Goal: Task Accomplishment & Management: Complete application form

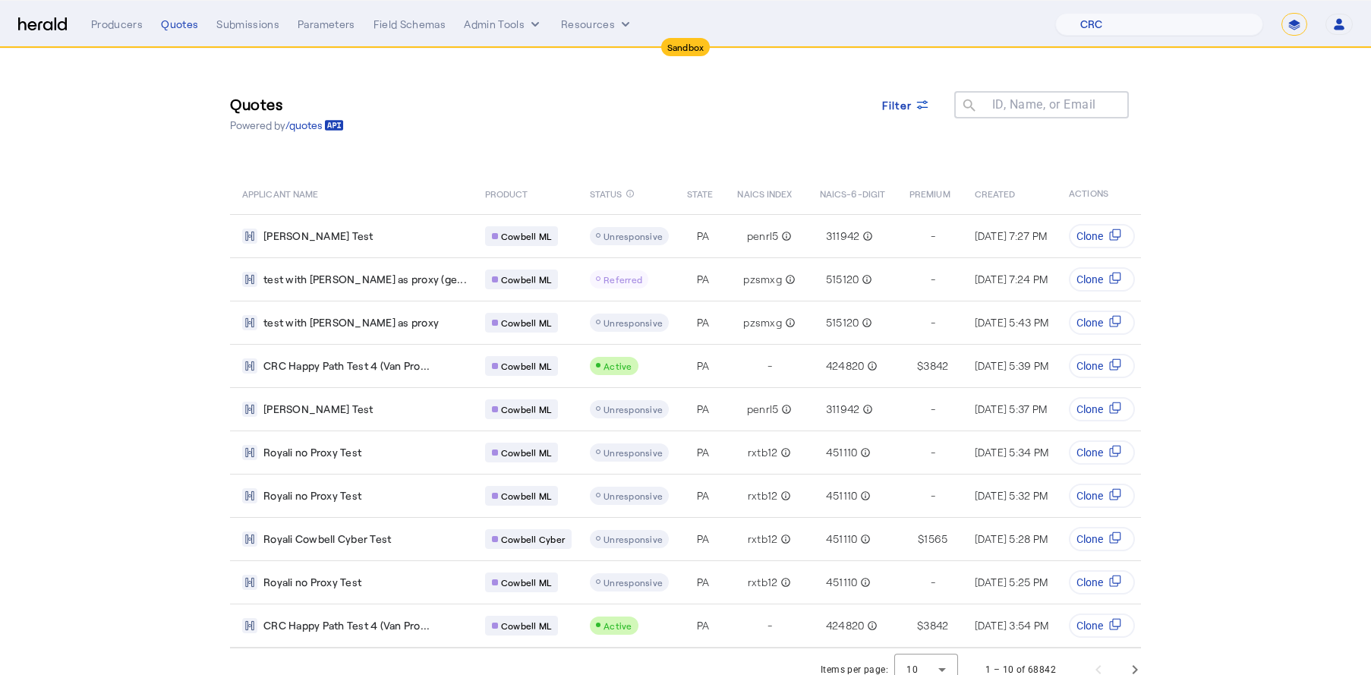
select select "pfm_h3db_crc"
select select "*******"
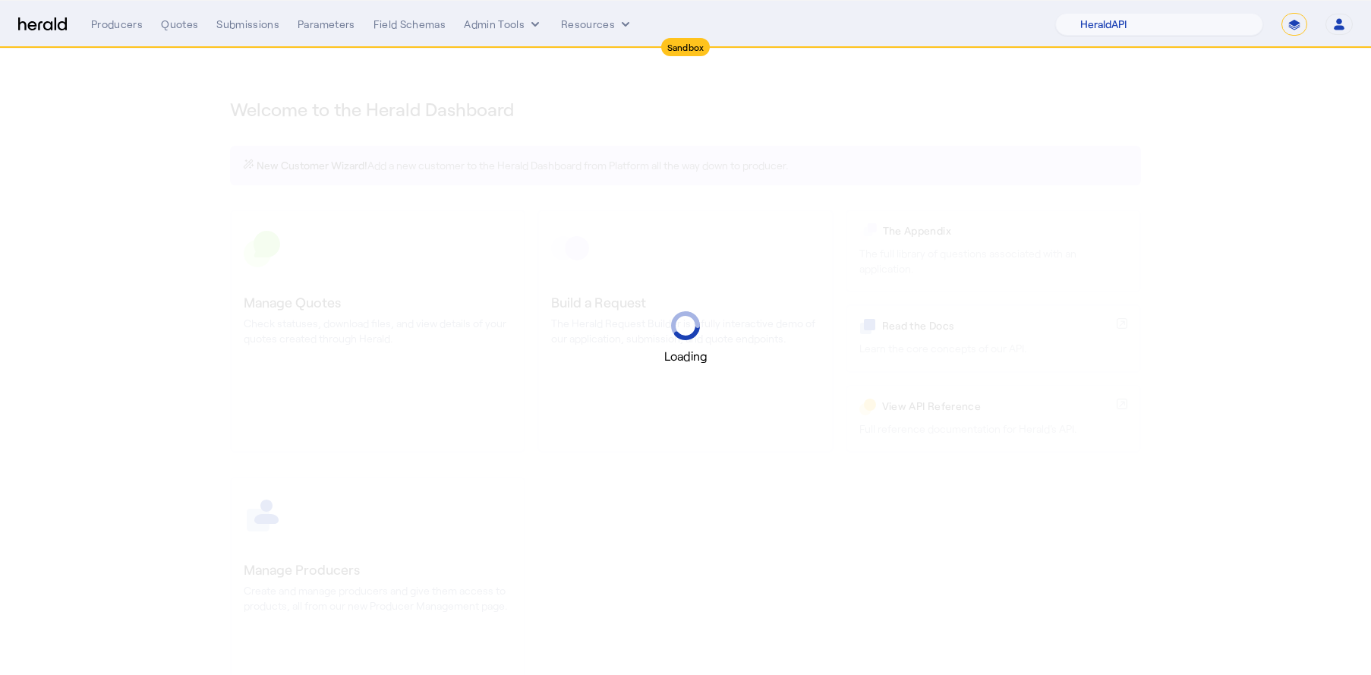
select select "pfm_2v8p_herald_api"
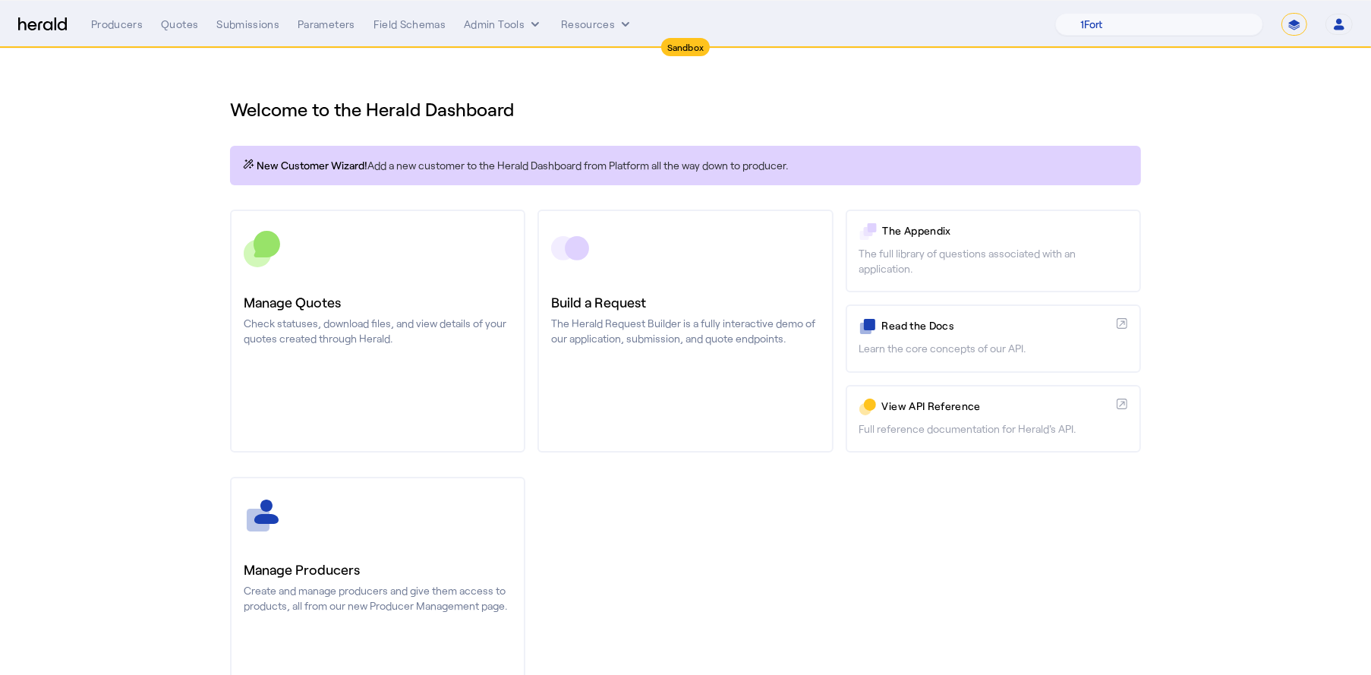
click at [1298, 19] on select "**********" at bounding box center [1294, 24] width 26 height 23
click at [1282, 13] on select "**********" at bounding box center [1294, 24] width 26 height 23
click at [1290, 20] on select "**********" at bounding box center [1294, 24] width 26 height 23
select select "**********"
click at [1282, 13] on select "**********" at bounding box center [1294, 24] width 26 height 23
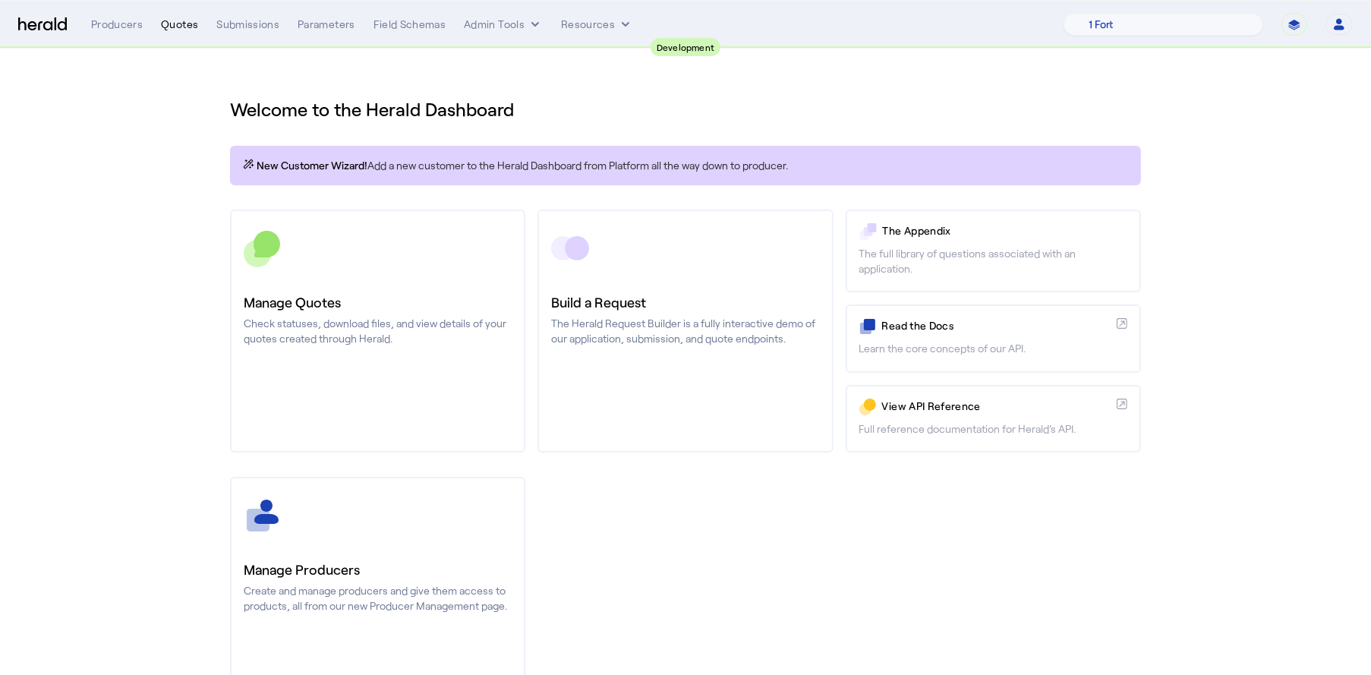
click at [181, 23] on div "Quotes" at bounding box center [179, 24] width 37 height 15
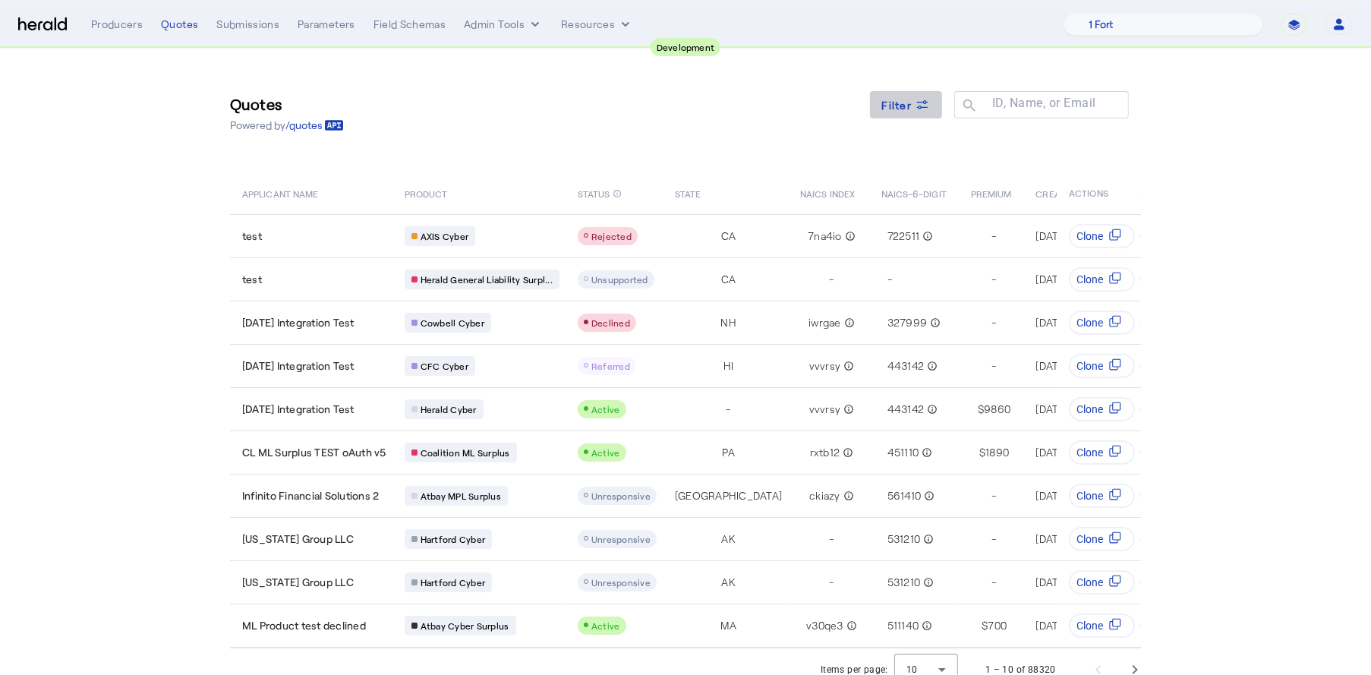
click at [929, 115] on span at bounding box center [906, 105] width 73 height 36
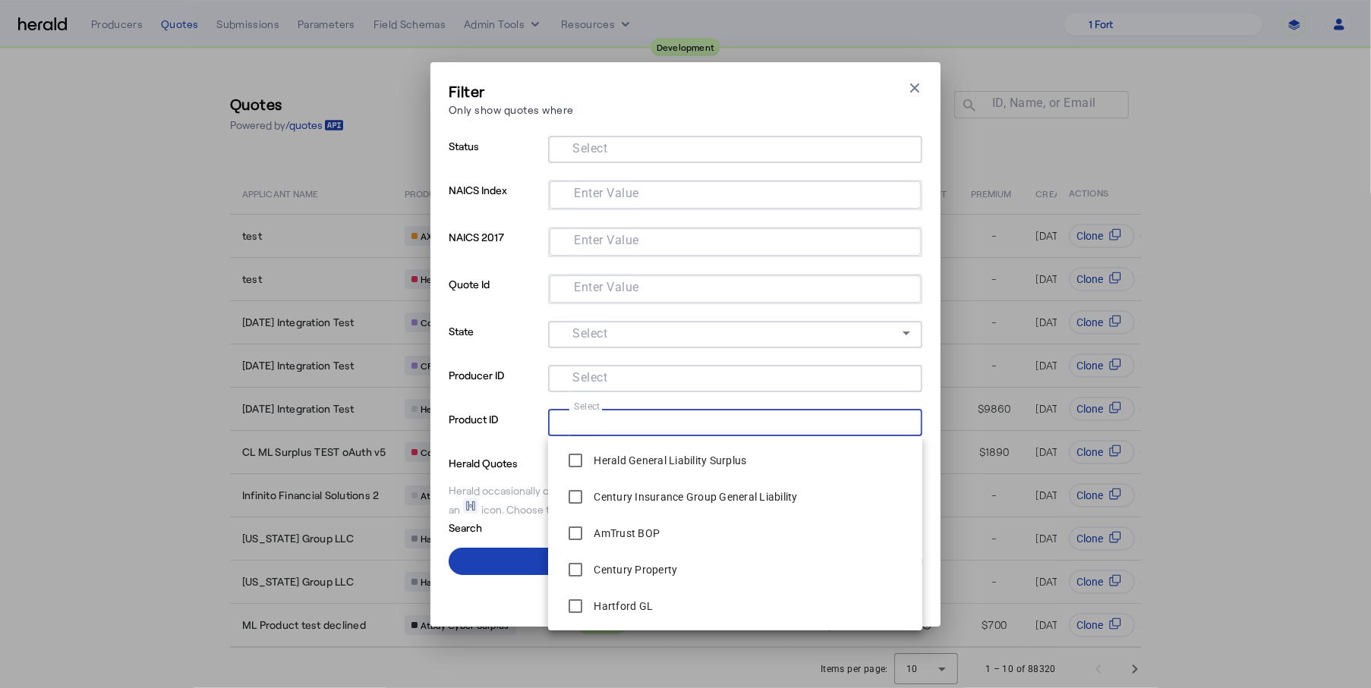
click at [669, 422] on input "Select" at bounding box center [732, 421] width 344 height 18
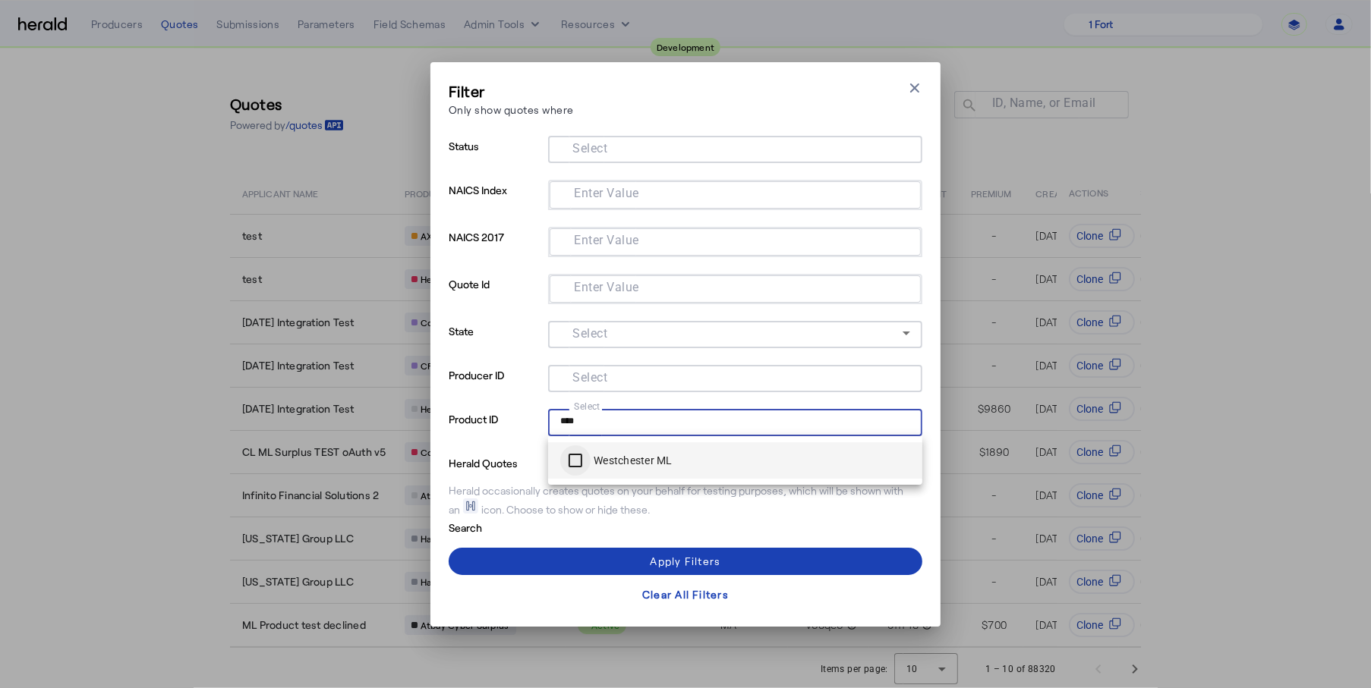
type input "****"
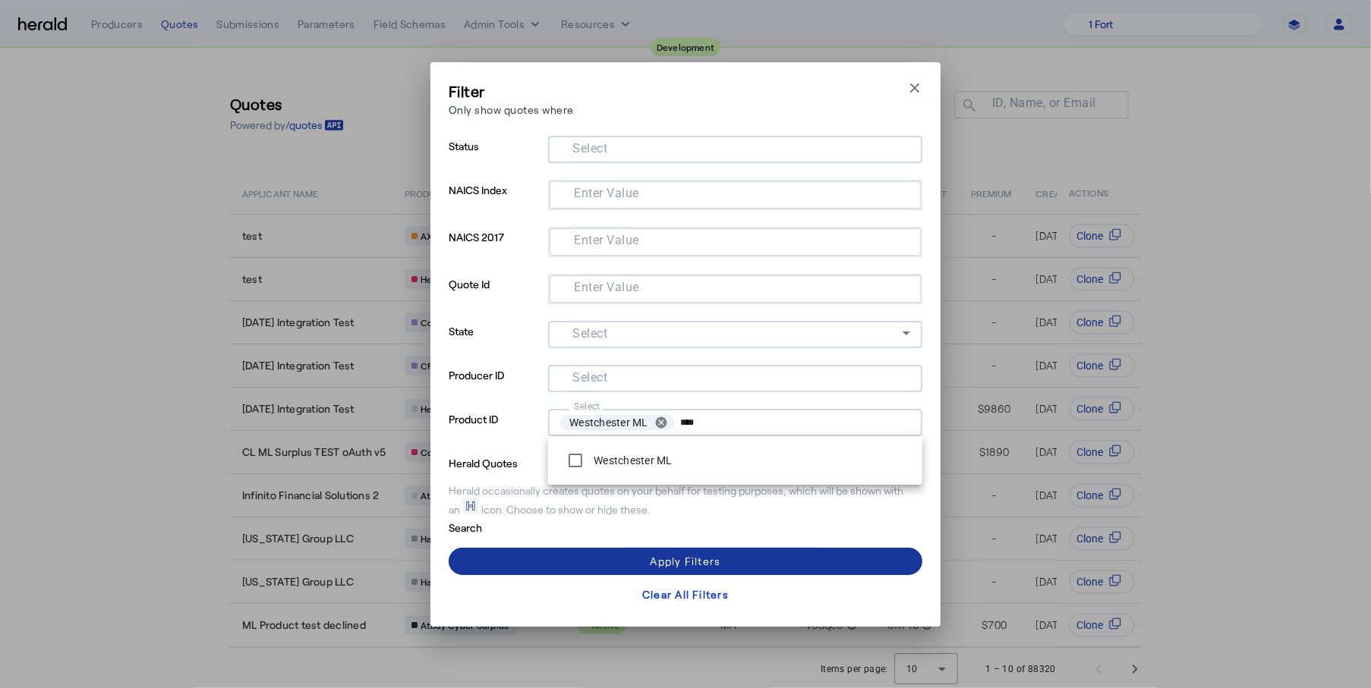
click at [581, 566] on span at bounding box center [686, 561] width 474 height 36
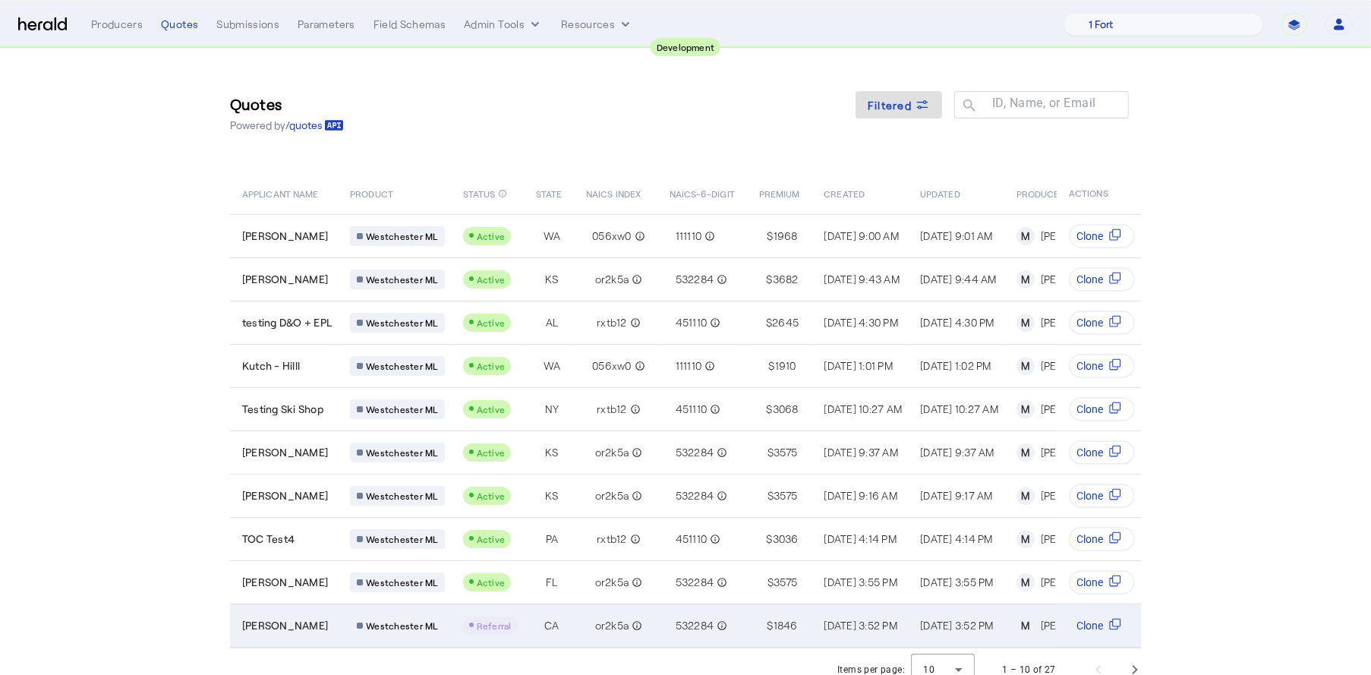
click at [606, 625] on div "or2k5a info_outline" at bounding box center [618, 625] width 65 height 21
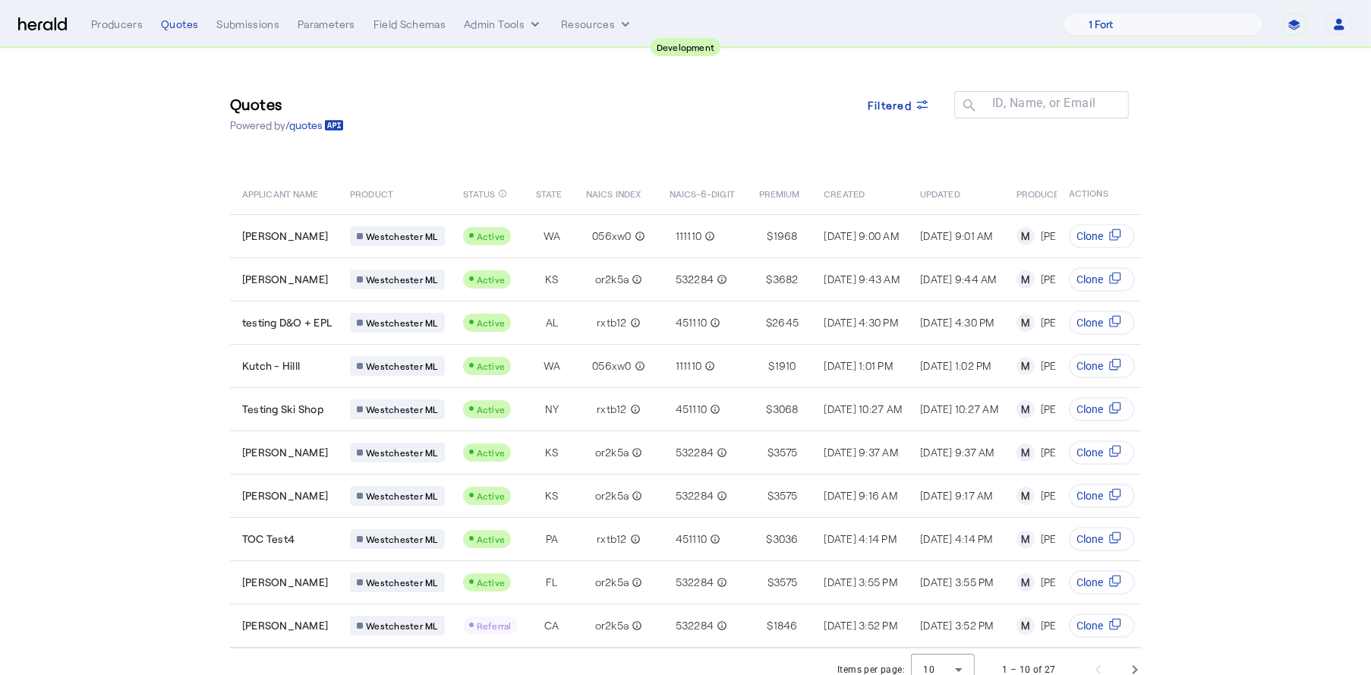
click at [42, 20] on img at bounding box center [42, 24] width 49 height 14
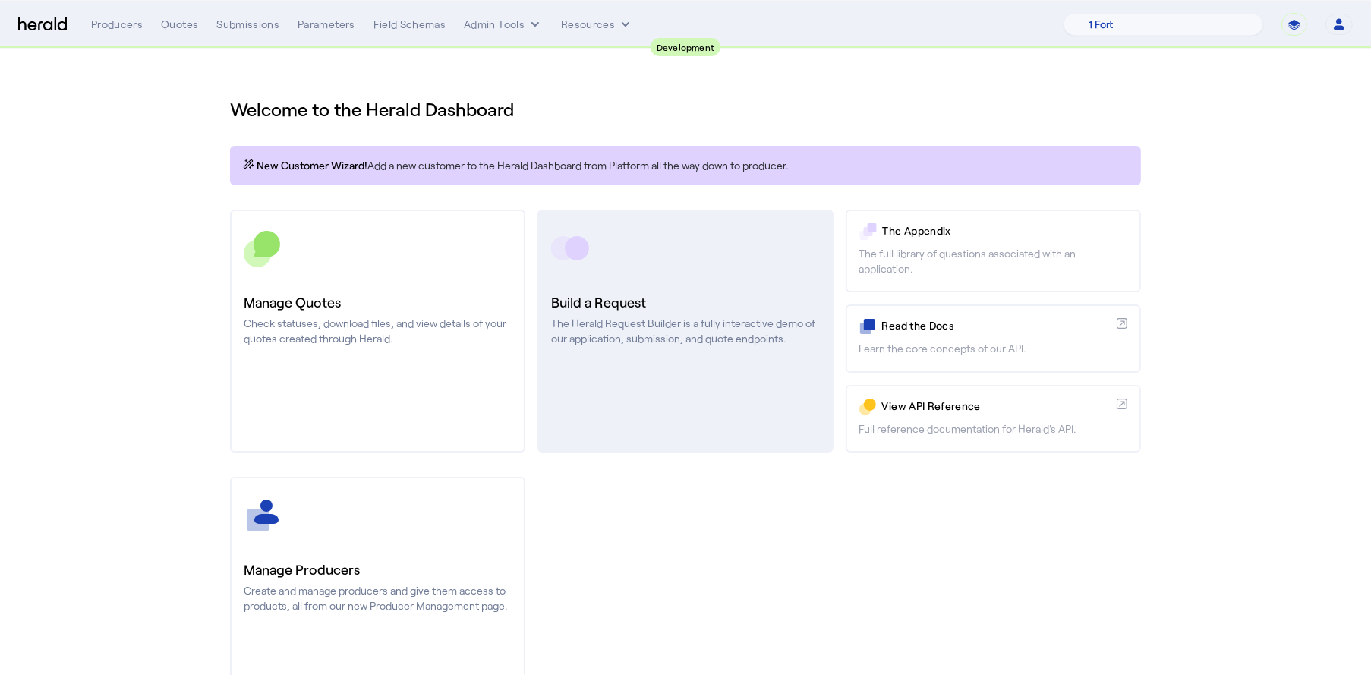
click at [715, 308] on h3 "Build a Request" at bounding box center [685, 301] width 268 height 21
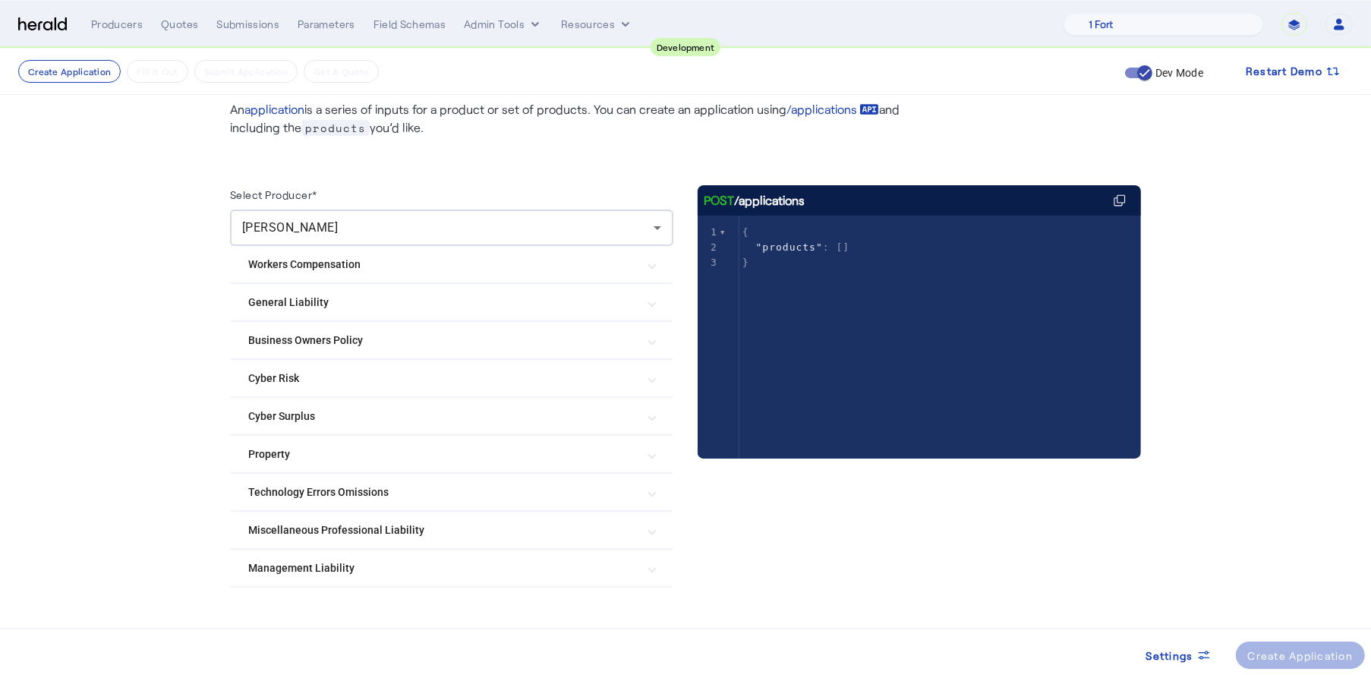
scroll to position [69, 0]
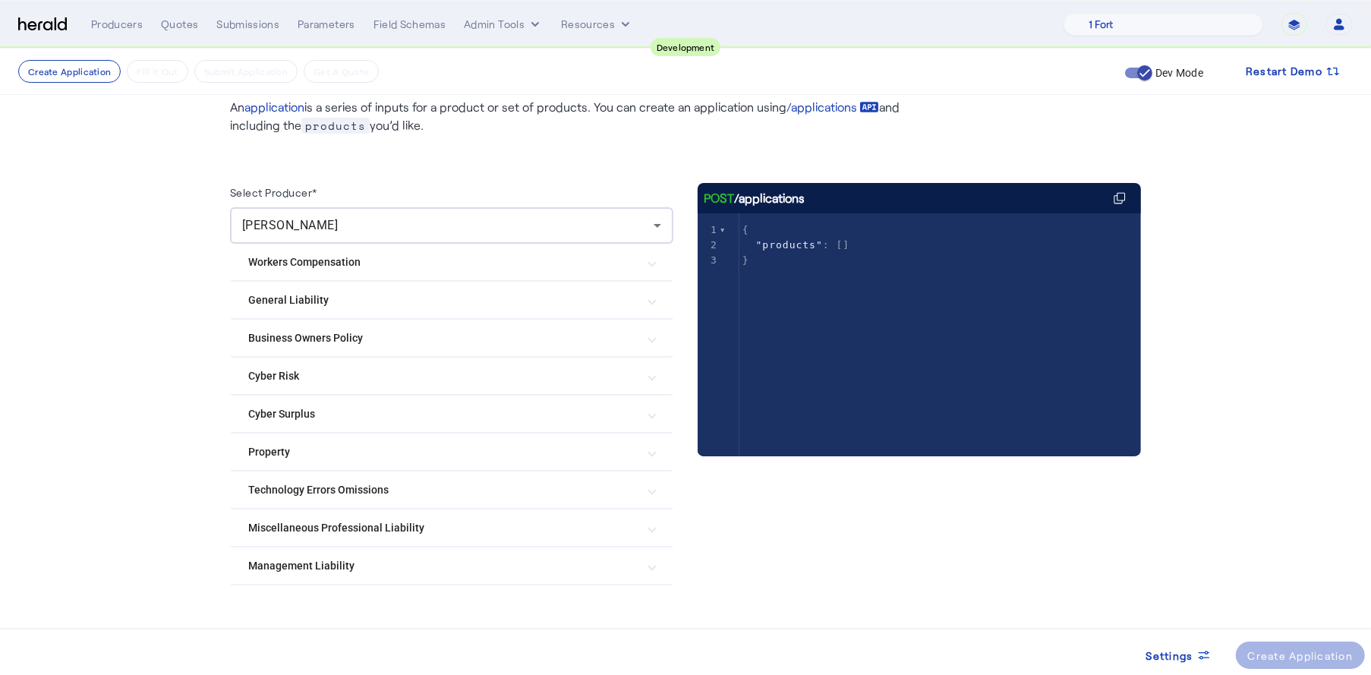
click at [655, 563] on span at bounding box center [652, 566] width 6 height 16
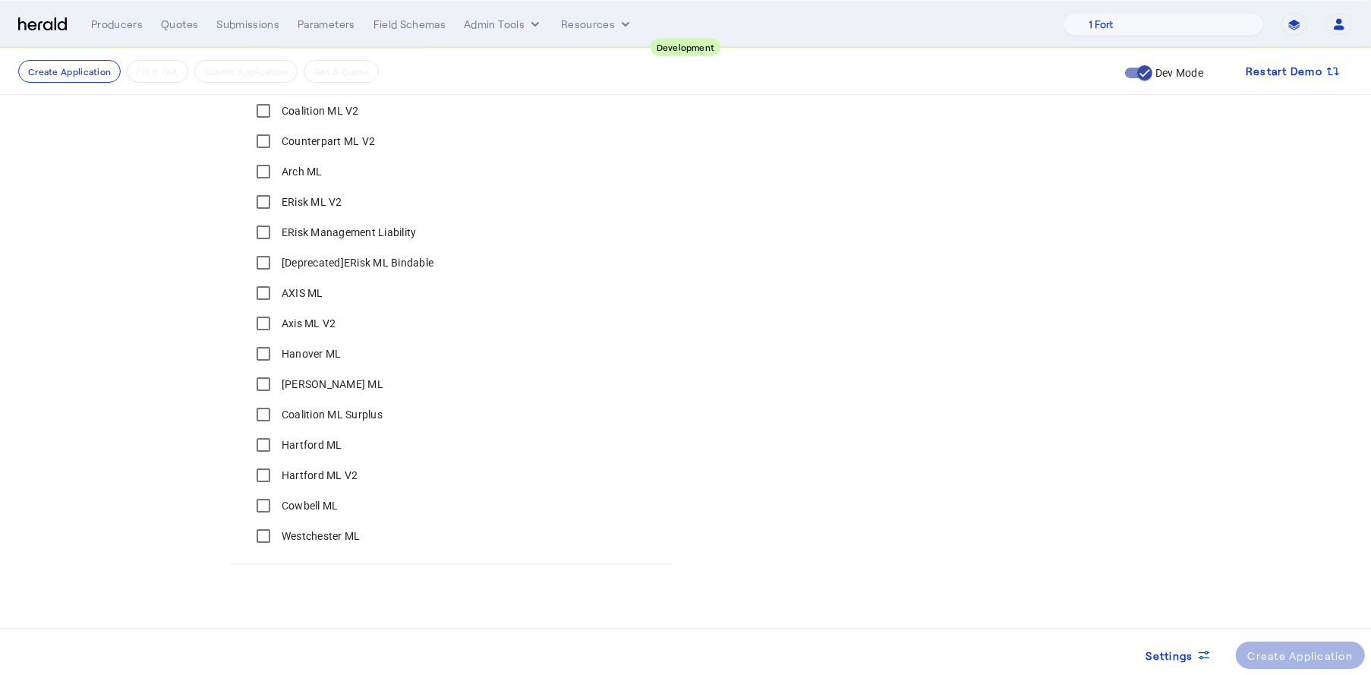
scroll to position [750, 0]
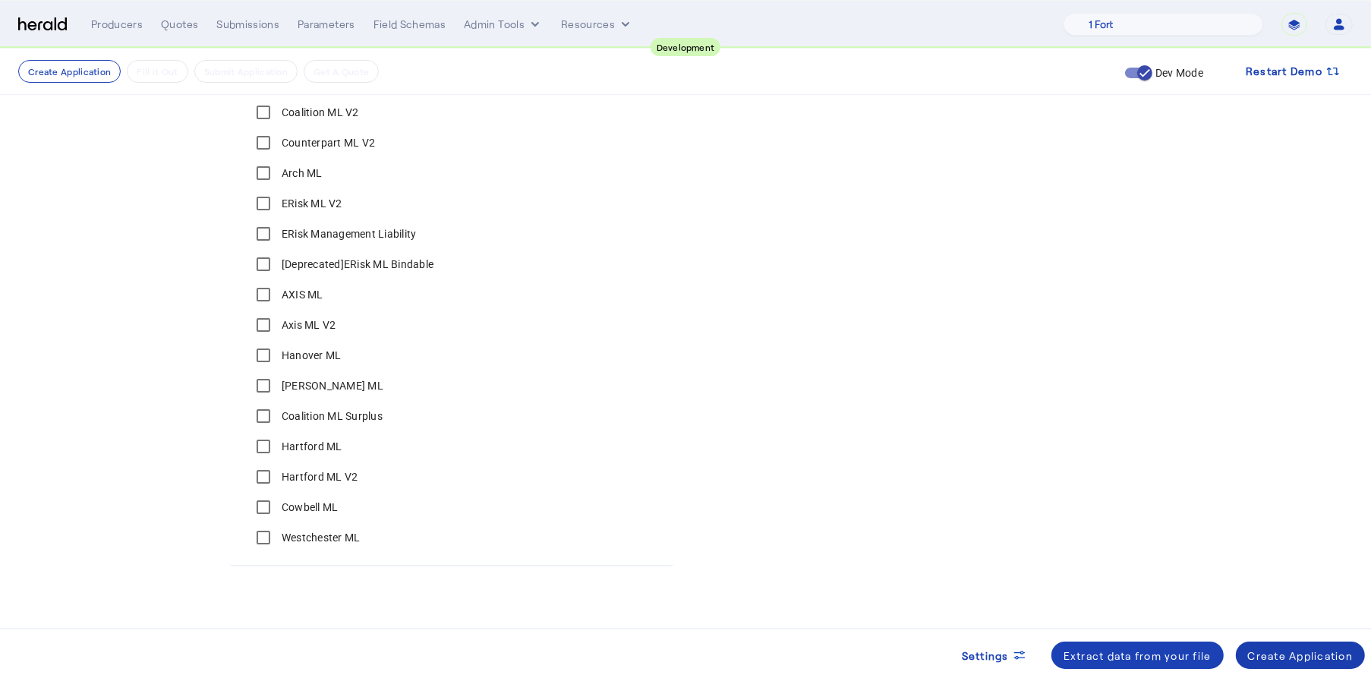
click at [1303, 650] on div "Create Application" at bounding box center [1300, 655] width 105 height 16
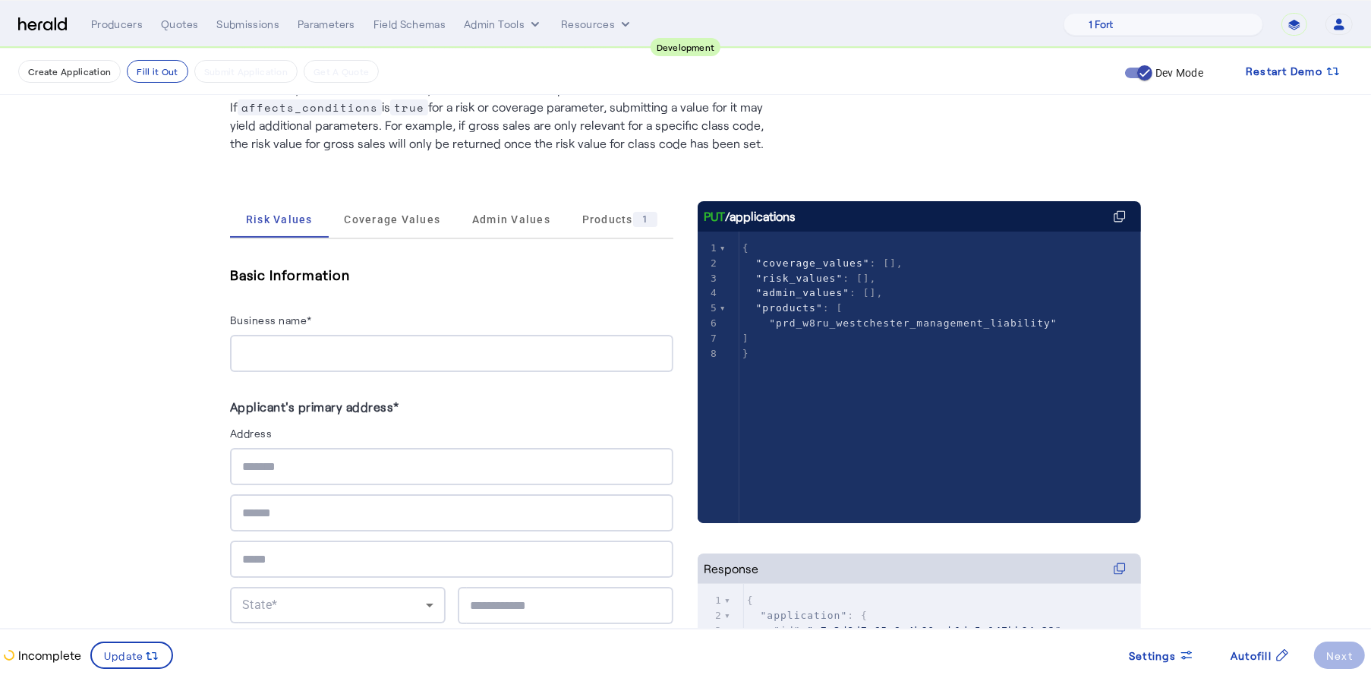
scroll to position [158, 0]
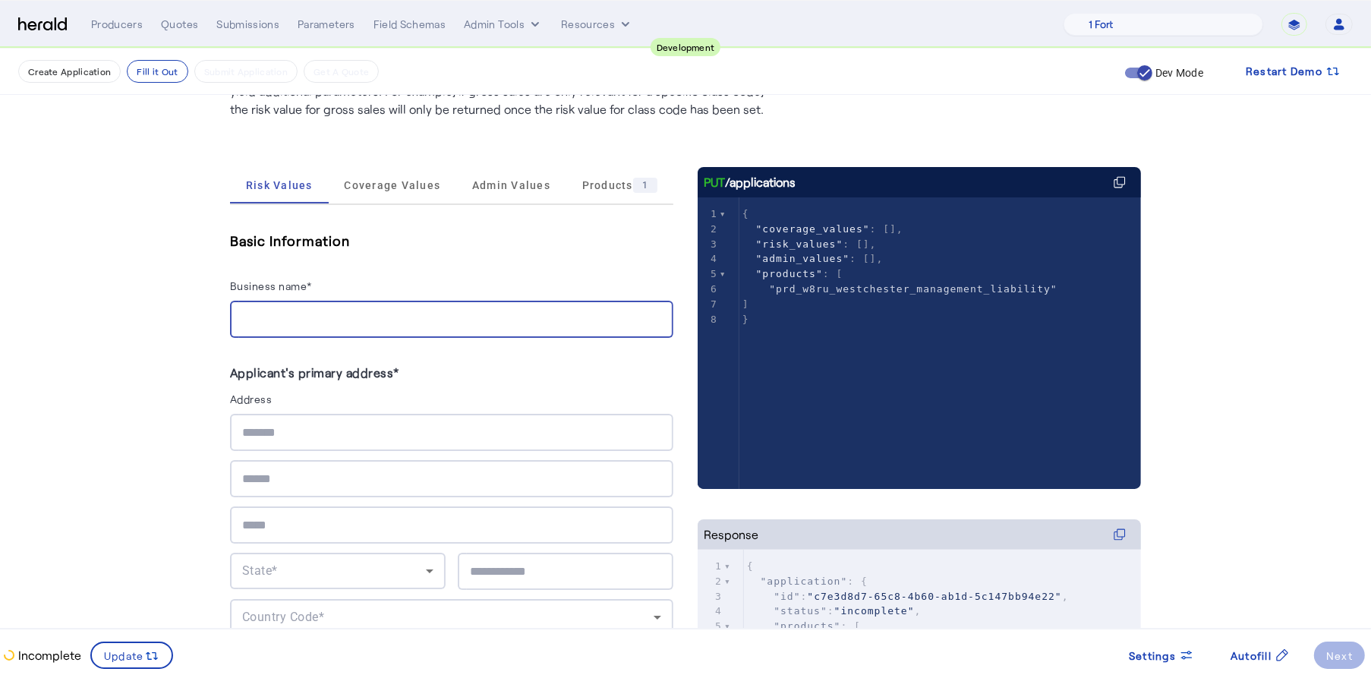
click at [433, 310] on input "Business name*" at bounding box center [451, 319] width 419 height 18
type input "*"
type input "**********"
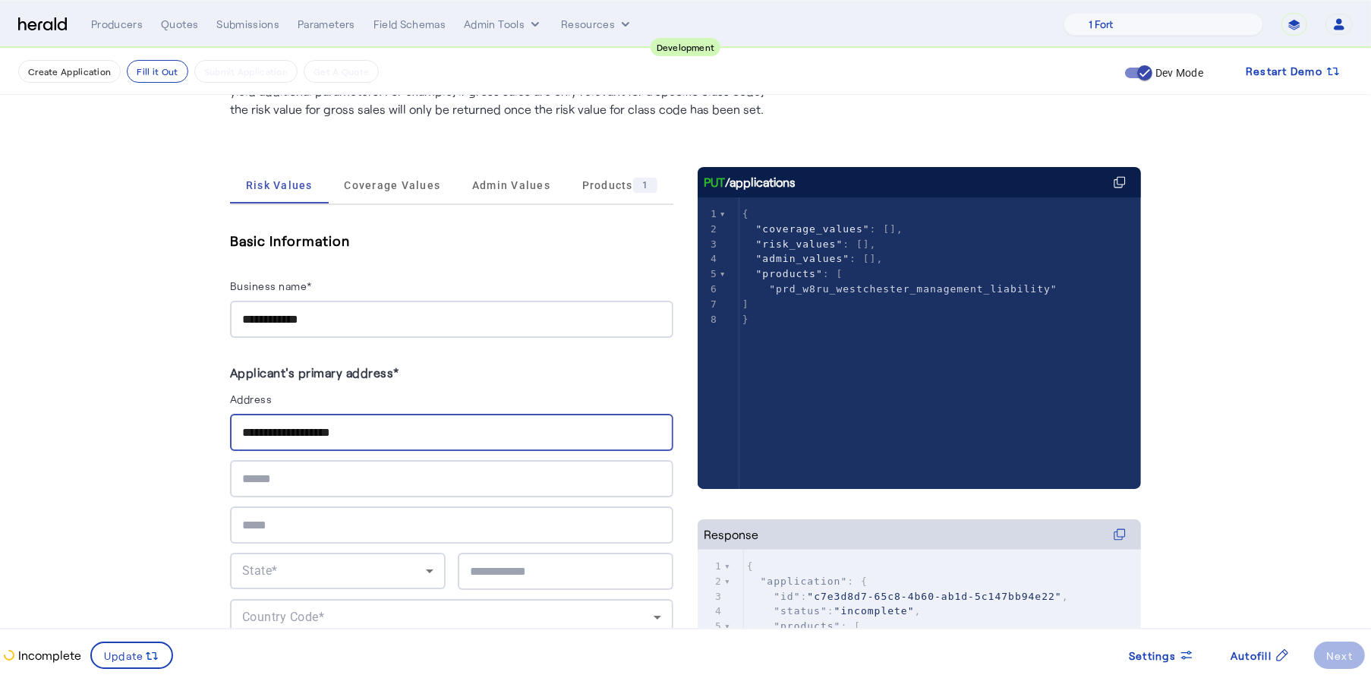
type input "**********"
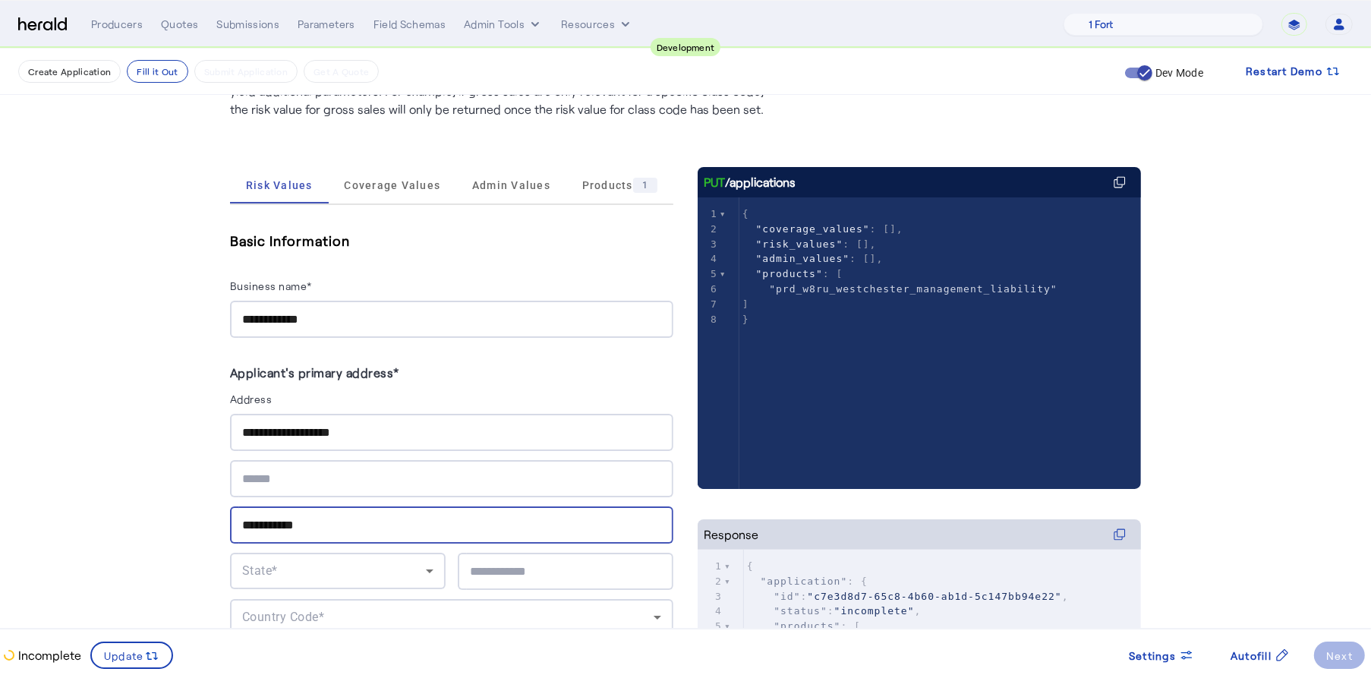
type input "**********"
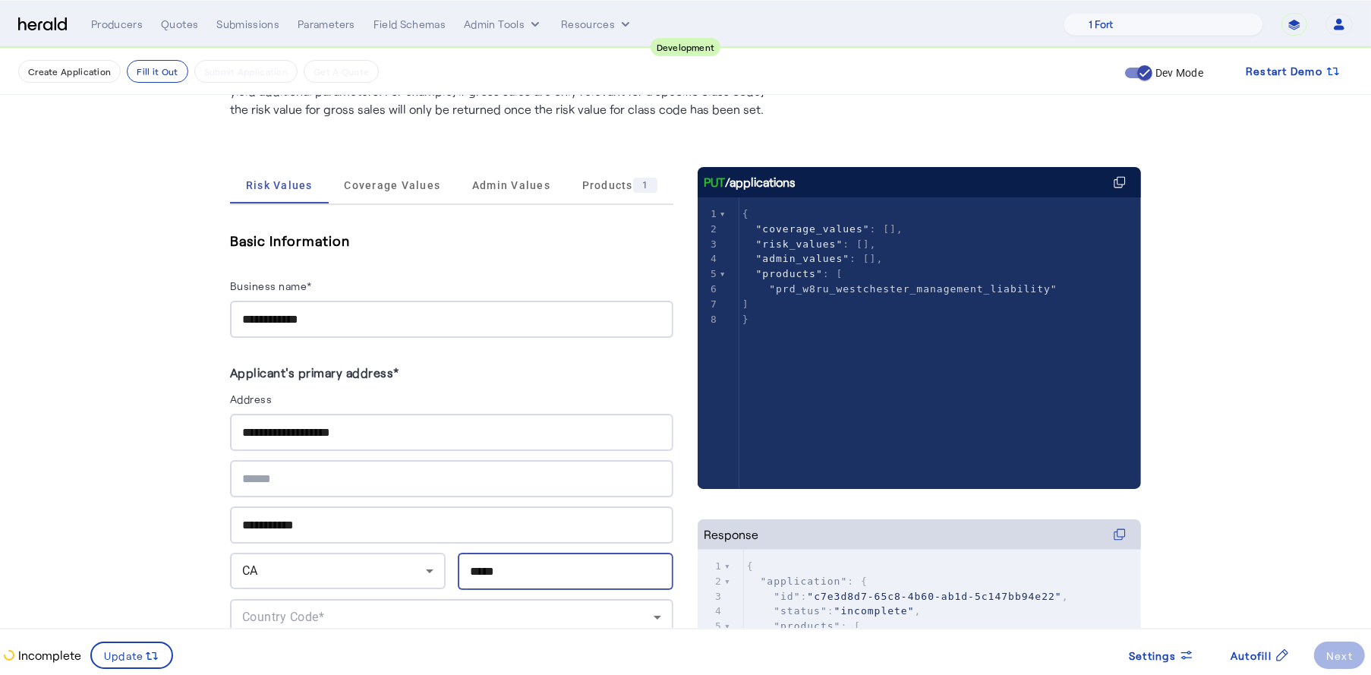
type input "*****"
click at [393, 190] on span "Coverage Values" at bounding box center [392, 185] width 96 height 11
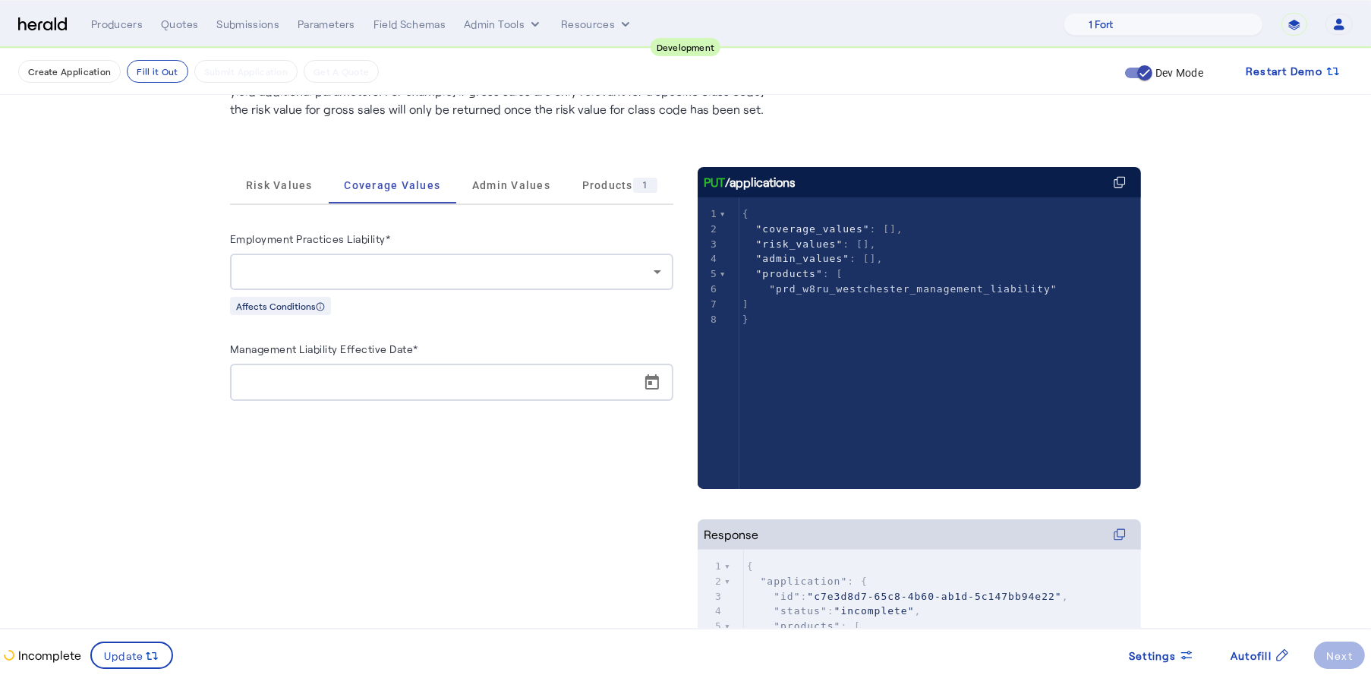
click at [425, 260] on div at bounding box center [451, 271] width 419 height 36
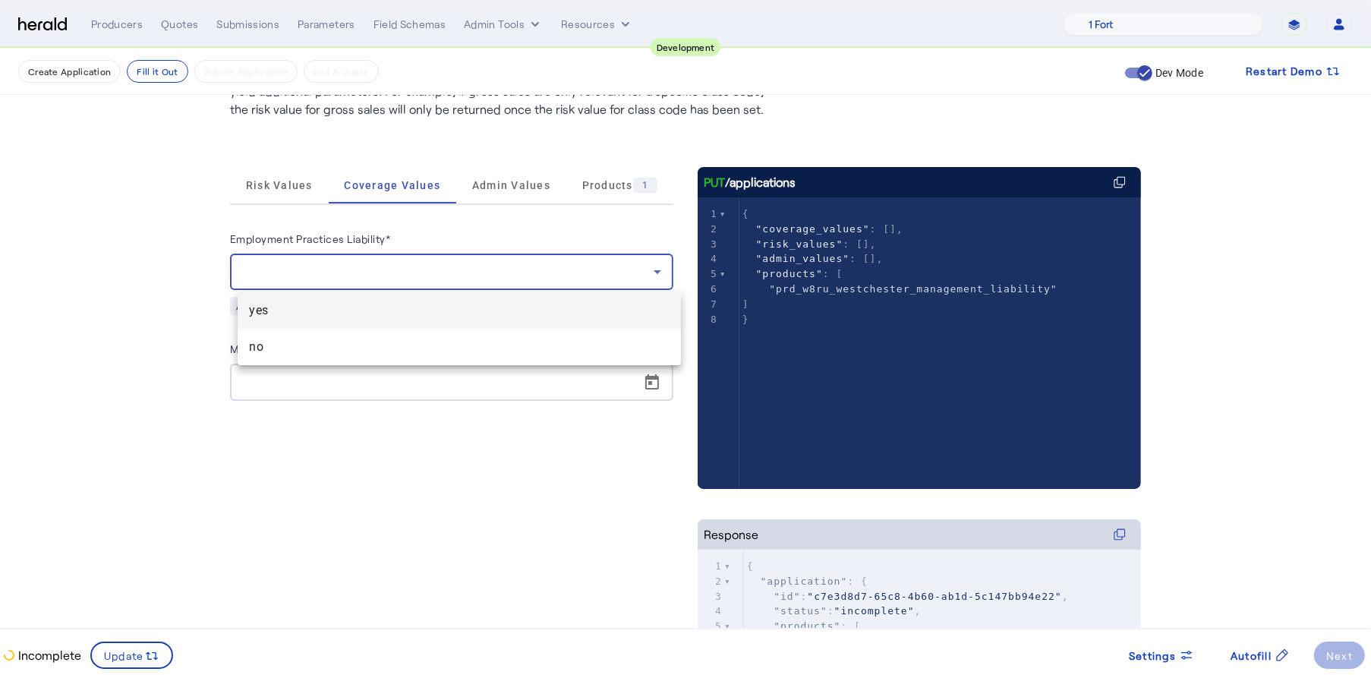
click at [383, 299] on mat-option "yes" at bounding box center [459, 310] width 443 height 36
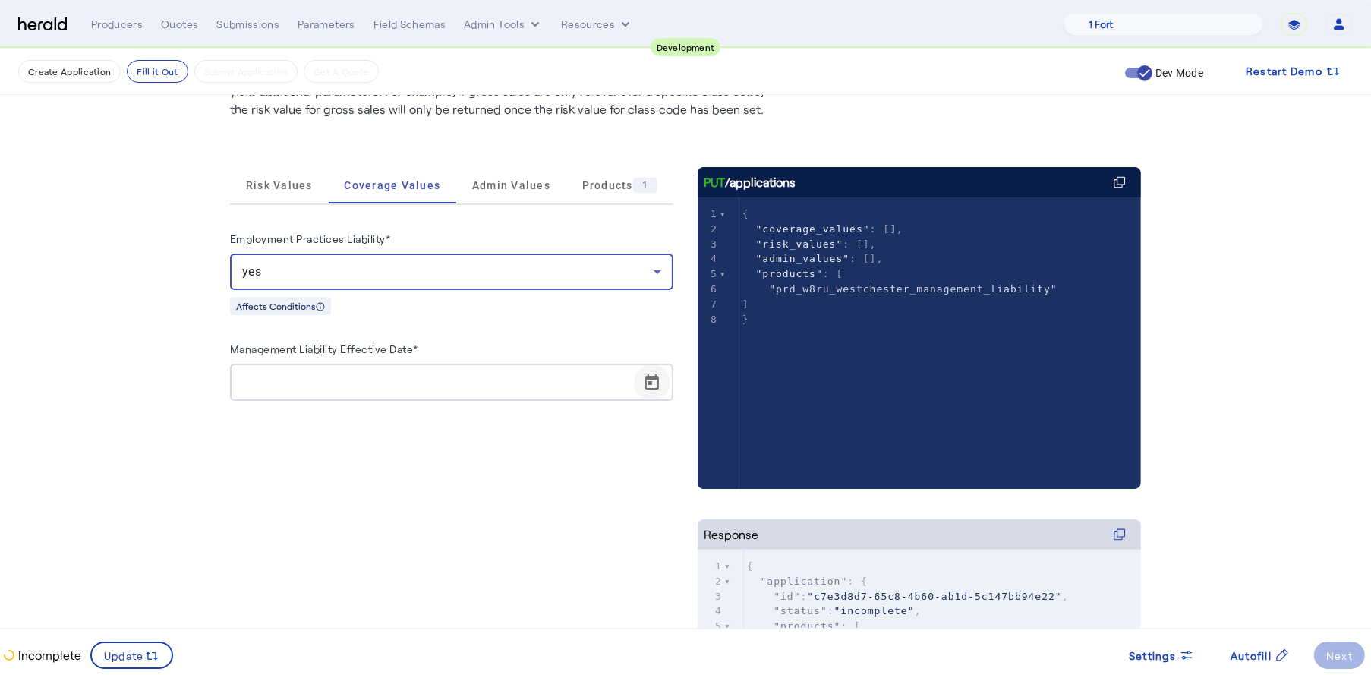
click at [656, 374] on span "Open calendar" at bounding box center [652, 382] width 36 height 36
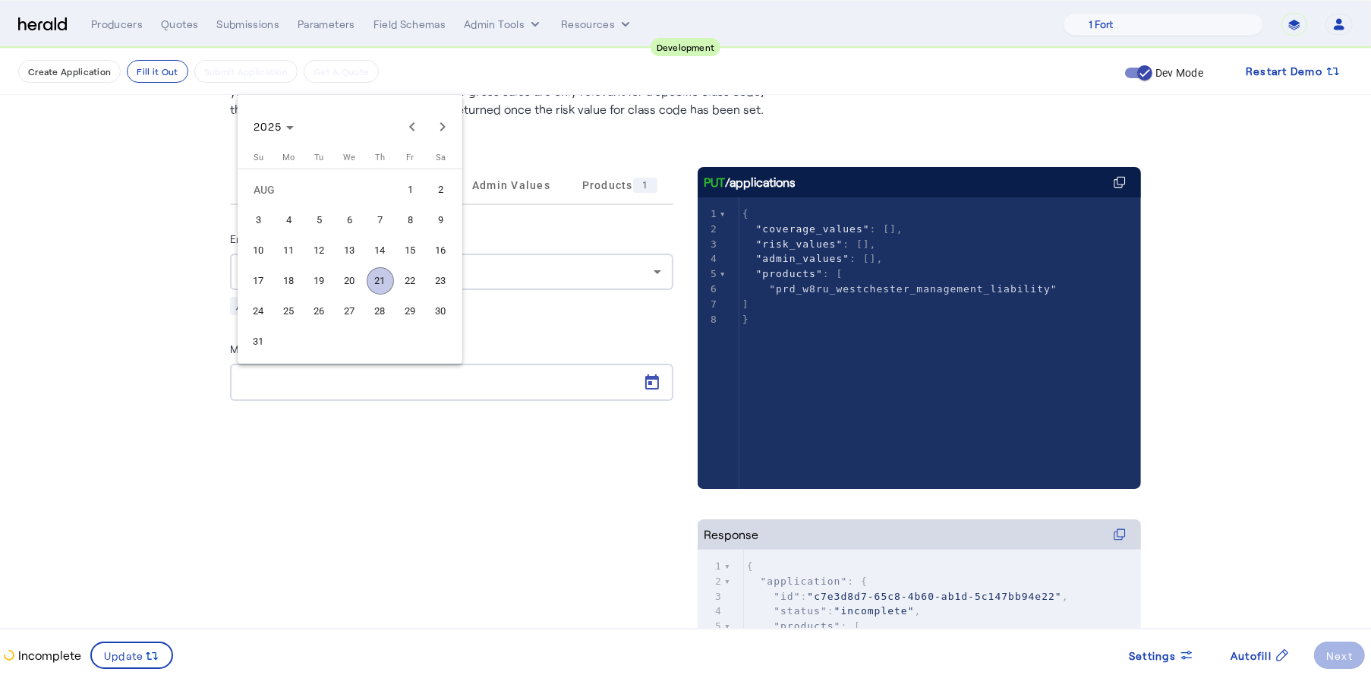
click at [296, 317] on span "25" at bounding box center [288, 310] width 27 height 27
type input "**********"
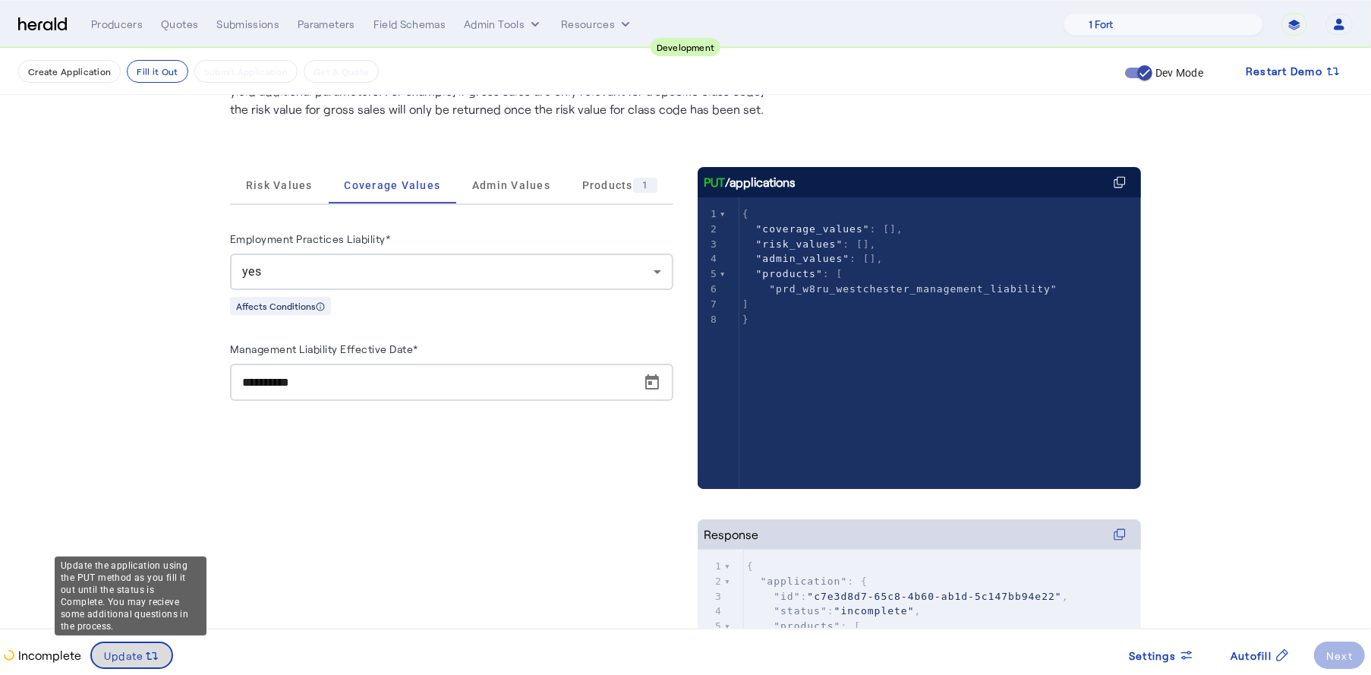
click at [134, 644] on span at bounding box center [132, 655] width 80 height 36
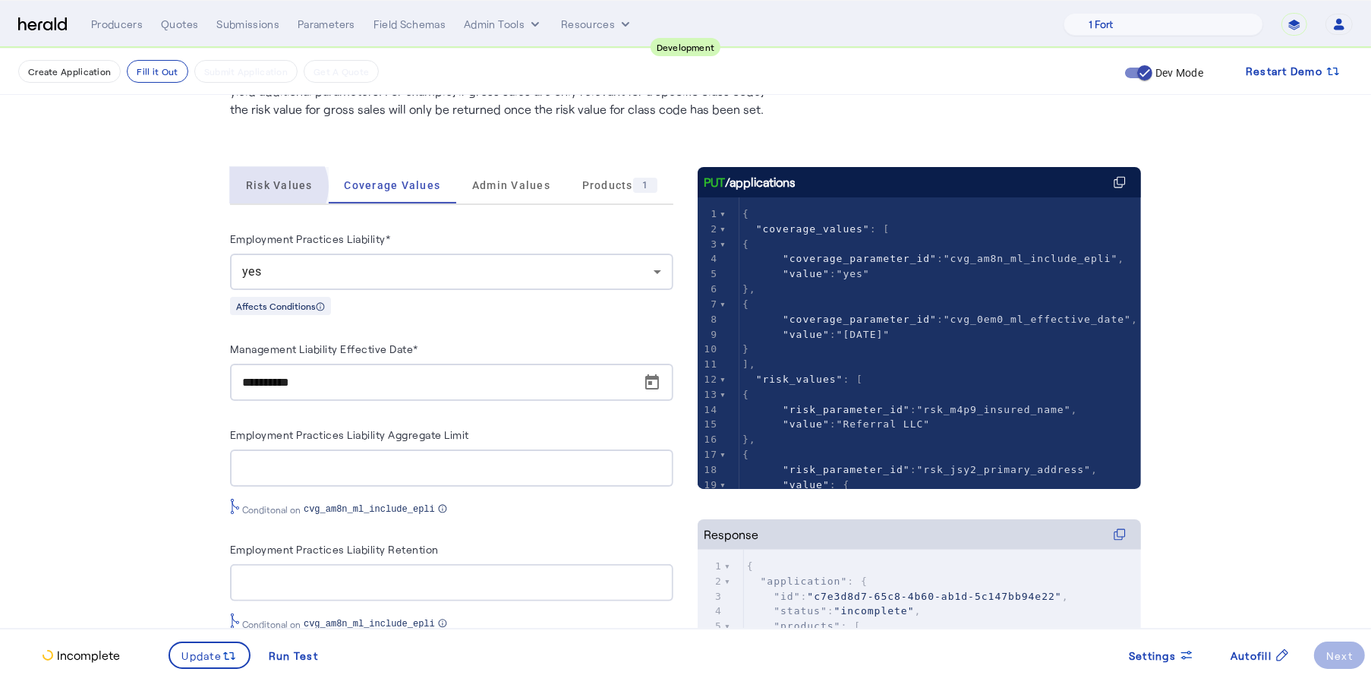
click at [283, 186] on span "Risk Values" at bounding box center [279, 185] width 67 height 11
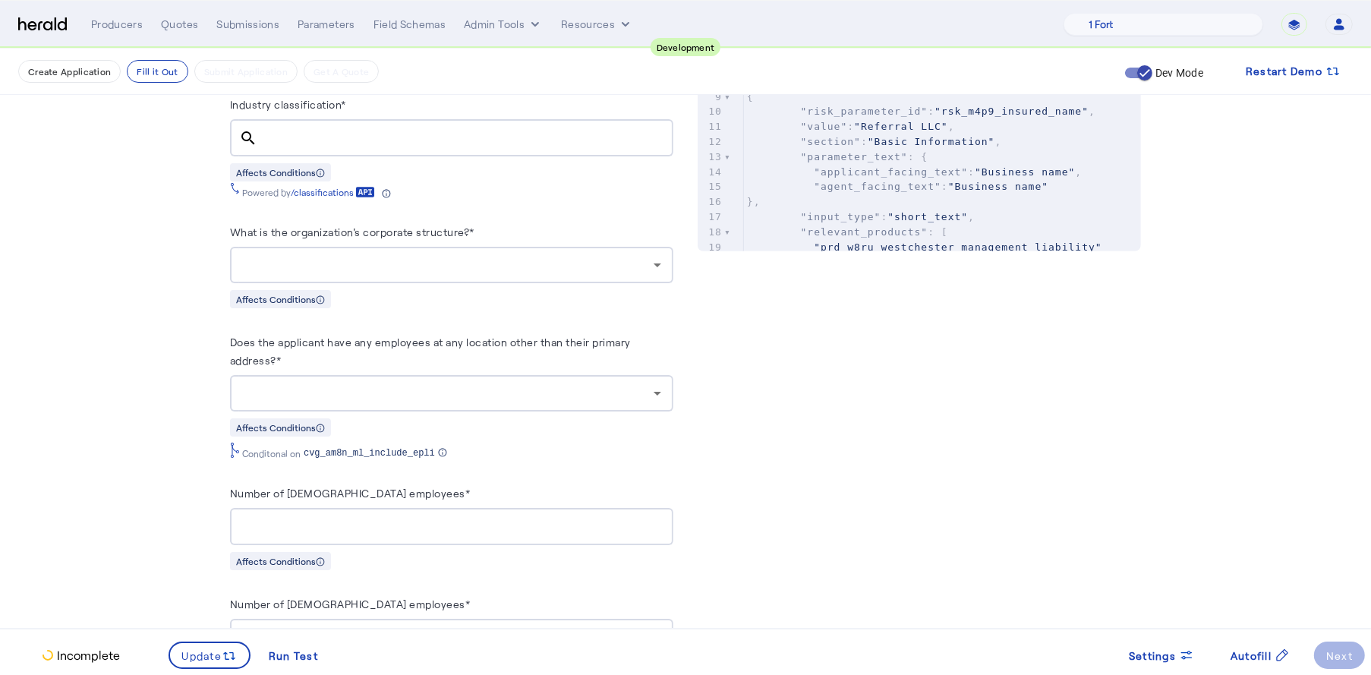
scroll to position [741, 0]
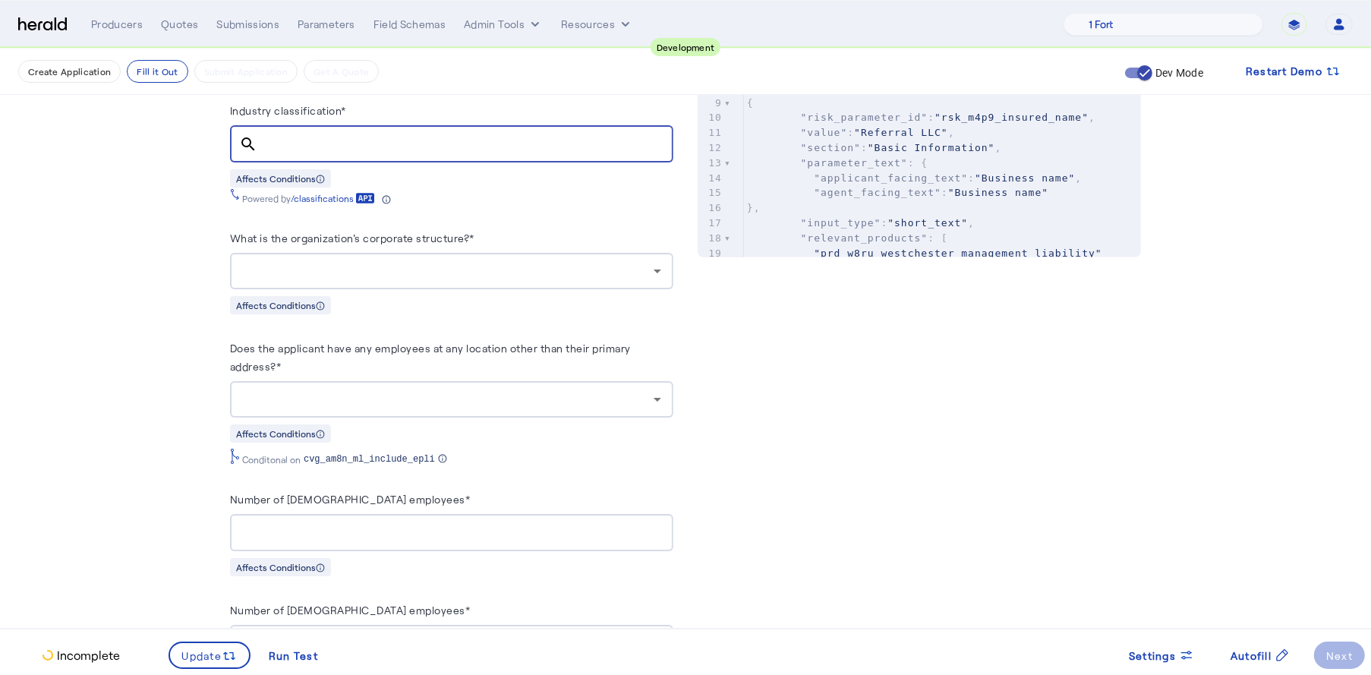
click at [425, 139] on input "Industry classification*" at bounding box center [465, 144] width 392 height 18
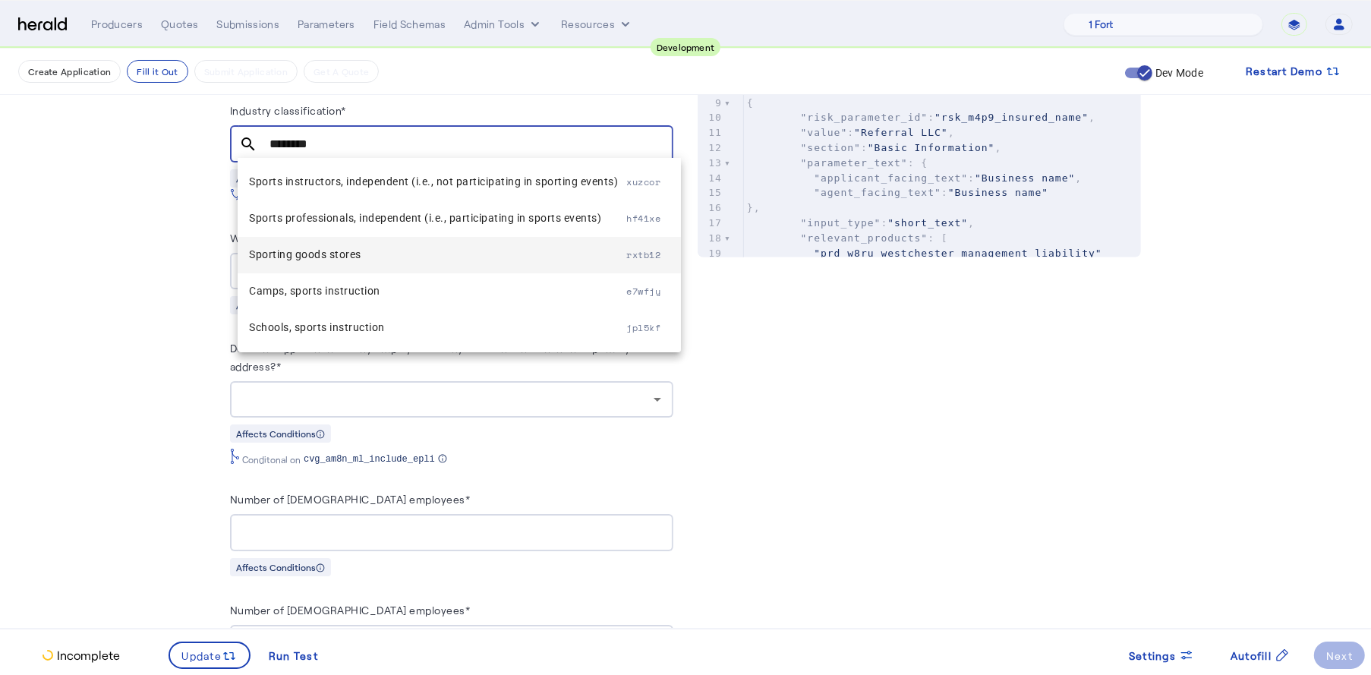
type input "********"
click at [365, 244] on mat-option "Sporting goods stores rxtb12" at bounding box center [459, 255] width 443 height 36
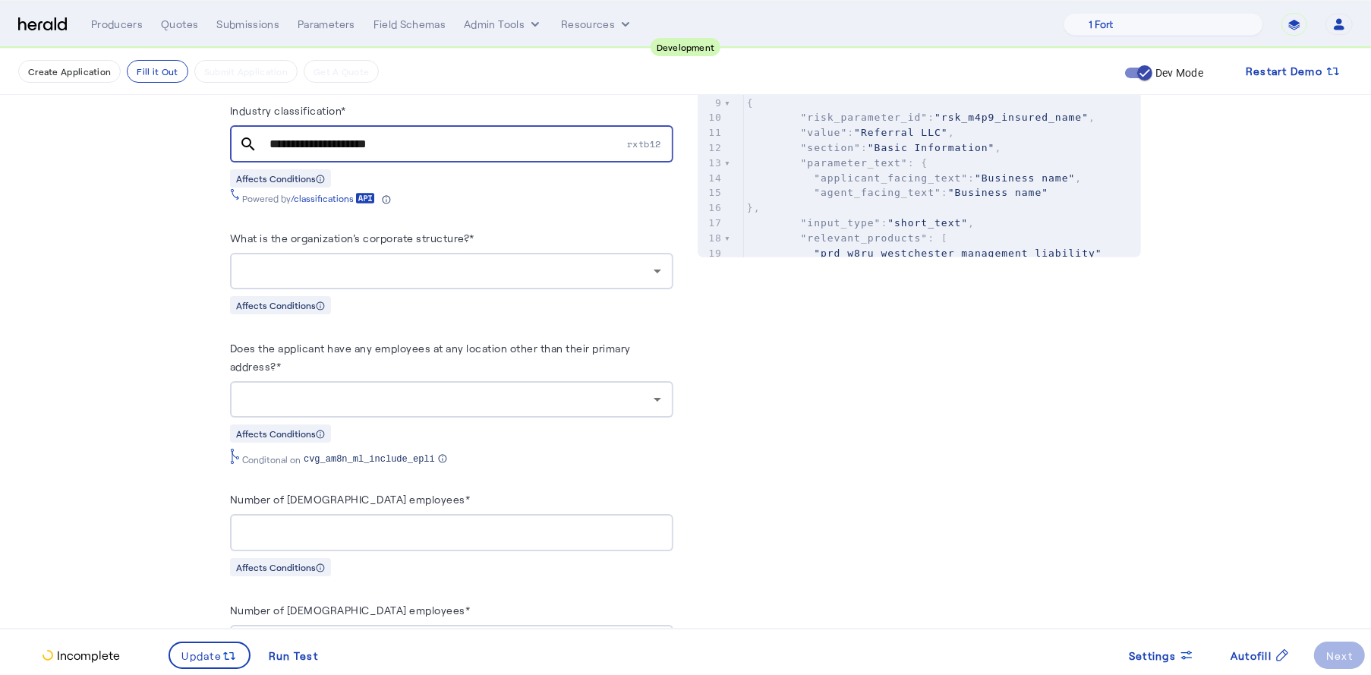
click at [420, 263] on div at bounding box center [447, 271] width 411 height 18
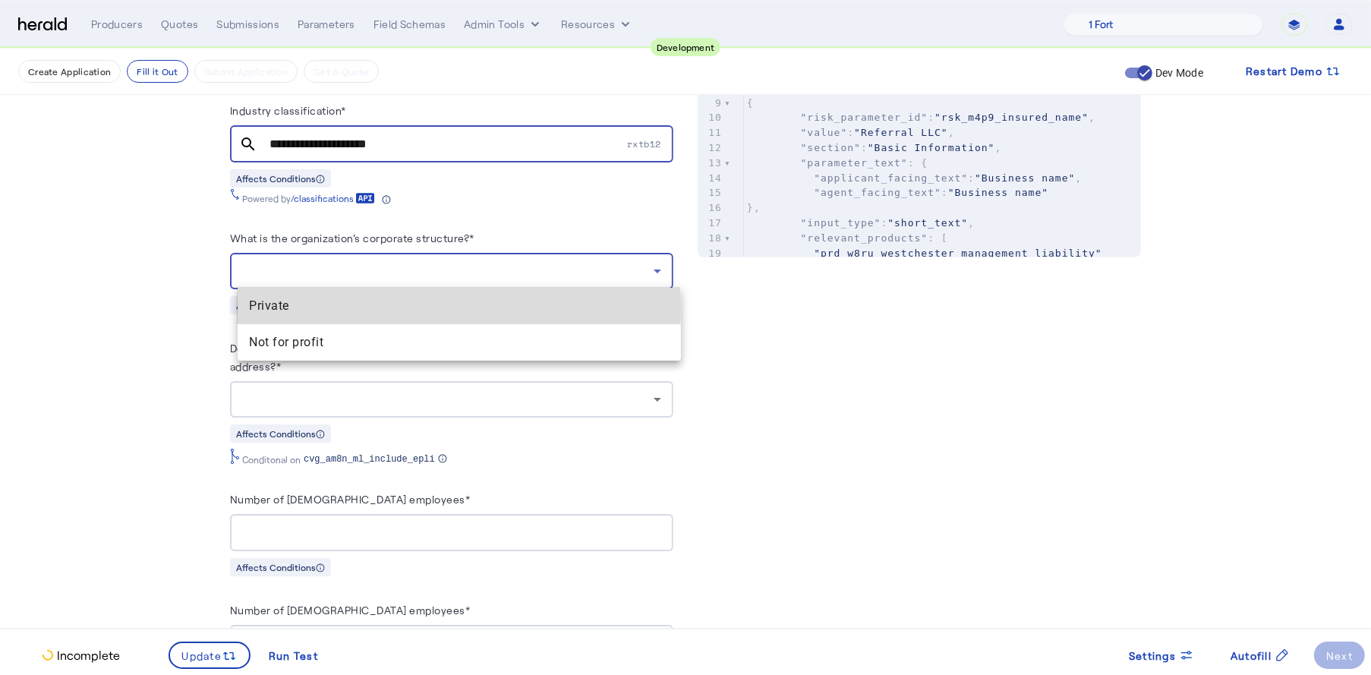
click at [369, 307] on span "Private" at bounding box center [459, 306] width 419 height 18
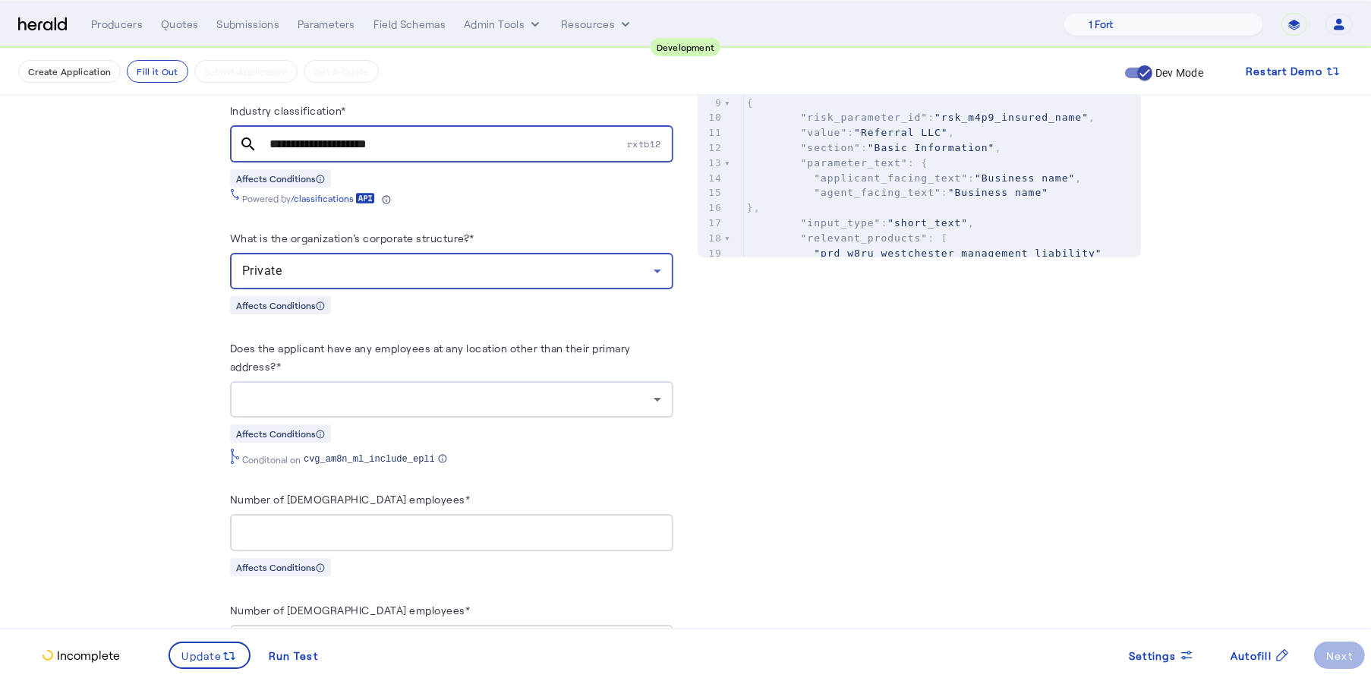
click at [422, 395] on div at bounding box center [447, 399] width 411 height 18
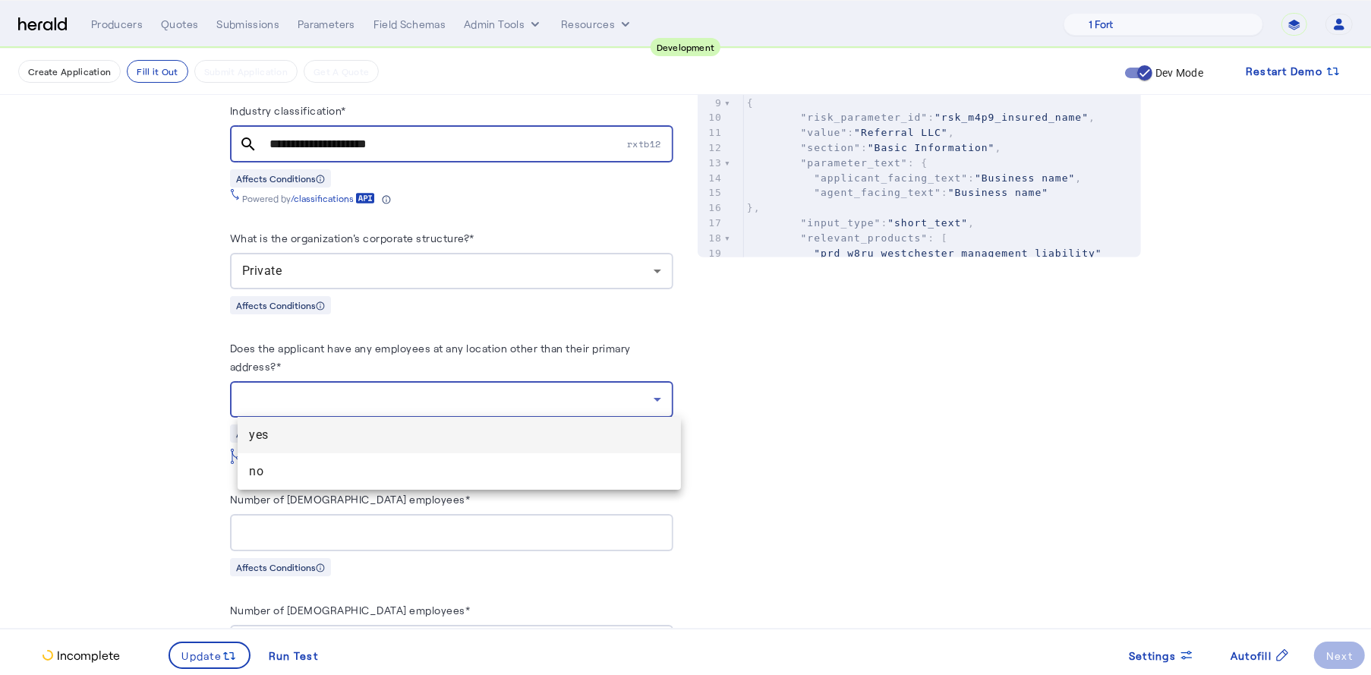
click at [412, 439] on span "yes" at bounding box center [459, 435] width 419 height 18
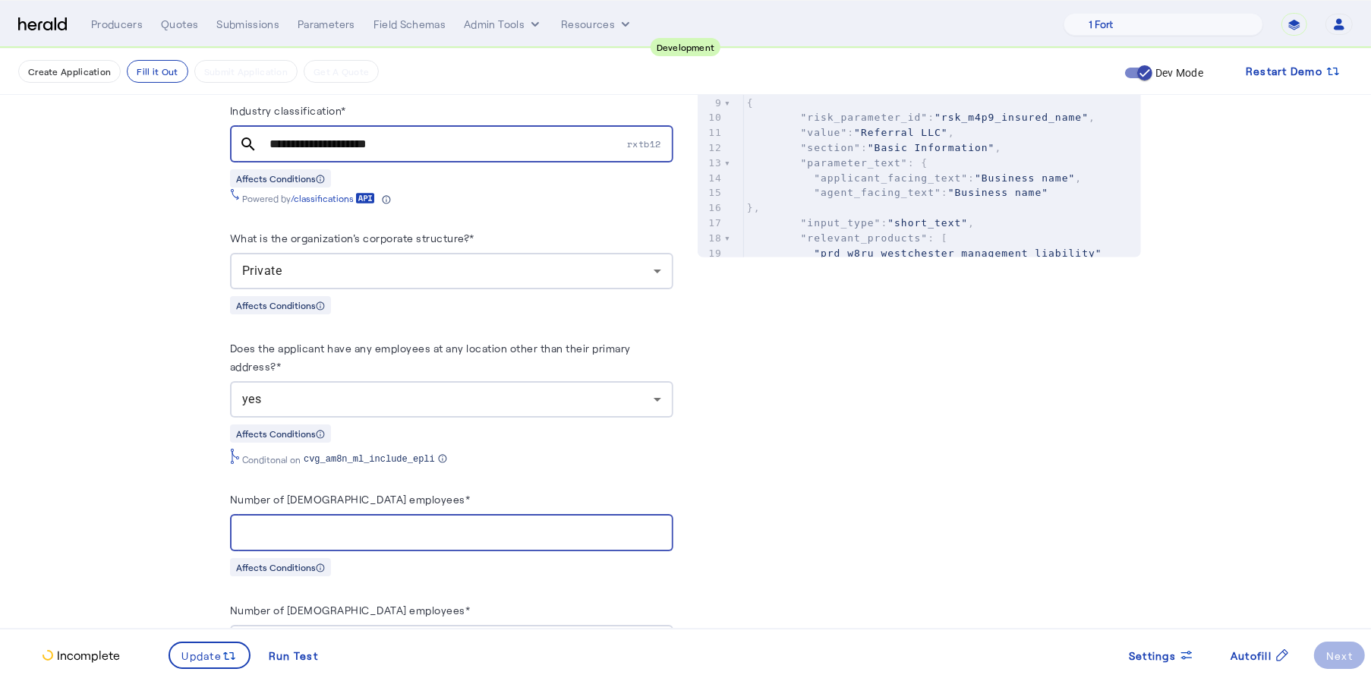
click at [406, 527] on input "Number of full-time employees*" at bounding box center [451, 533] width 419 height 18
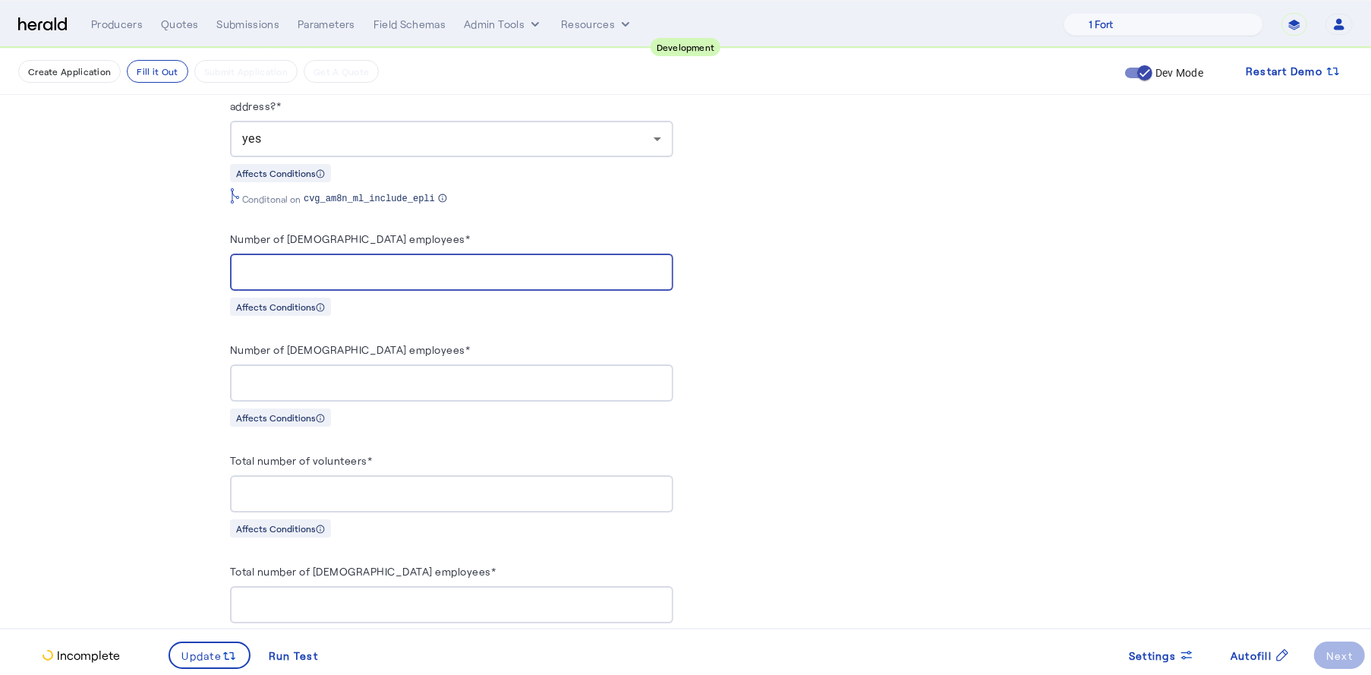
scroll to position [1035, 0]
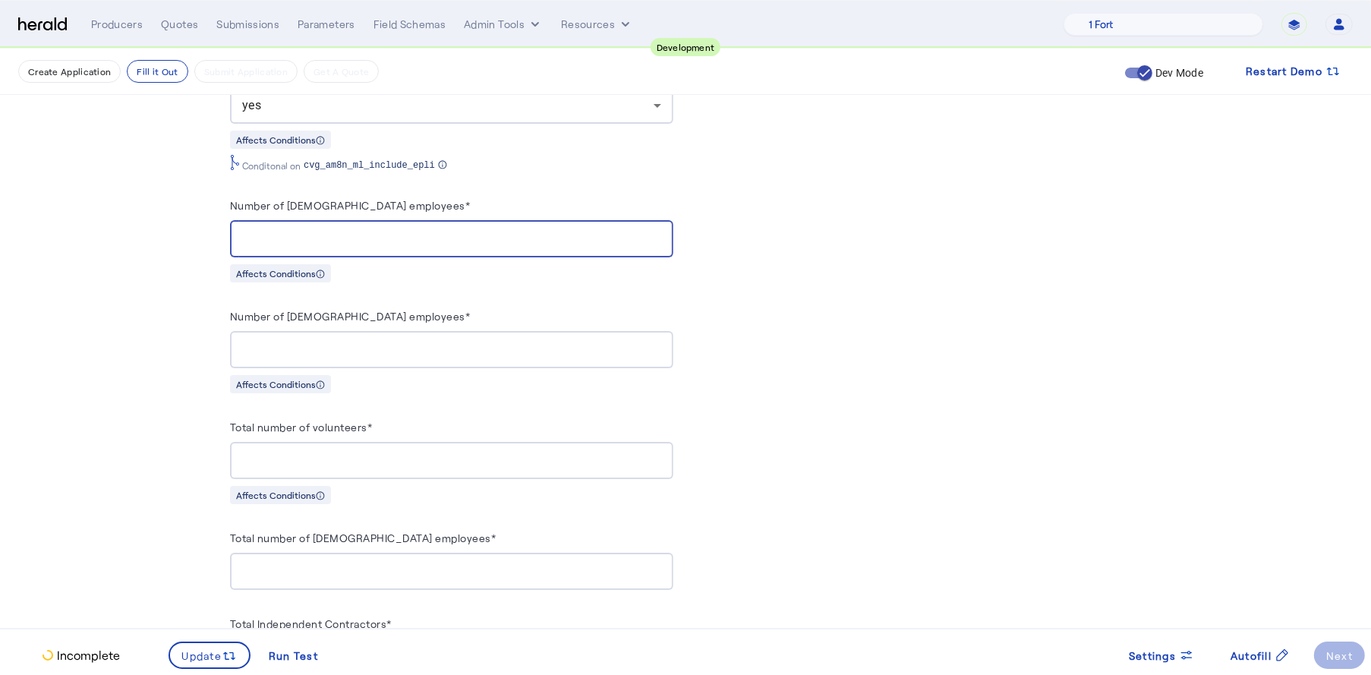
type input "**"
click at [575, 111] on div "yes" at bounding box center [451, 105] width 419 height 36
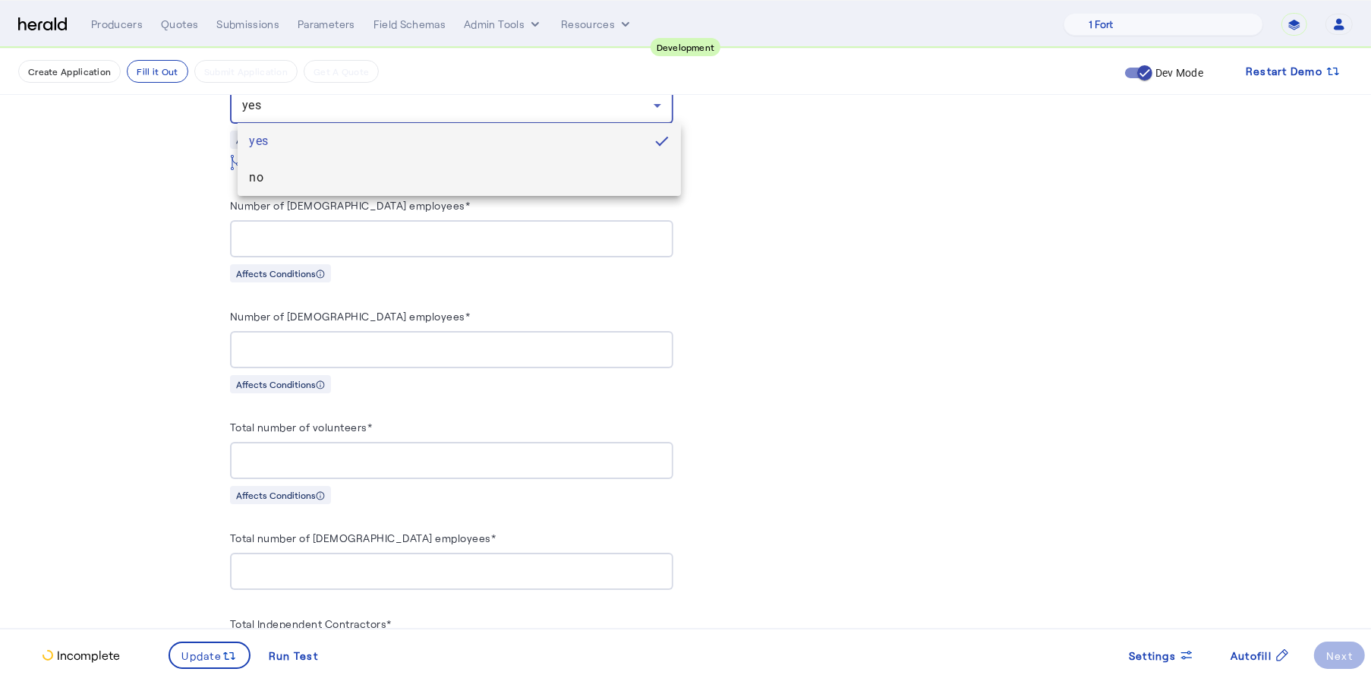
click at [527, 175] on span "no" at bounding box center [459, 177] width 419 height 18
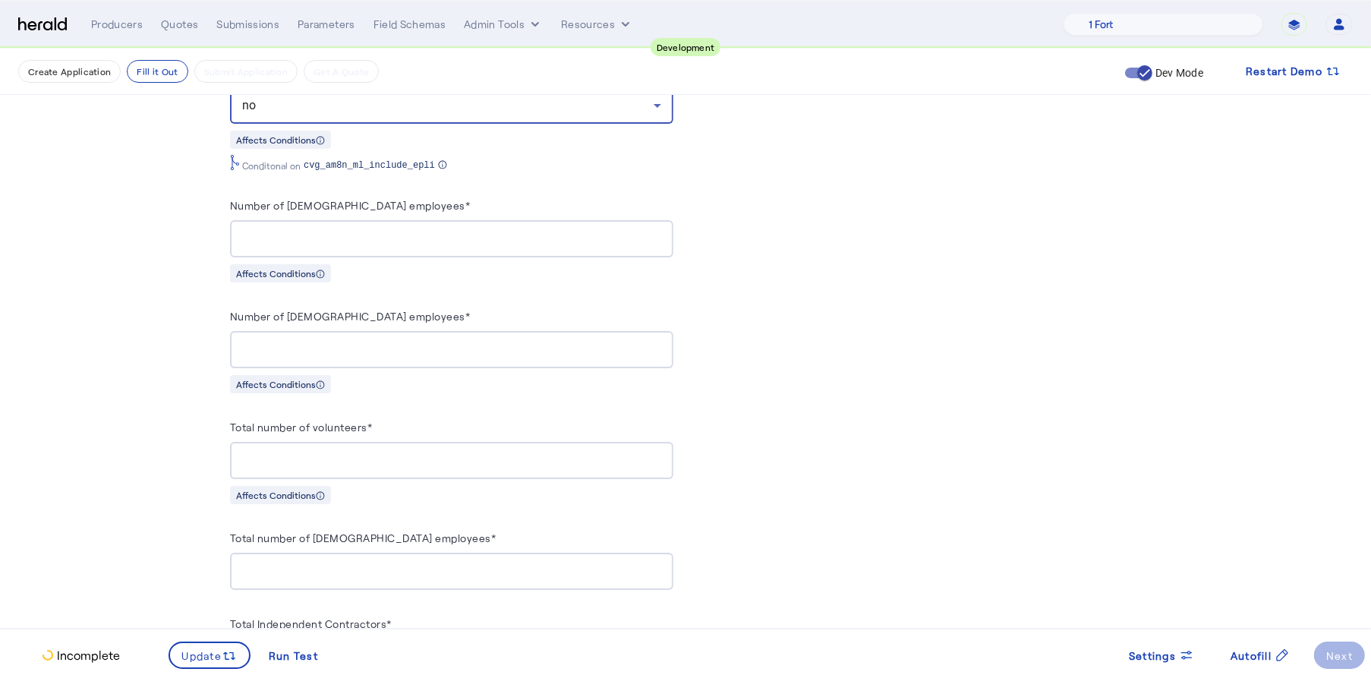
click at [364, 342] on input "Number of part-time employees*" at bounding box center [451, 350] width 419 height 18
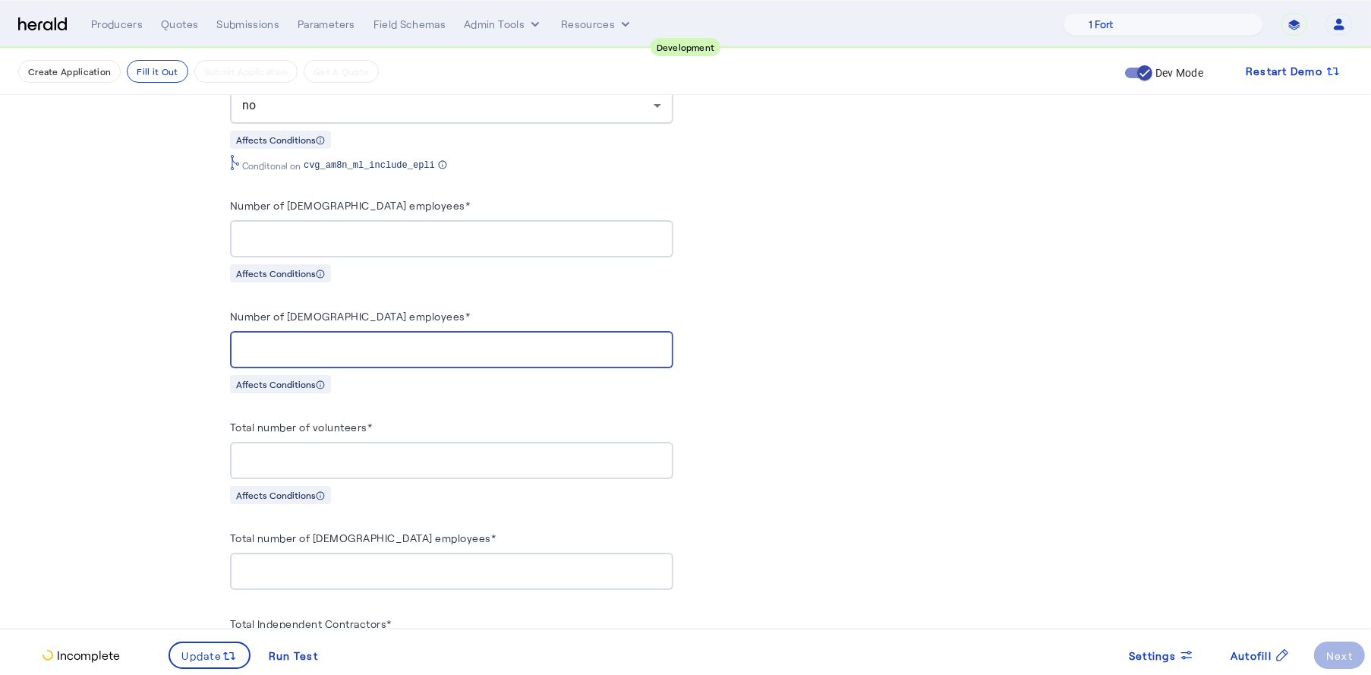
type input "**"
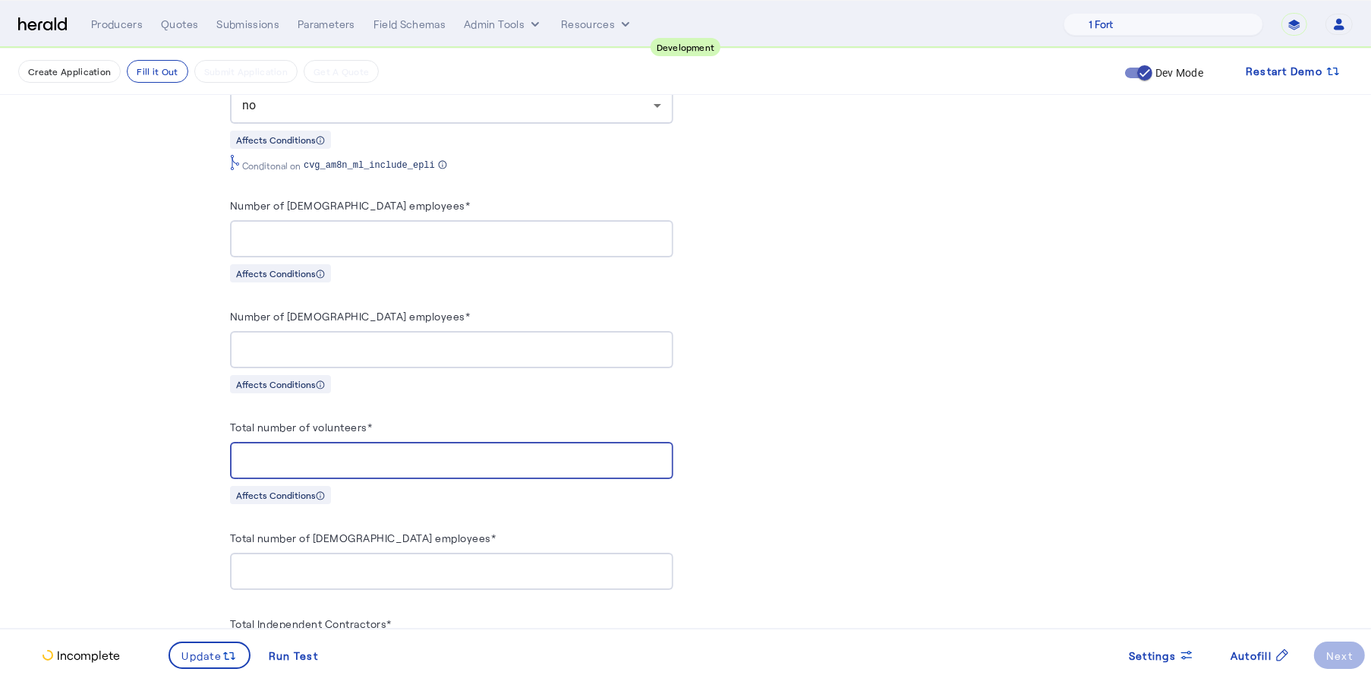
type input "*"
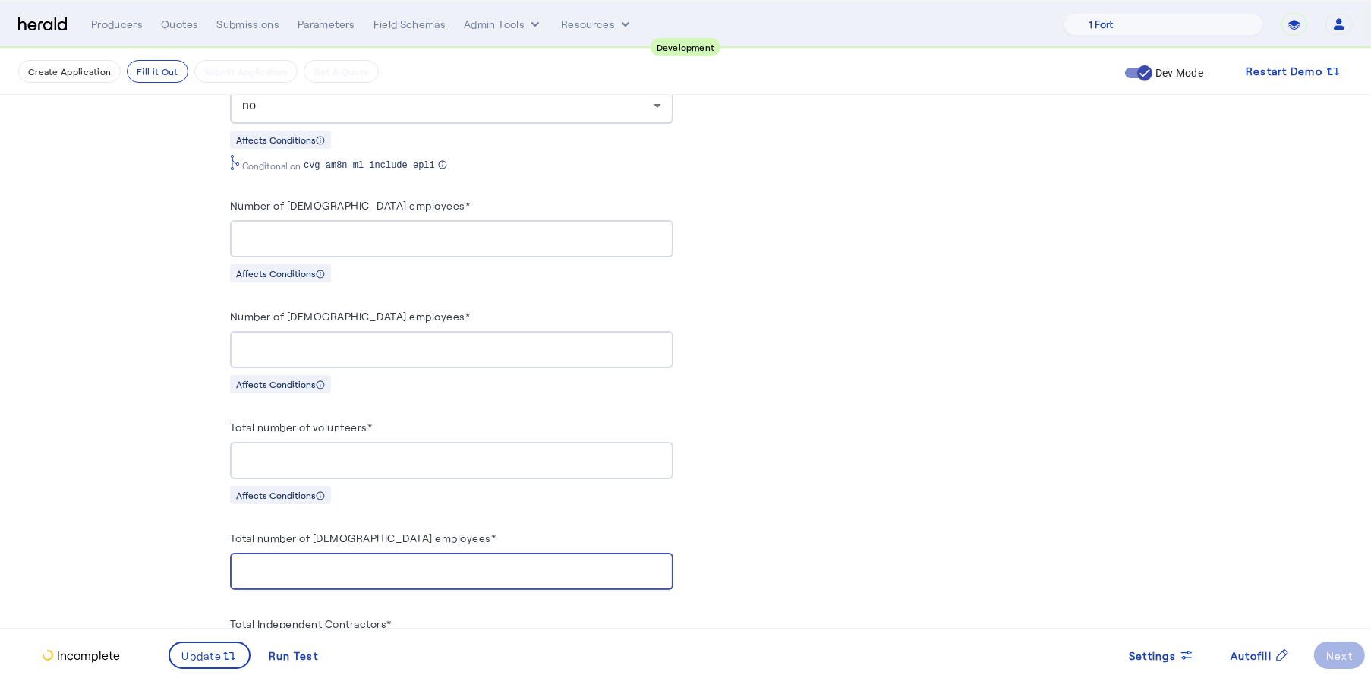
type input "*"
click at [405, 568] on input "*" at bounding box center [451, 571] width 419 height 18
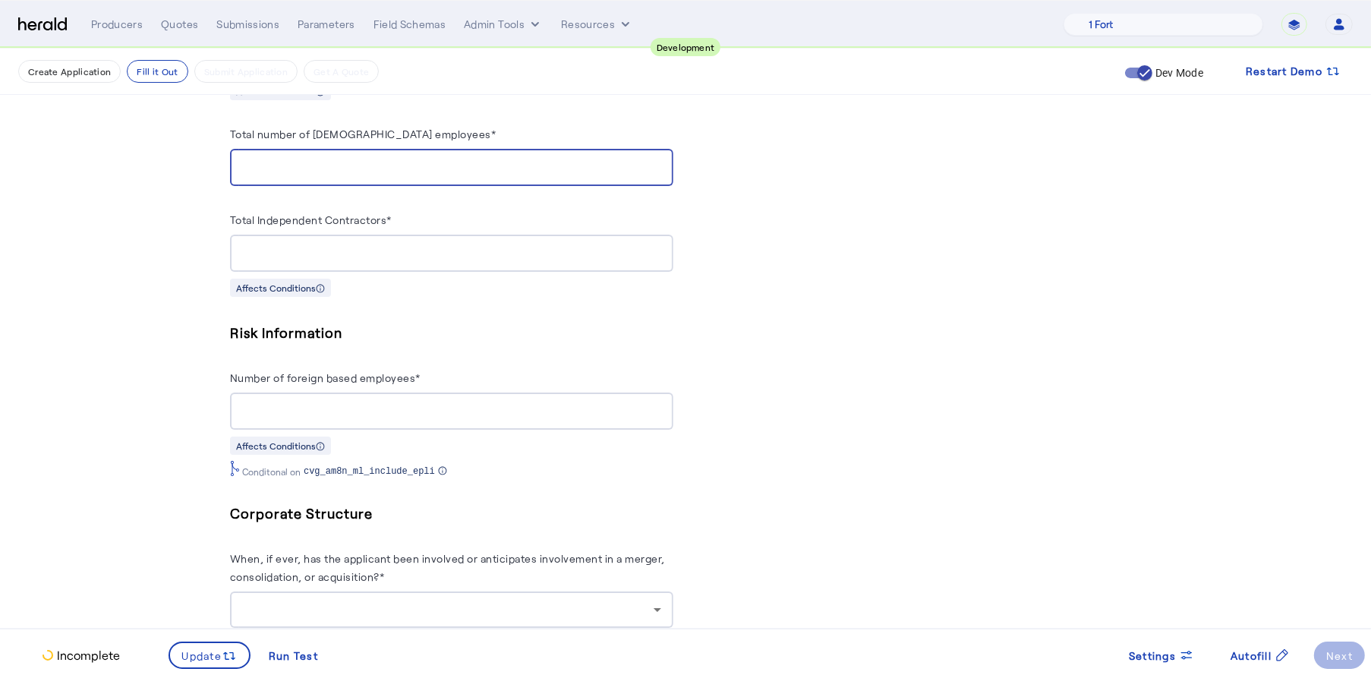
scroll to position [1443, 0]
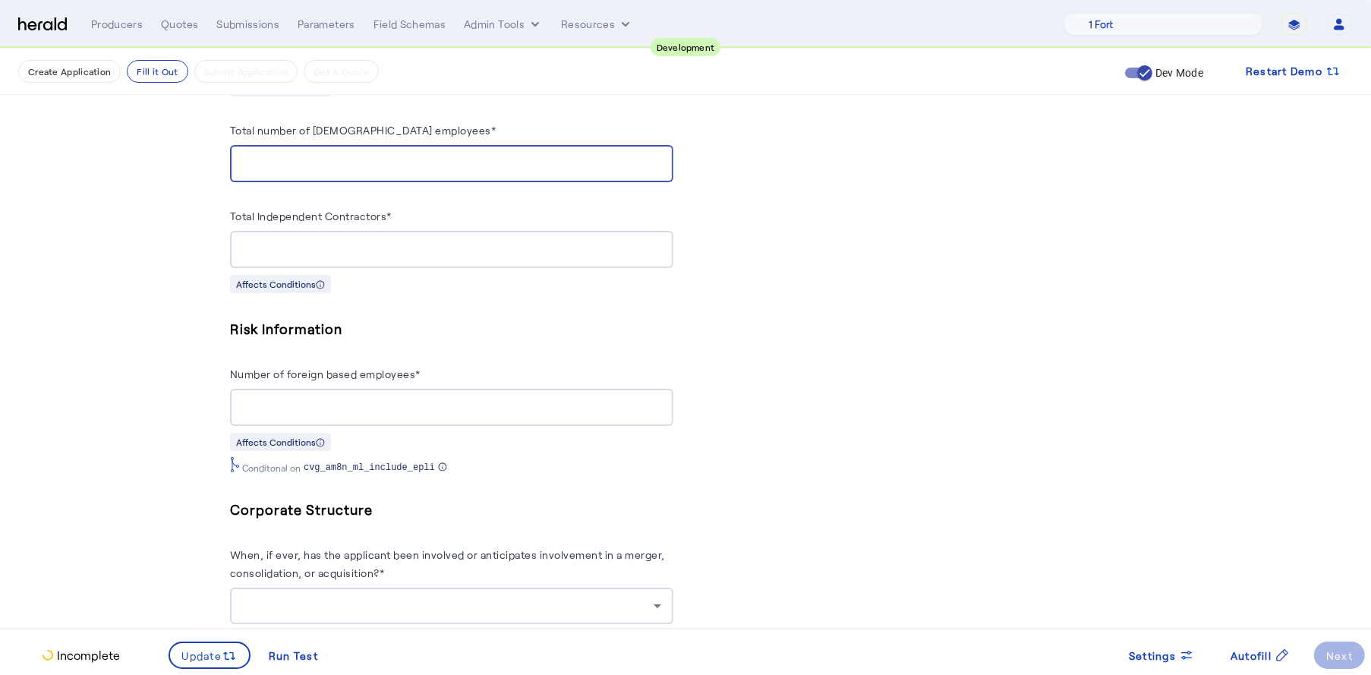
type input "*"
click at [405, 398] on input "Number of foreign based employees*" at bounding box center [451, 407] width 419 height 18
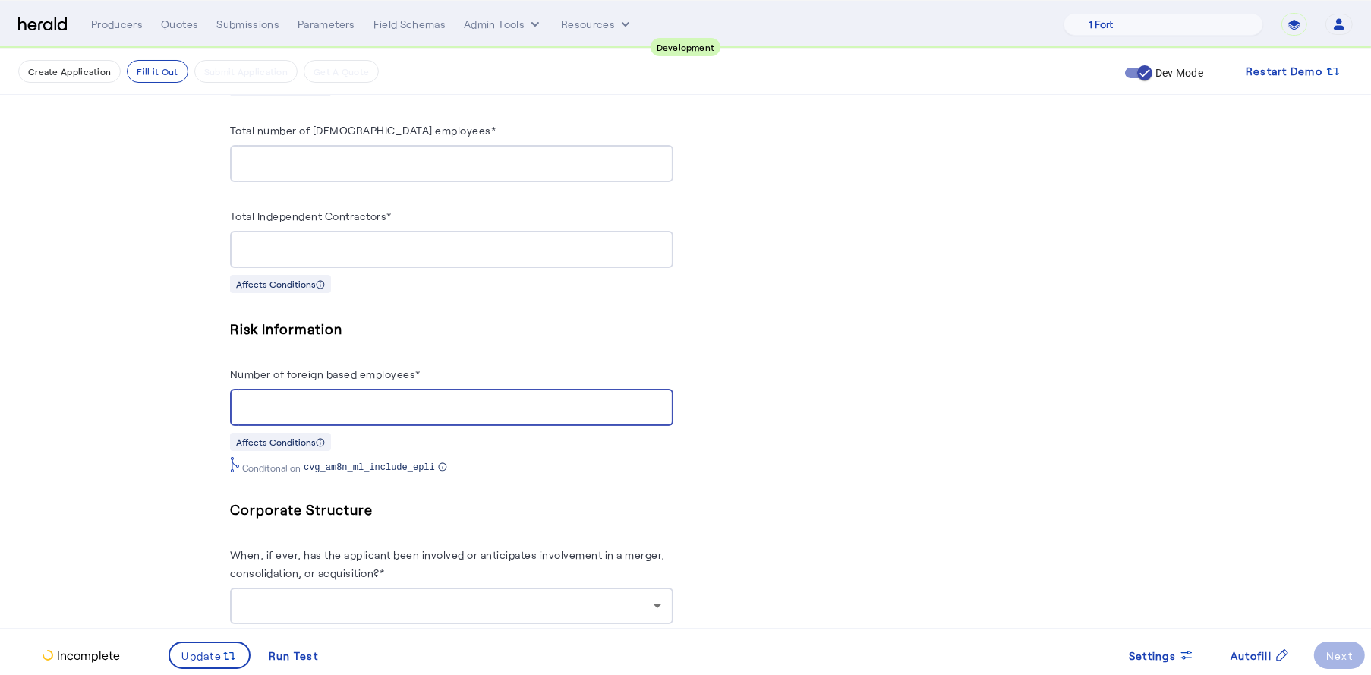
type input "*"
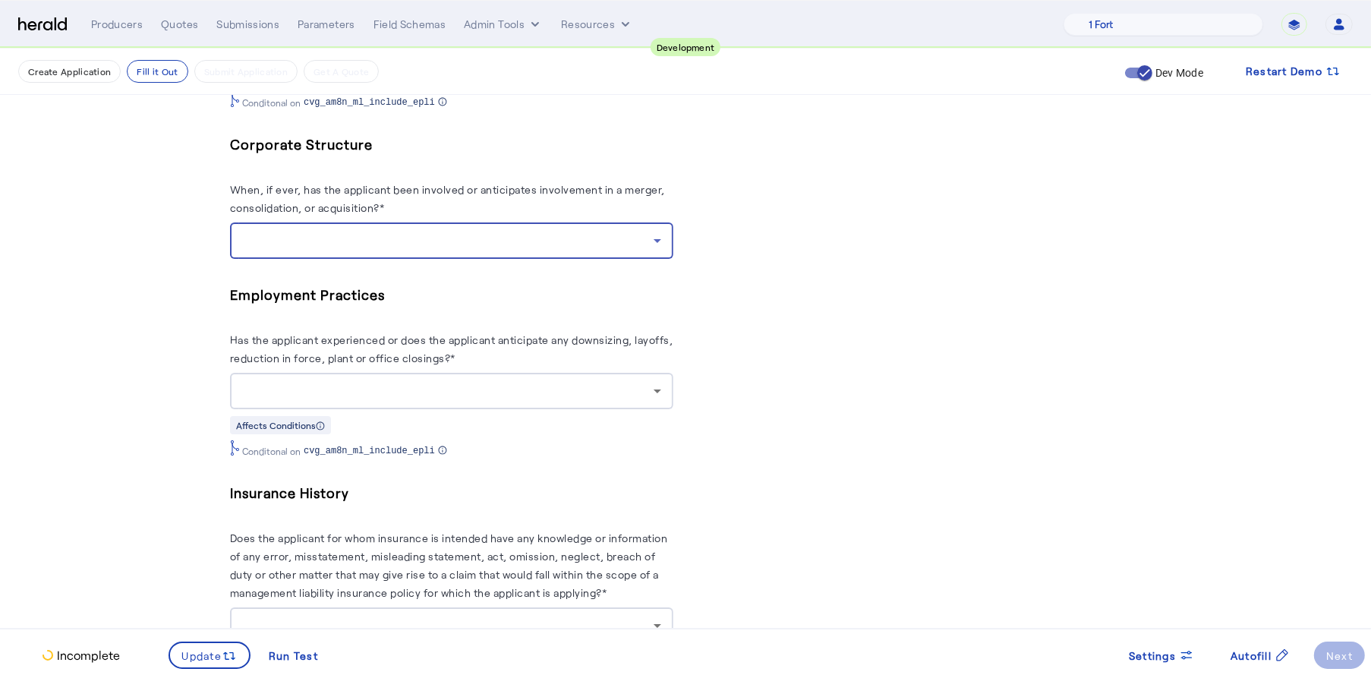
scroll to position [1802, 0]
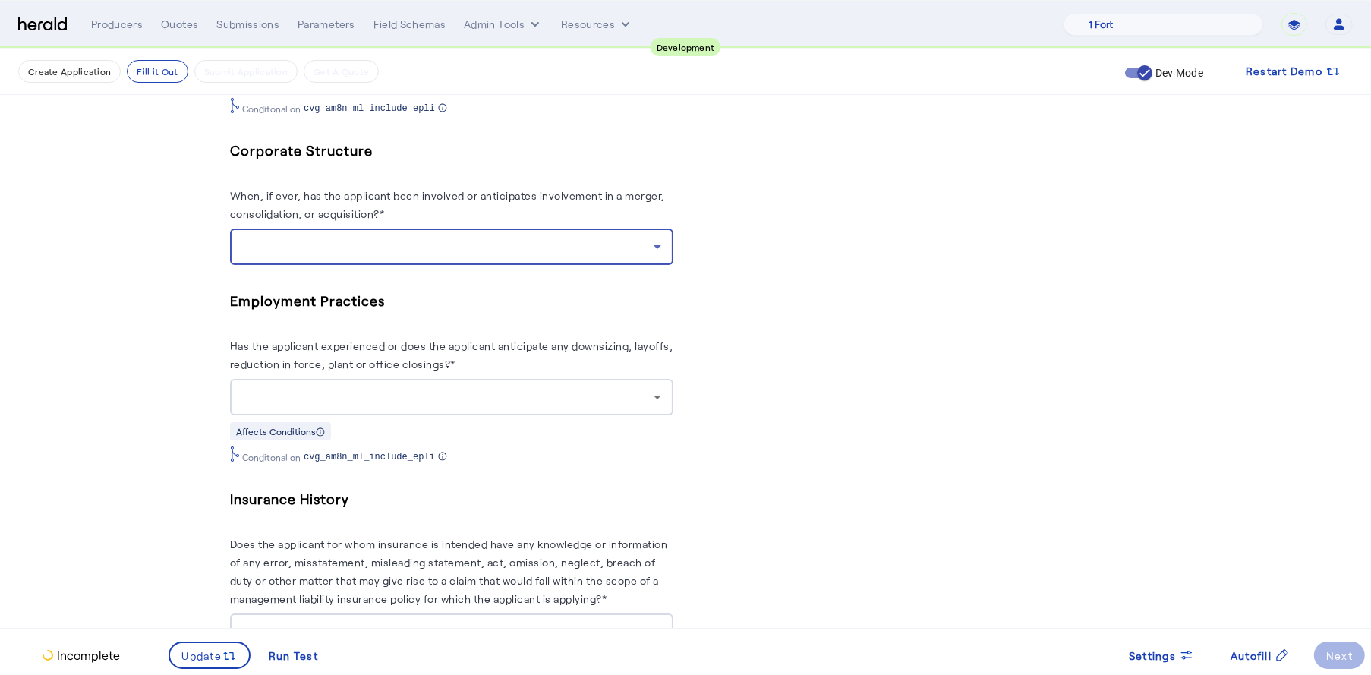
click at [622, 252] on div at bounding box center [451, 246] width 419 height 36
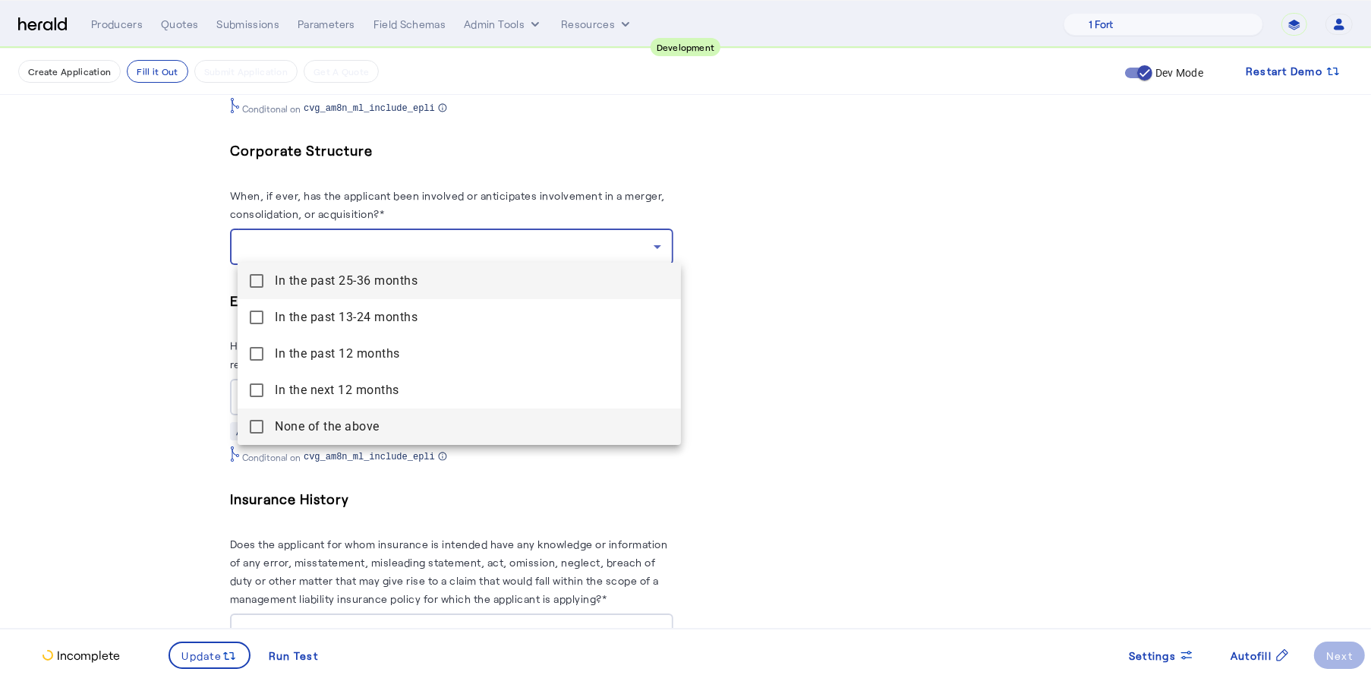
click at [251, 420] on mat-pseudo-checkbox at bounding box center [257, 427] width 14 height 14
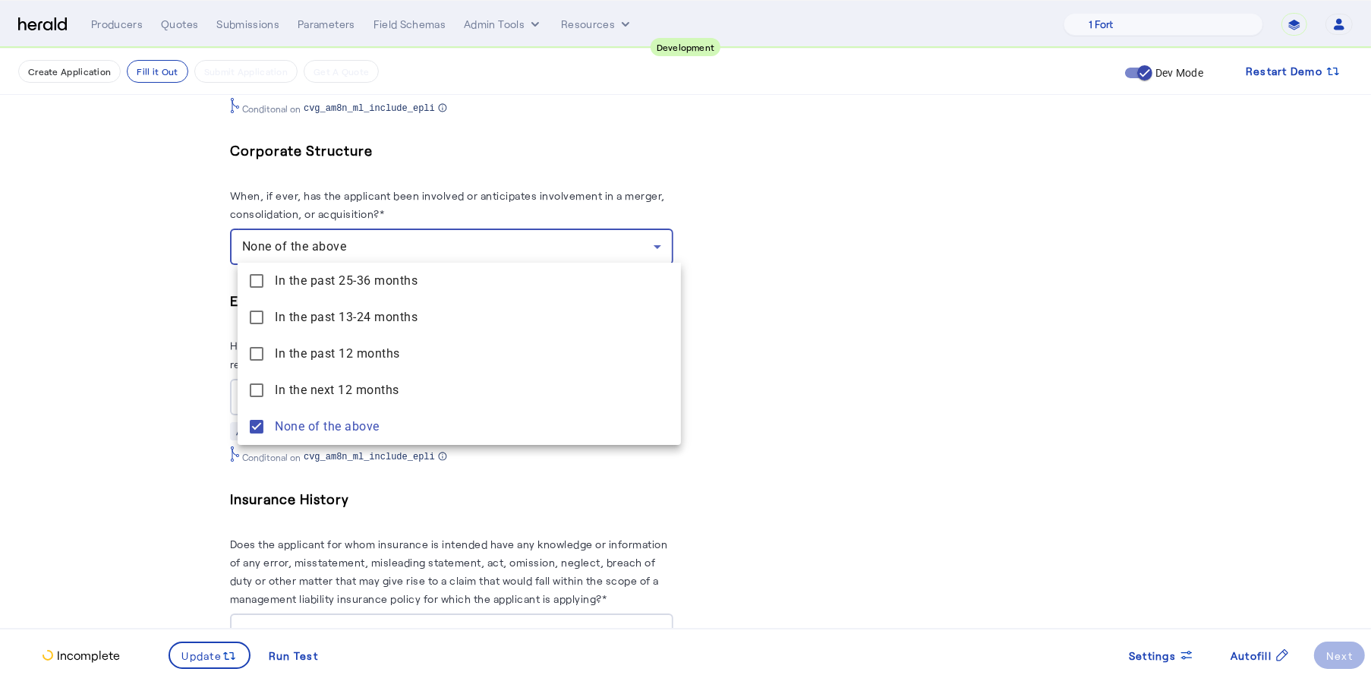
click at [197, 386] on div at bounding box center [685, 337] width 1371 height 675
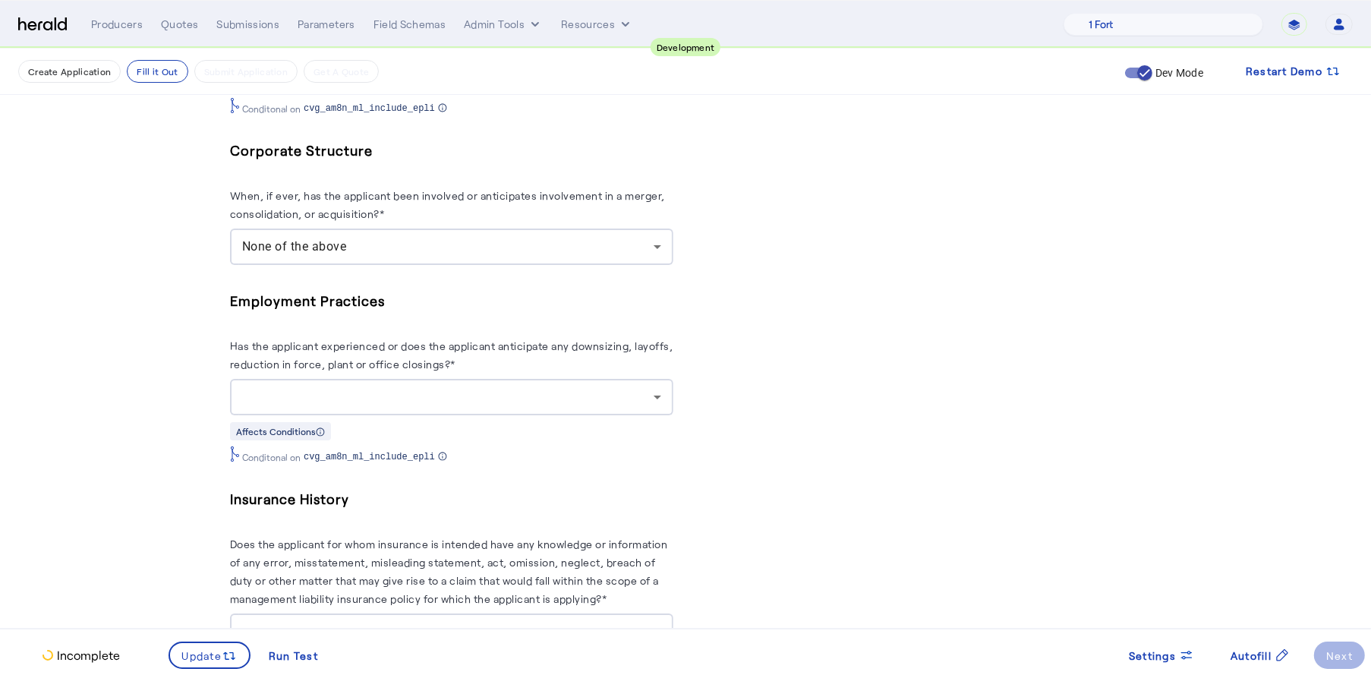
click at [402, 388] on div at bounding box center [447, 397] width 411 height 18
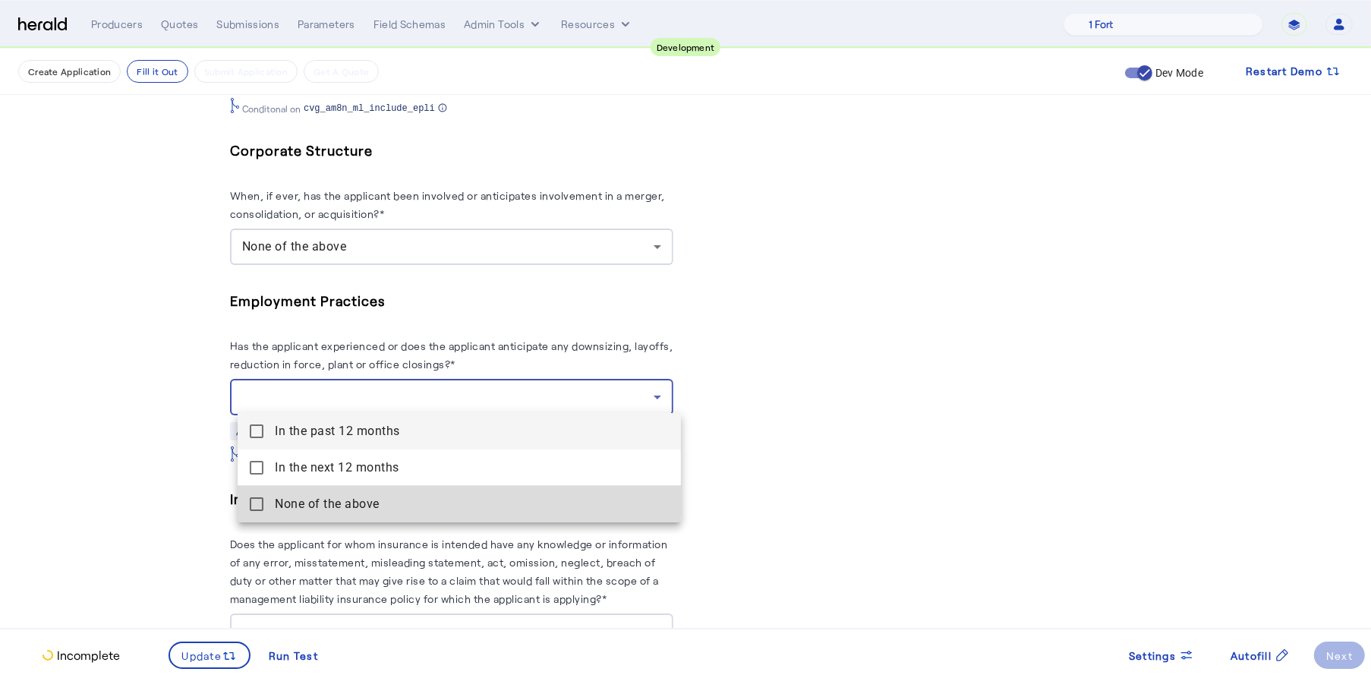
click at [250, 493] on above "None of the above" at bounding box center [459, 504] width 443 height 36
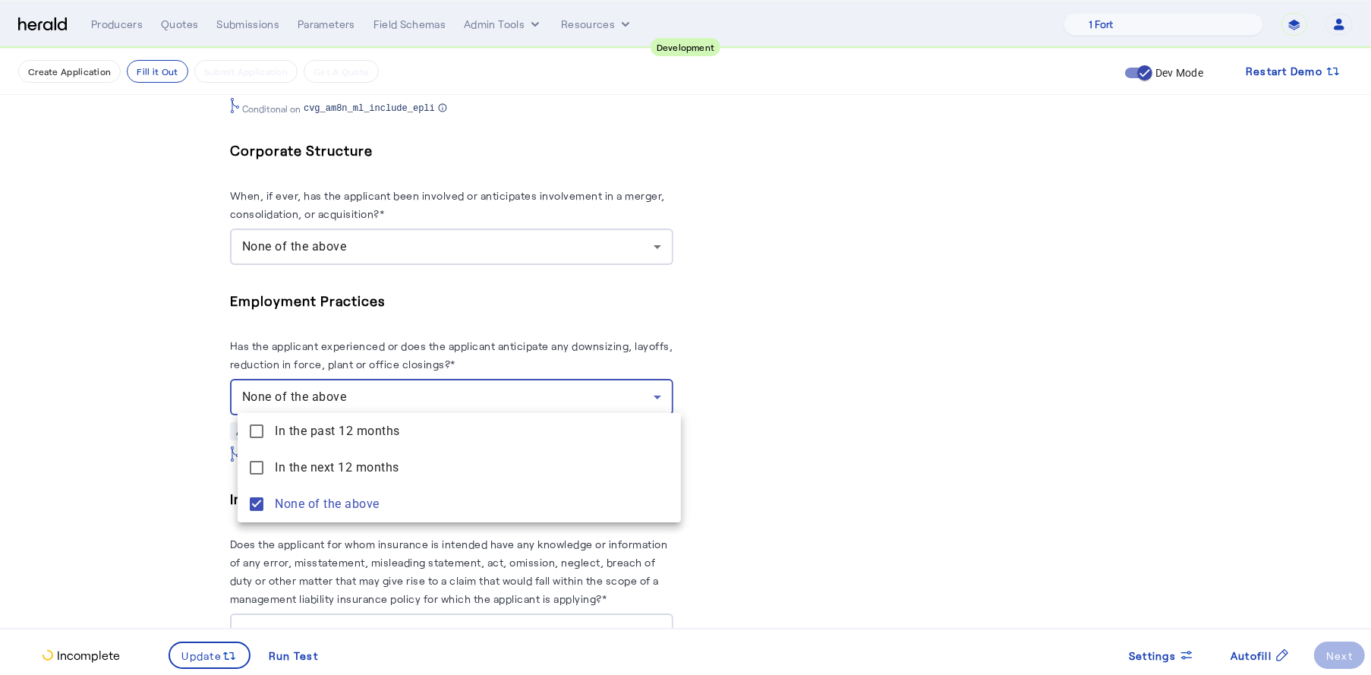
click at [124, 446] on div at bounding box center [685, 337] width 1371 height 675
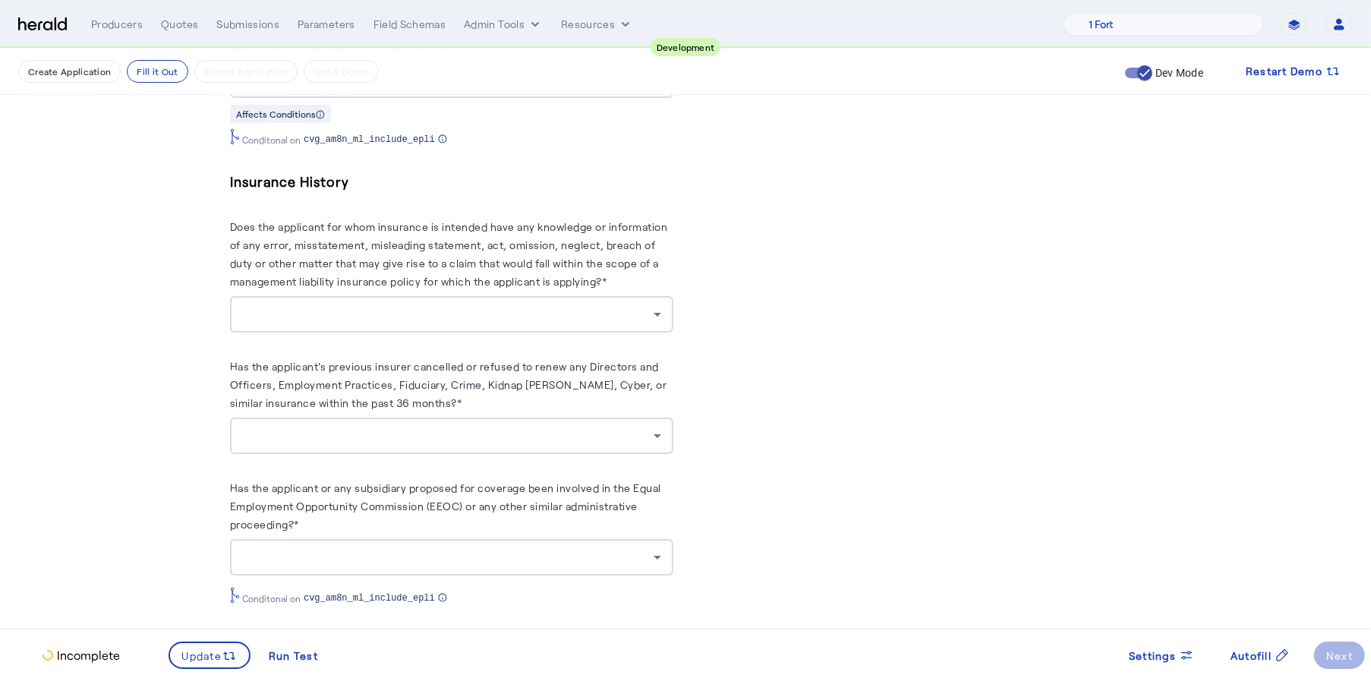
scroll to position [2129, 0]
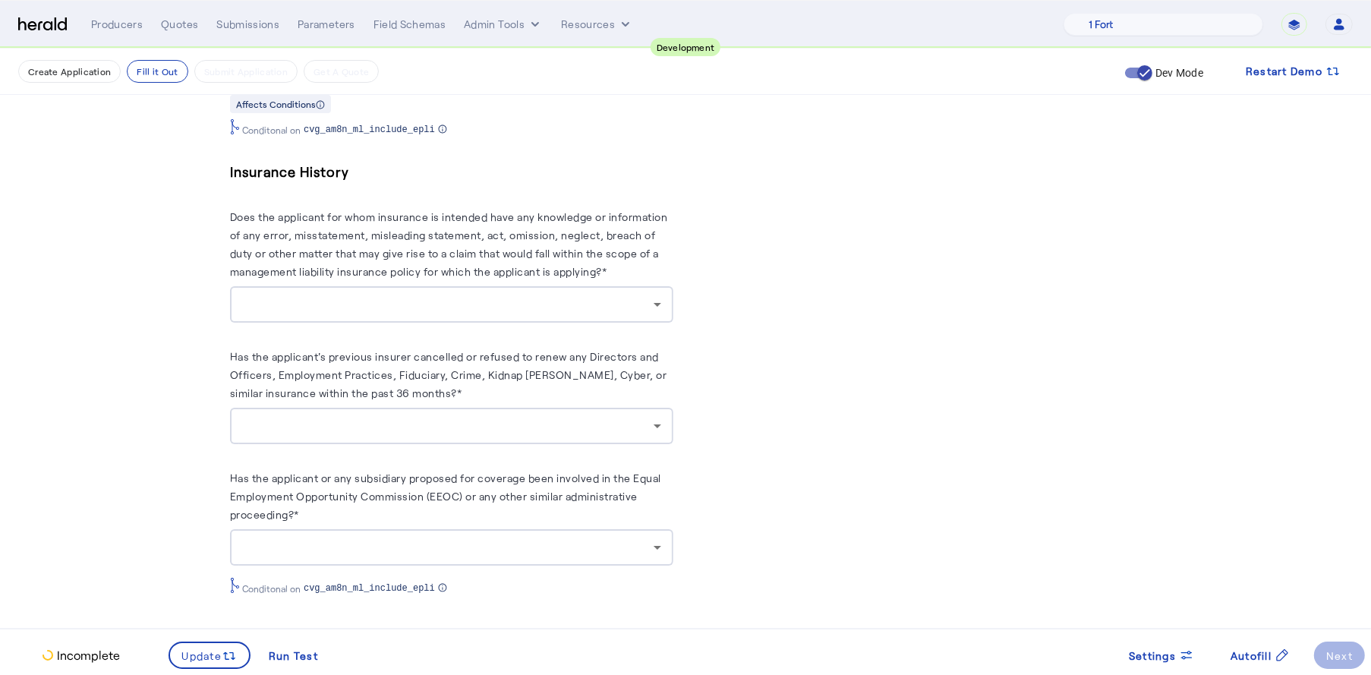
click at [518, 286] on div at bounding box center [451, 304] width 419 height 36
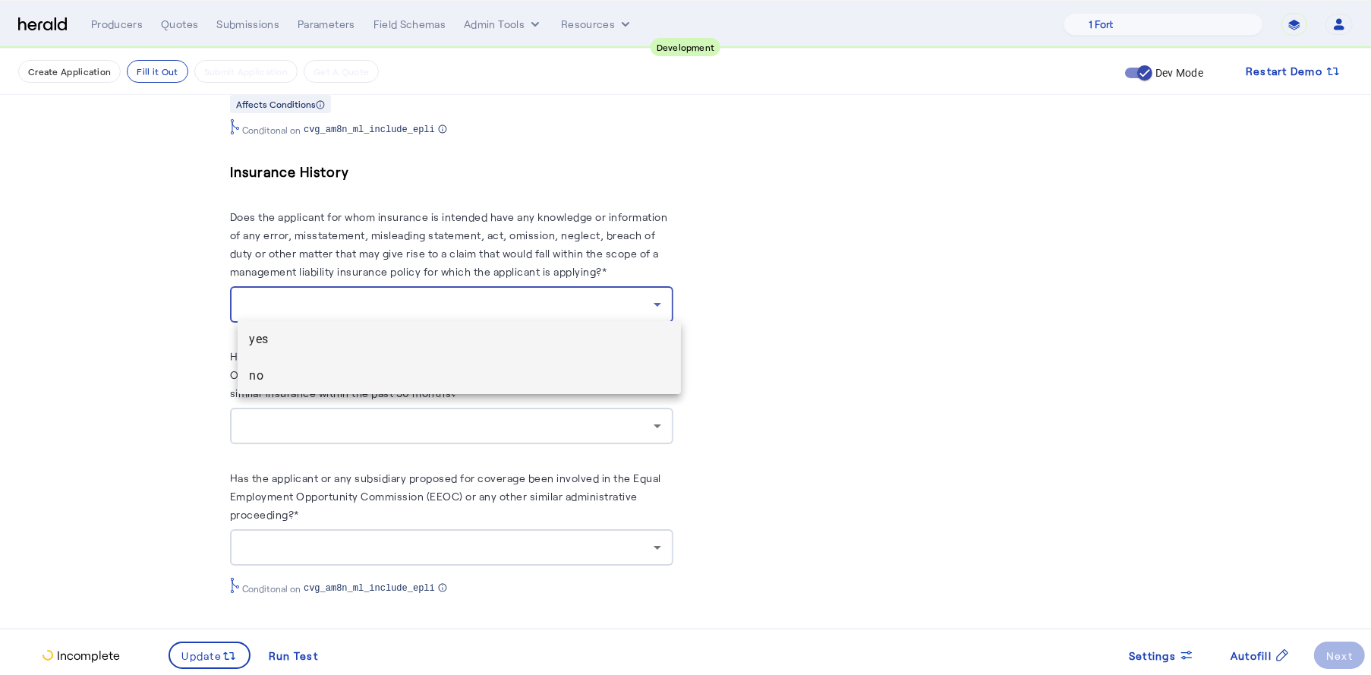
click at [373, 368] on span "no" at bounding box center [459, 376] width 419 height 18
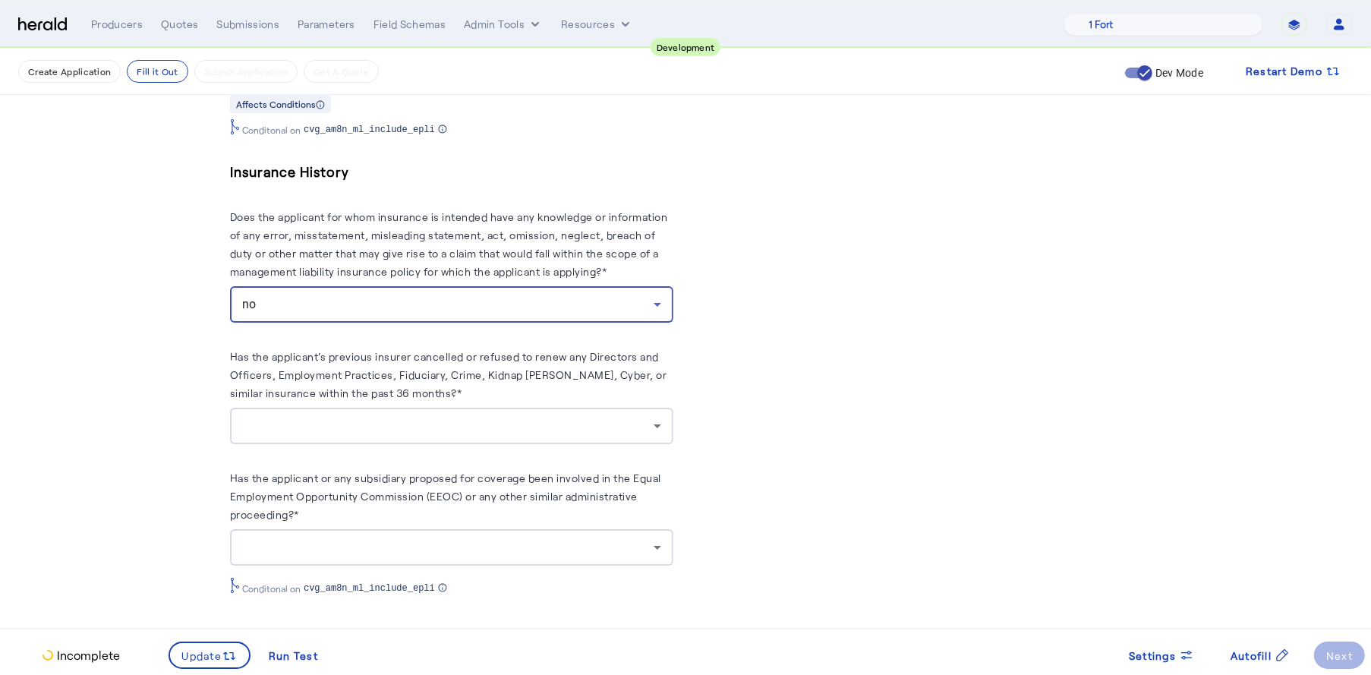
click at [399, 427] on div at bounding box center [447, 426] width 411 height 18
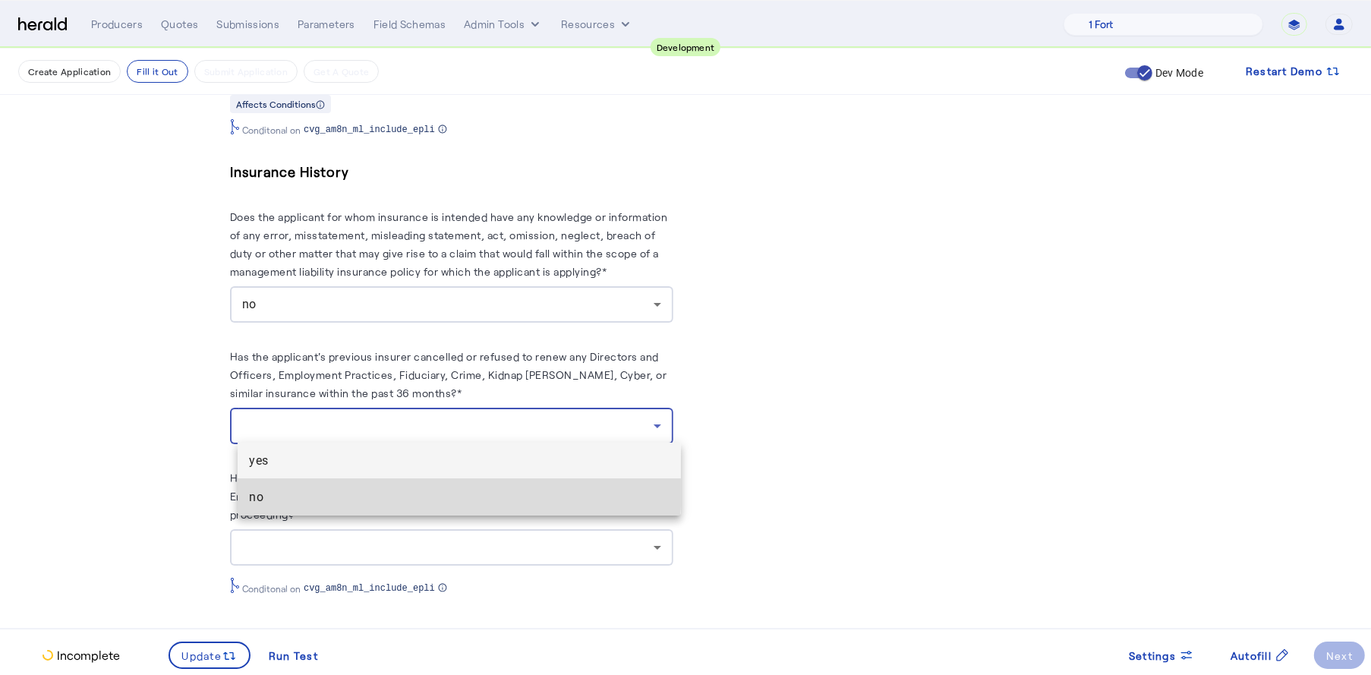
click at [367, 488] on span "no" at bounding box center [459, 497] width 419 height 18
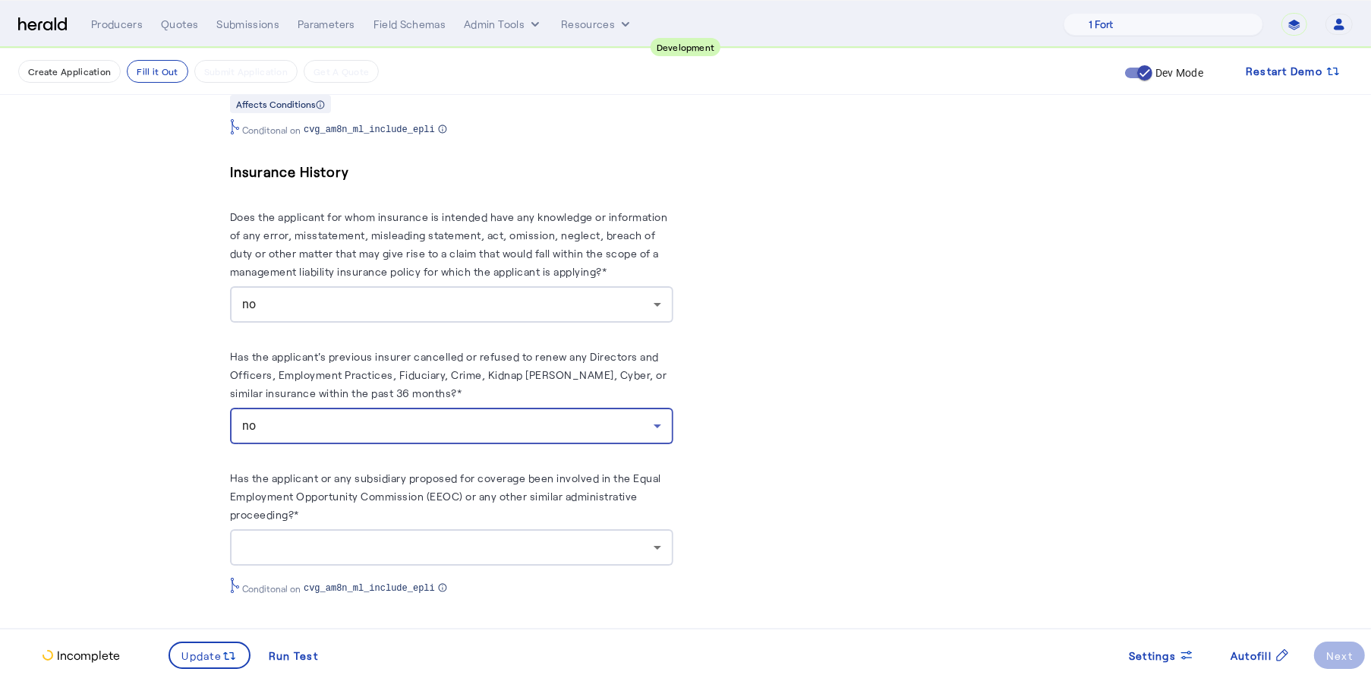
click at [438, 547] on div at bounding box center [447, 547] width 411 height 18
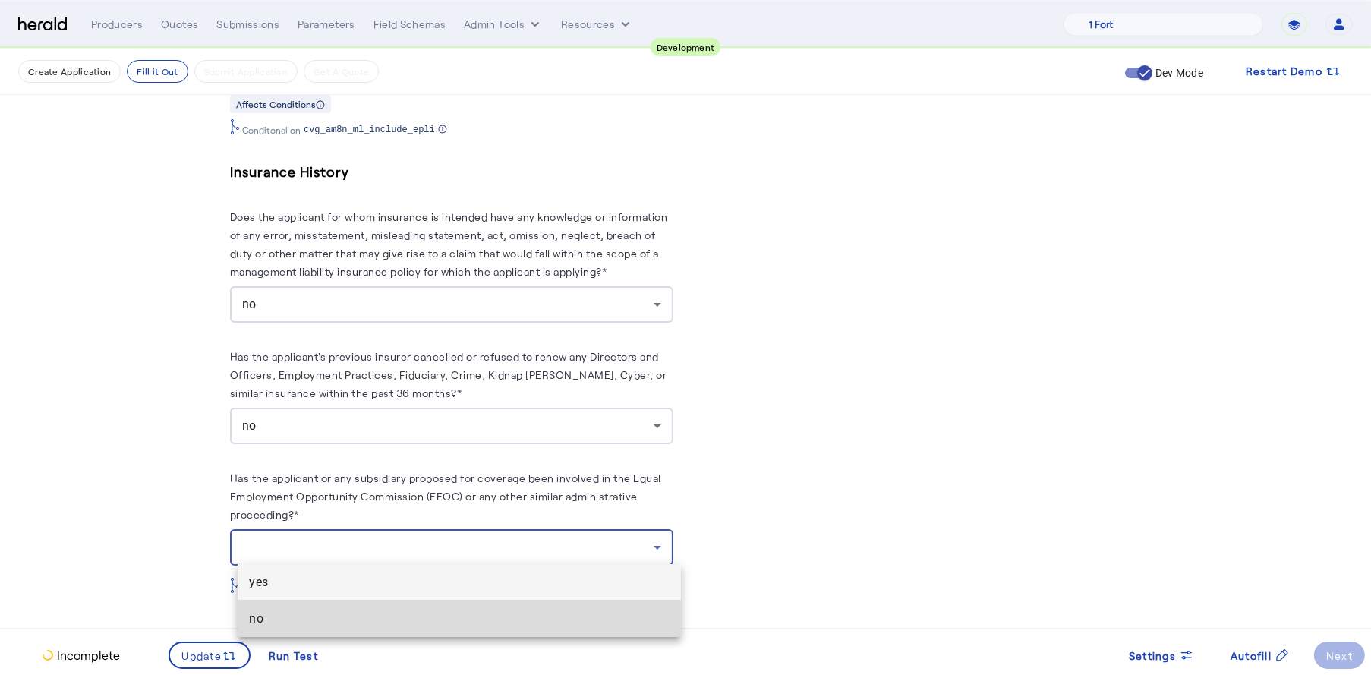
click at [351, 623] on span "no" at bounding box center [459, 618] width 419 height 18
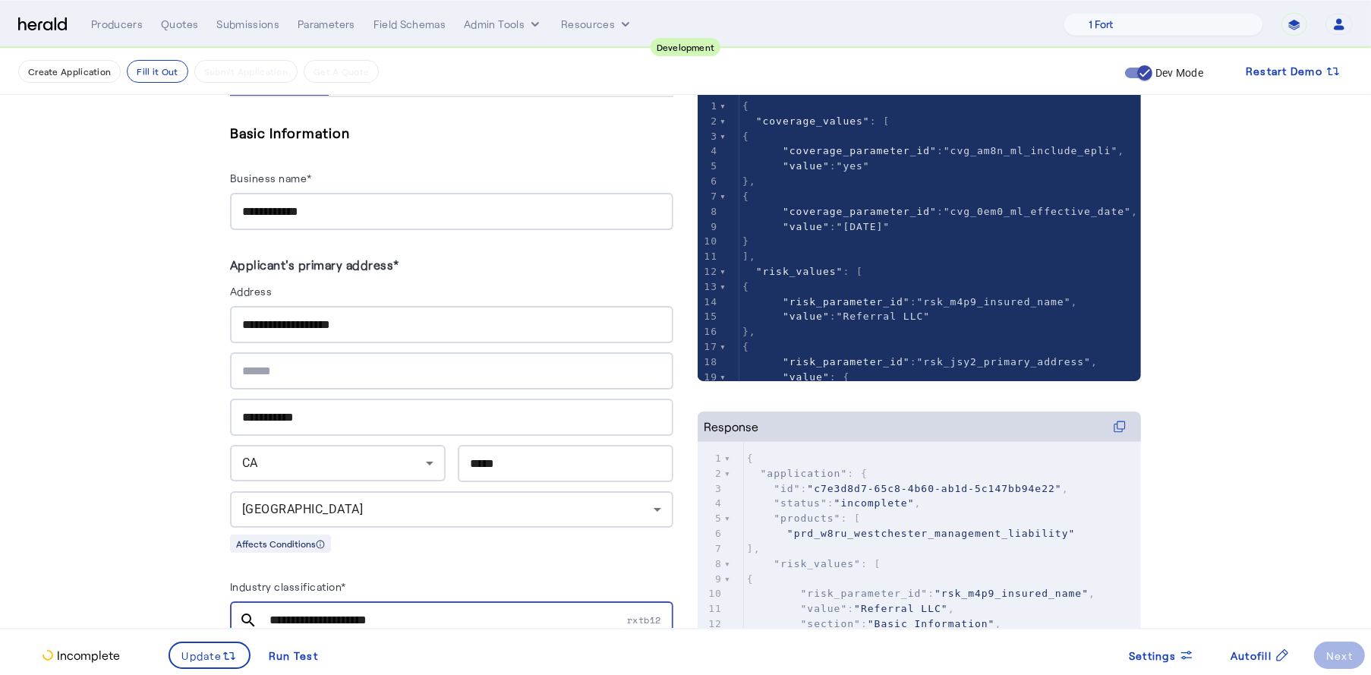
scroll to position [2, 0]
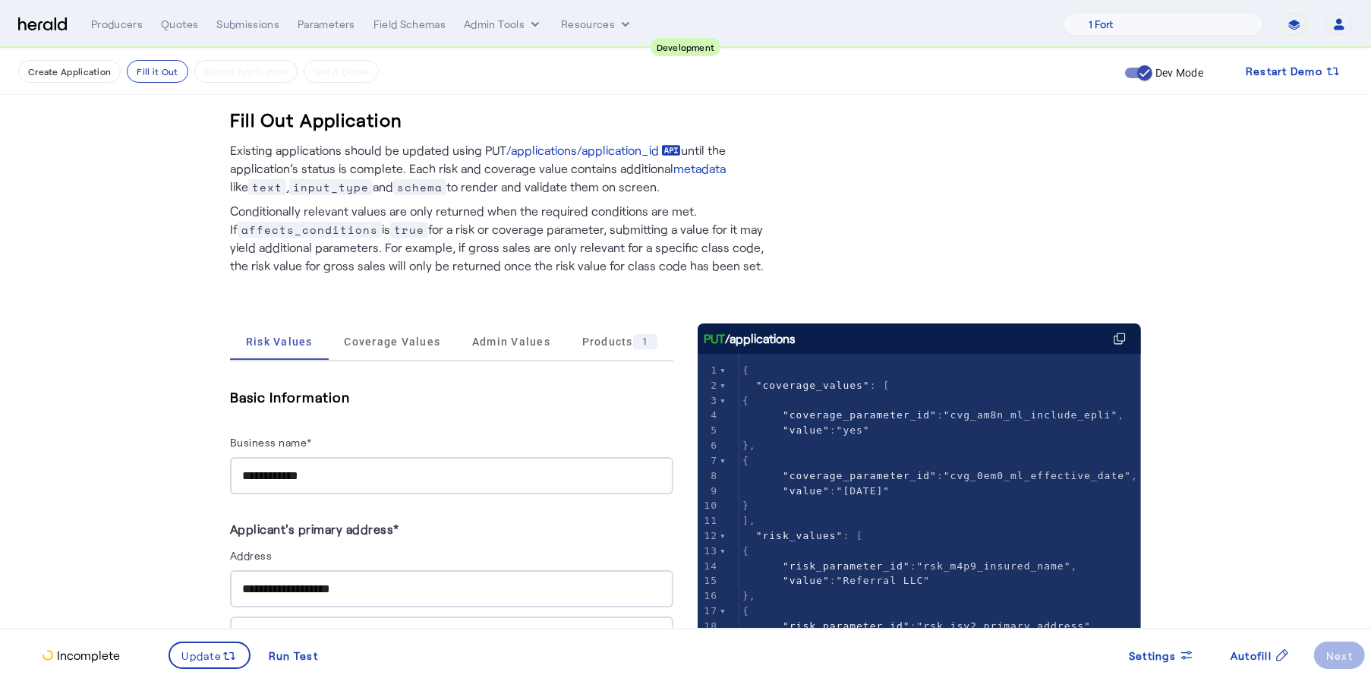
click at [367, 483] on input "**********" at bounding box center [451, 476] width 419 height 18
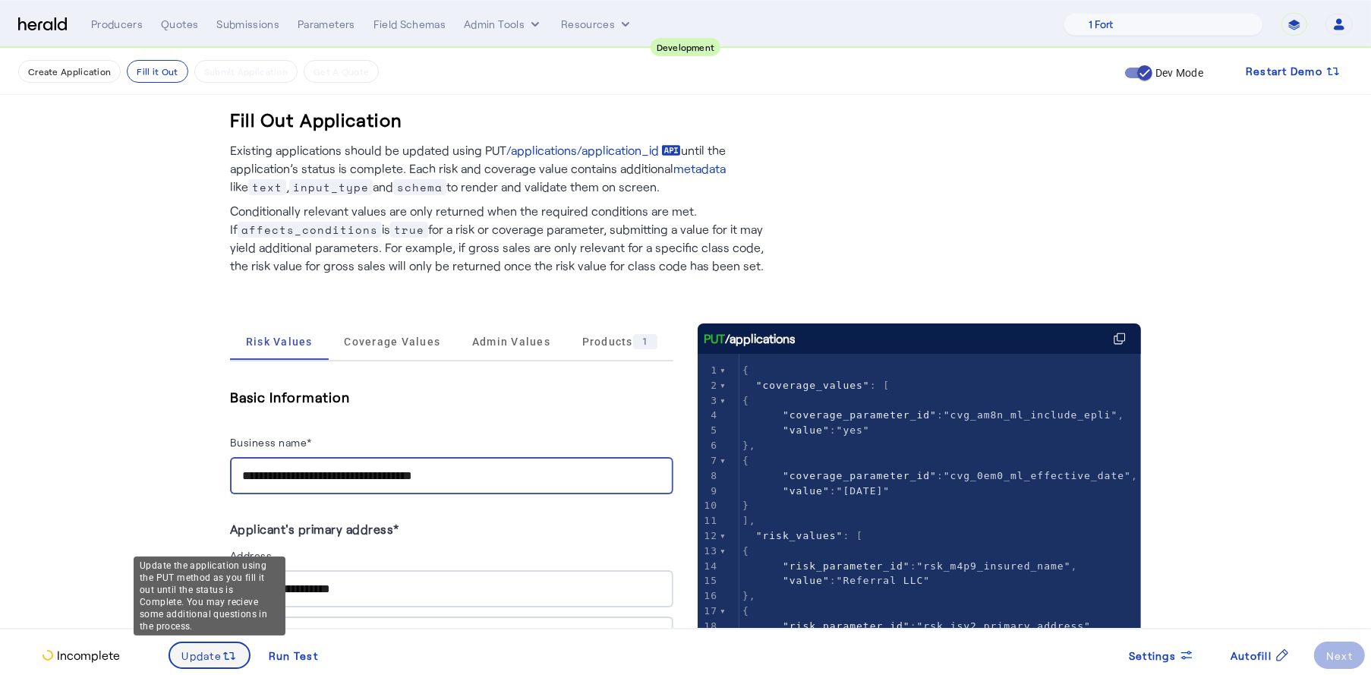
type input "**********"
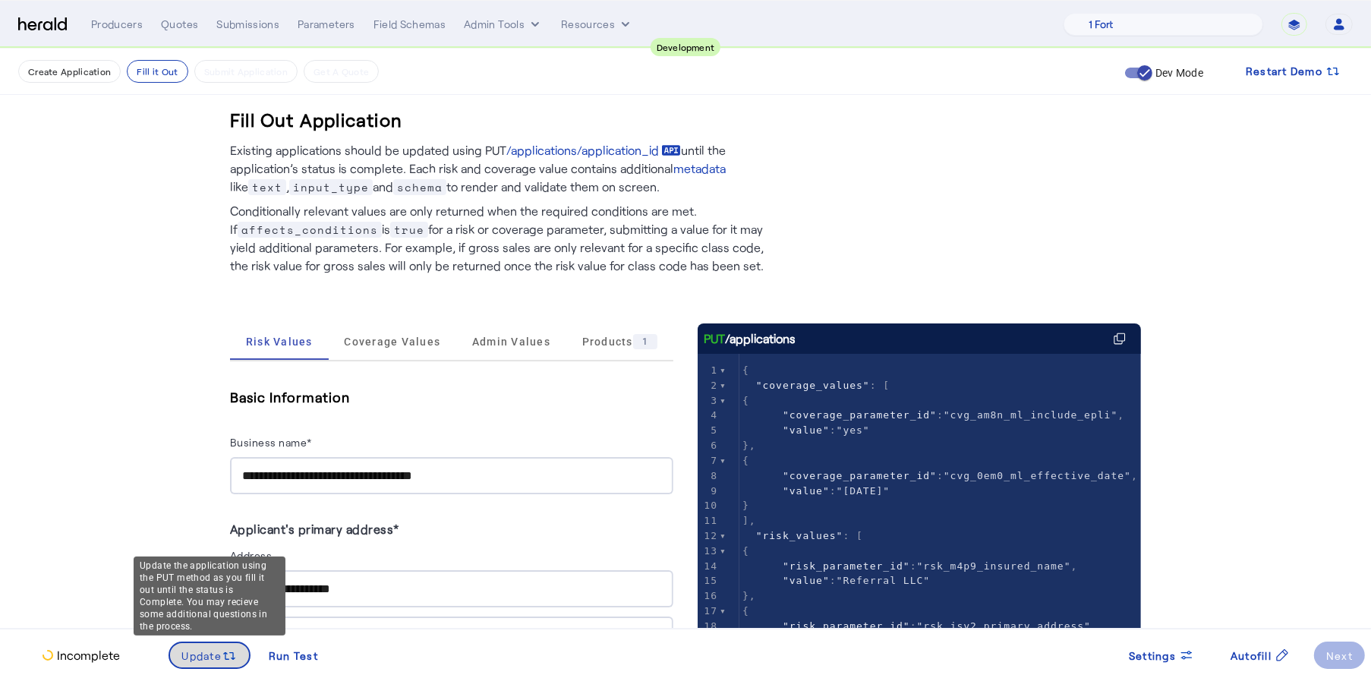
click at [197, 654] on span "Update" at bounding box center [202, 655] width 40 height 16
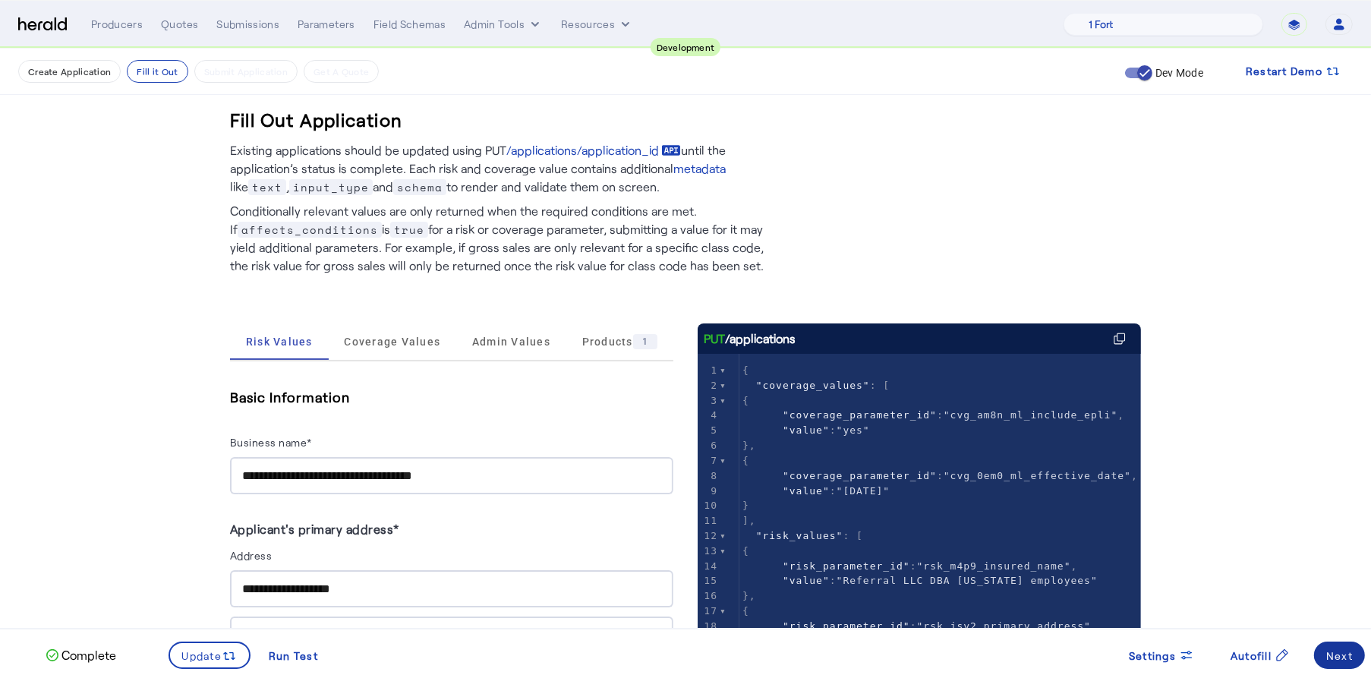
click at [1327, 653] on div "Next" at bounding box center [1339, 655] width 27 height 16
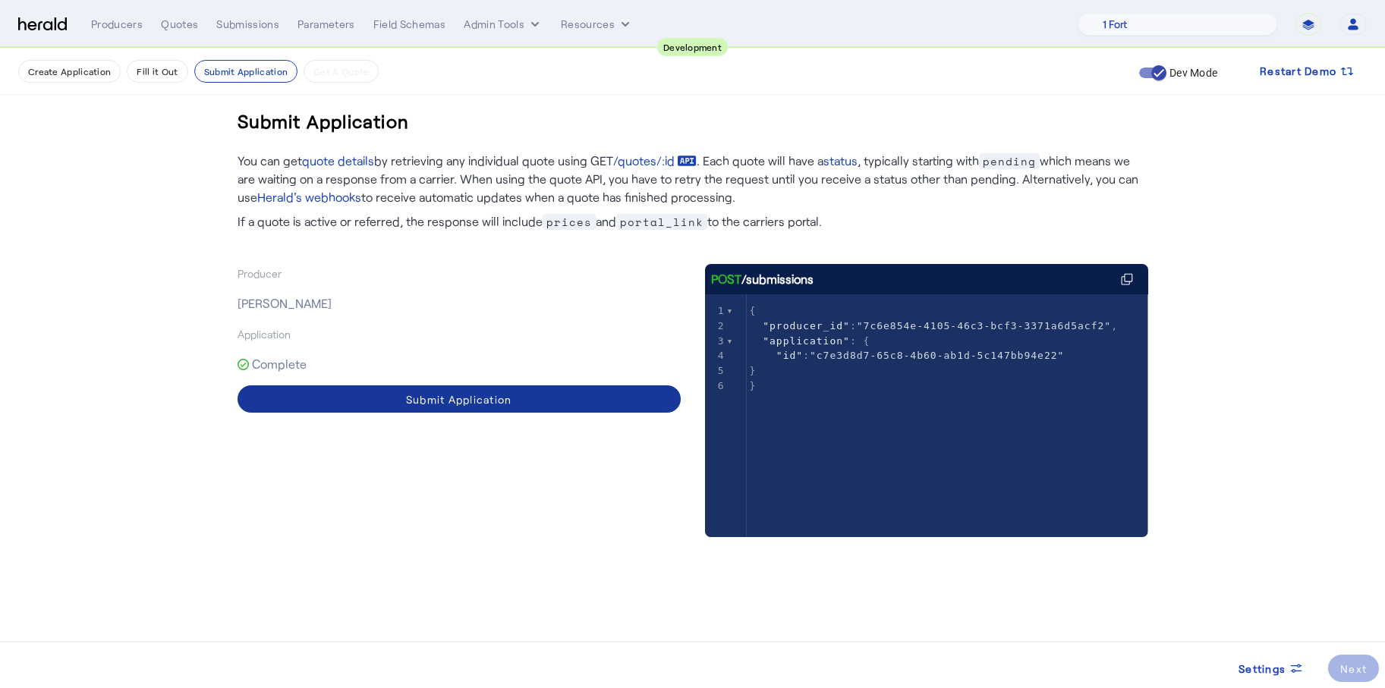
click at [549, 416] on span at bounding box center [459, 399] width 443 height 36
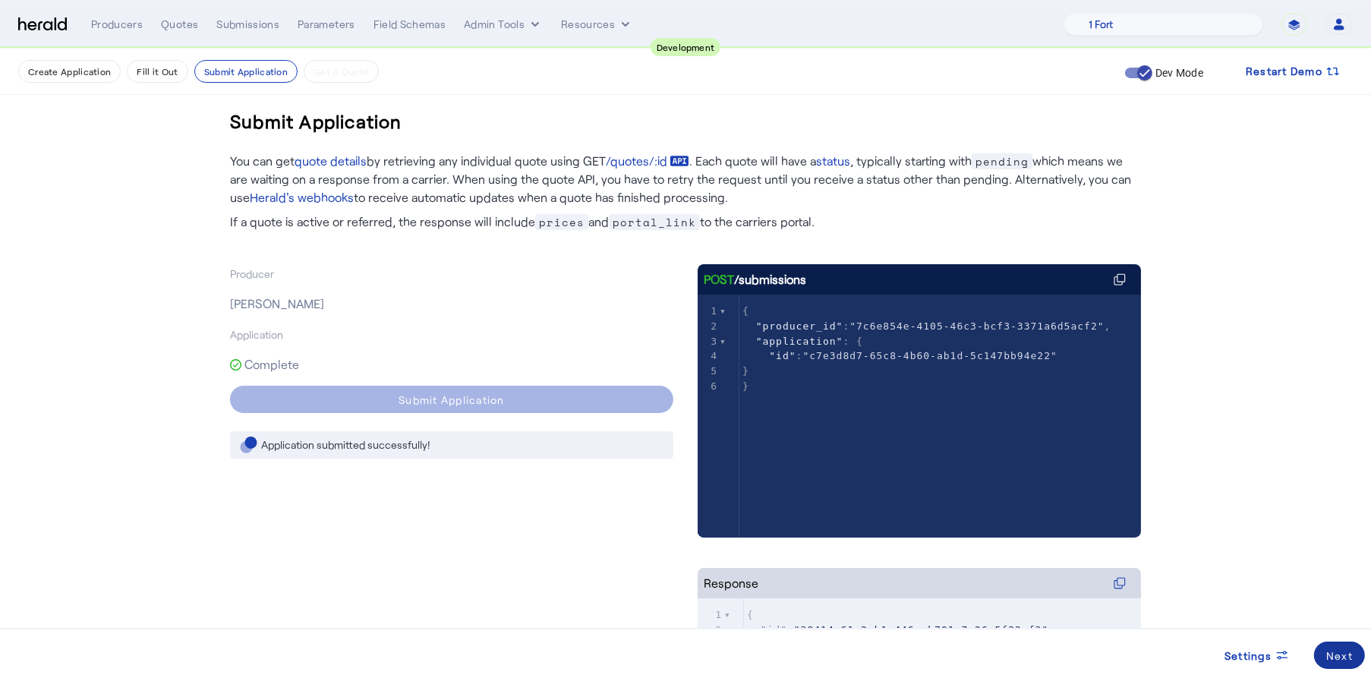
click at [1355, 660] on span at bounding box center [1339, 655] width 51 height 36
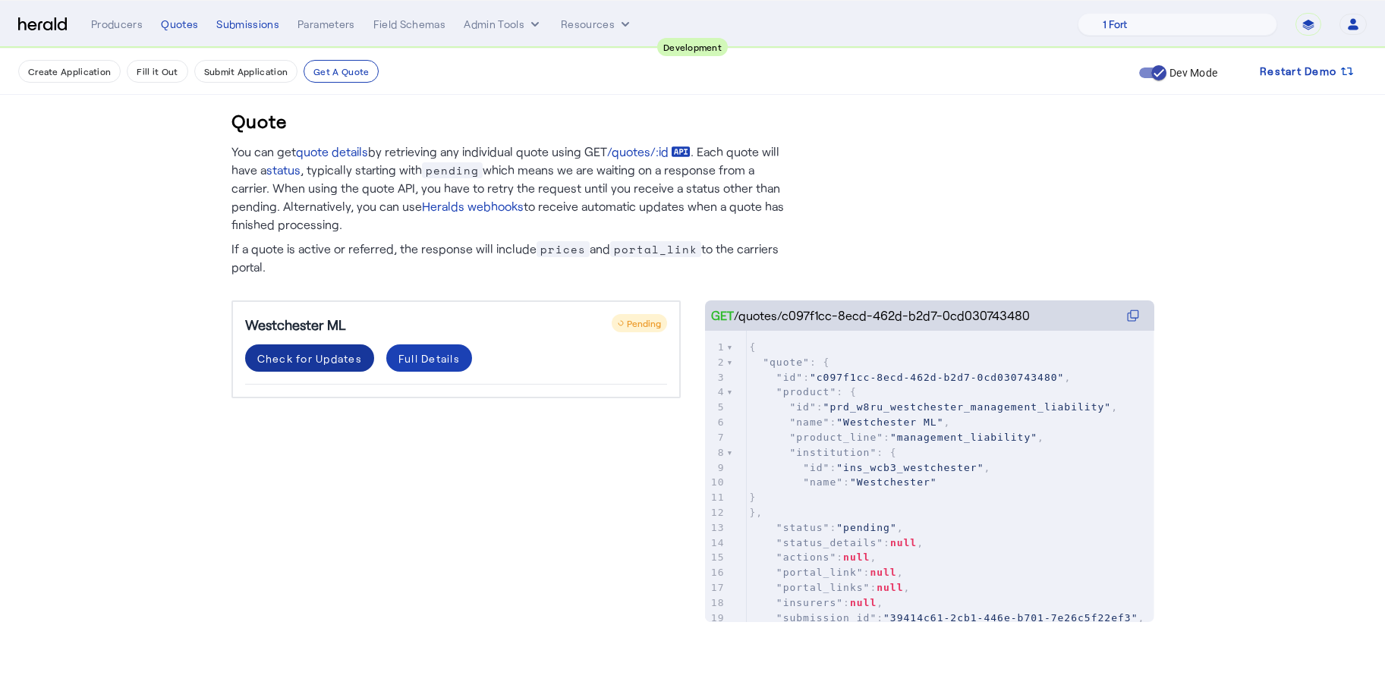
click at [304, 353] on div "Check for Updates" at bounding box center [309, 359] width 105 height 16
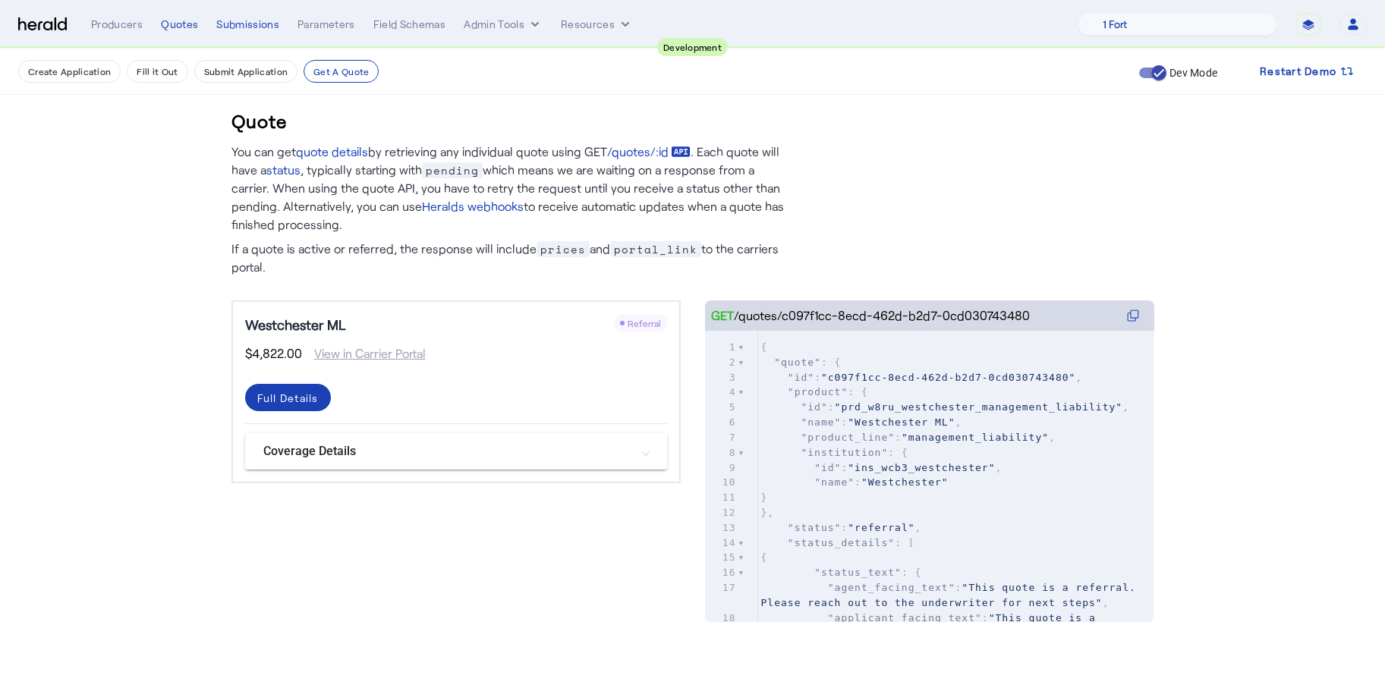
click at [602, 442] on mat-panel-title "Coverage Details" at bounding box center [446, 451] width 367 height 18
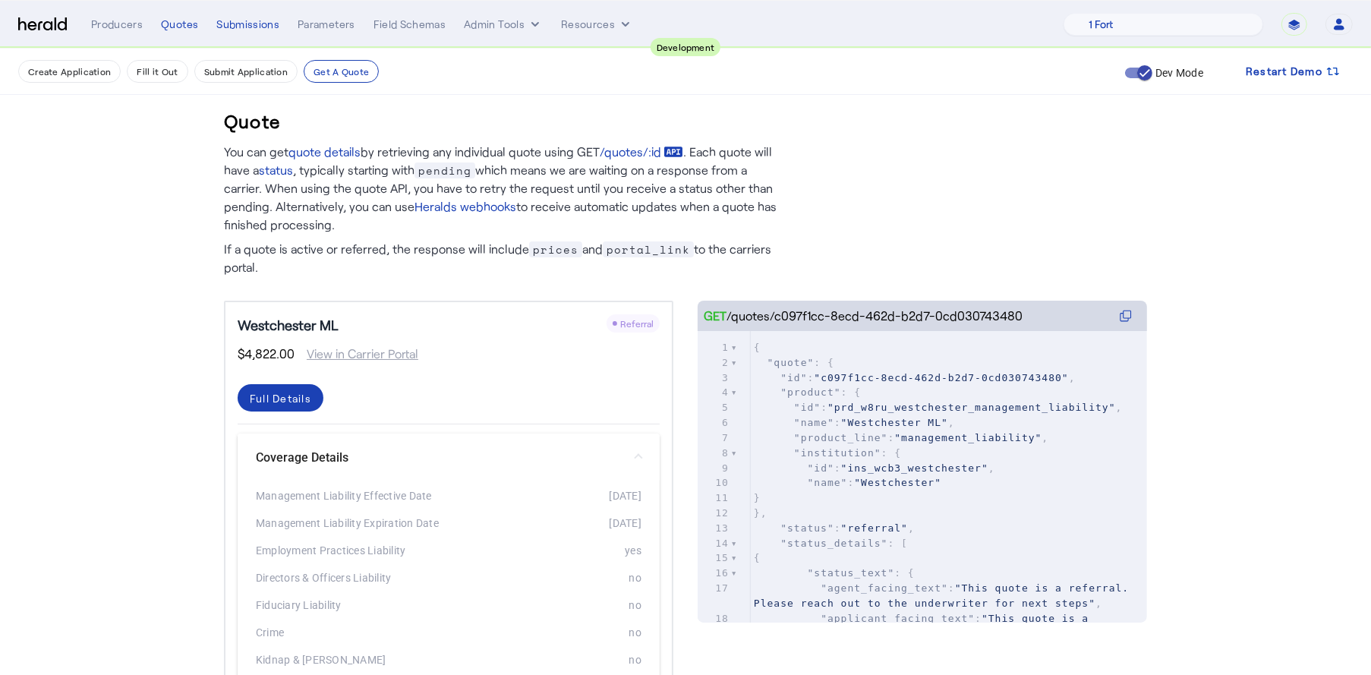
click at [622, 445] on mat-expansion-panel-header "Coverage Details" at bounding box center [449, 457] width 422 height 49
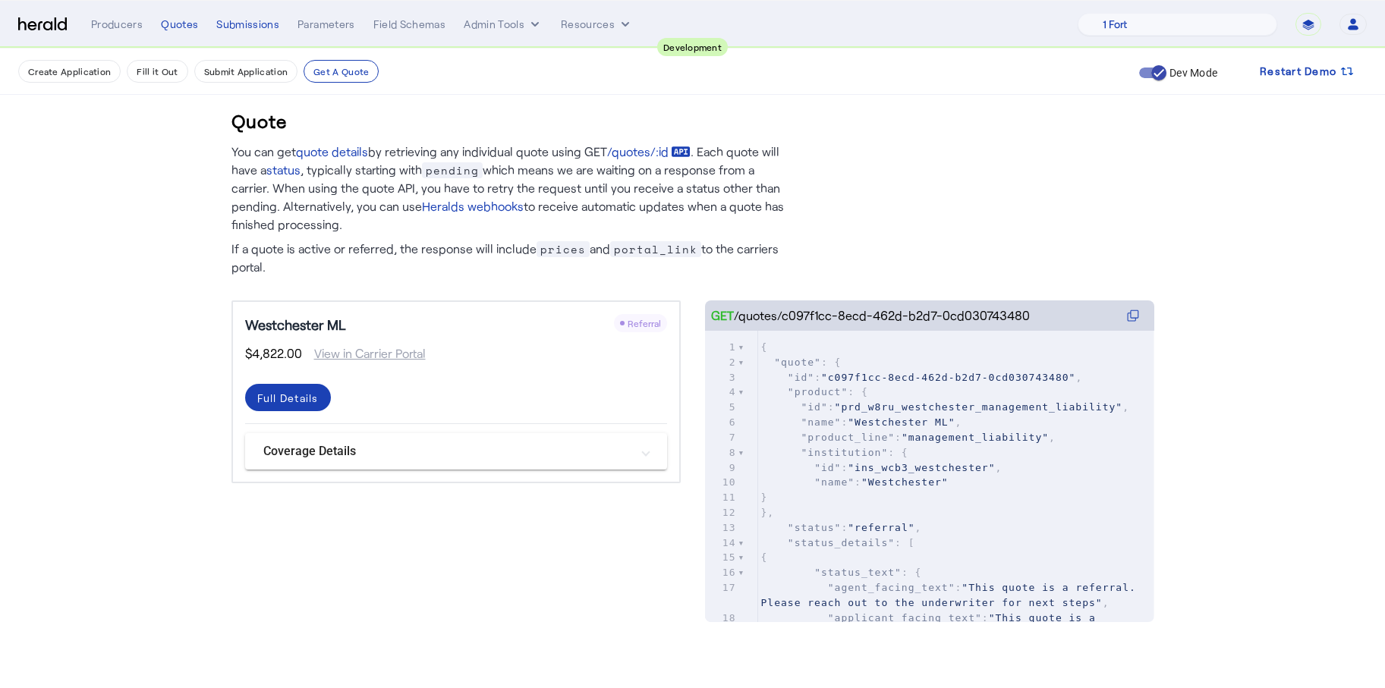
click at [104, 342] on get-api-page "Quote You can get quote details by retrieving any individual quote using GET /q…" at bounding box center [692, 351] width 1385 height 604
click at [577, 450] on mat-panel-title "Coverage Details" at bounding box center [446, 451] width 367 height 18
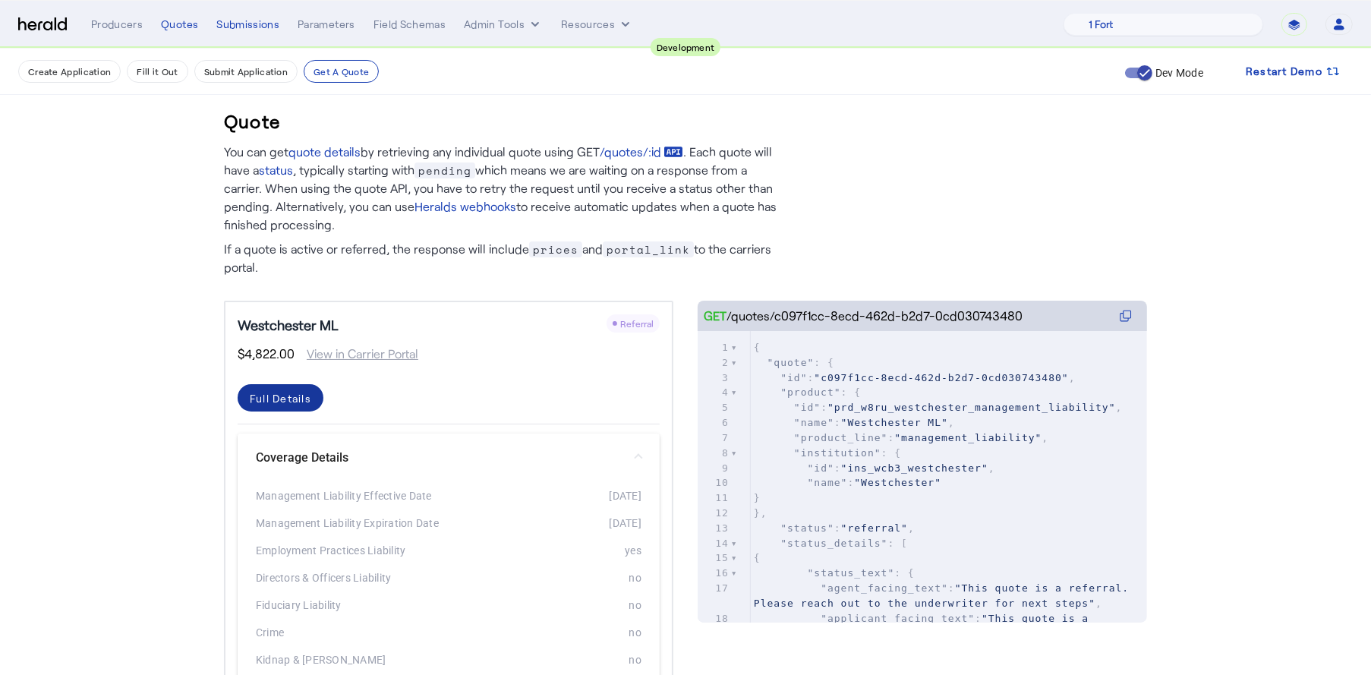
click at [265, 390] on div "Full Details" at bounding box center [280, 398] width 61 height 16
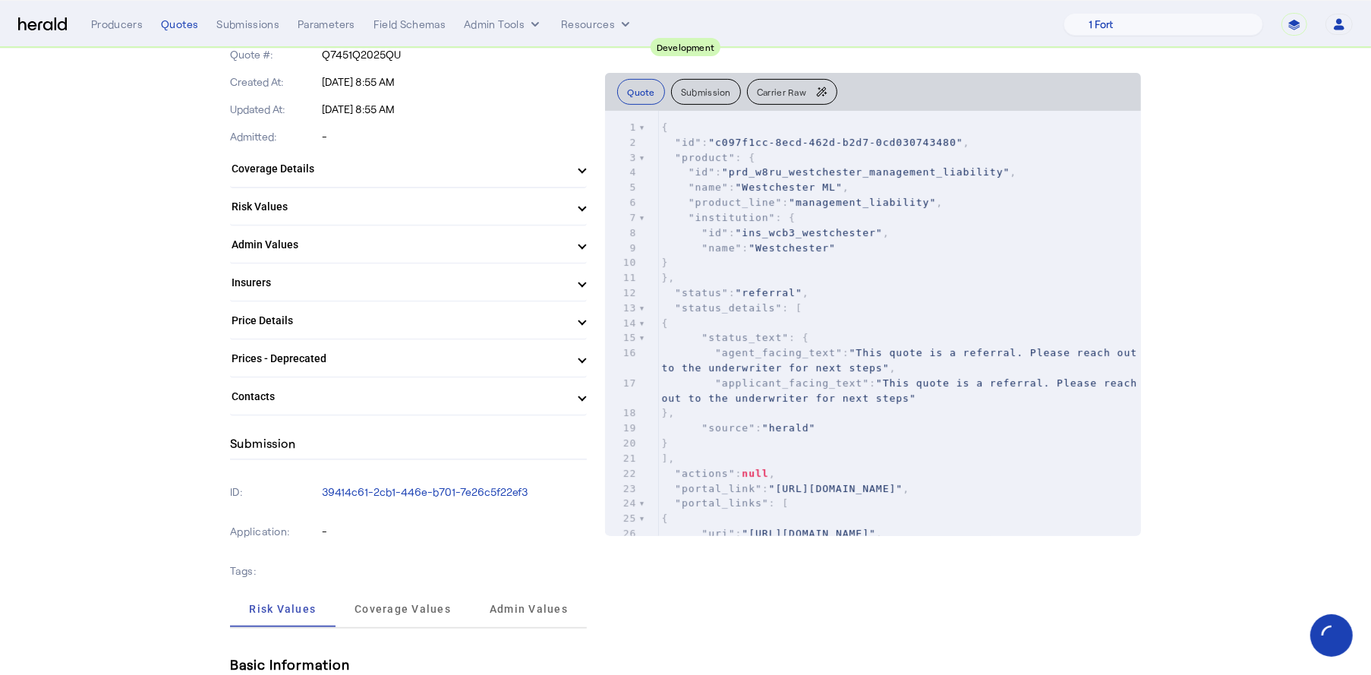
scroll to position [471, 0]
click at [562, 388] on mat-panel-title "Contacts" at bounding box center [398, 394] width 335 height 16
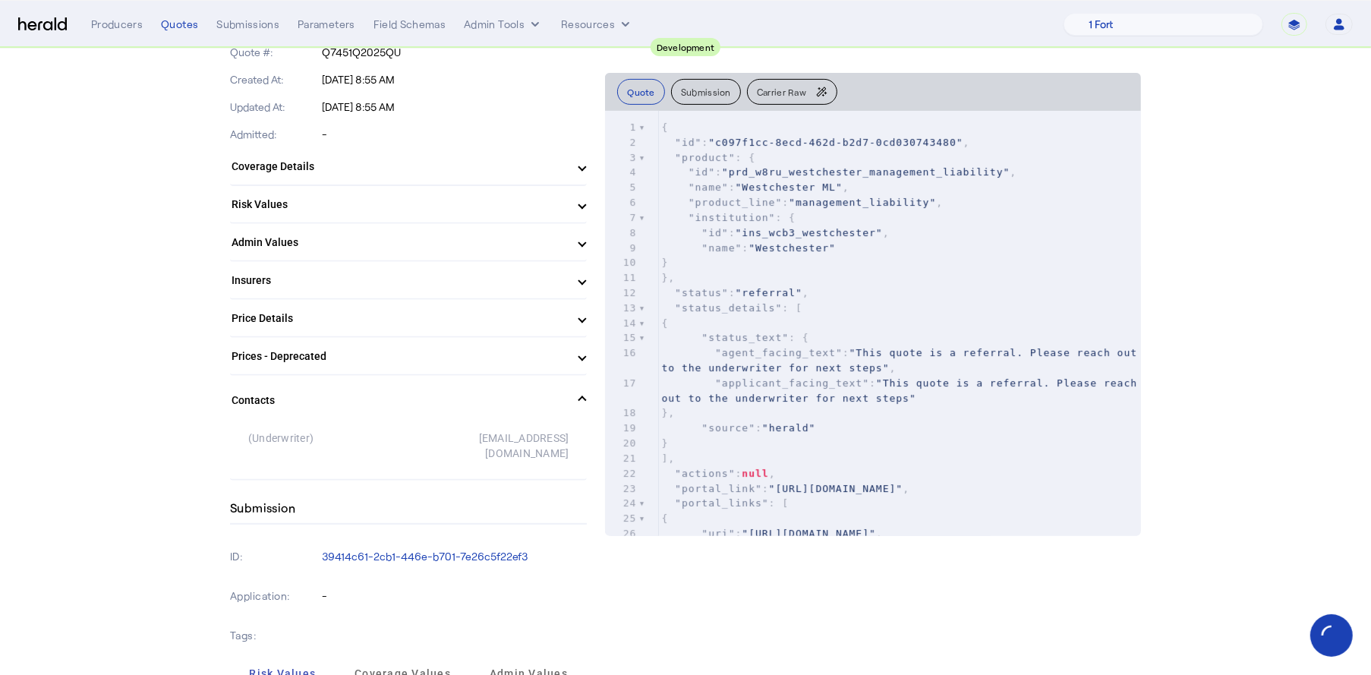
click at [562, 388] on mat-expansion-panel-header "Contacts" at bounding box center [408, 400] width 357 height 49
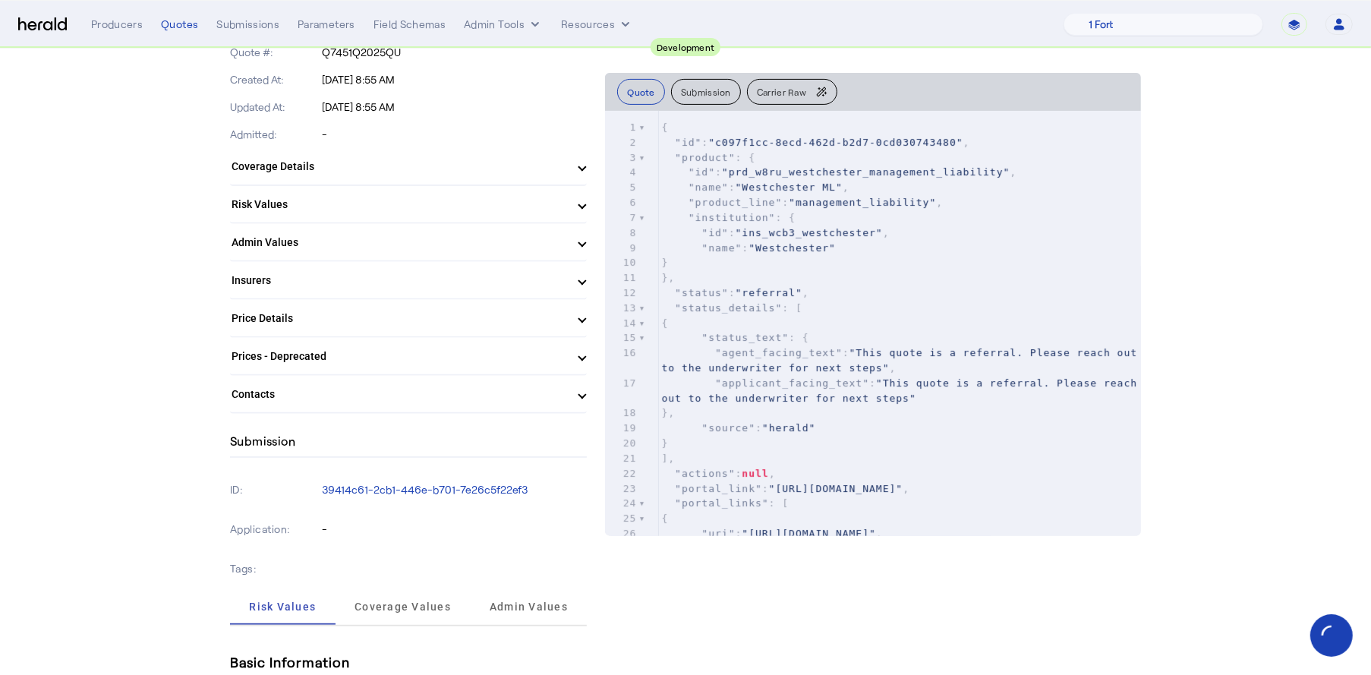
click at [575, 326] on mat-expansion-panel-header "Price Details" at bounding box center [408, 318] width 357 height 36
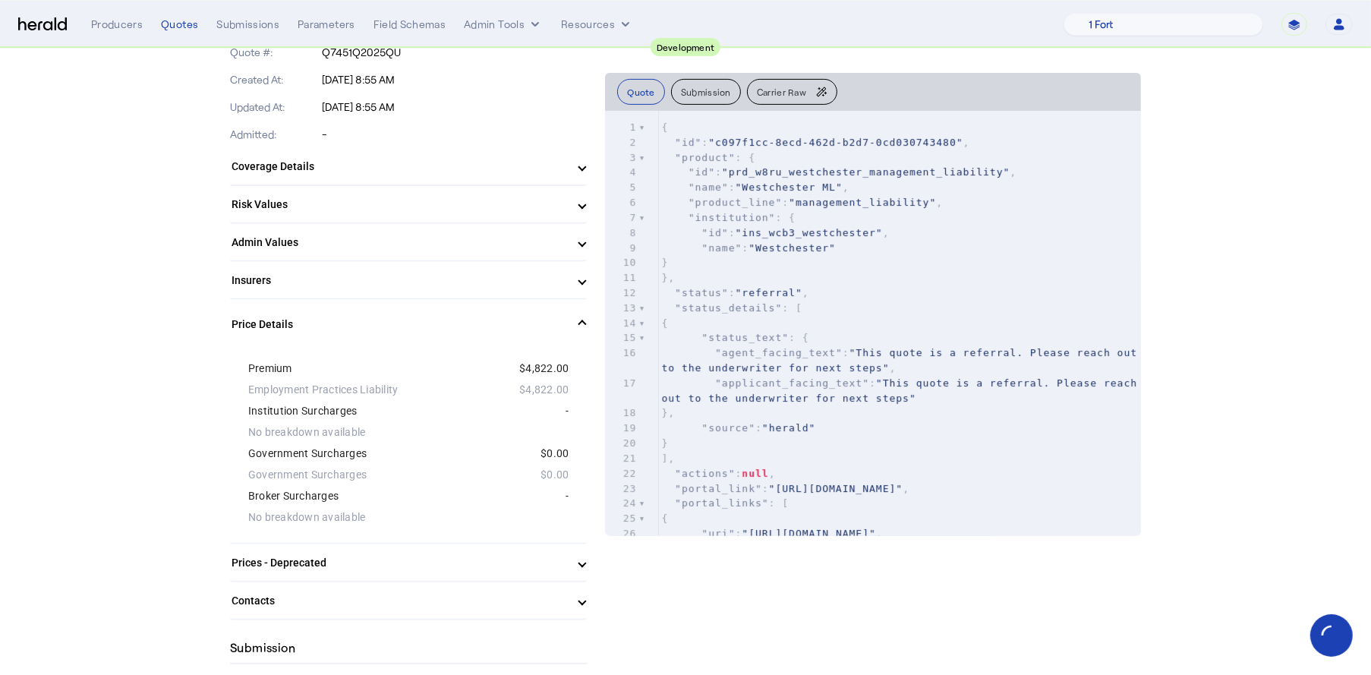
click at [579, 326] on span at bounding box center [582, 324] width 6 height 16
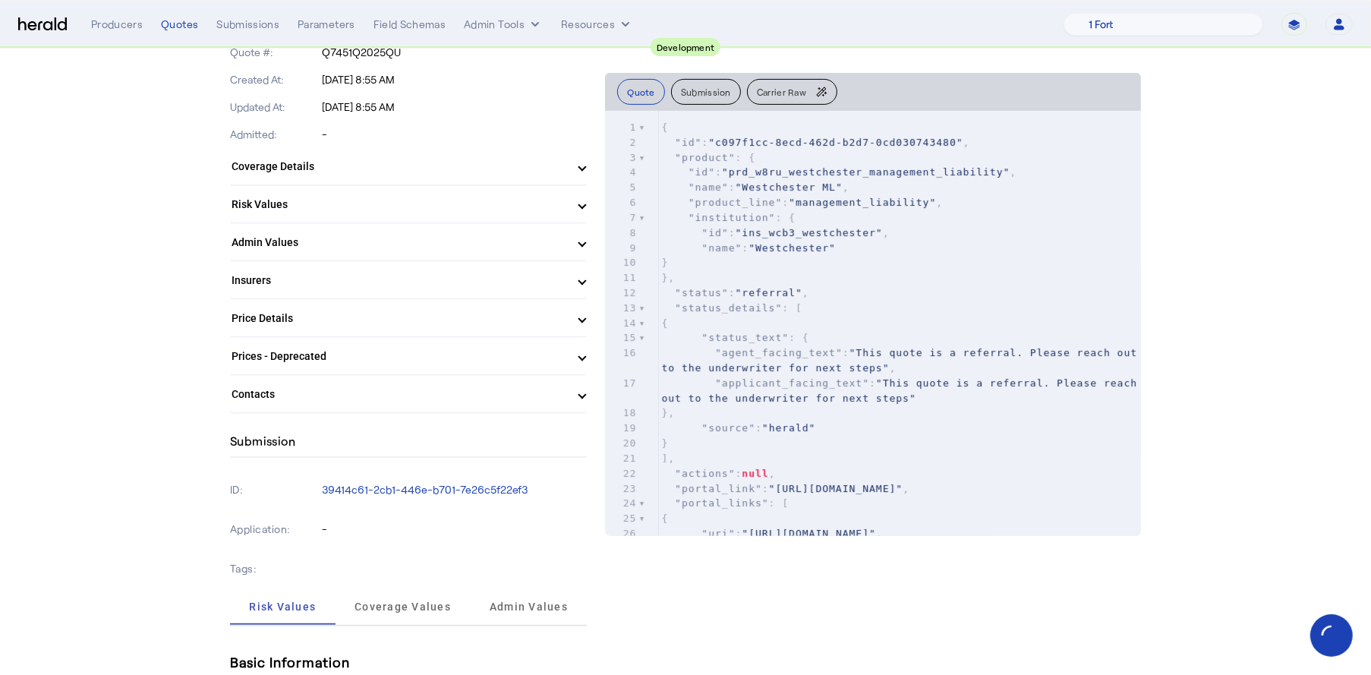
click at [571, 362] on mat-expansion-panel-header "Prices - Deprecated" at bounding box center [408, 356] width 357 height 36
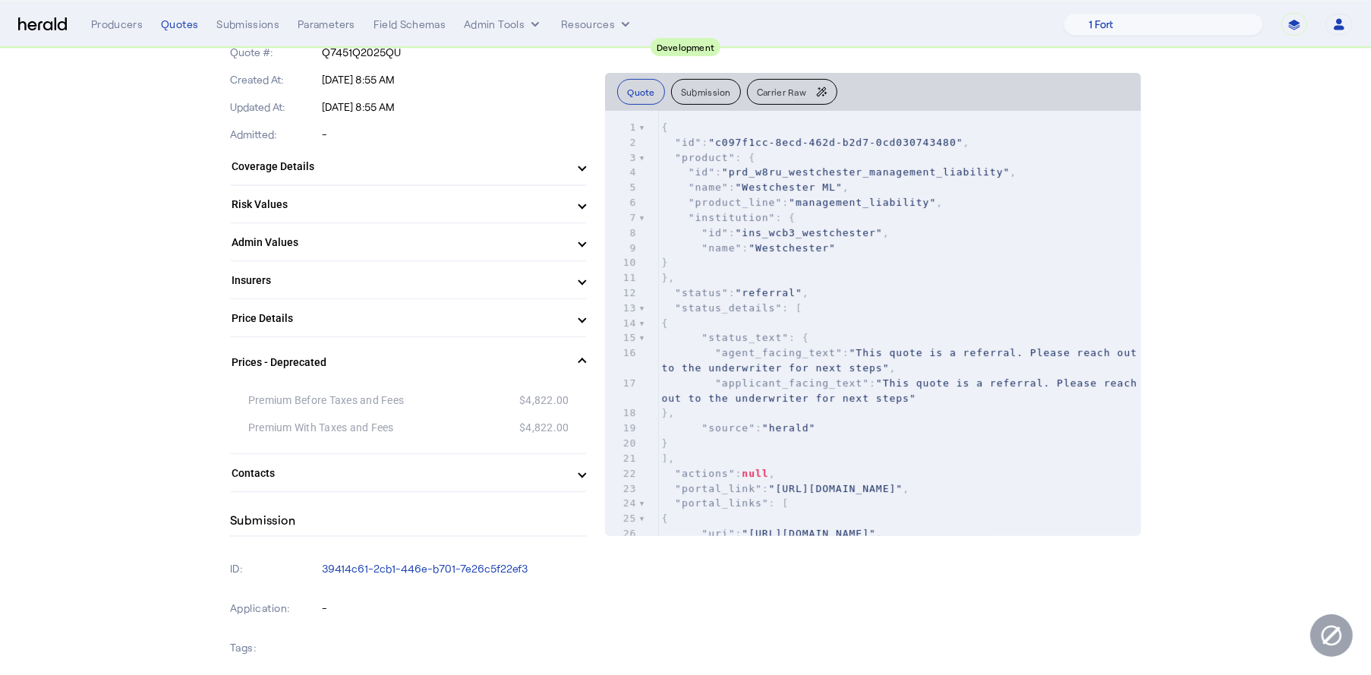
click at [571, 362] on span "Prices - Deprecated" at bounding box center [405, 362] width 348 height 16
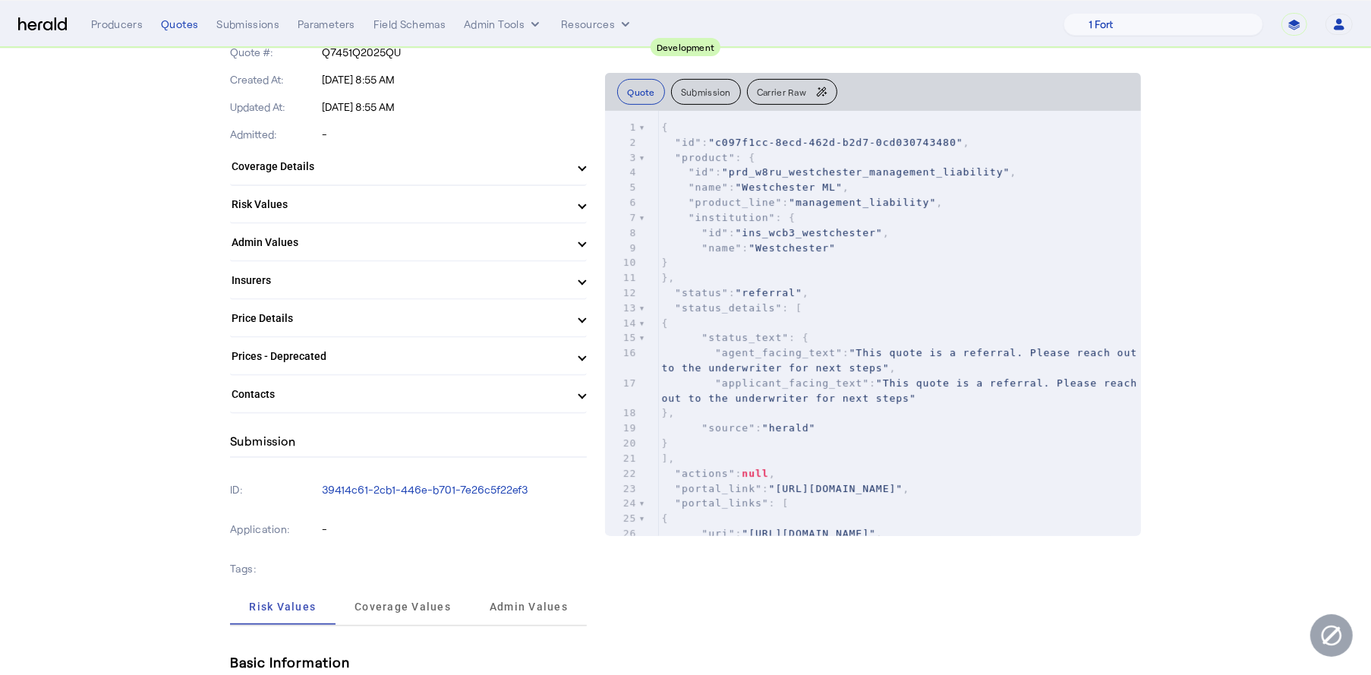
click at [579, 287] on mat-expansion-panel-header "Insurers" at bounding box center [408, 280] width 357 height 36
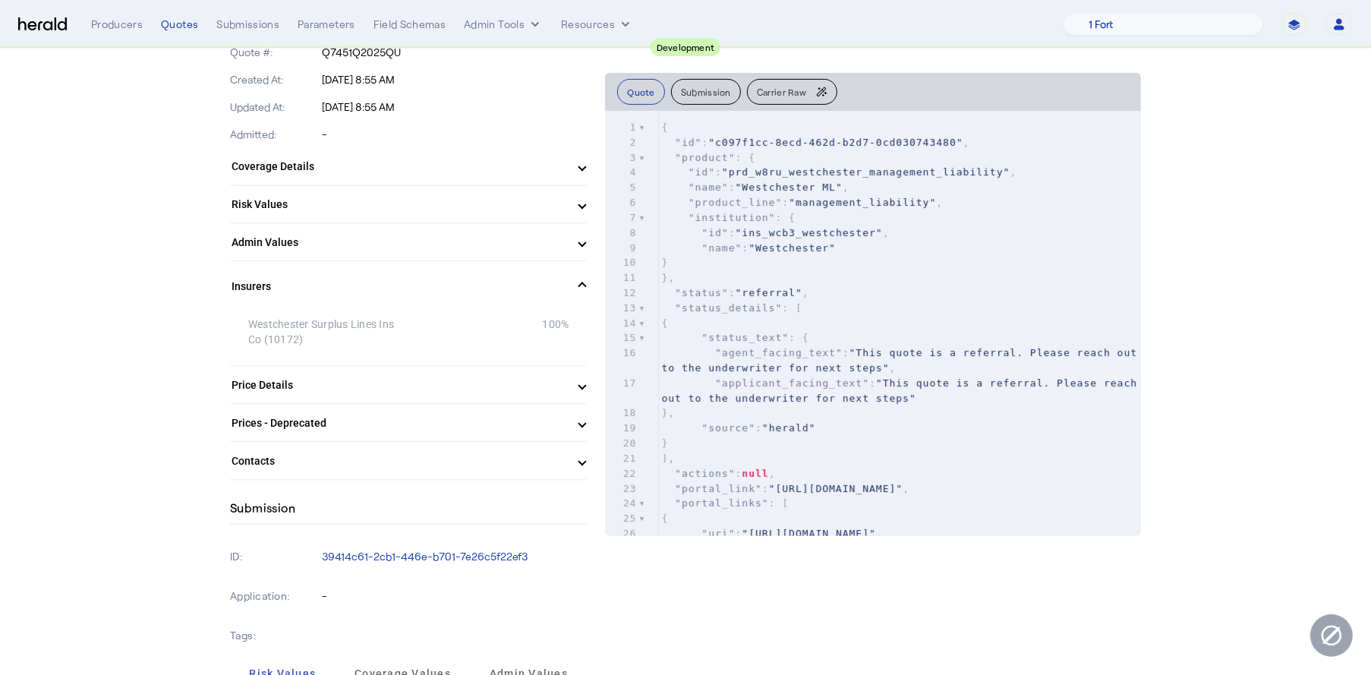
click at [579, 287] on span at bounding box center [582, 287] width 6 height 16
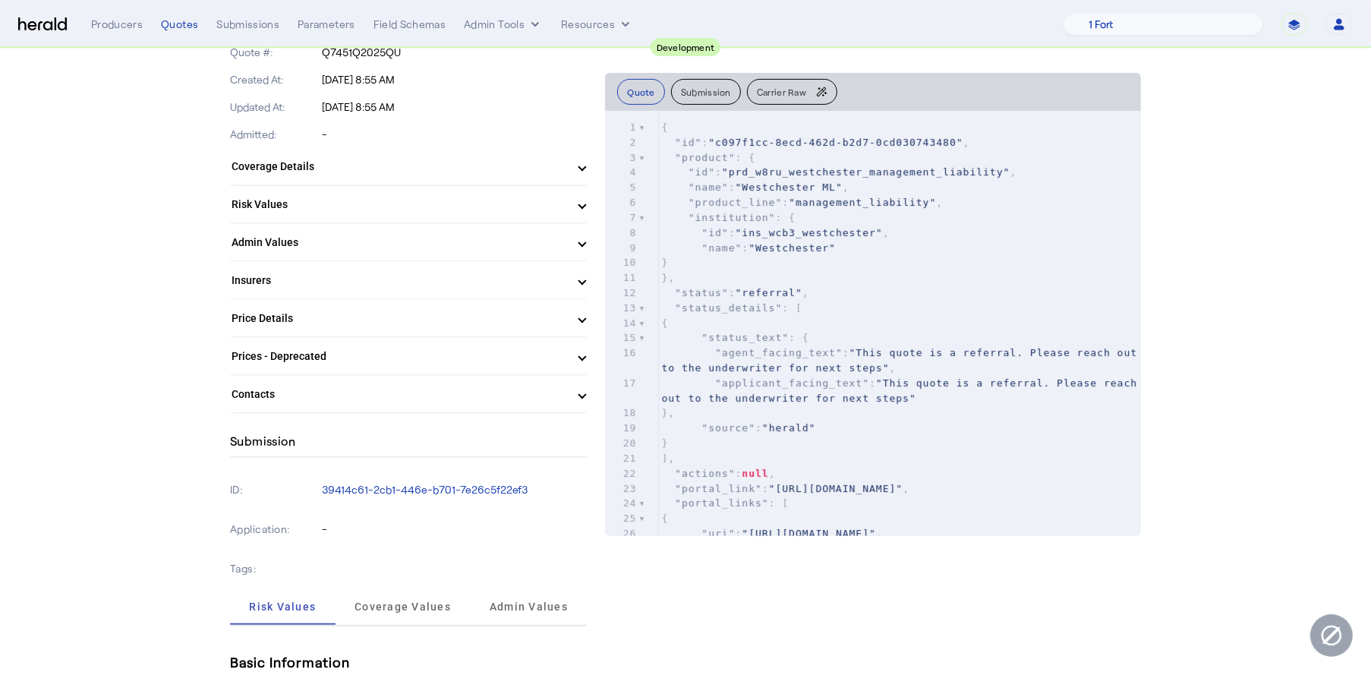
click at [574, 257] on mat-expansion-panel-header "Admin Values" at bounding box center [408, 242] width 357 height 36
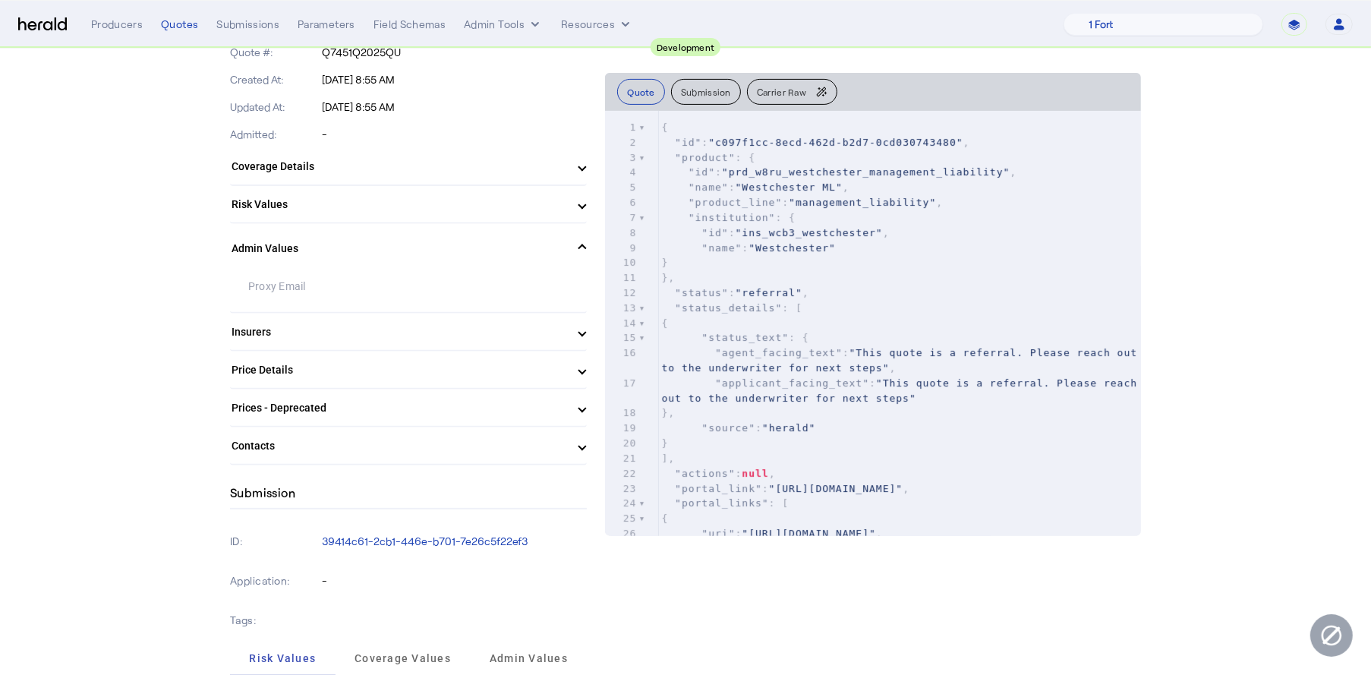
click at [574, 257] on mat-expansion-panel-header "Admin Values" at bounding box center [408, 248] width 357 height 49
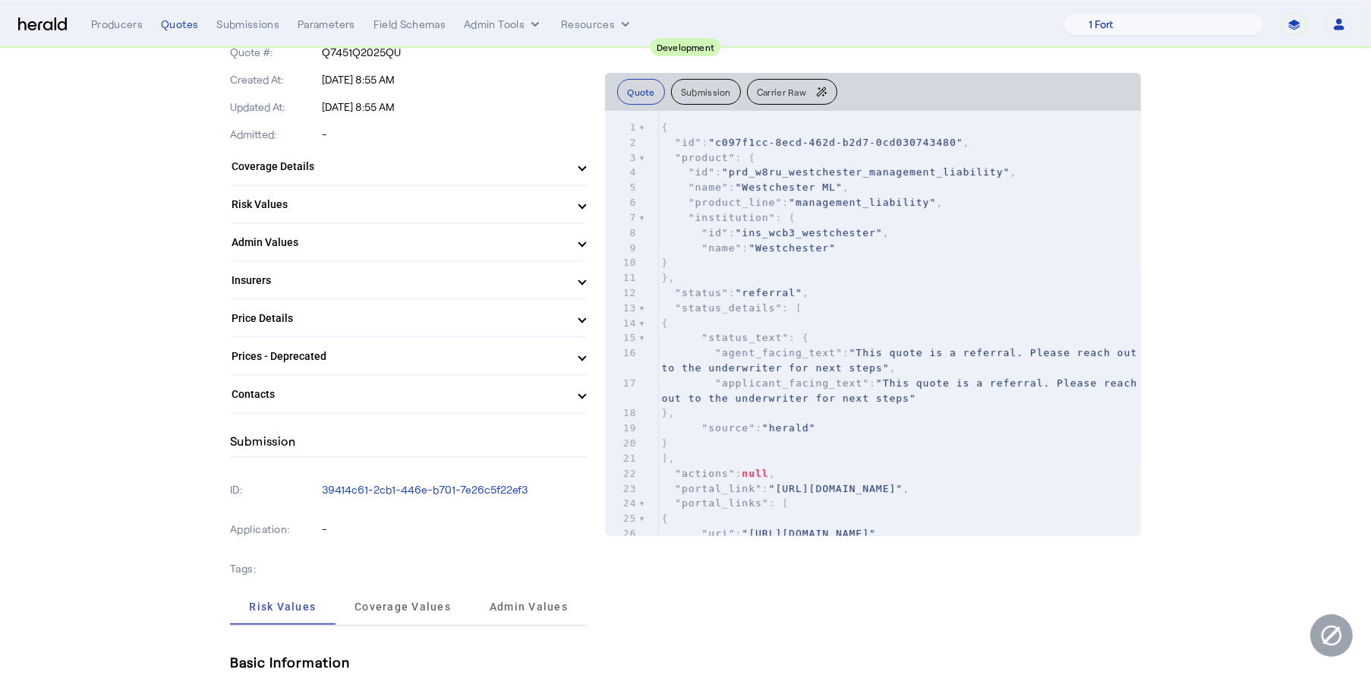
click at [579, 206] on span at bounding box center [582, 205] width 6 height 16
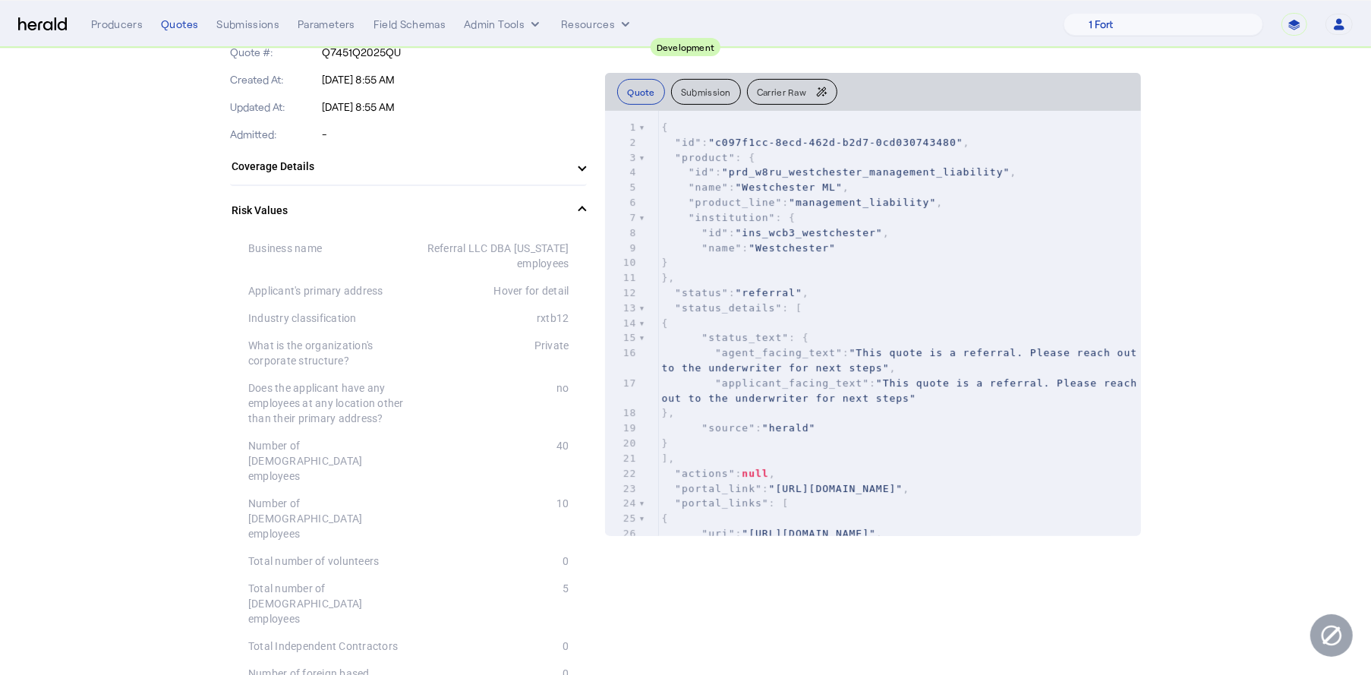
click at [579, 206] on span at bounding box center [582, 211] width 6 height 16
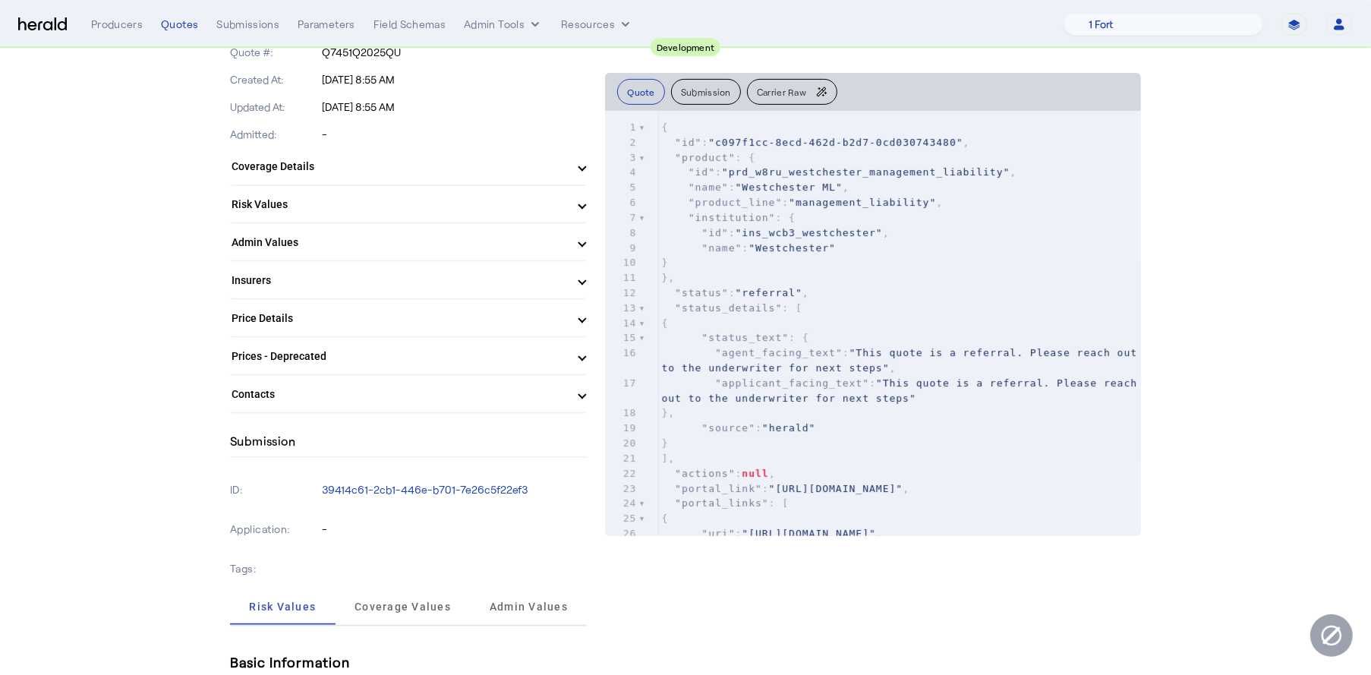
click at [579, 168] on span at bounding box center [582, 167] width 6 height 16
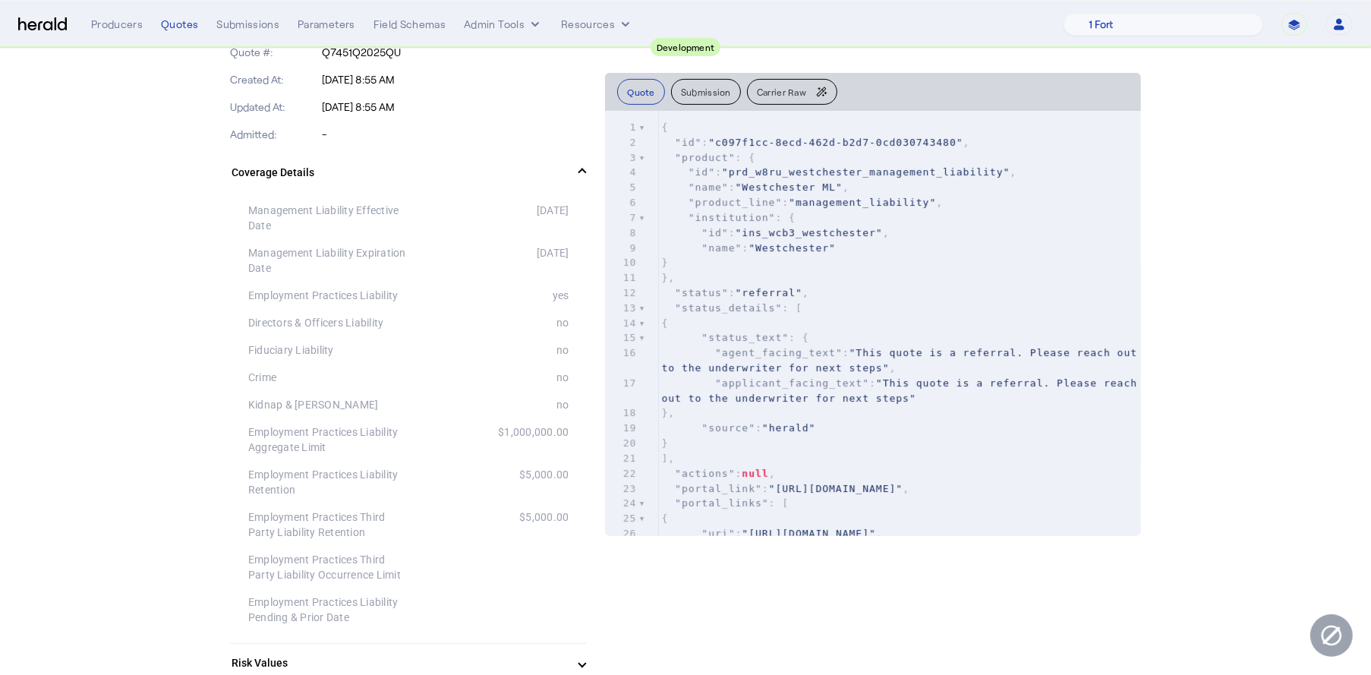
click at [579, 168] on span at bounding box center [582, 173] width 6 height 16
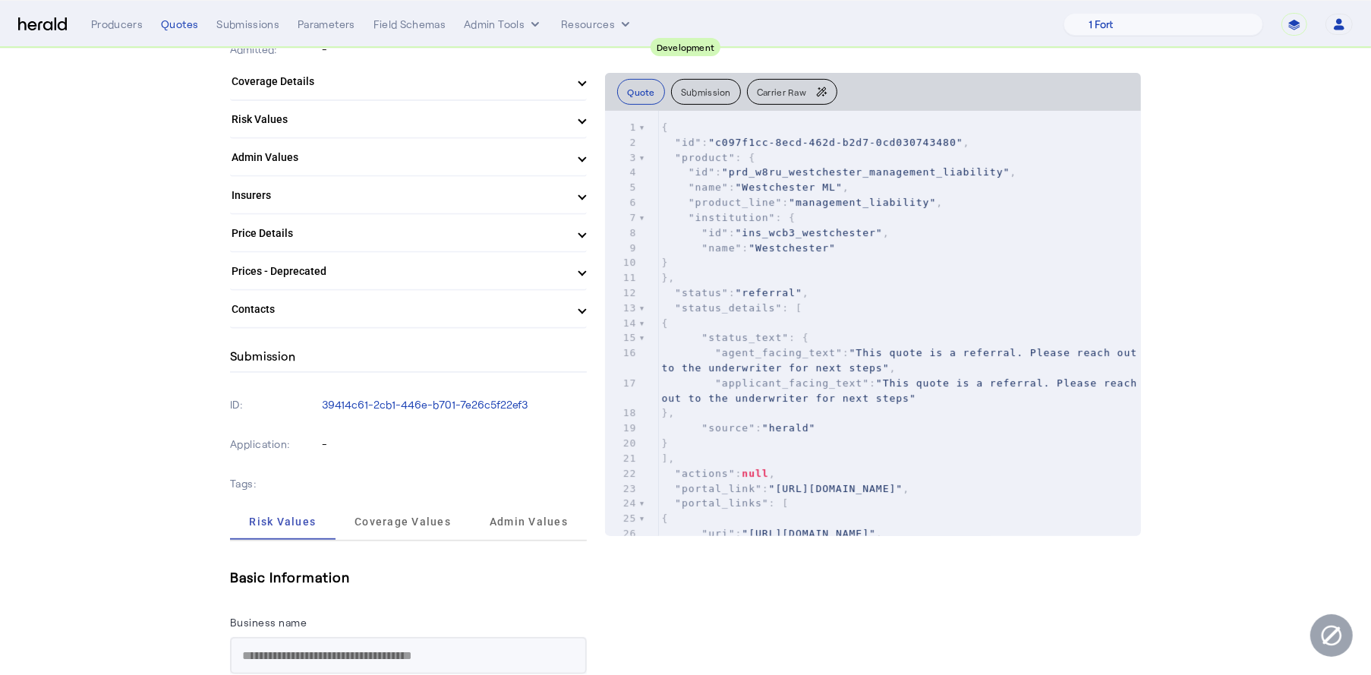
scroll to position [0, 0]
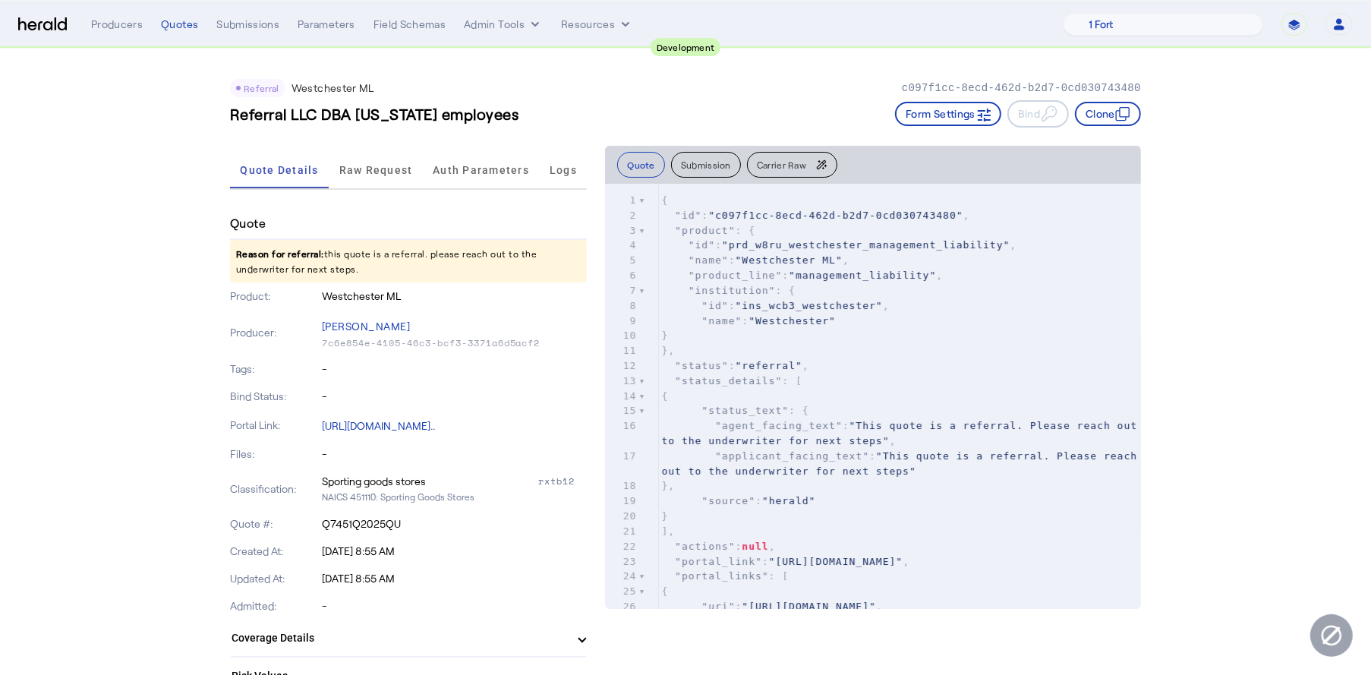
click at [57, 26] on img at bounding box center [42, 24] width 49 height 14
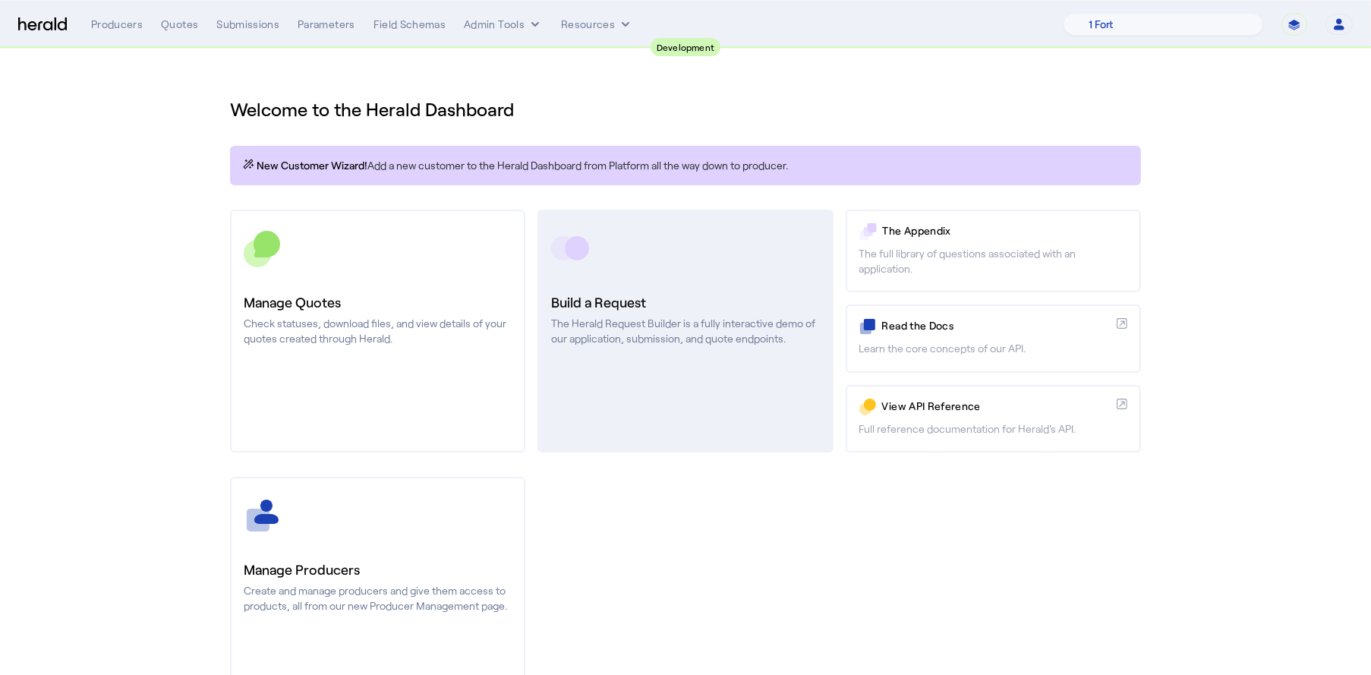
click at [697, 320] on p "The Herald Request Builder is a fully interactive demo of our application, subm…" at bounding box center [685, 331] width 268 height 30
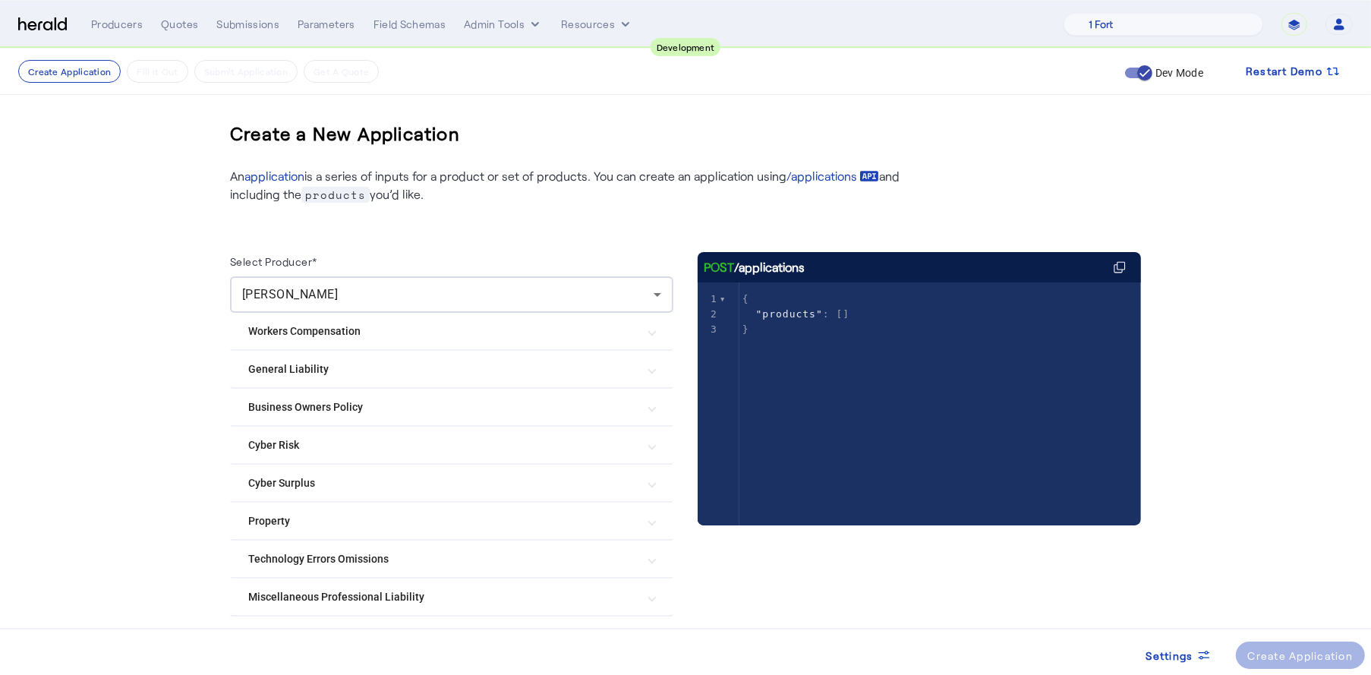
scroll to position [94, 0]
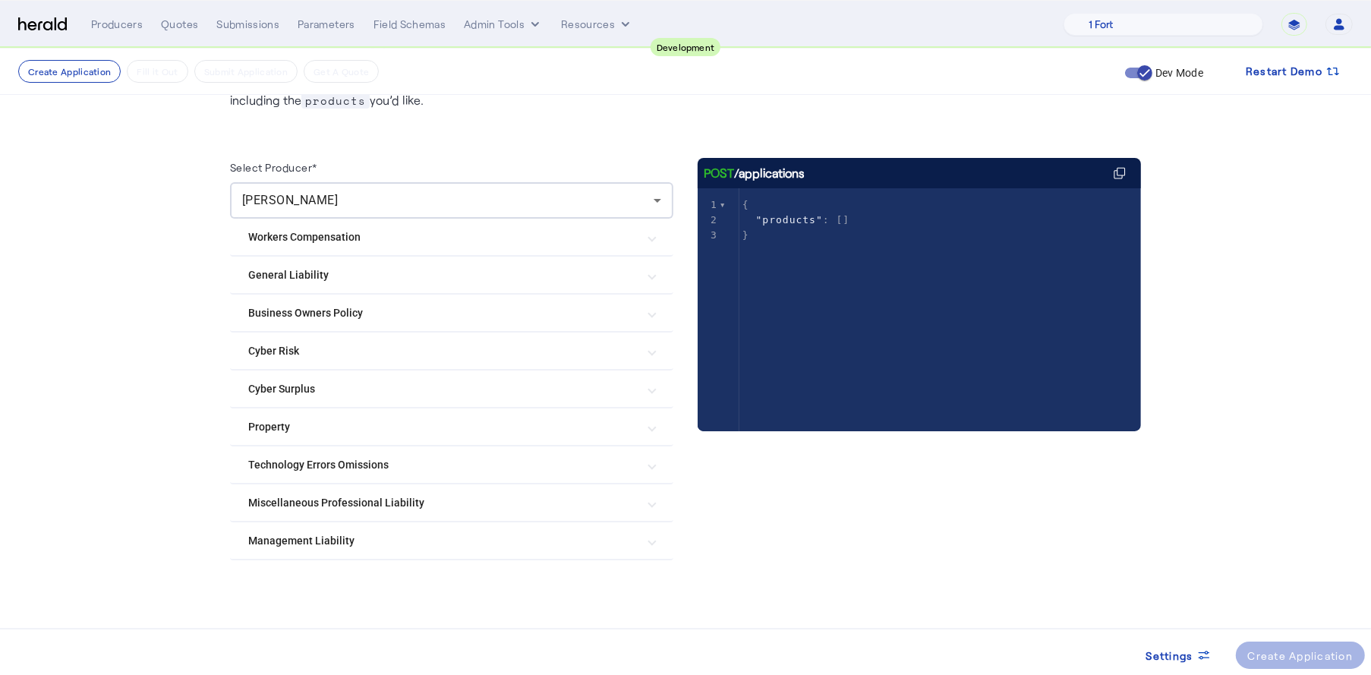
click at [641, 529] on mat-expansion-panel-header "Management Liability" at bounding box center [451, 540] width 443 height 36
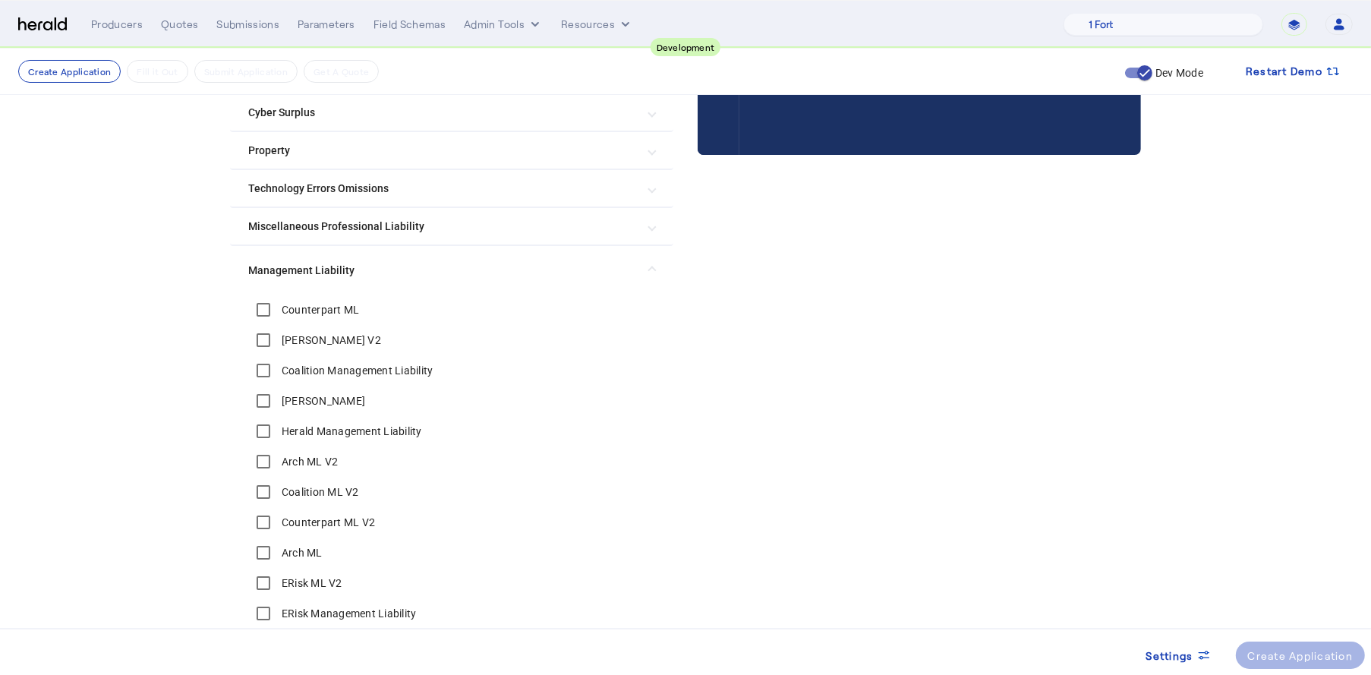
scroll to position [755, 0]
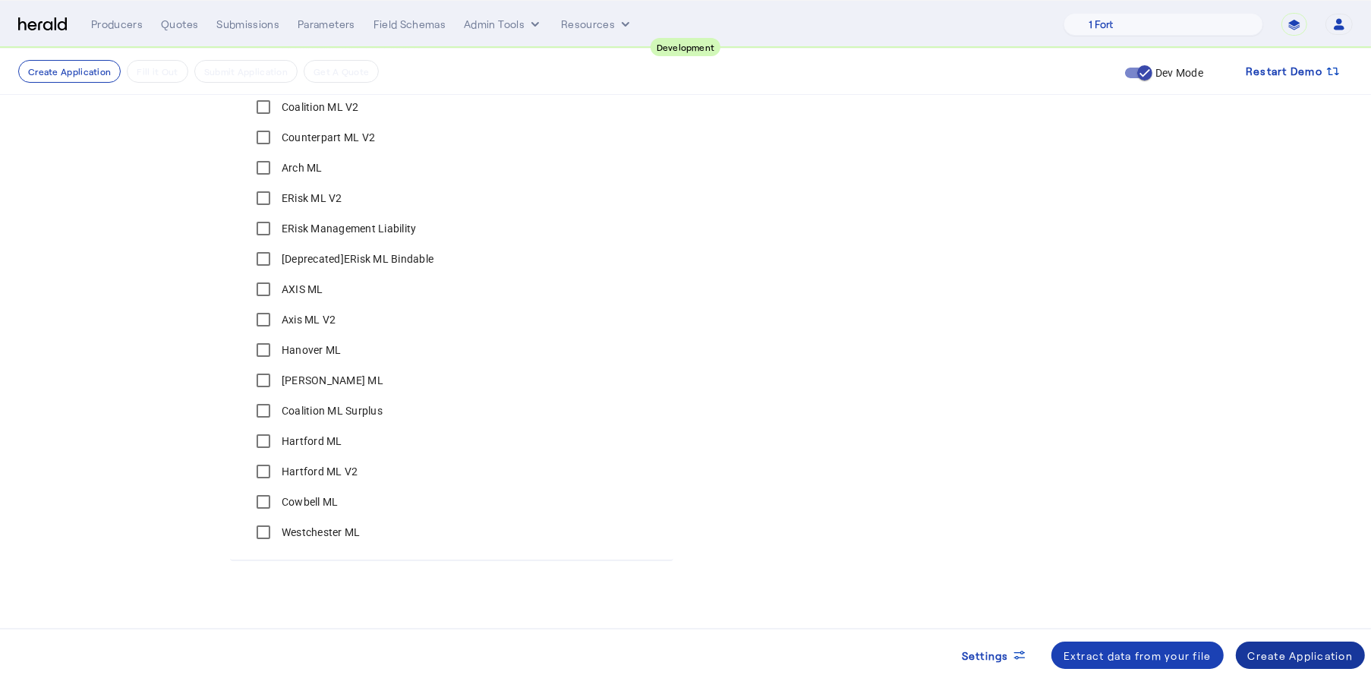
click at [1270, 638] on span at bounding box center [1301, 655] width 130 height 36
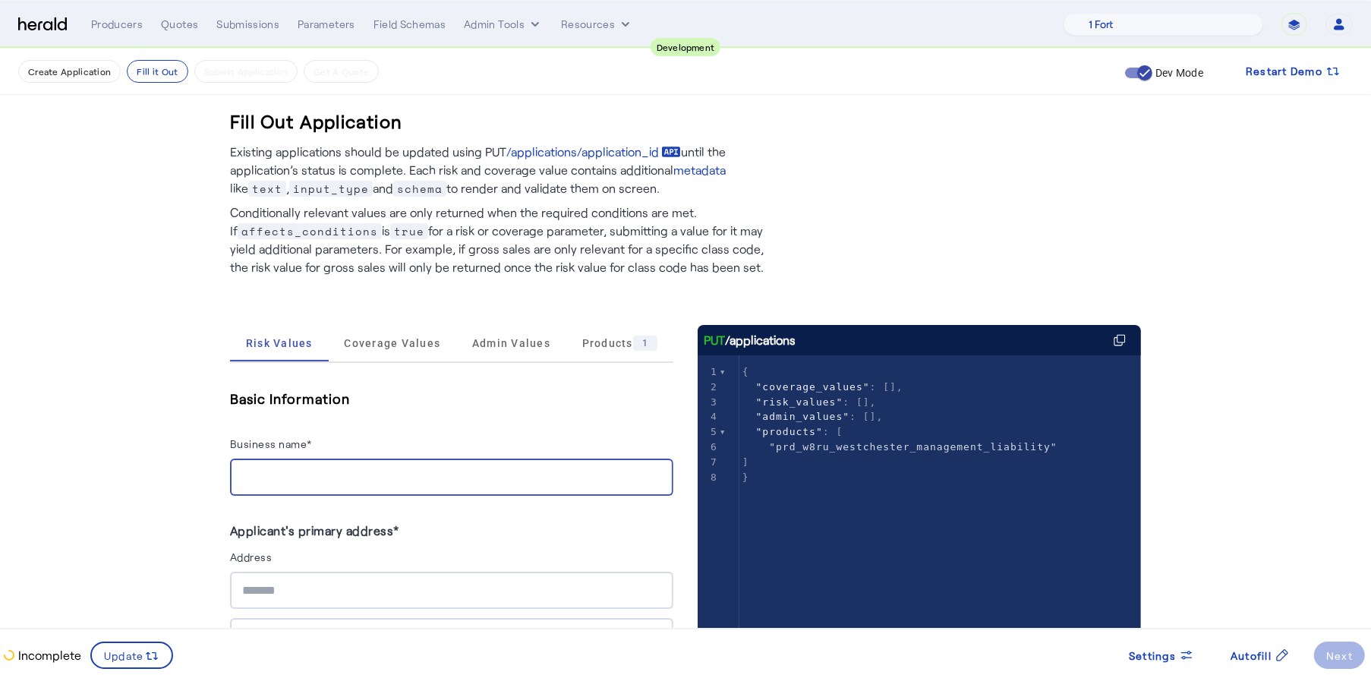
click at [320, 472] on input "Business name*" at bounding box center [451, 477] width 419 height 18
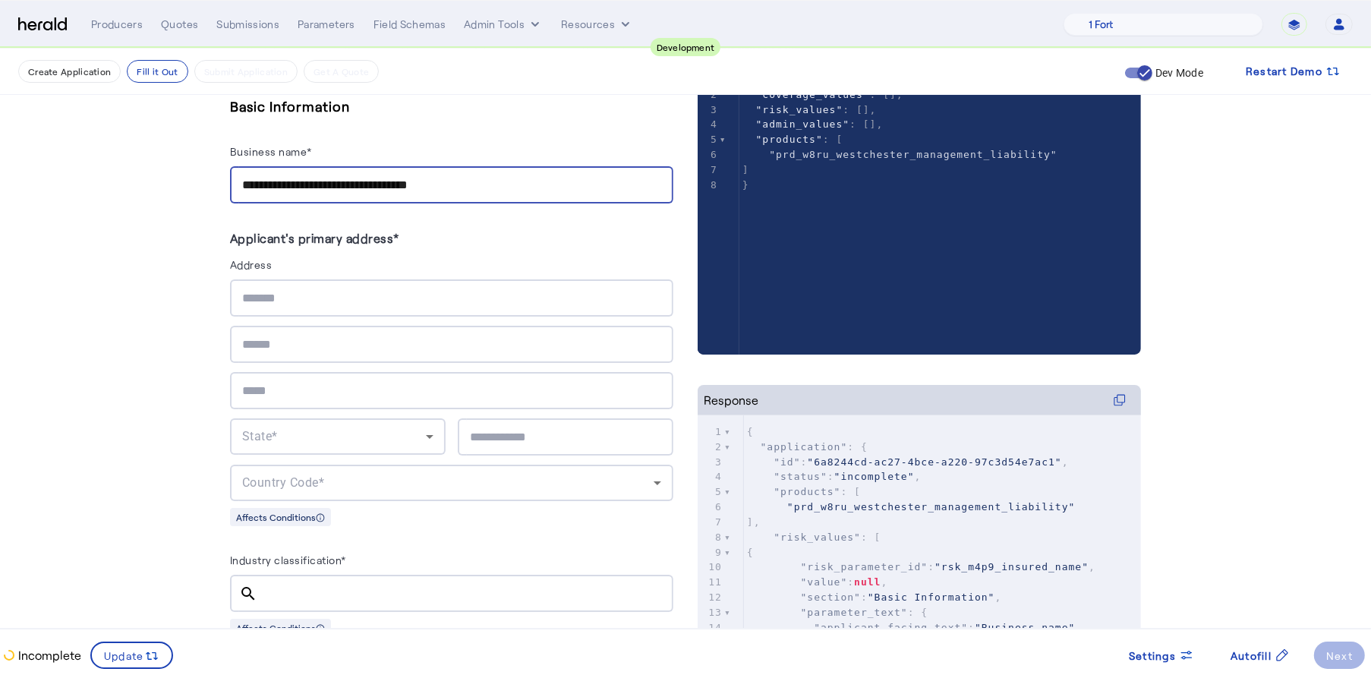
scroll to position [332, 0]
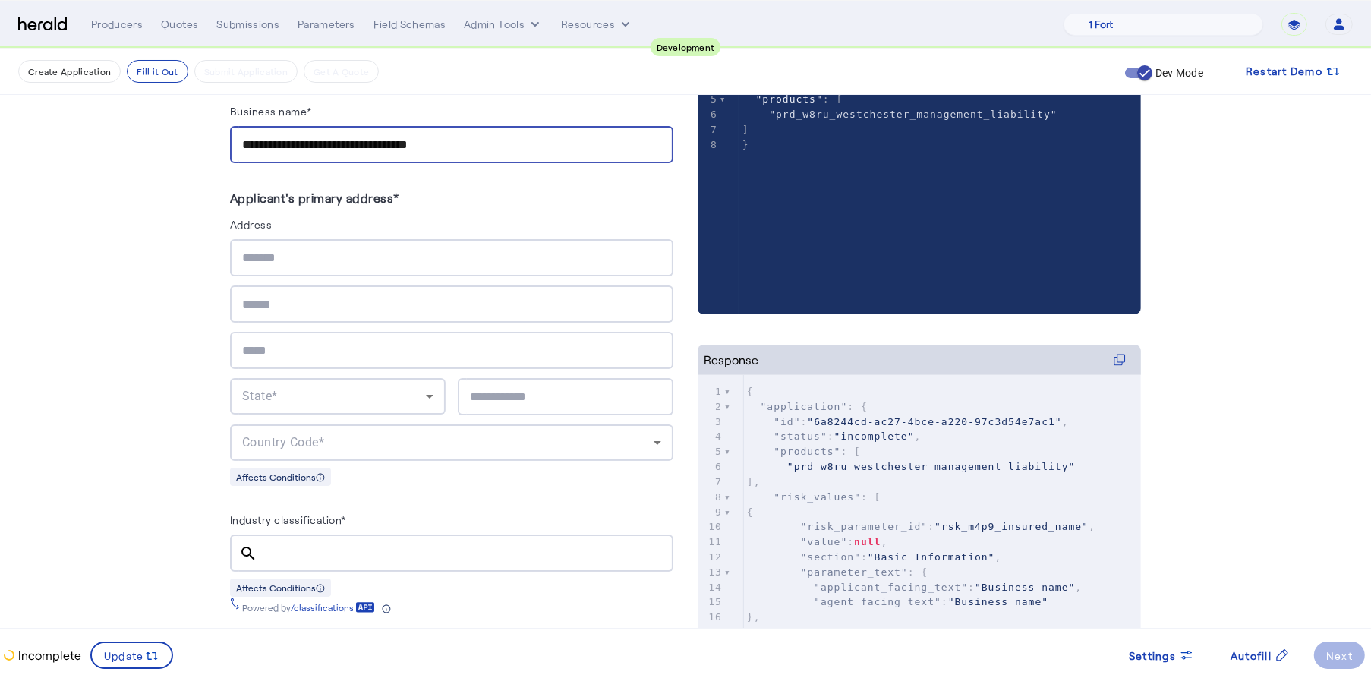
type input "**********"
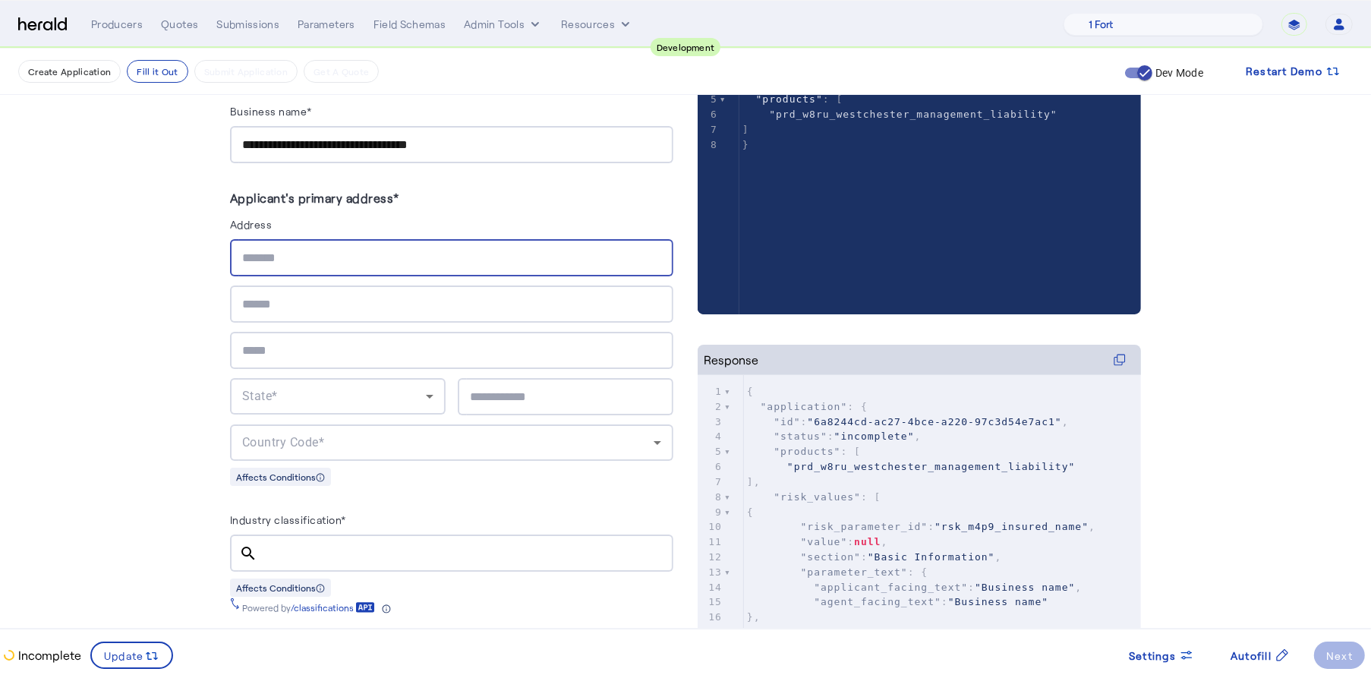
click at [310, 250] on input "text" at bounding box center [451, 258] width 419 height 18
type input "**********"
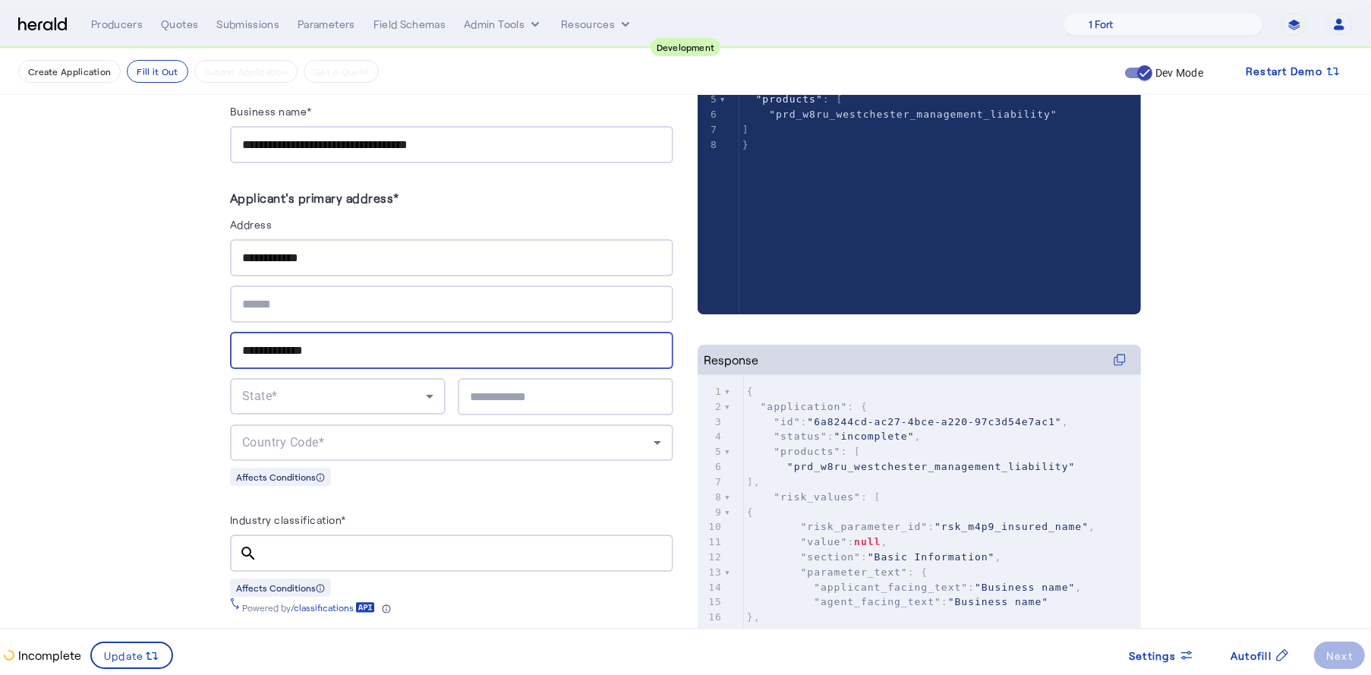
type input "**********"
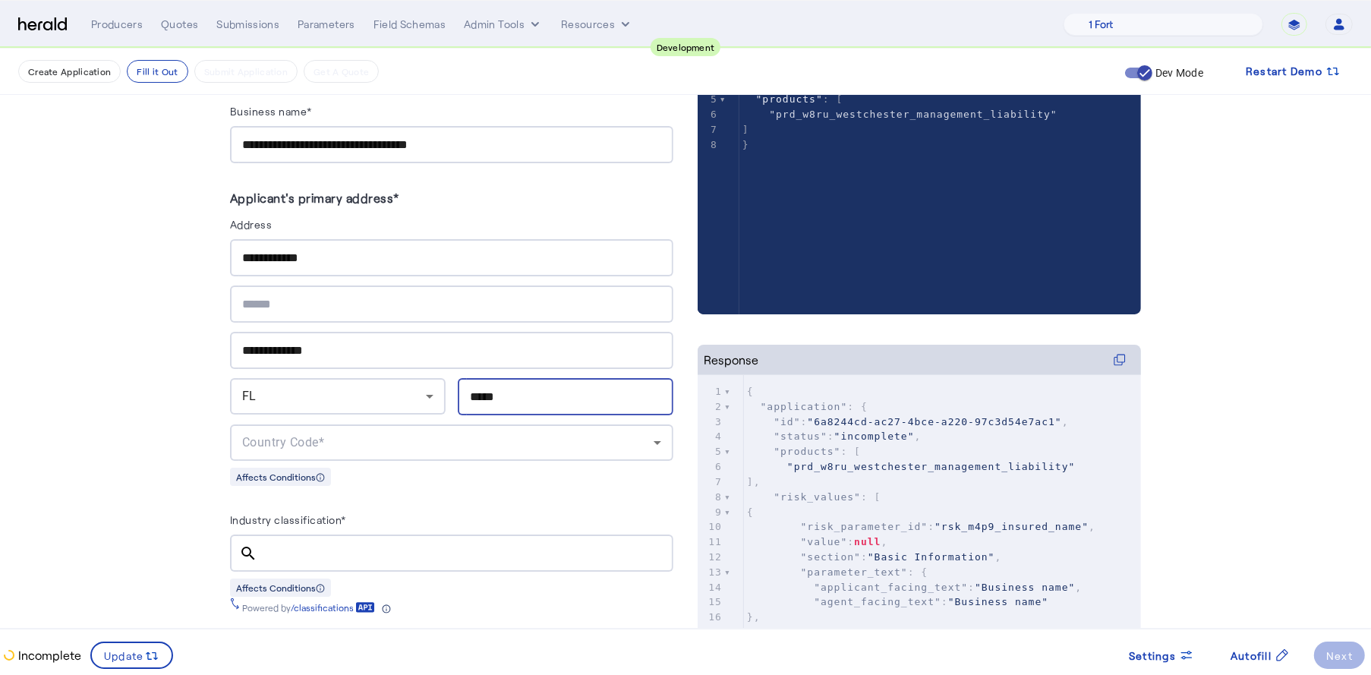
type input "*****"
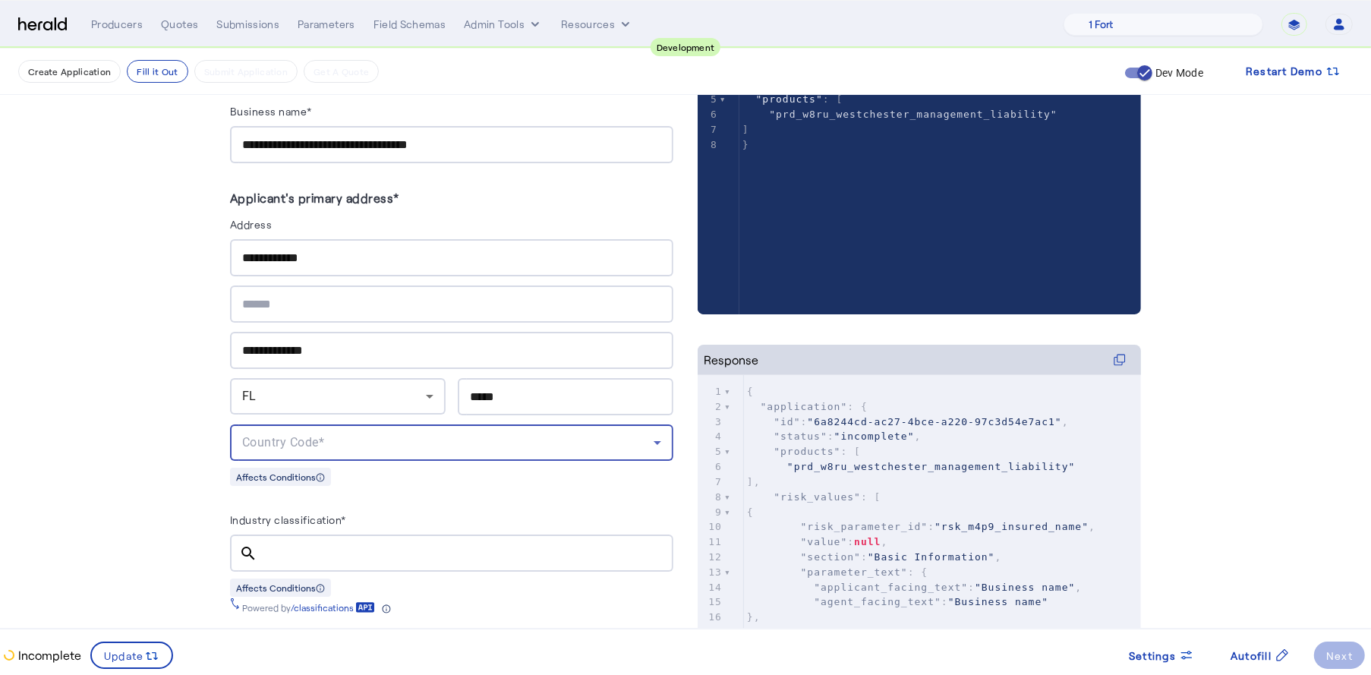
click at [537, 459] on herald-address "**********" at bounding box center [451, 336] width 443 height 298
click at [534, 446] on div "Country Code*" at bounding box center [447, 442] width 411 height 18
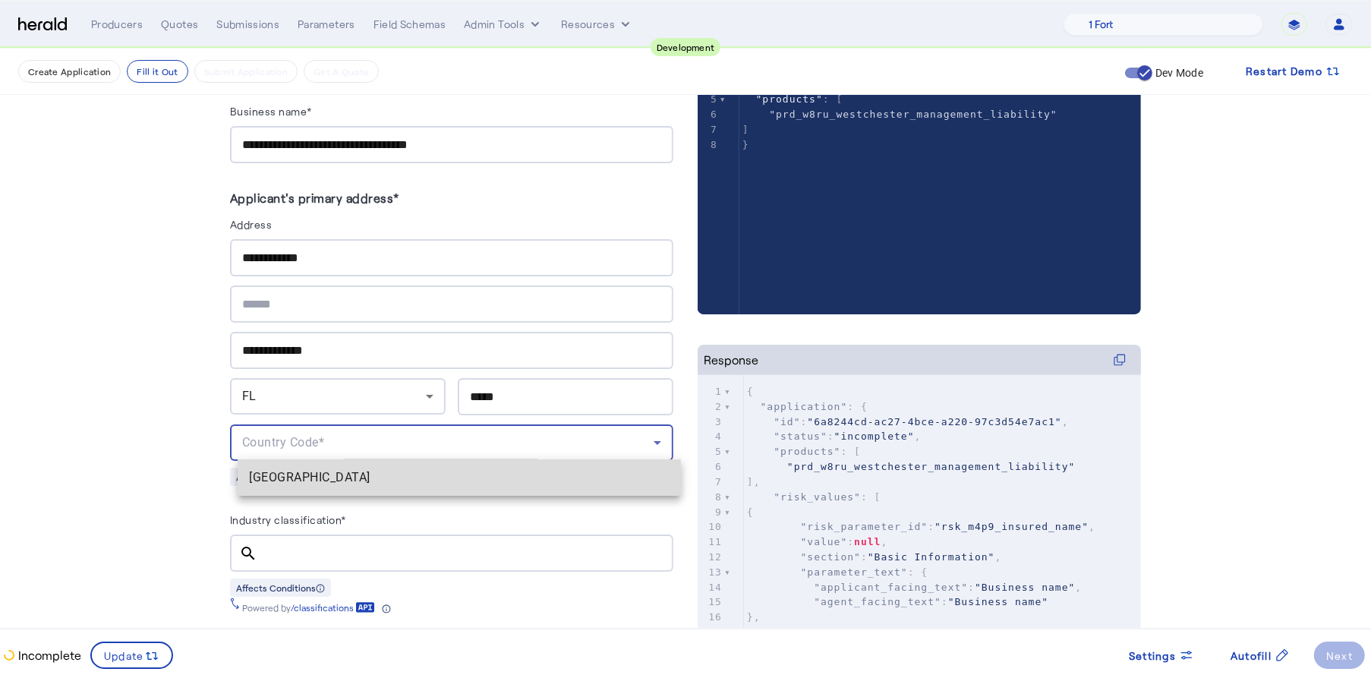
click at [417, 466] on mat-option "[GEOGRAPHIC_DATA]" at bounding box center [459, 477] width 443 height 36
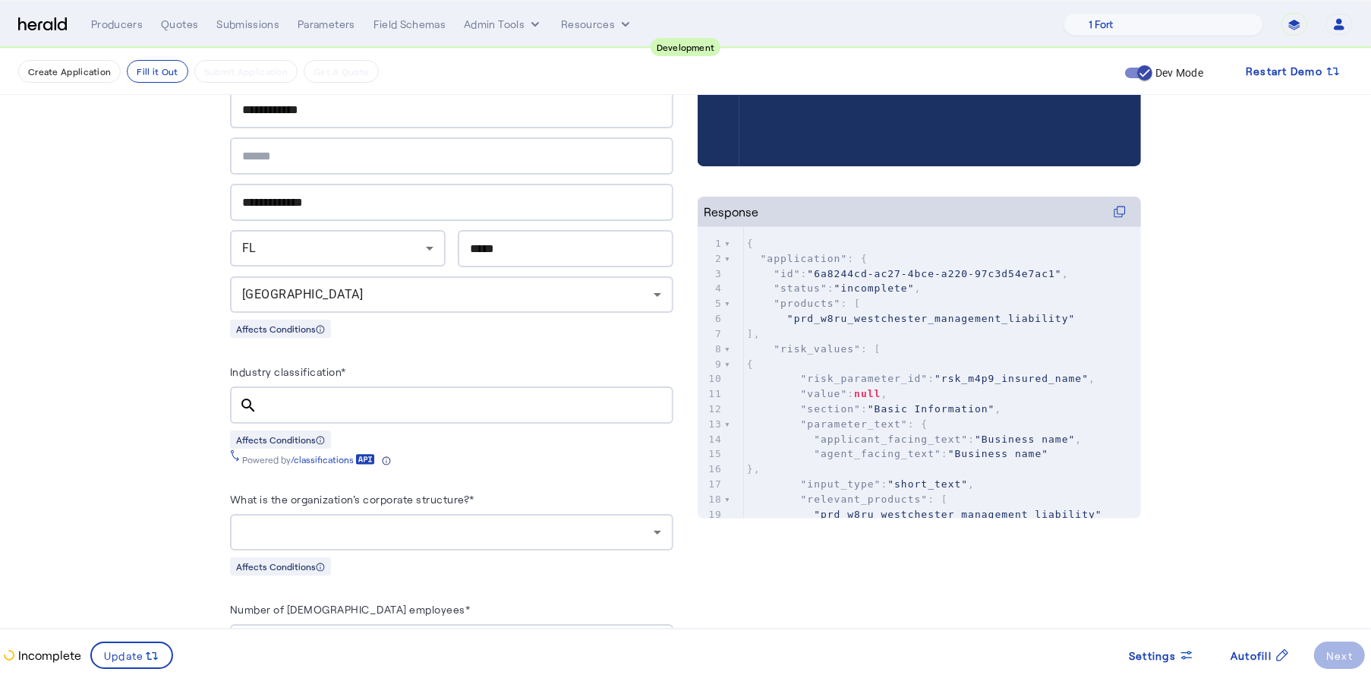
scroll to position [576, 0]
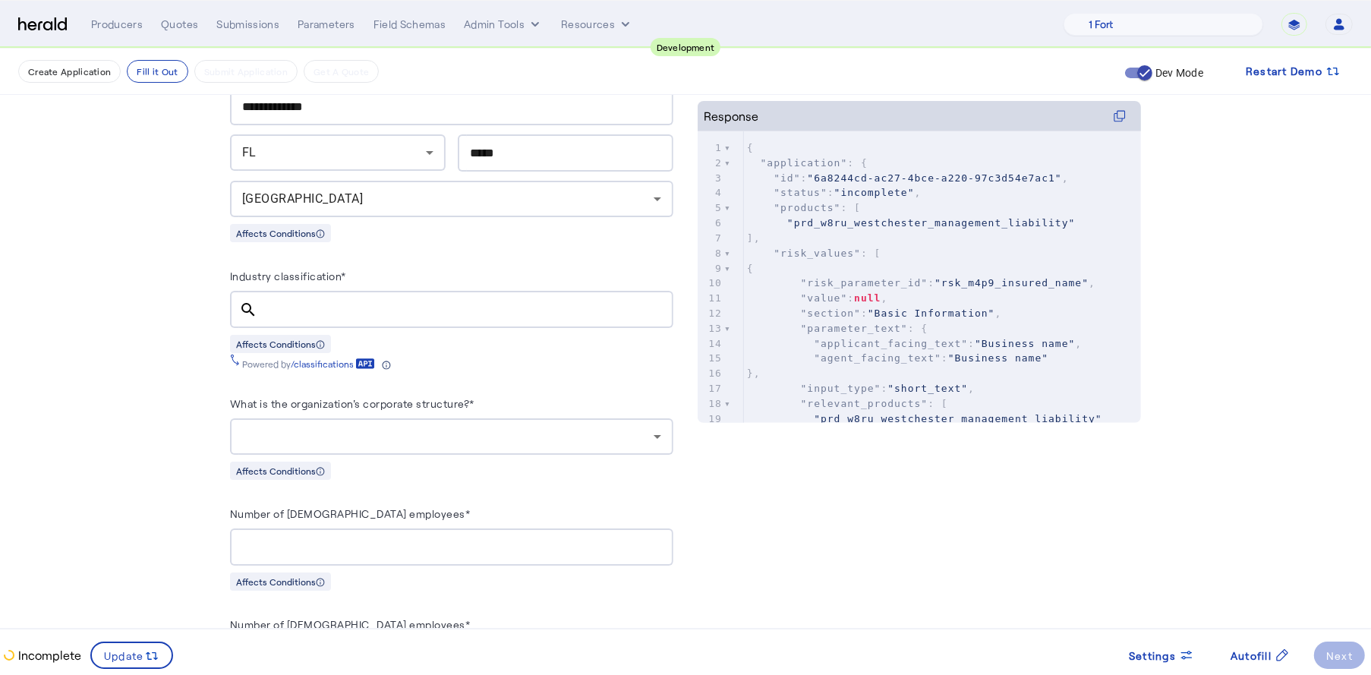
click at [371, 303] on input "Industry classification*" at bounding box center [465, 310] width 392 height 18
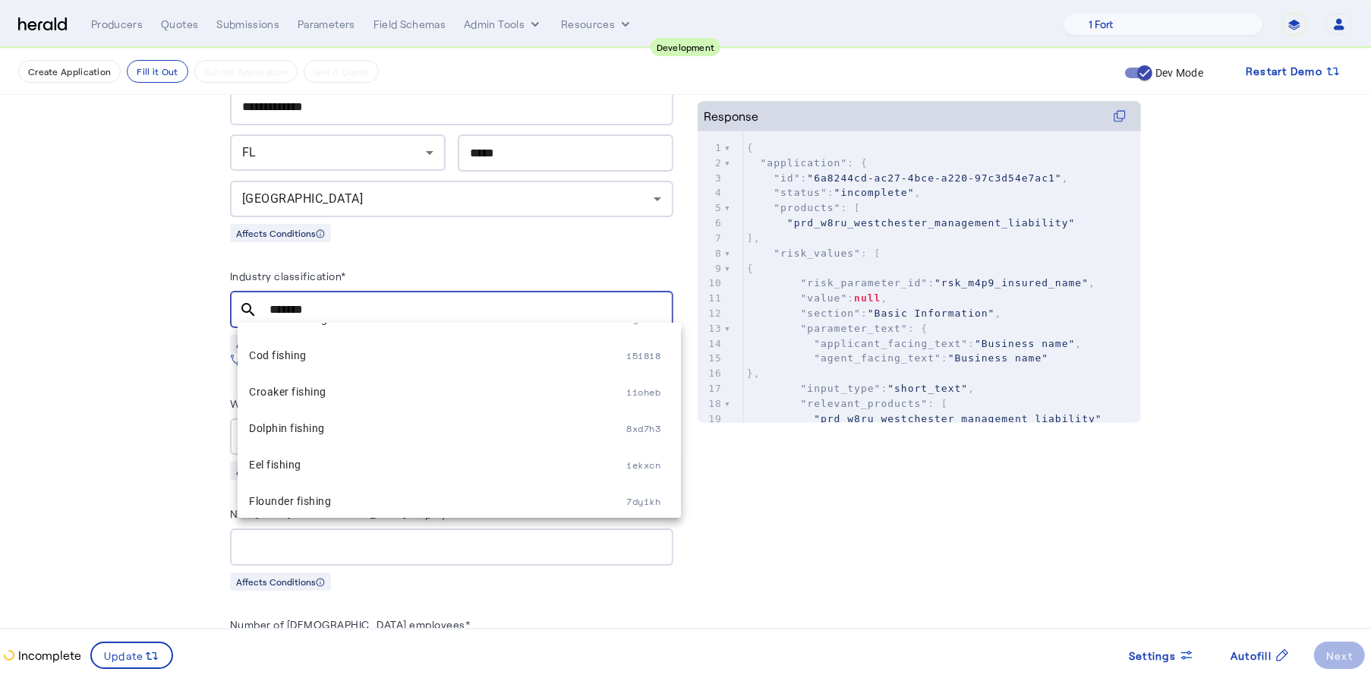
scroll to position [67, 0]
type input "*******"
click at [417, 432] on span "Dolphin fishing" at bounding box center [438, 426] width 377 height 18
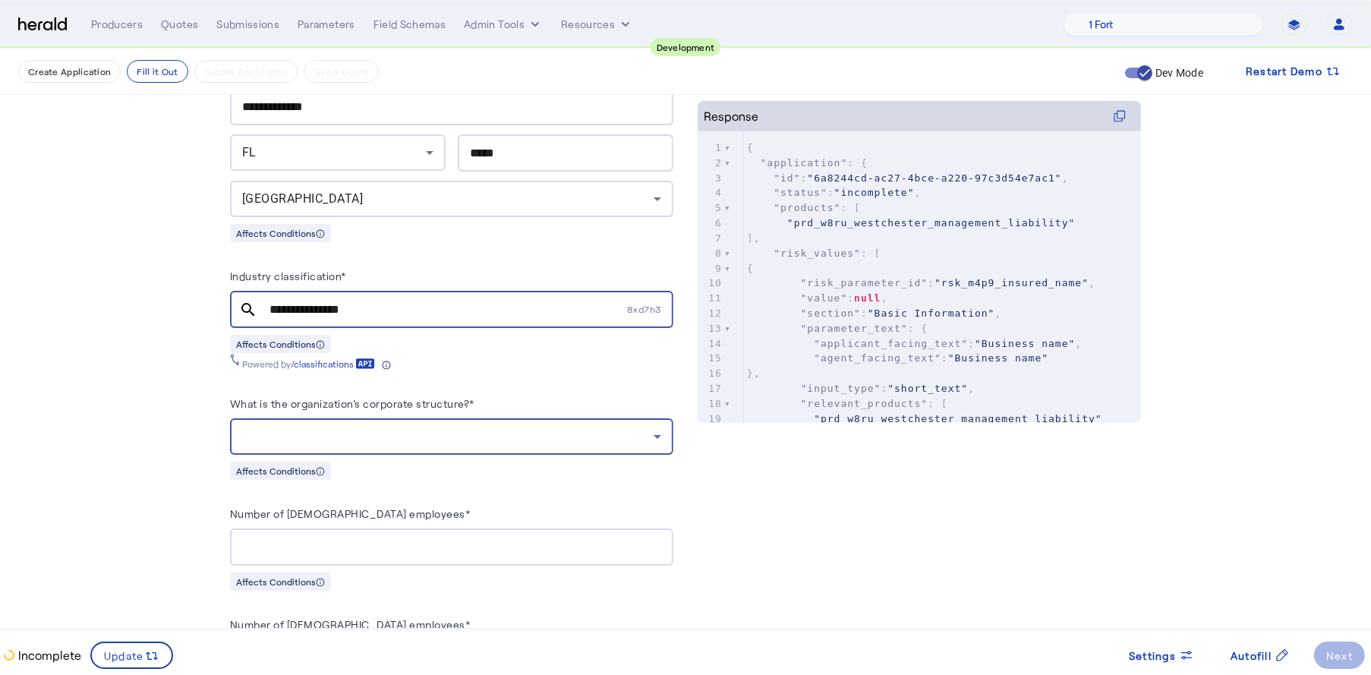
click at [423, 438] on div at bounding box center [447, 436] width 411 height 18
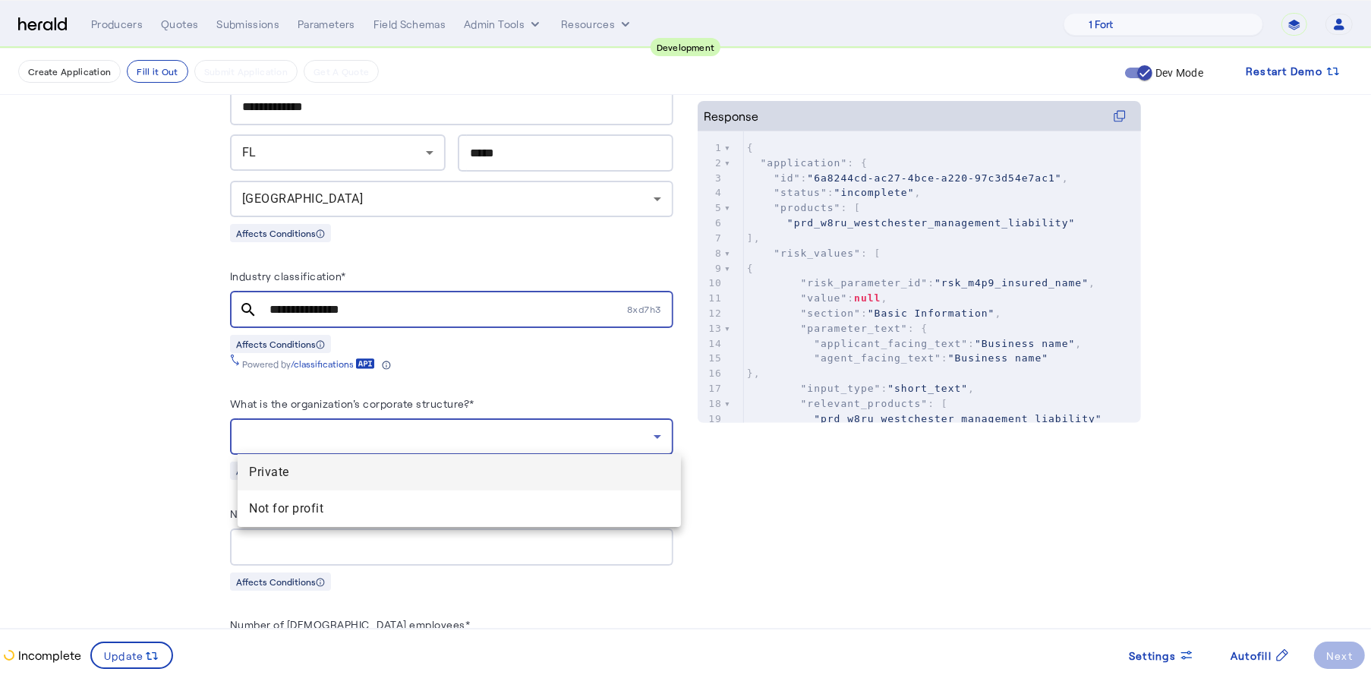
click at [382, 466] on span "Private" at bounding box center [459, 472] width 419 height 18
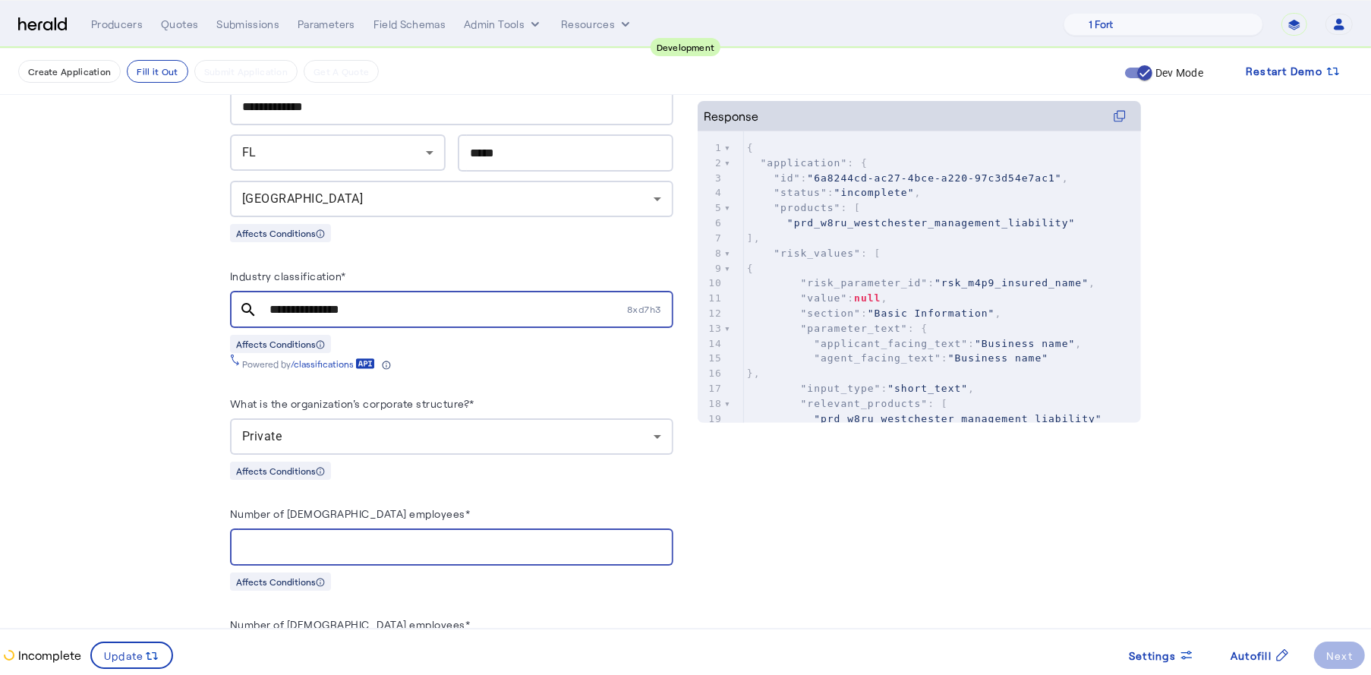
click at [379, 540] on input "Number of full-time employees*" at bounding box center [451, 547] width 419 height 18
type input "**"
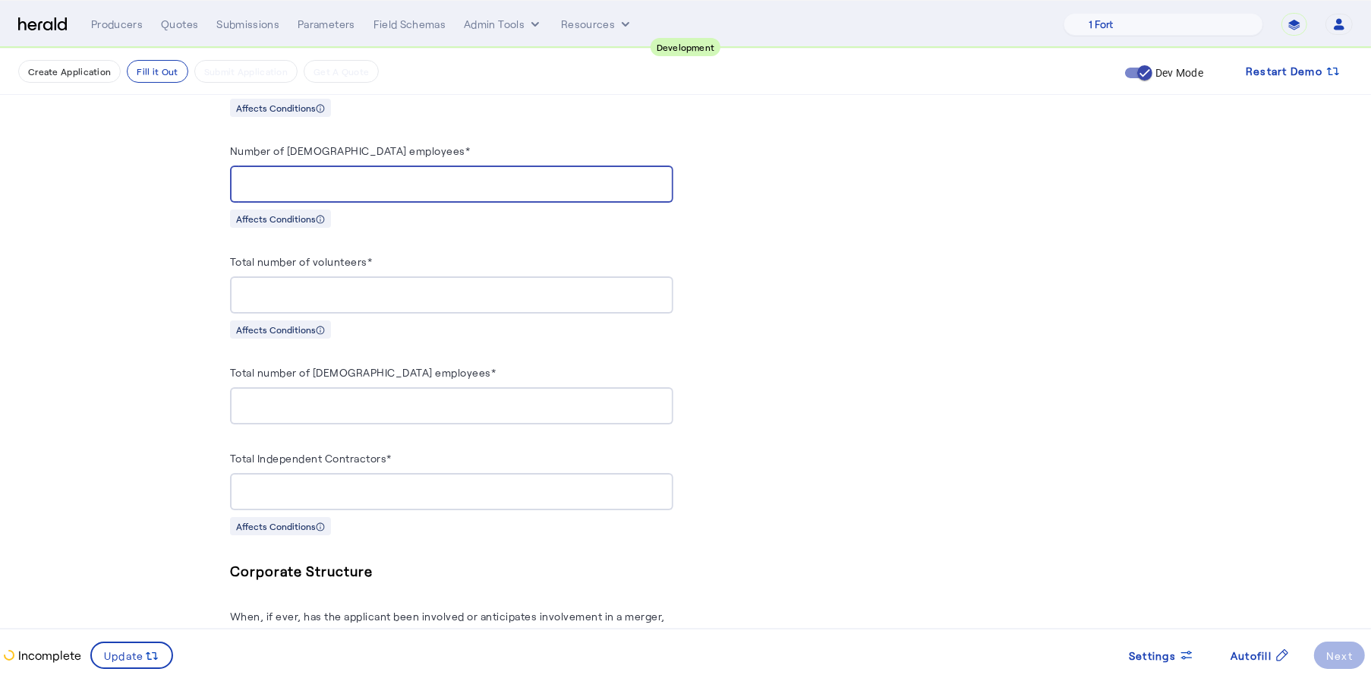
scroll to position [1061, 0]
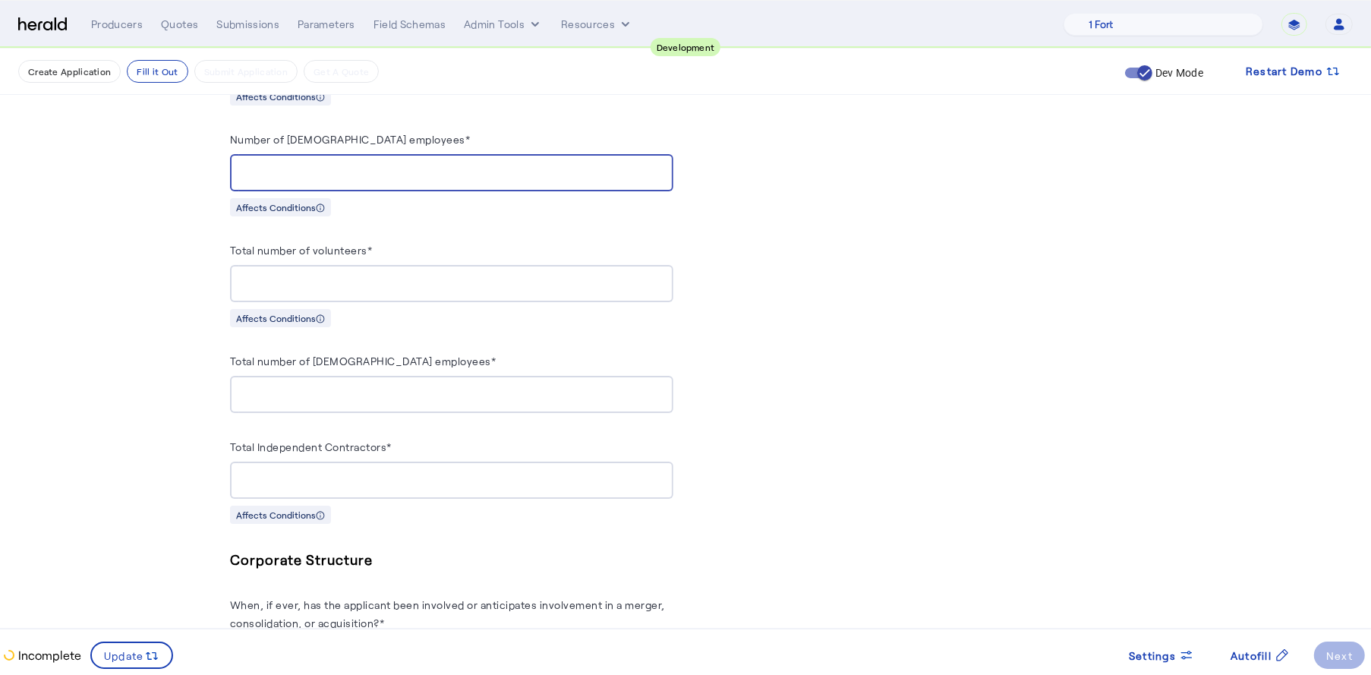
click at [423, 280] on input "Total number of volunteers*" at bounding box center [451, 284] width 419 height 18
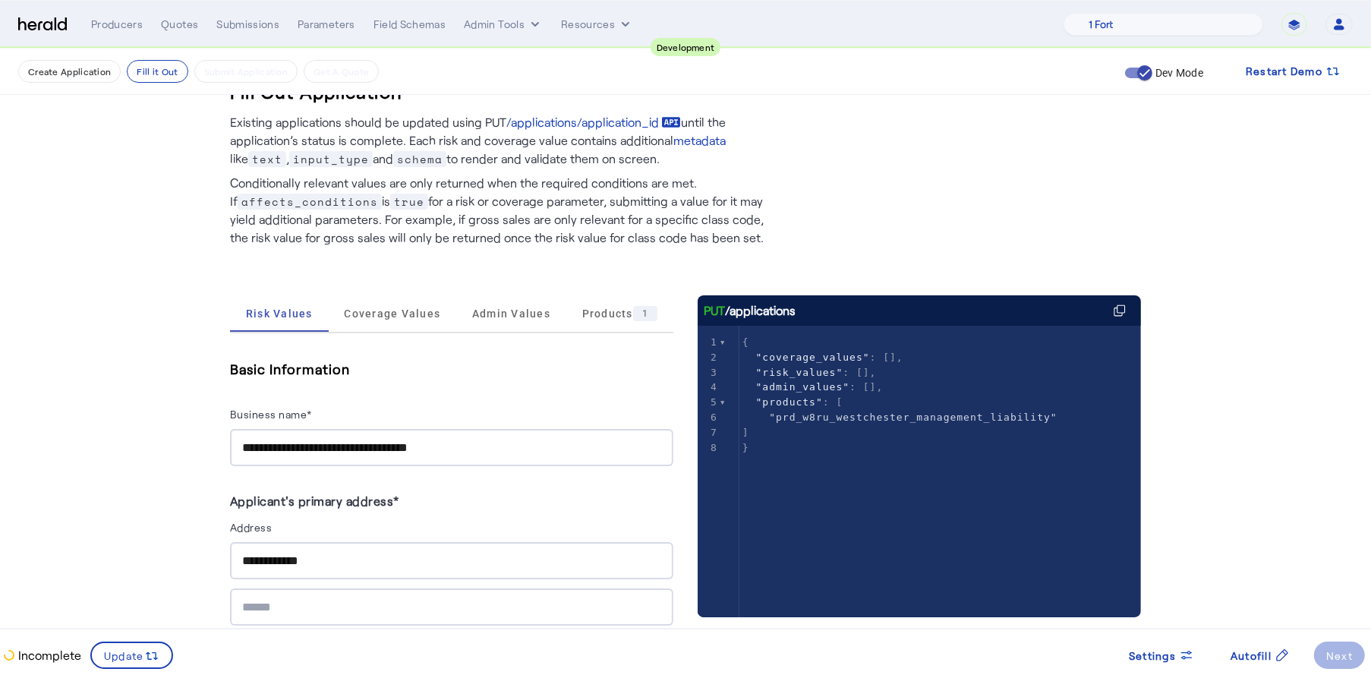
scroll to position [6, 0]
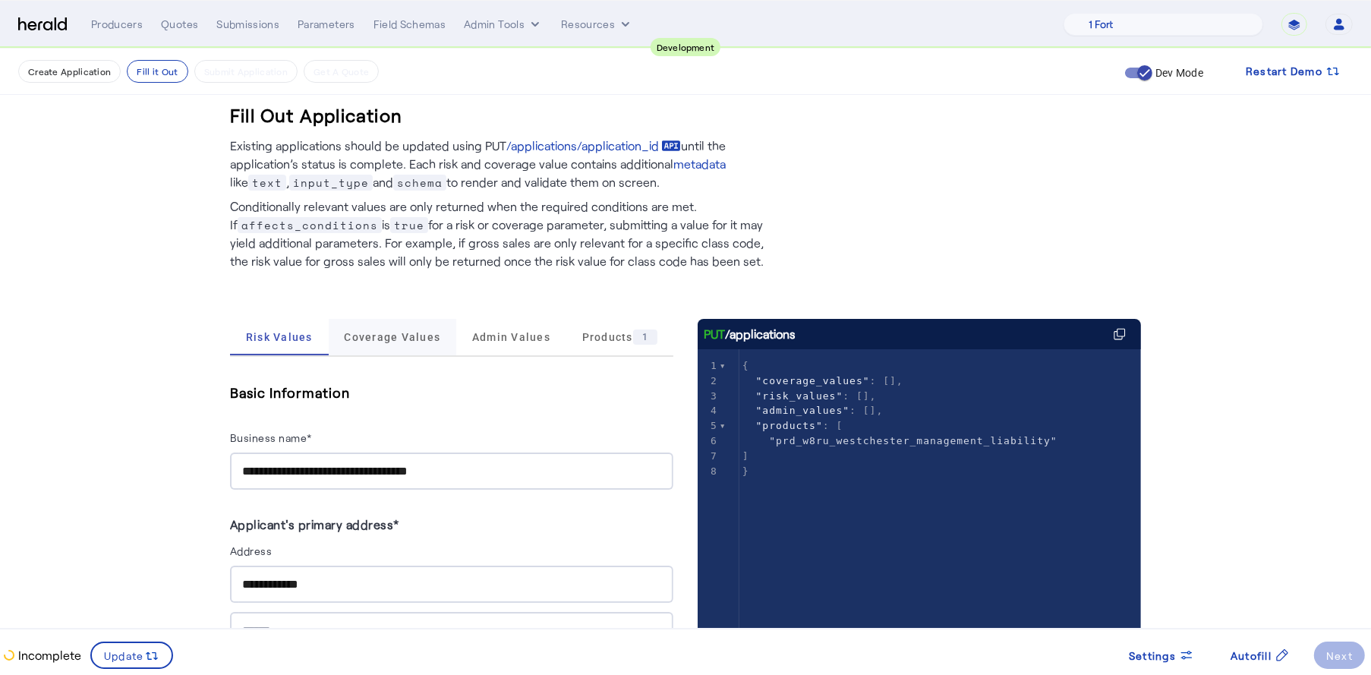
click at [422, 335] on span "Coverage Values" at bounding box center [392, 337] width 96 height 11
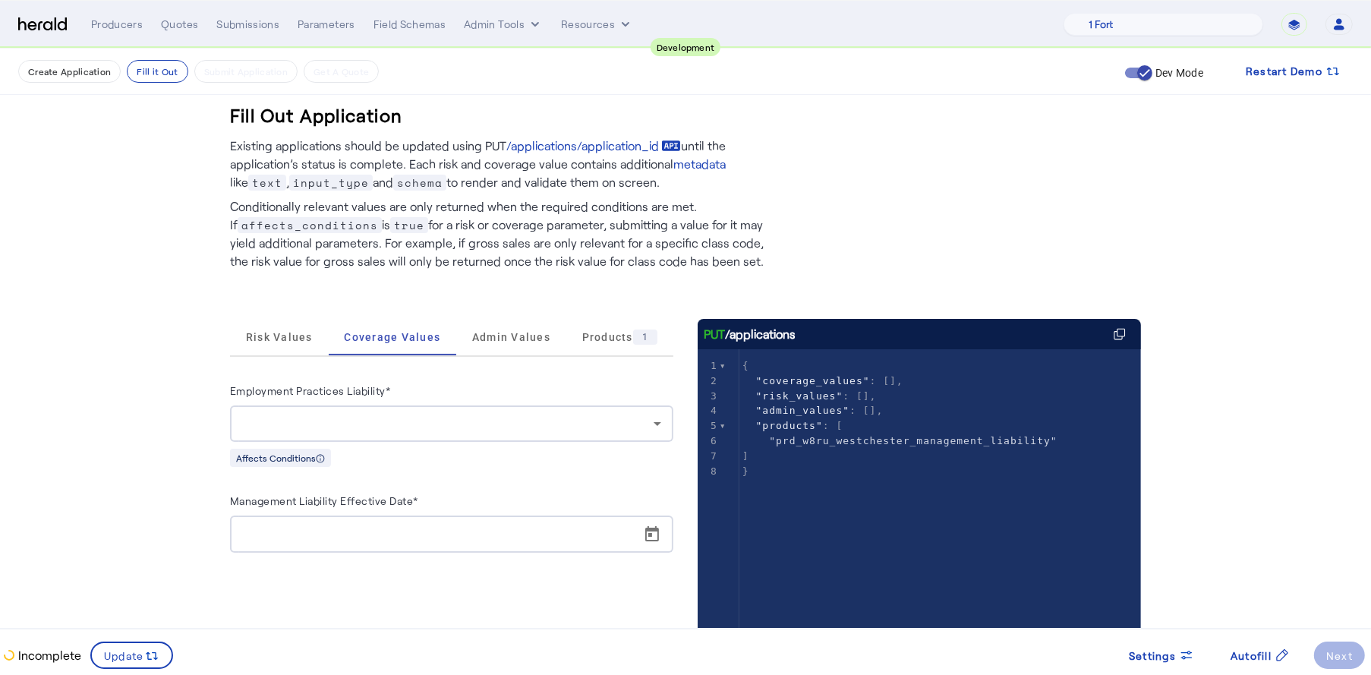
click at [445, 429] on div at bounding box center [447, 423] width 411 height 18
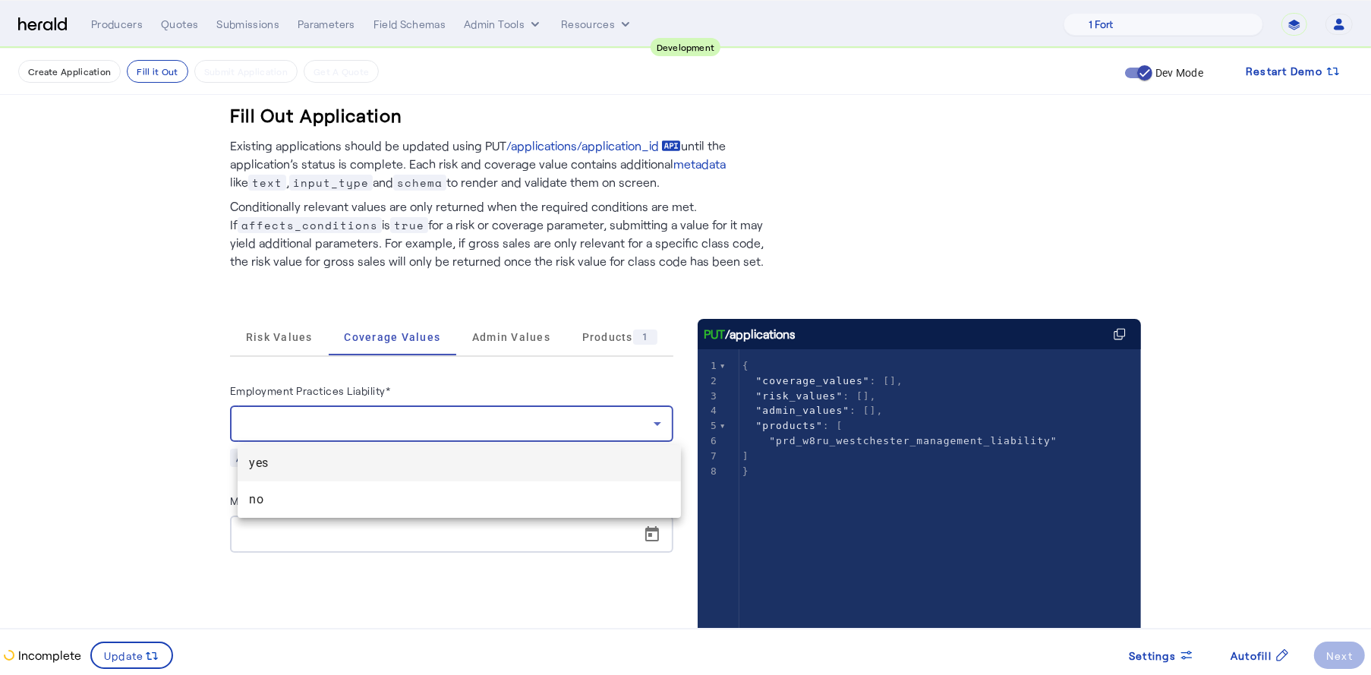
click at [388, 472] on mat-option "yes" at bounding box center [459, 463] width 443 height 36
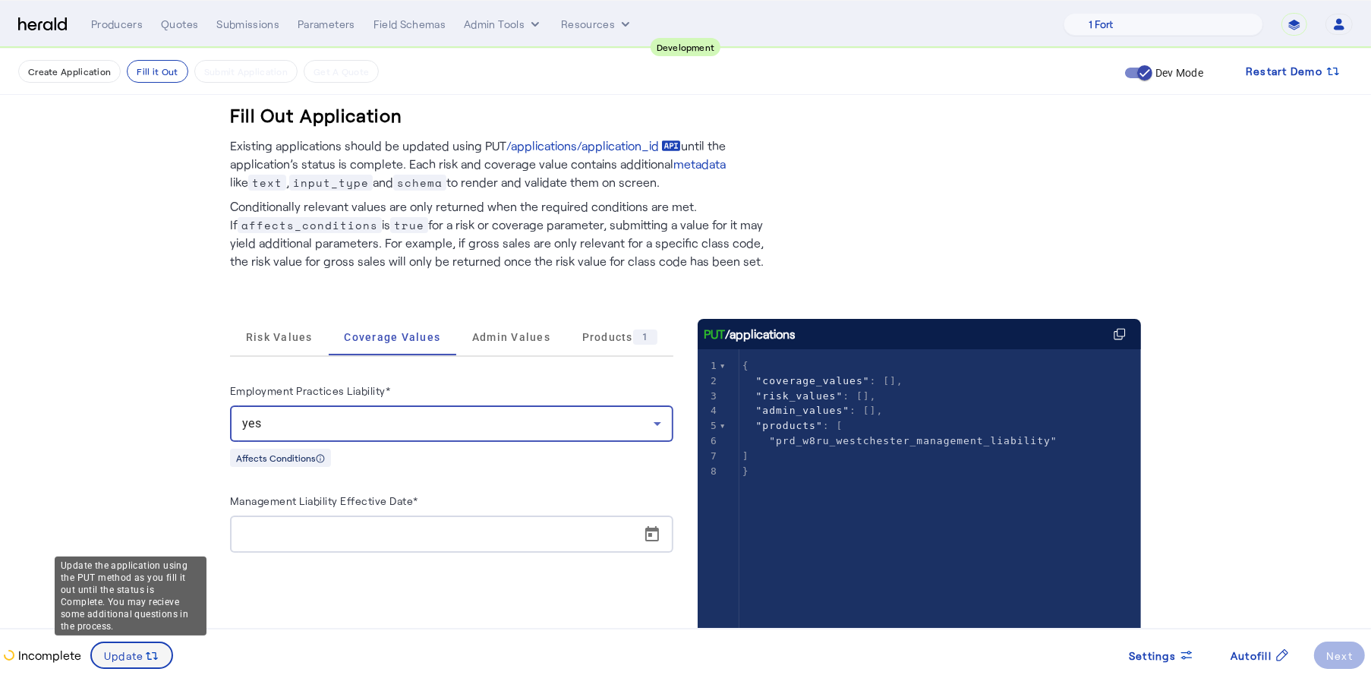
click at [138, 658] on span "Update" at bounding box center [124, 655] width 40 height 16
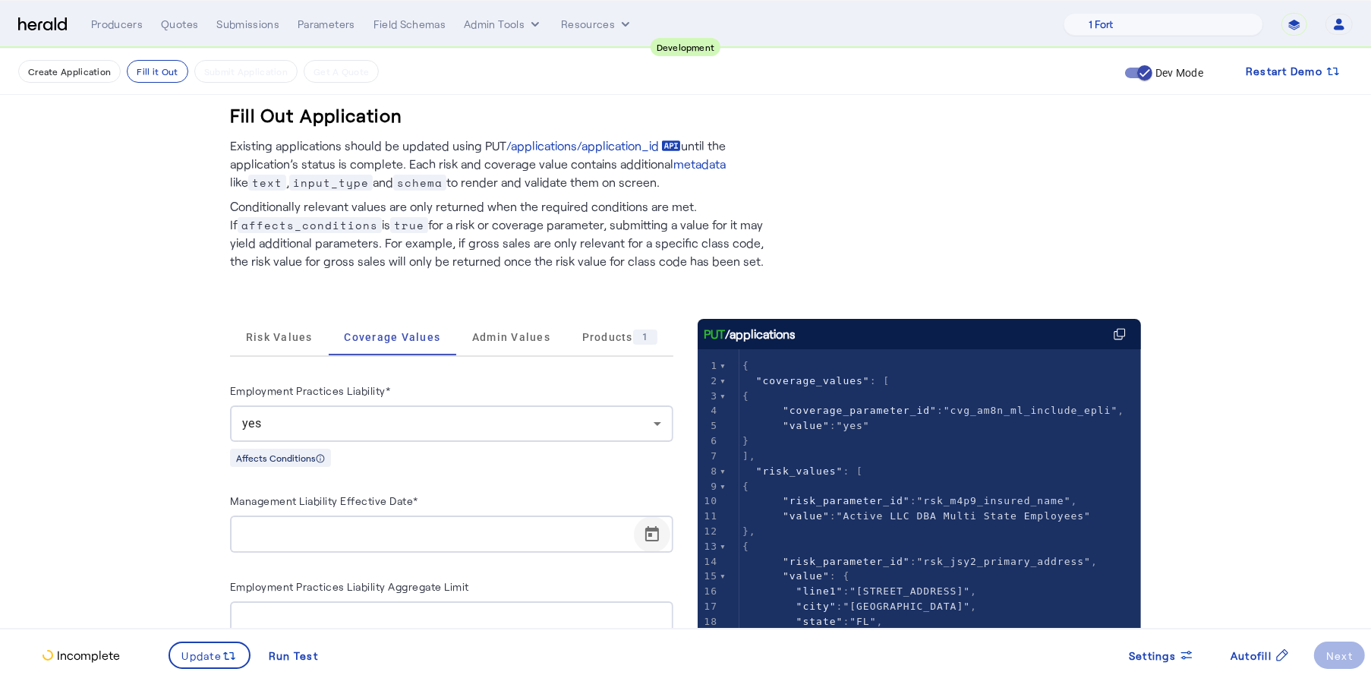
click at [651, 529] on span "Open calendar" at bounding box center [652, 534] width 36 height 36
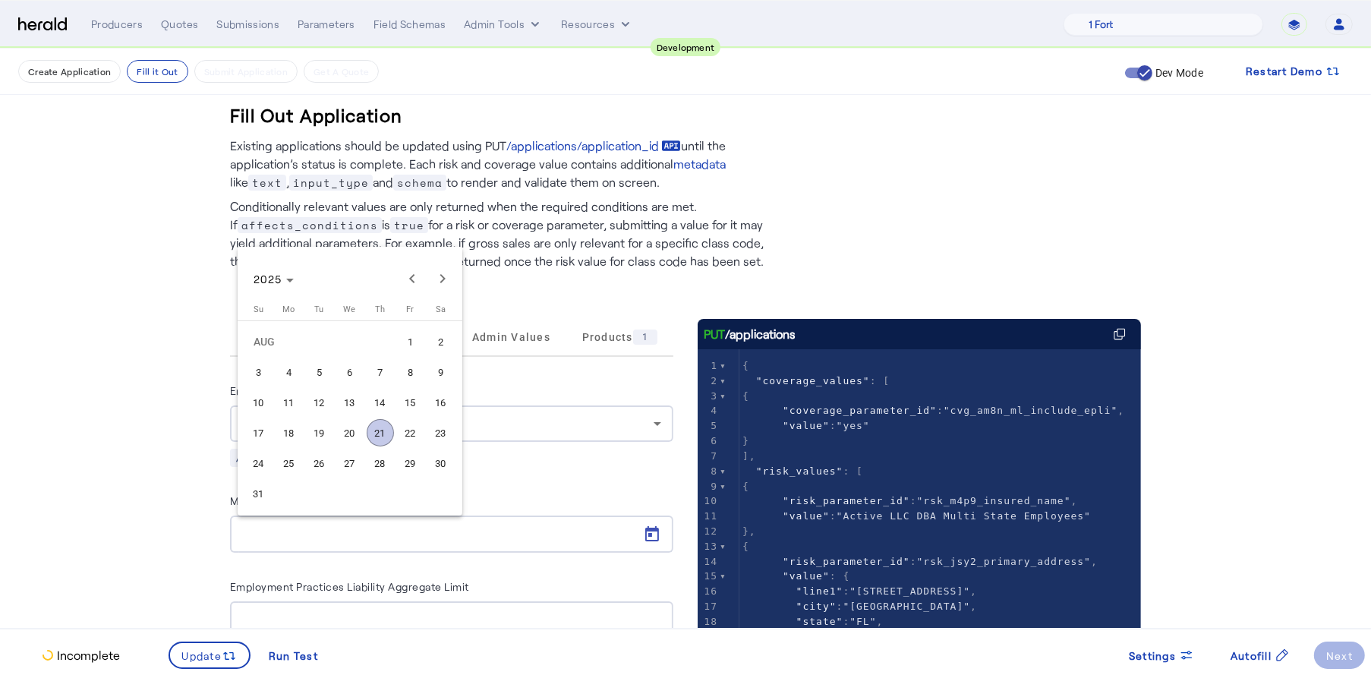
click at [284, 467] on span "25" at bounding box center [288, 462] width 27 height 27
type input "**********"
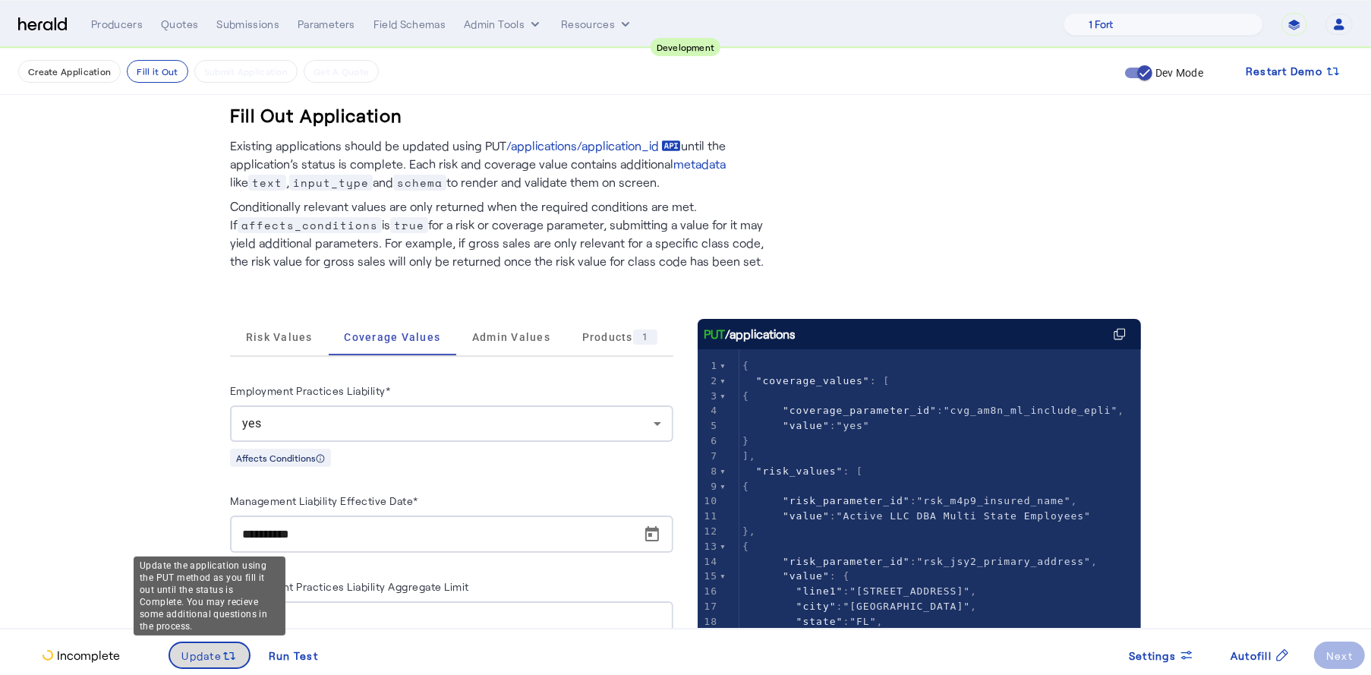
click at [209, 652] on span "Update" at bounding box center [202, 655] width 40 height 16
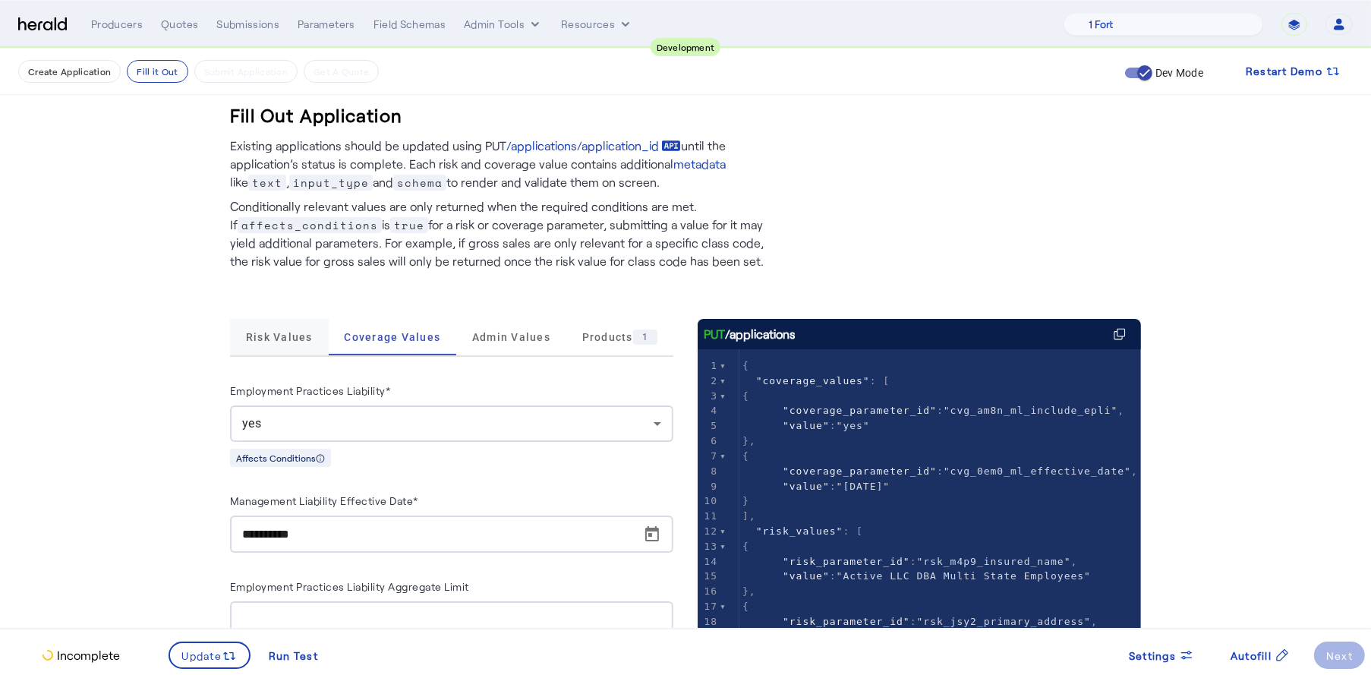
click at [289, 345] on span "Risk Values" at bounding box center [279, 337] width 67 height 36
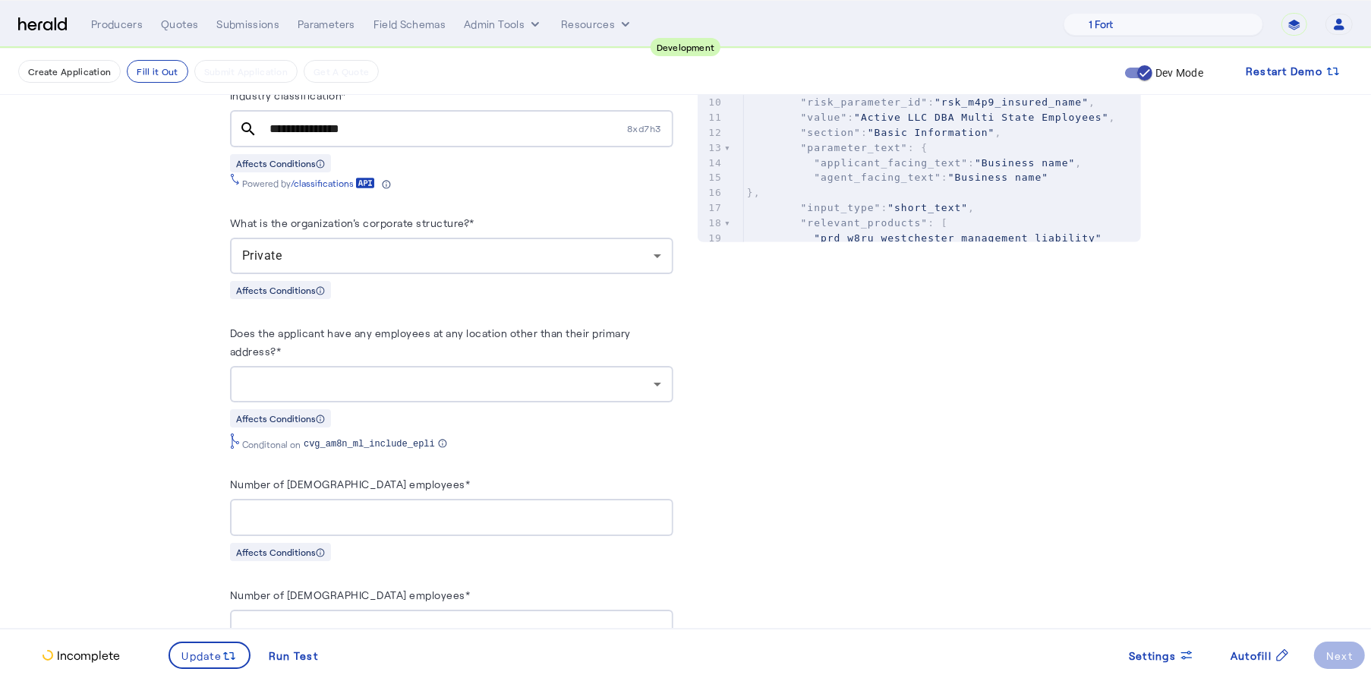
scroll to position [743, 0]
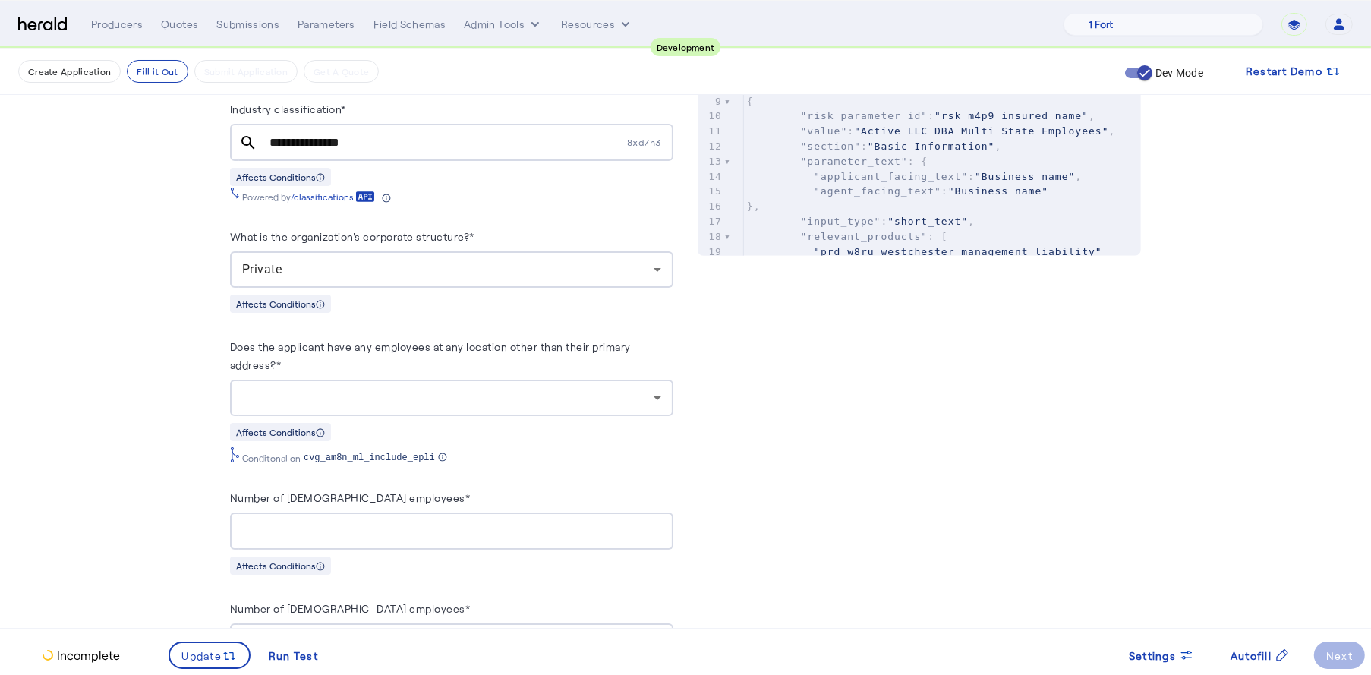
click at [594, 395] on div at bounding box center [447, 398] width 411 height 18
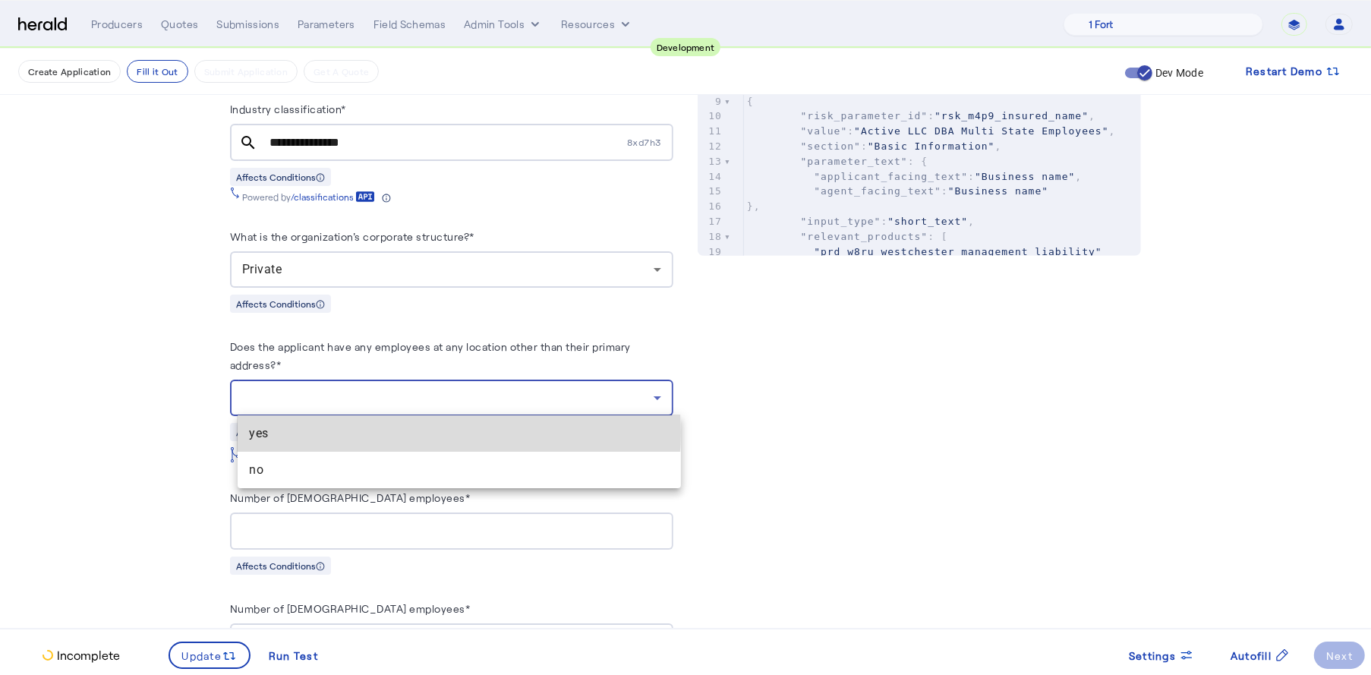
click at [395, 432] on span "yes" at bounding box center [459, 433] width 419 height 18
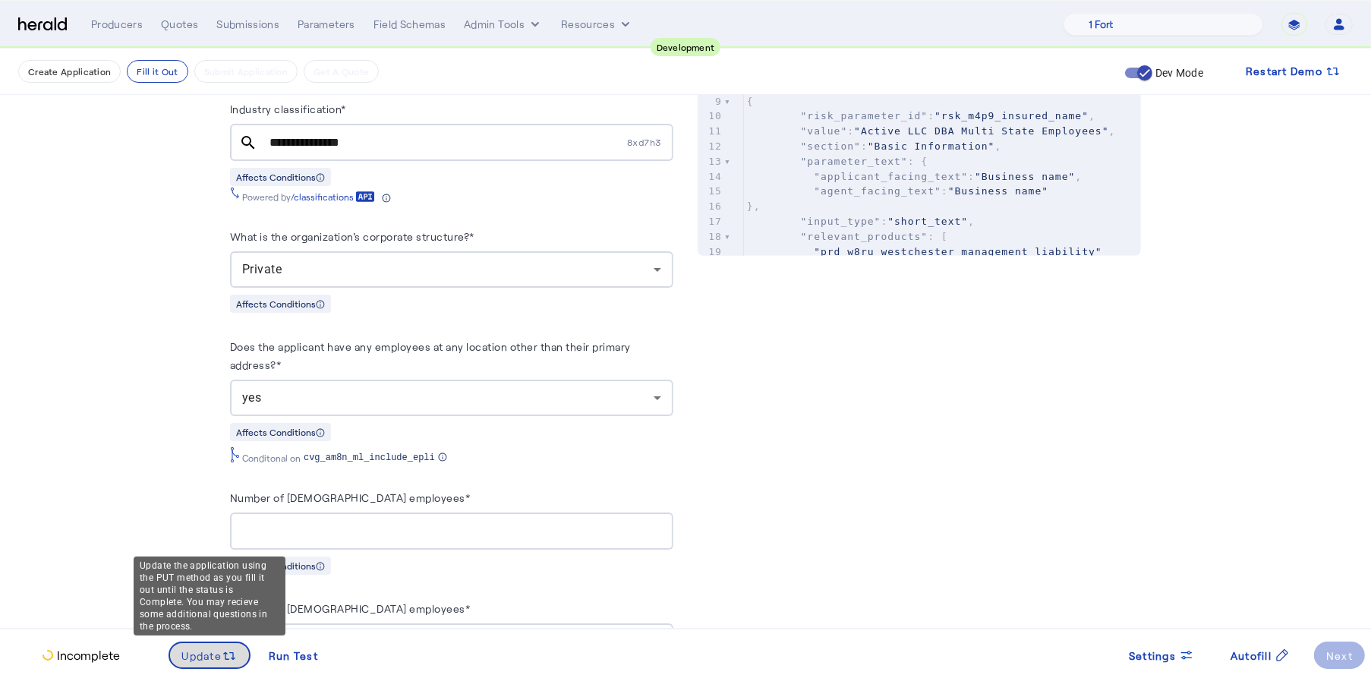
click at [216, 644] on span at bounding box center [210, 655] width 80 height 36
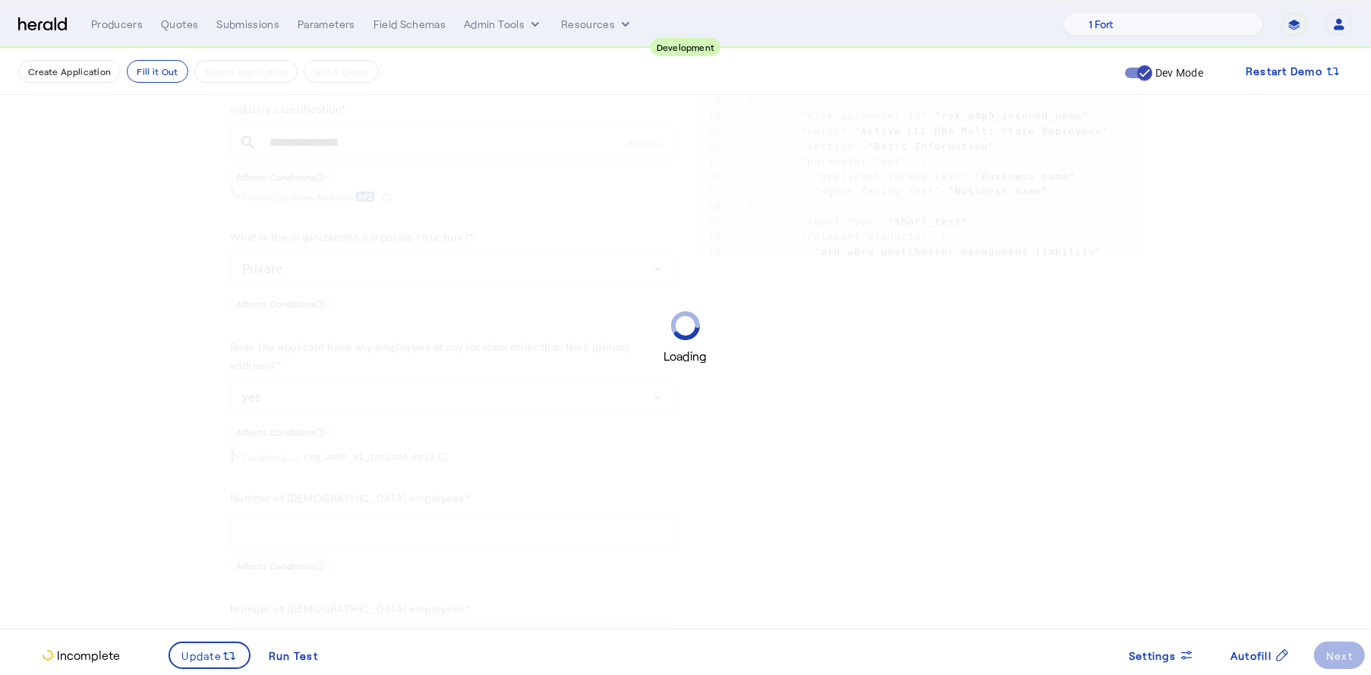
scroll to position [0, 0]
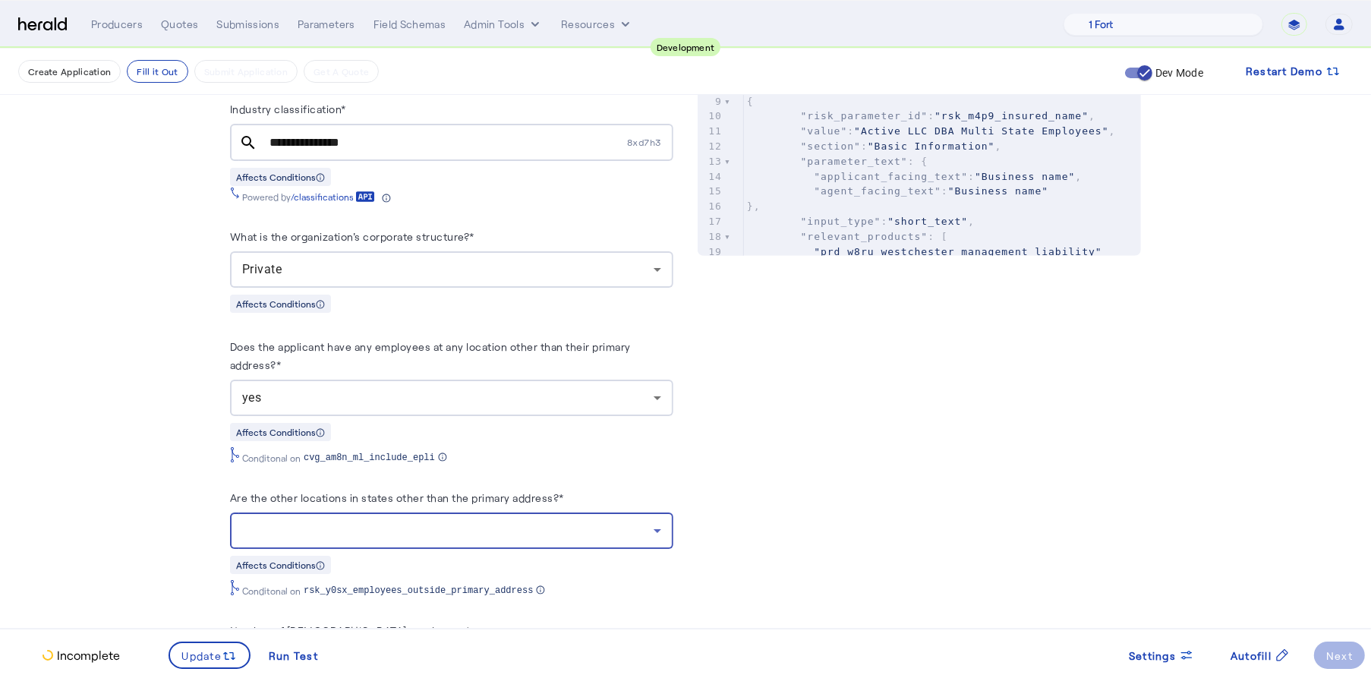
click at [491, 530] on div at bounding box center [447, 530] width 411 height 18
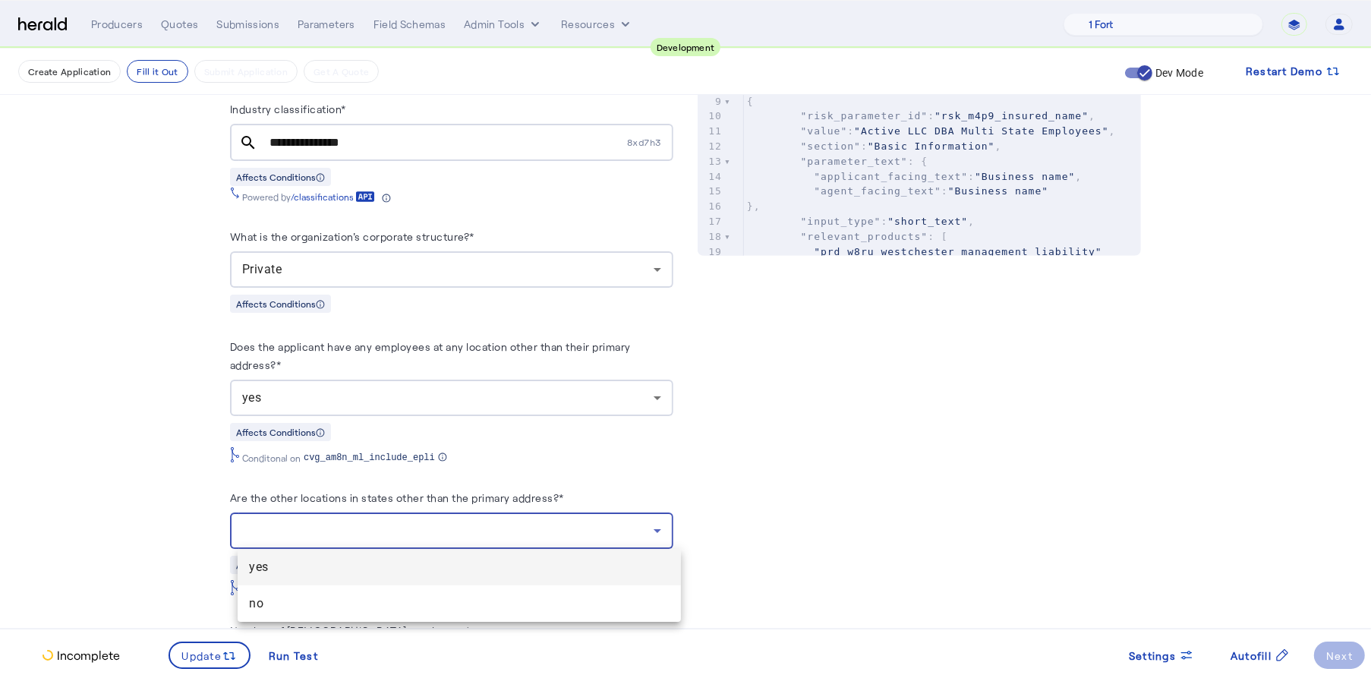
click at [405, 572] on span "yes" at bounding box center [459, 567] width 419 height 18
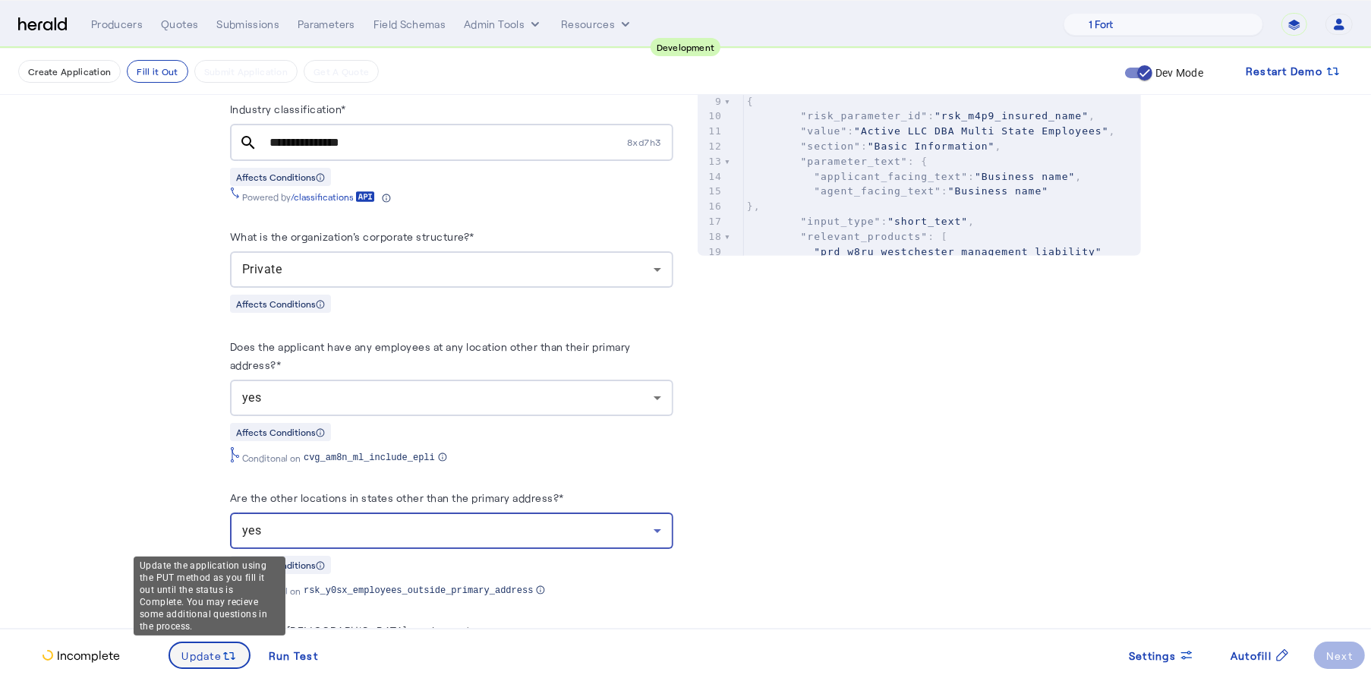
click at [229, 644] on span at bounding box center [210, 655] width 80 height 36
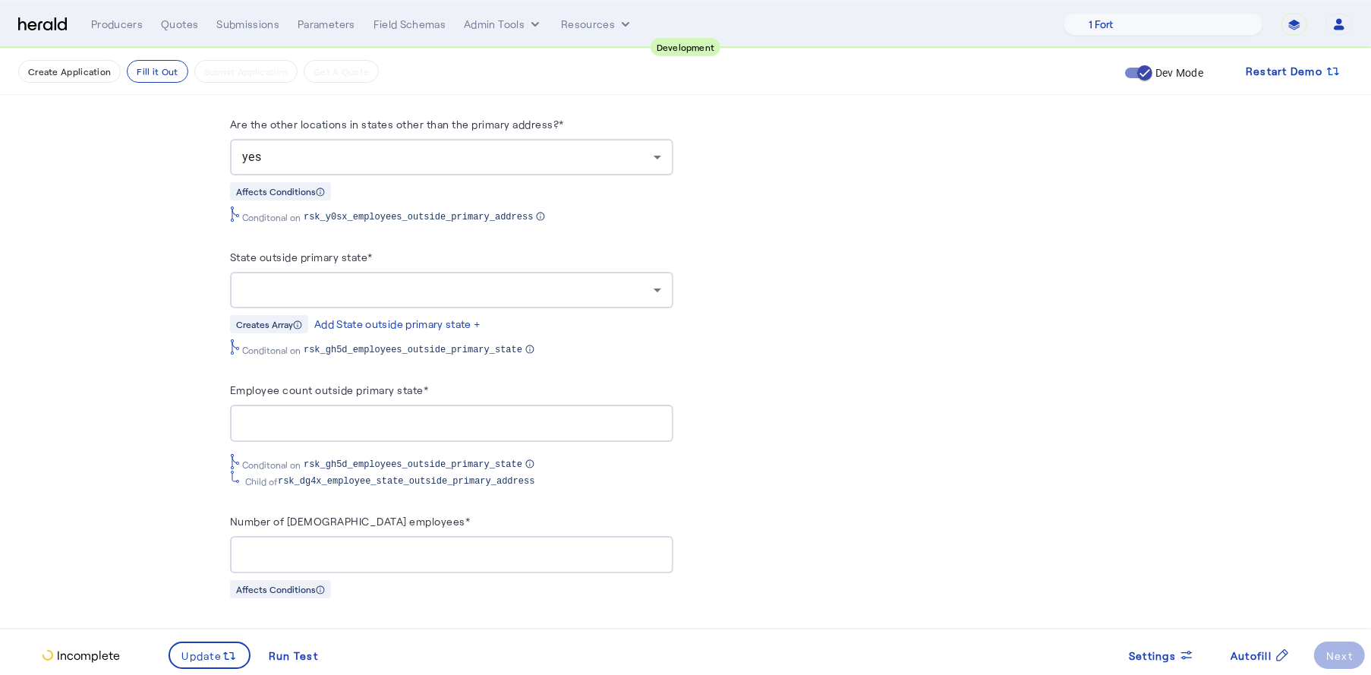
scroll to position [1081, 0]
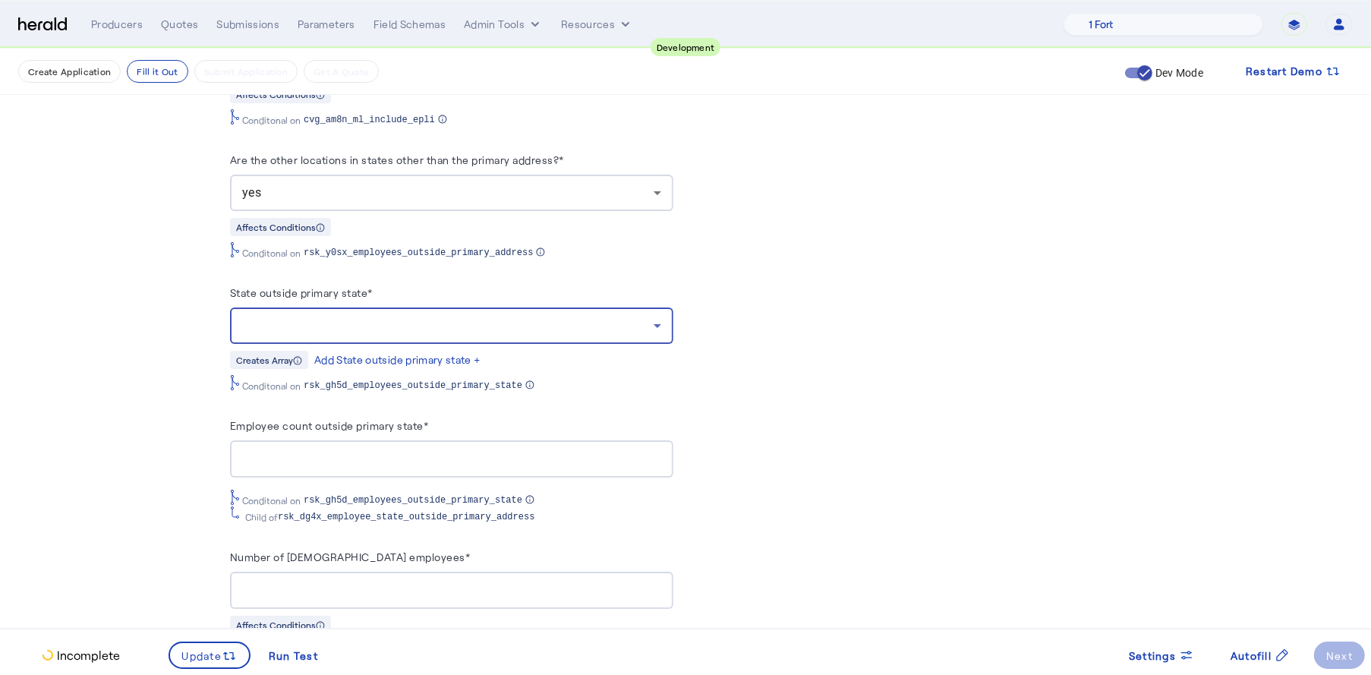
click at [404, 322] on div at bounding box center [447, 325] width 411 height 18
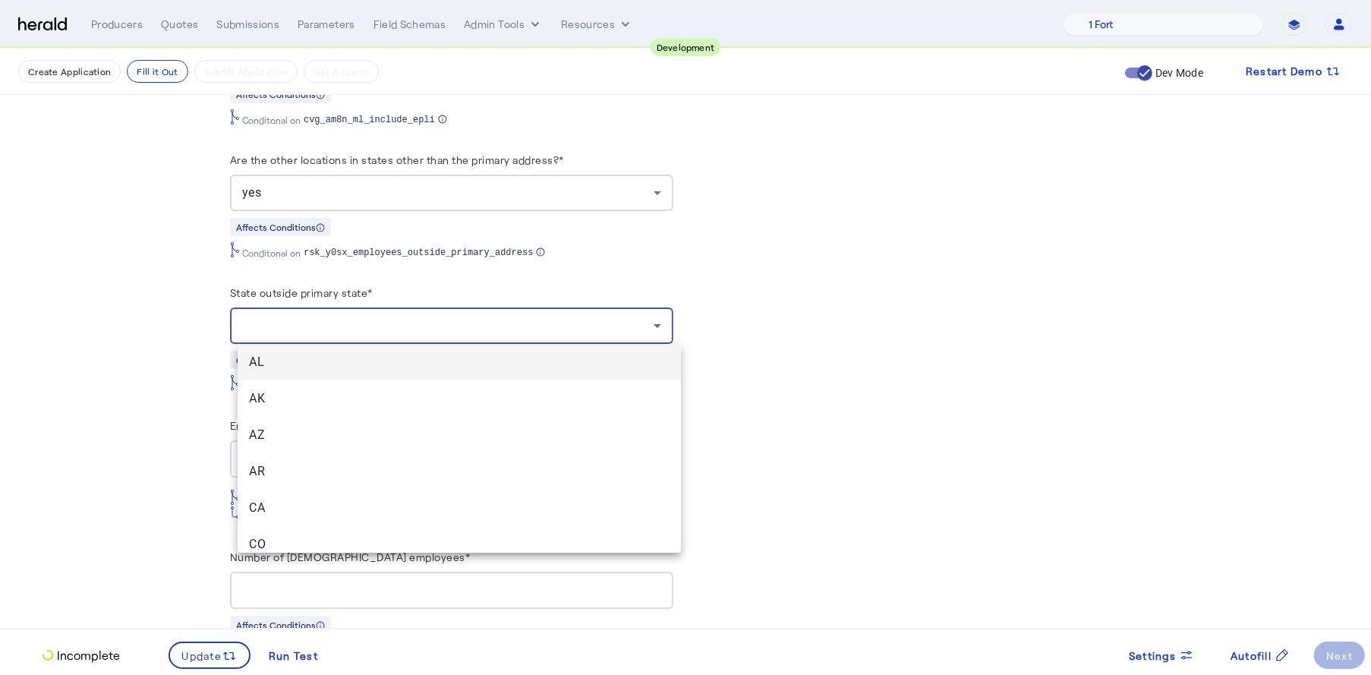
click at [376, 364] on span "AL" at bounding box center [459, 362] width 419 height 18
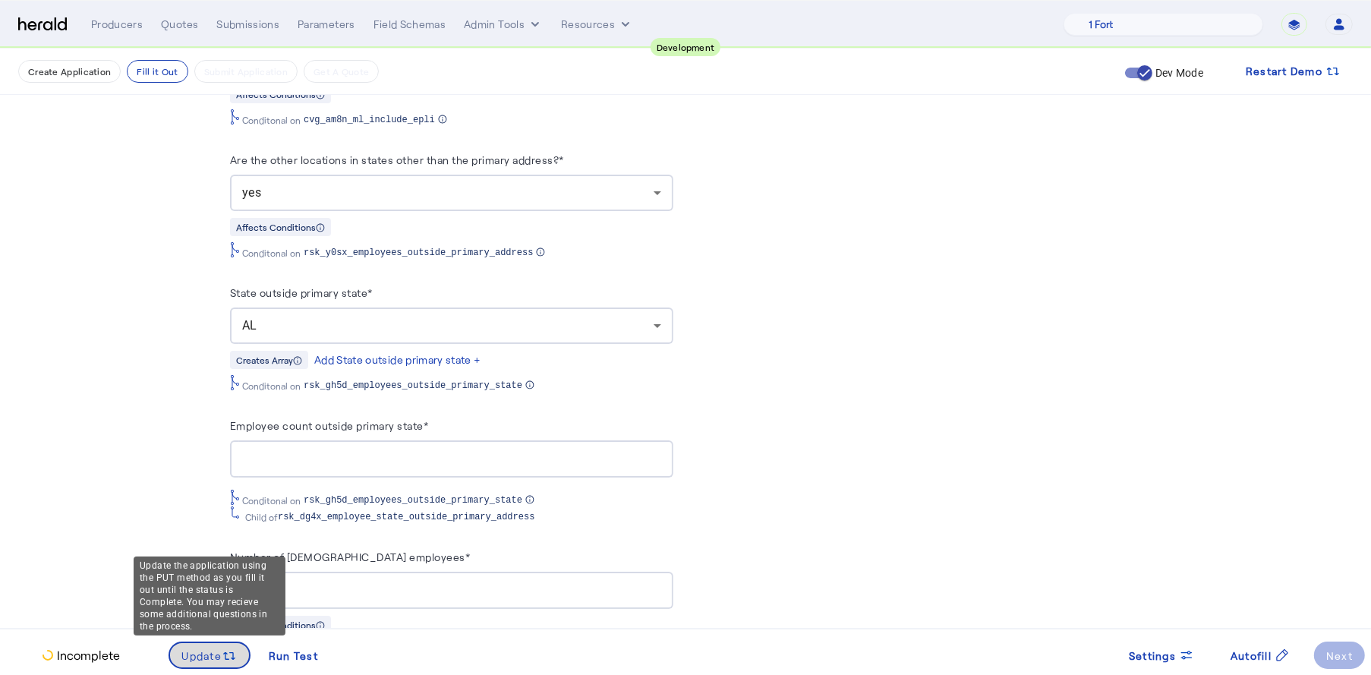
click at [205, 664] on span at bounding box center [210, 655] width 80 height 36
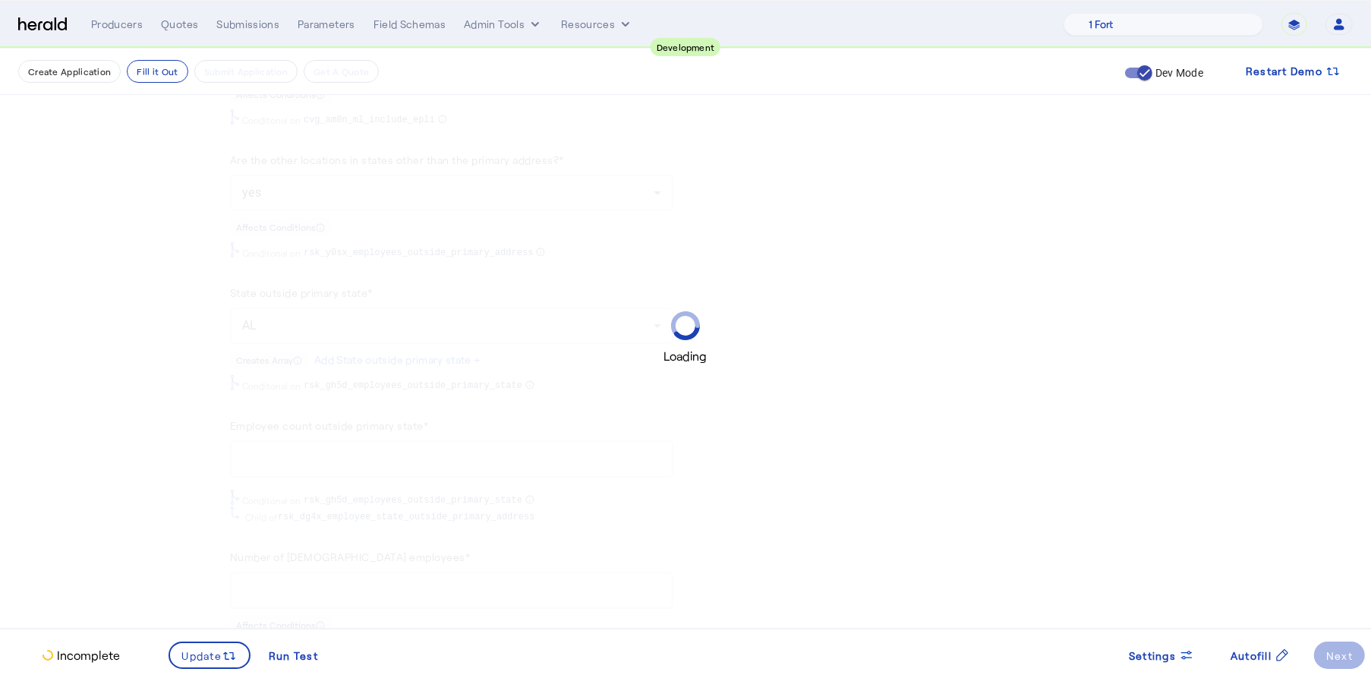
scroll to position [0, 0]
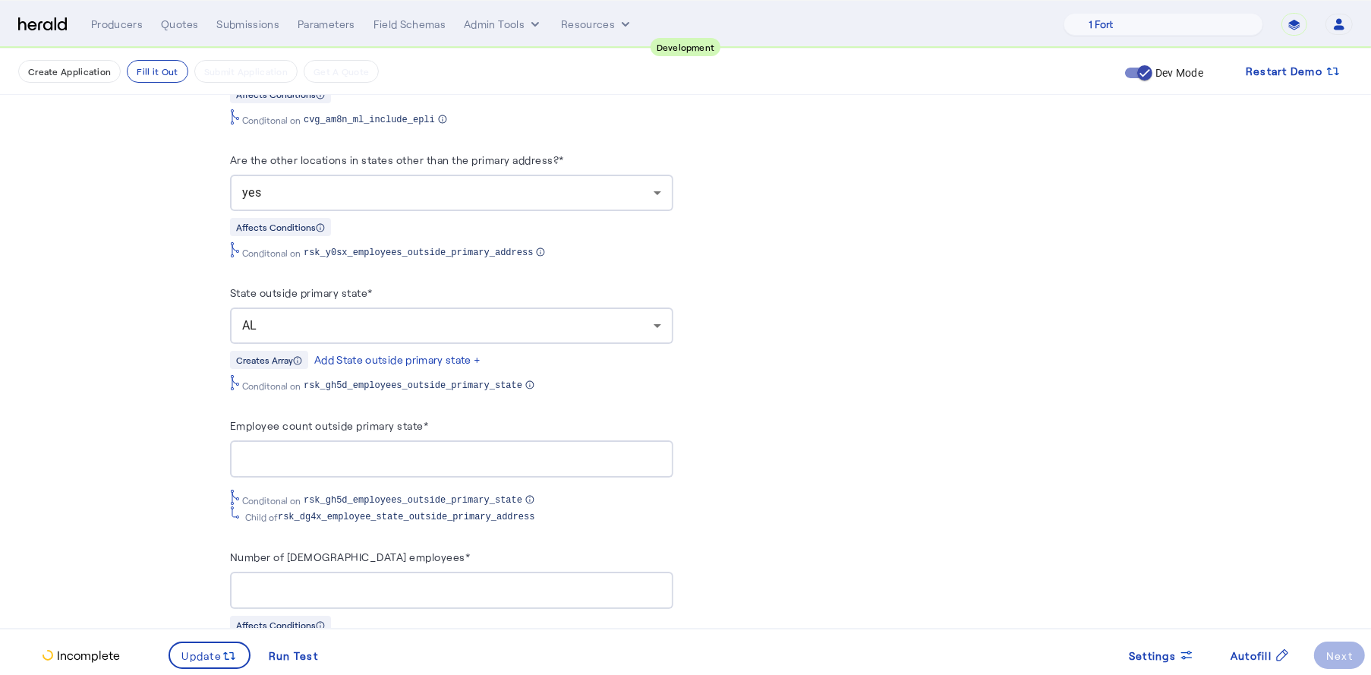
click at [357, 463] on input "Employee count outside primary state*" at bounding box center [451, 459] width 419 height 18
type input "*"
click at [379, 355] on div "Add State outside primary state +" at bounding box center [397, 359] width 167 height 15
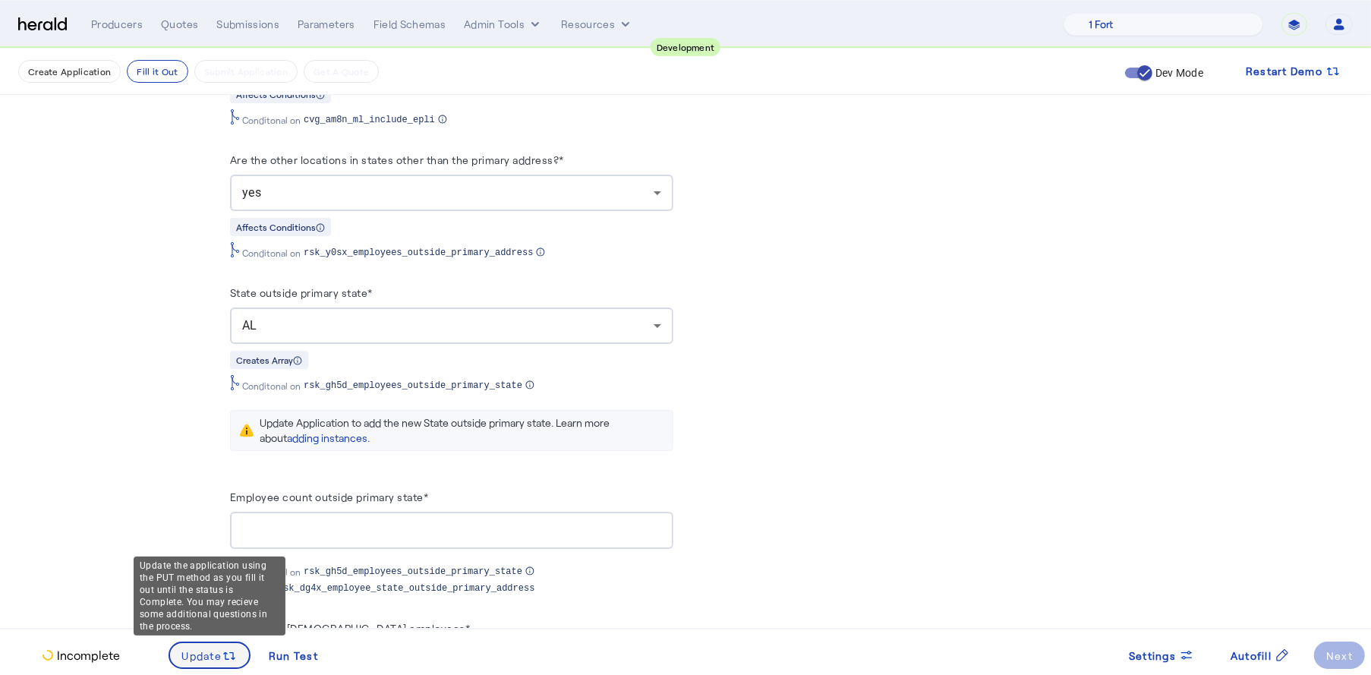
click at [194, 655] on span "Update" at bounding box center [202, 655] width 40 height 16
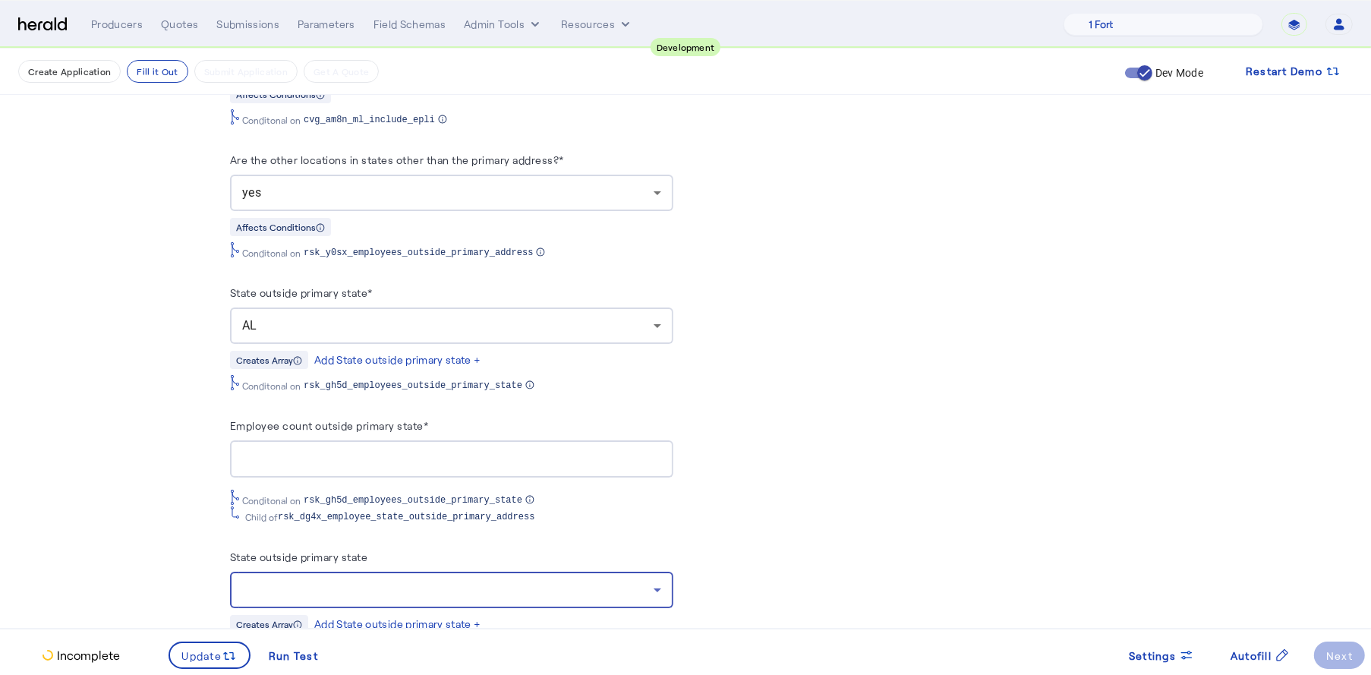
click at [634, 581] on div at bounding box center [447, 590] width 411 height 18
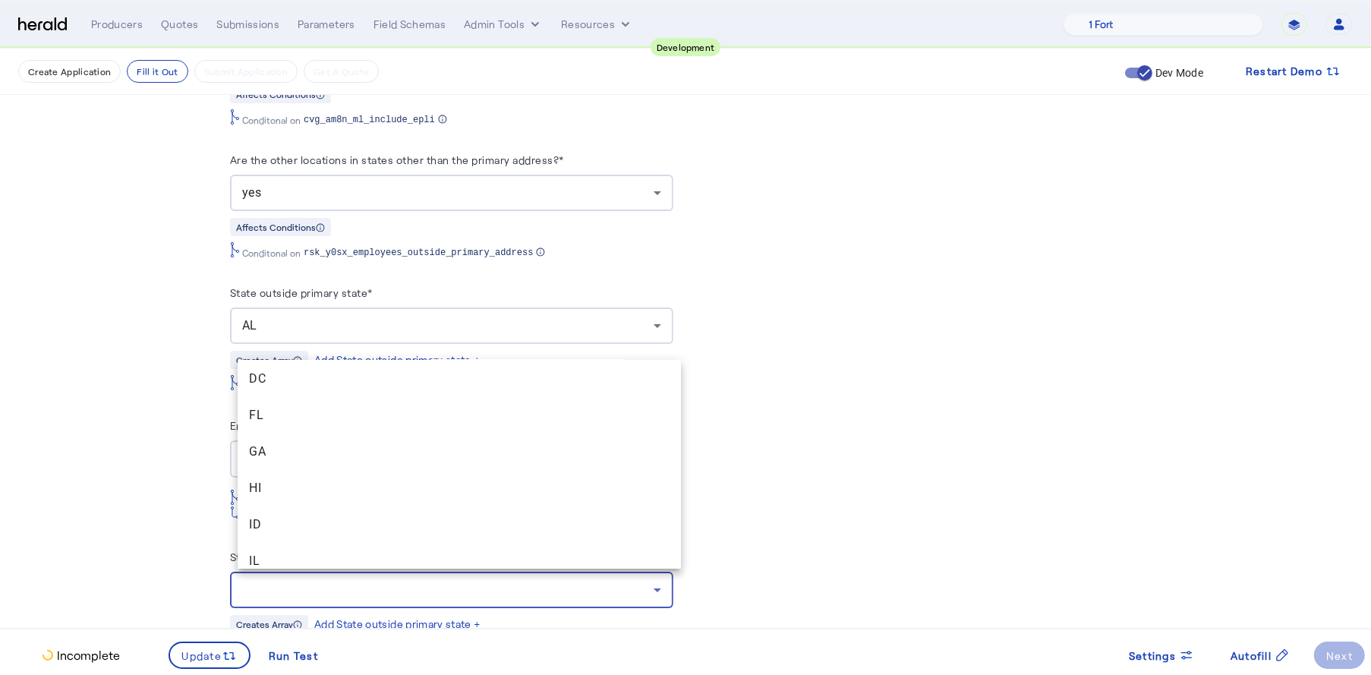
scroll to position [301, 0]
click at [334, 443] on span "GA" at bounding box center [459, 447] width 419 height 18
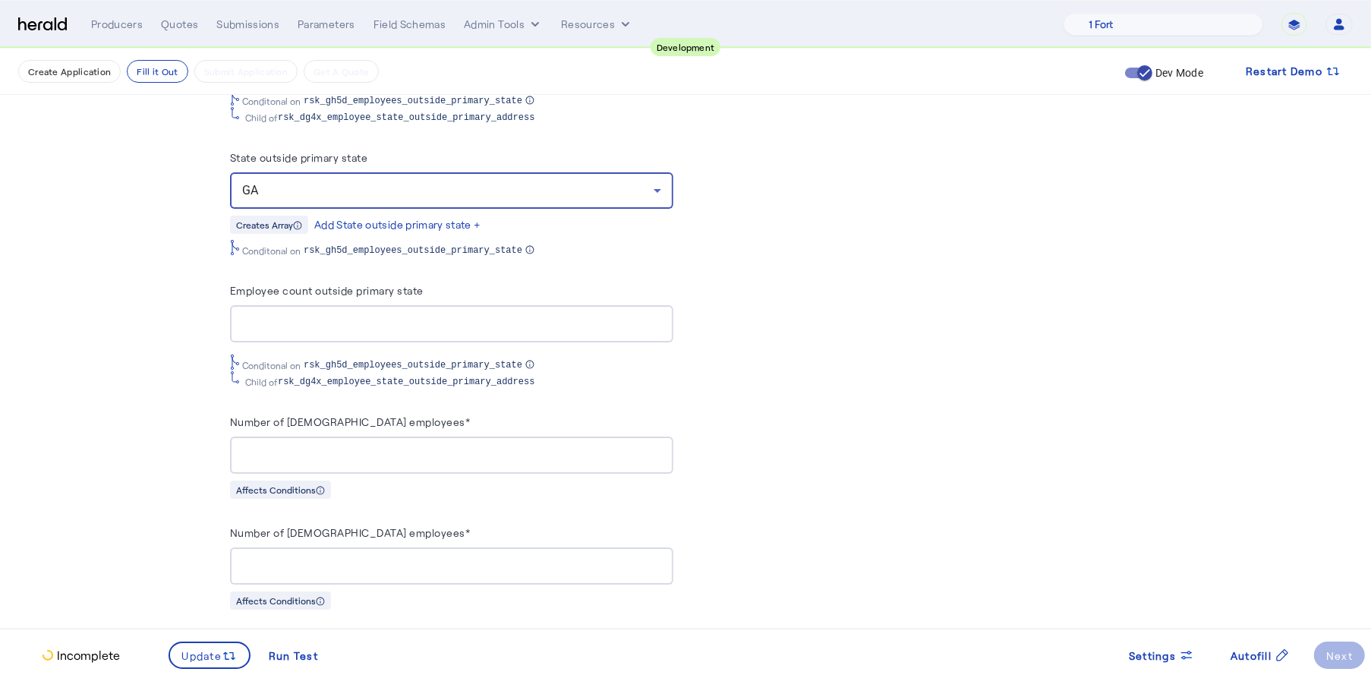
scroll to position [1465, 0]
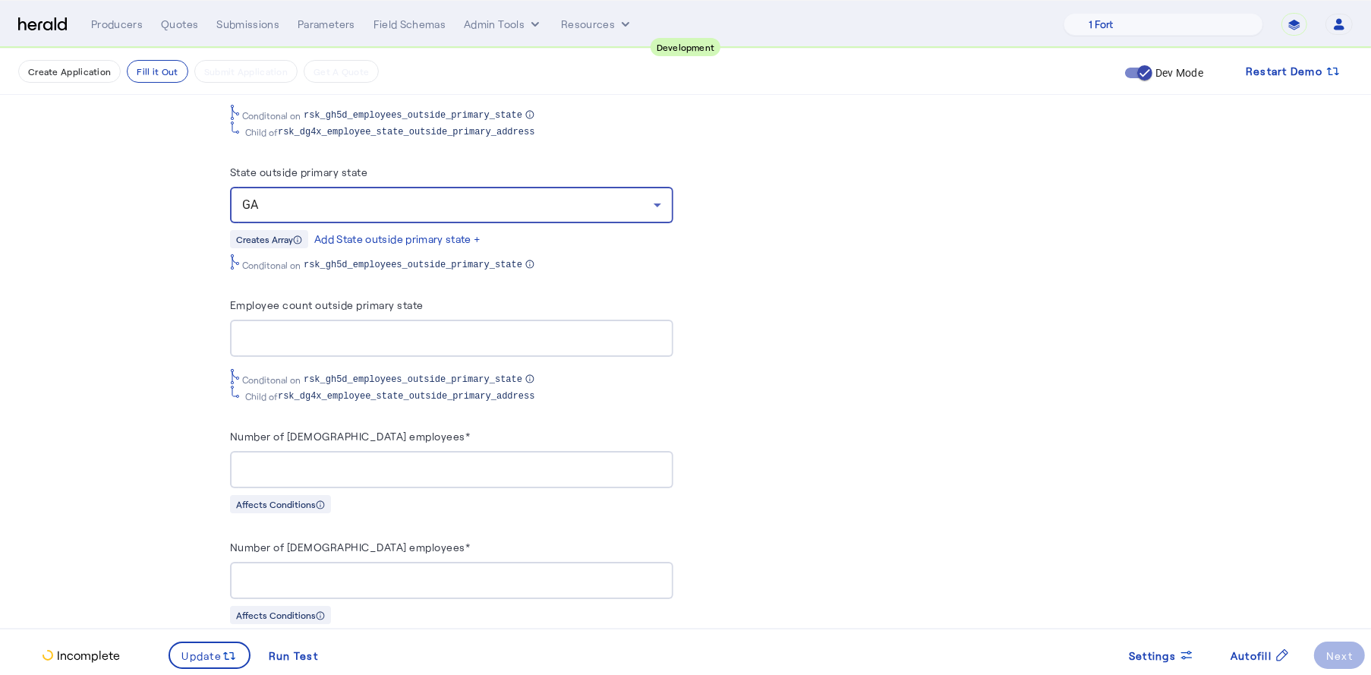
click at [373, 325] on div at bounding box center [451, 338] width 419 height 37
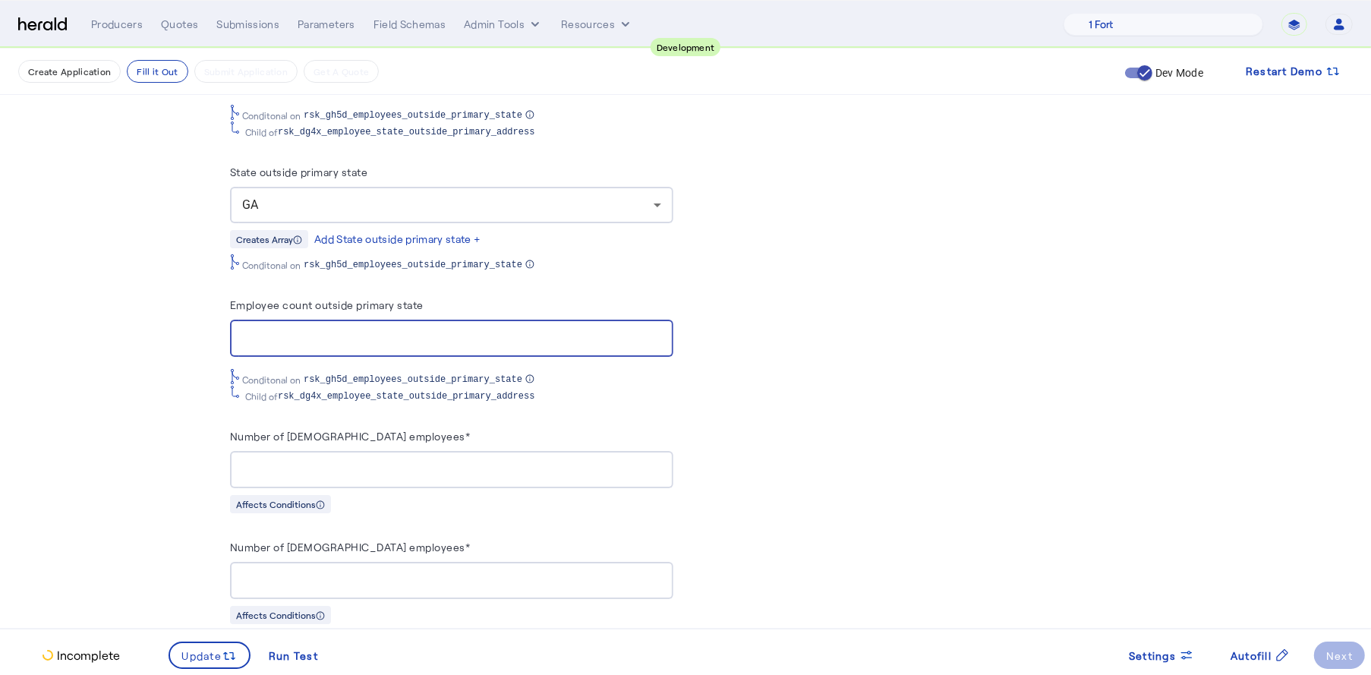
type input "*"
click at [335, 587] on div at bounding box center [451, 580] width 419 height 37
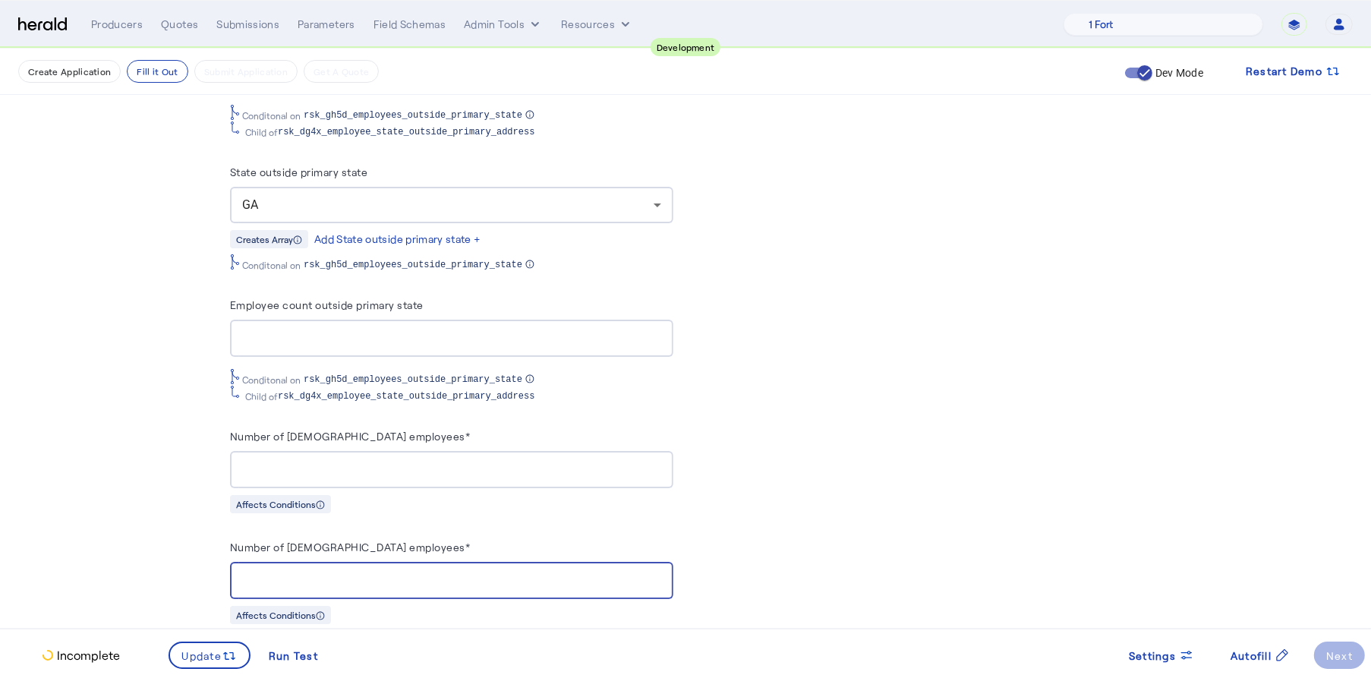
type input "*"
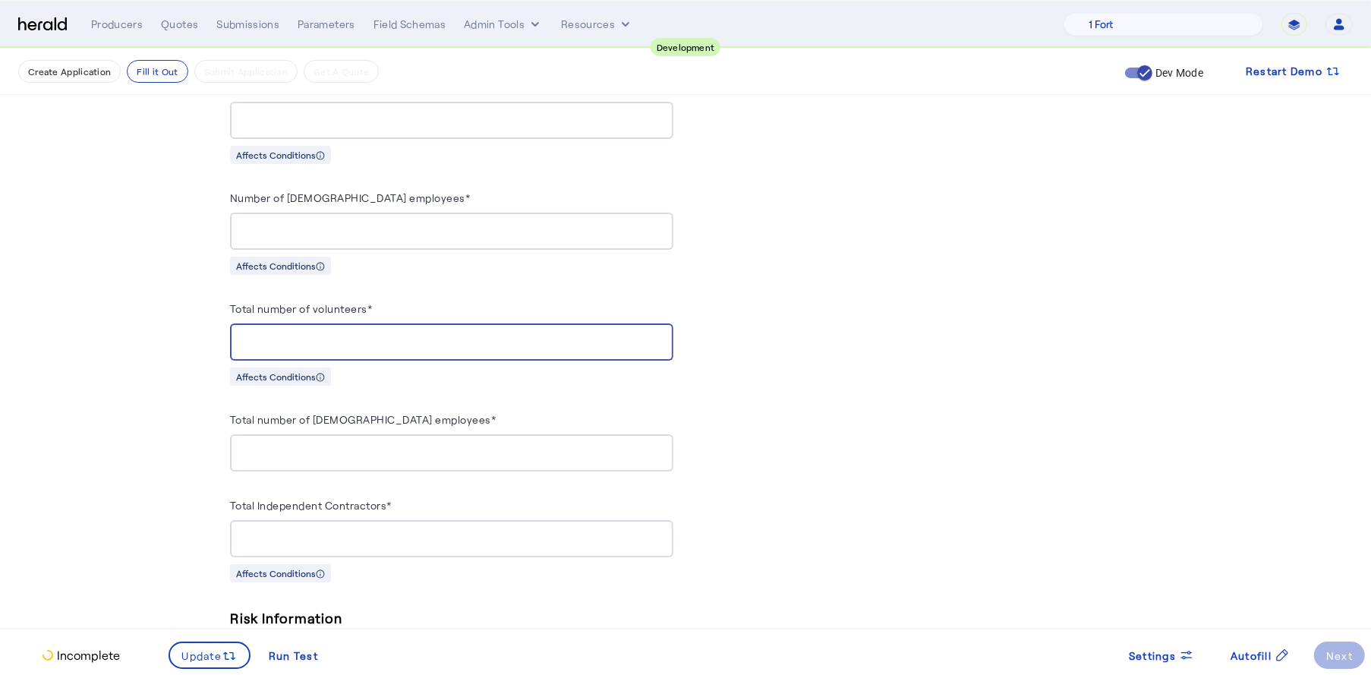
type input "*"
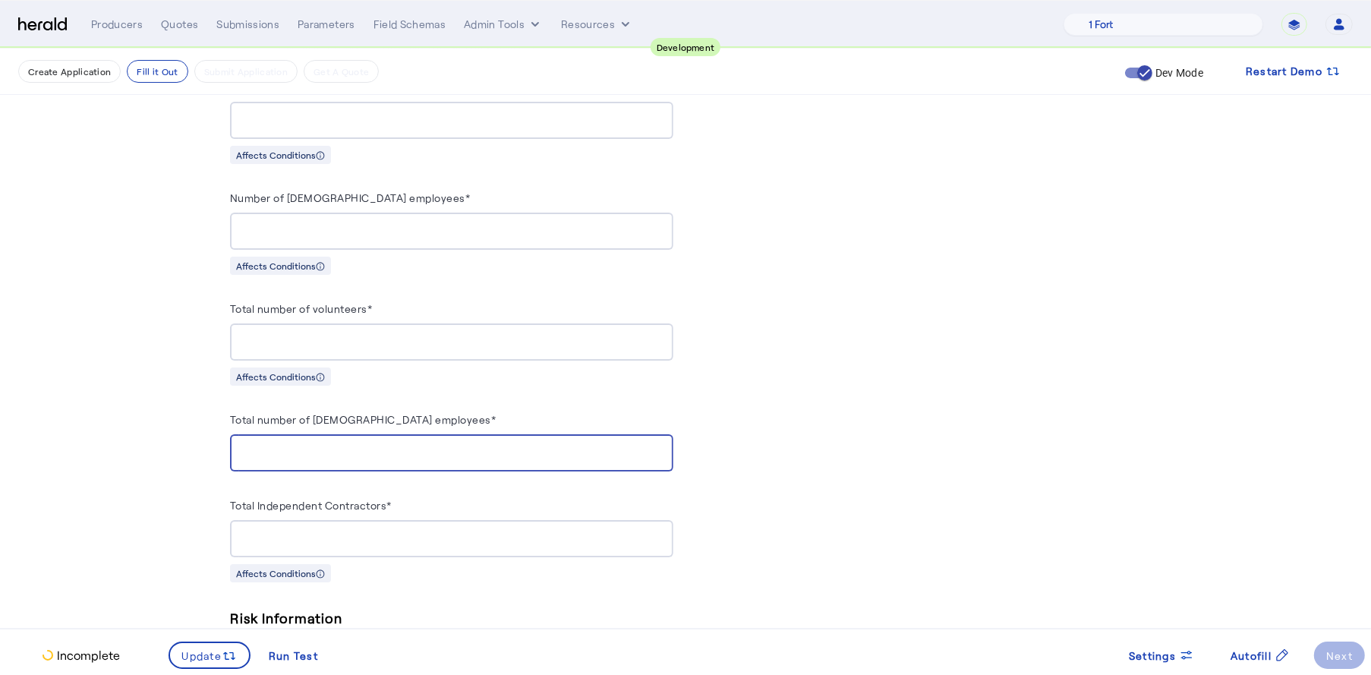
type input "*"
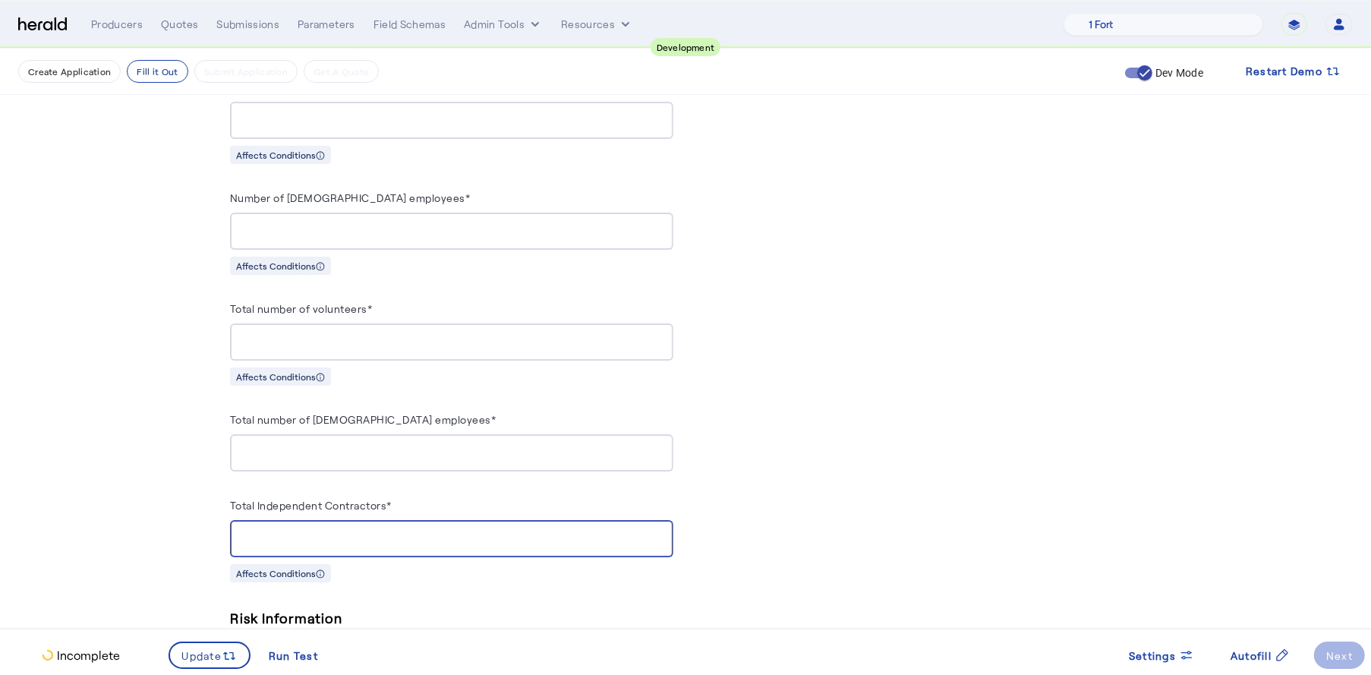
type input "*"
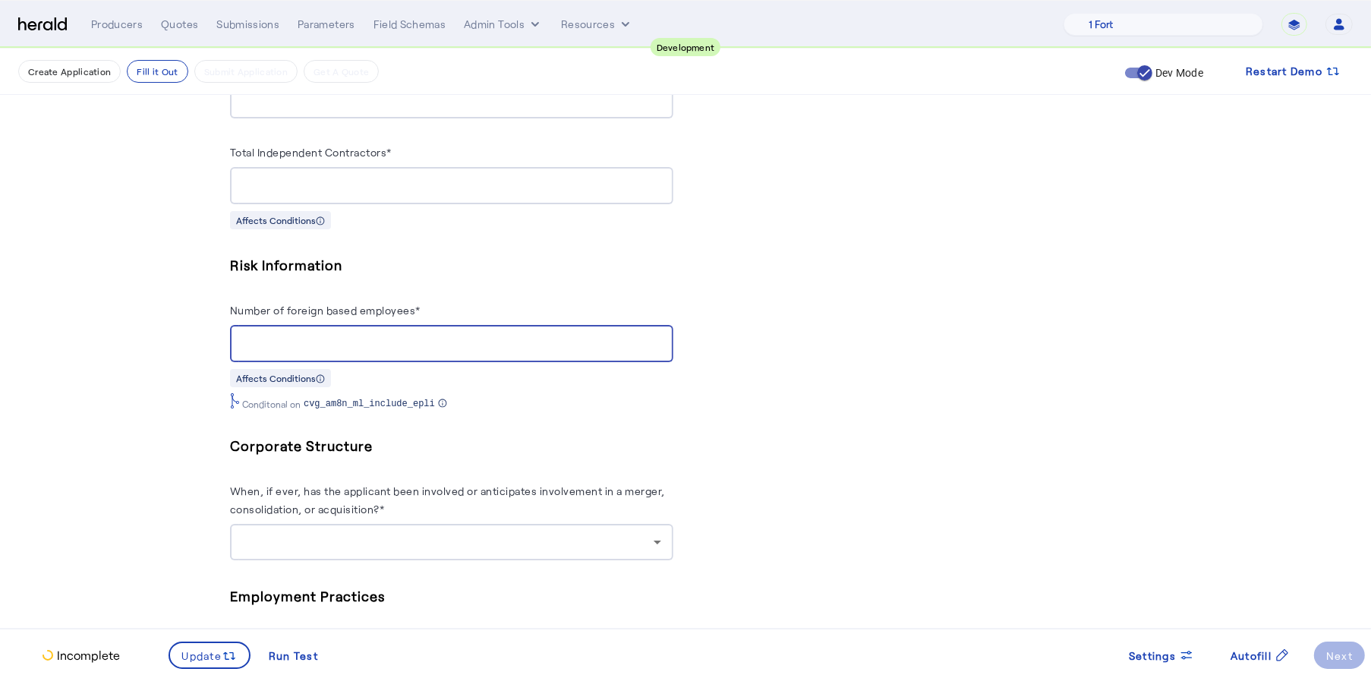
type input "*"
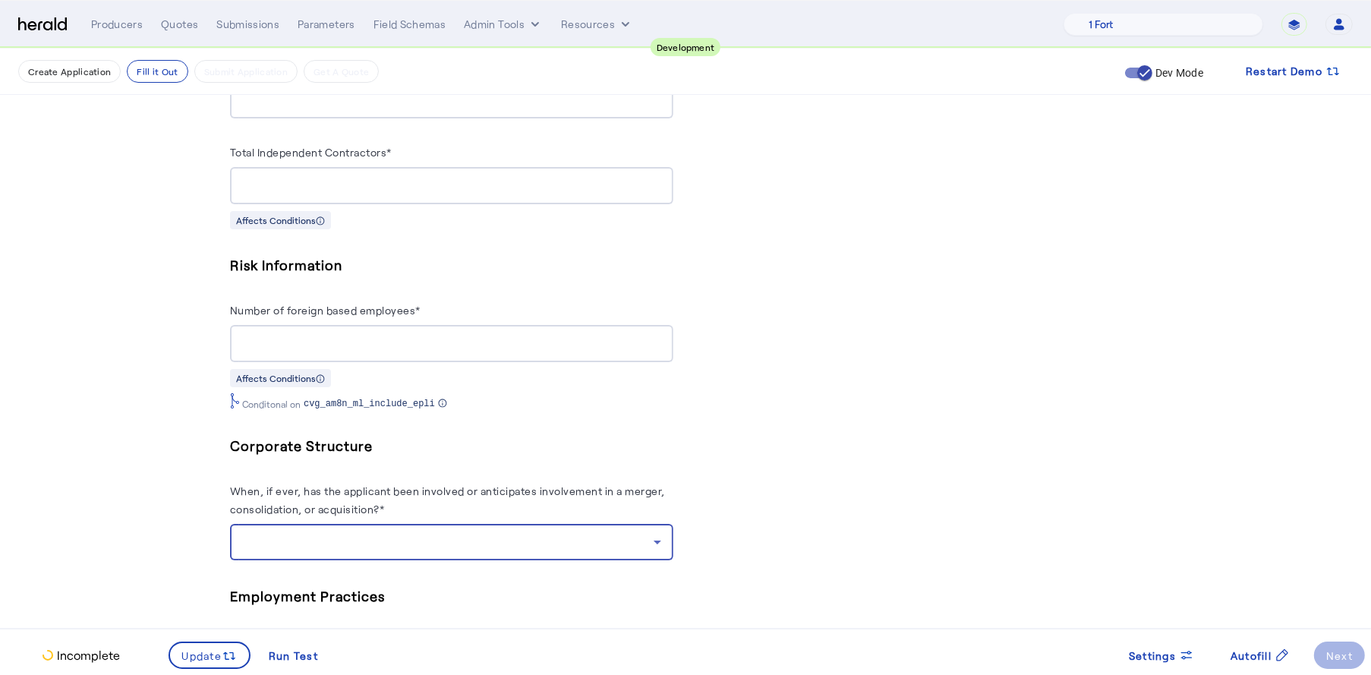
click at [570, 524] on div at bounding box center [451, 542] width 419 height 36
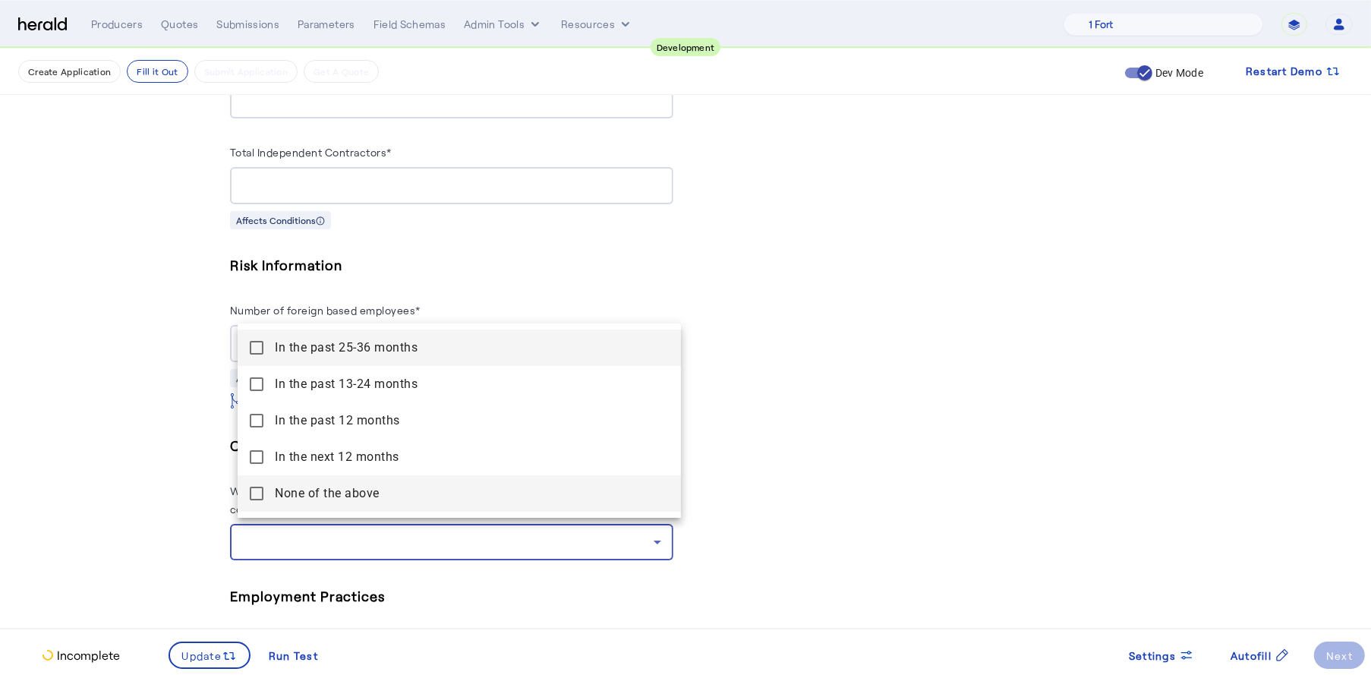
click at [391, 502] on above "None of the above" at bounding box center [459, 493] width 443 height 36
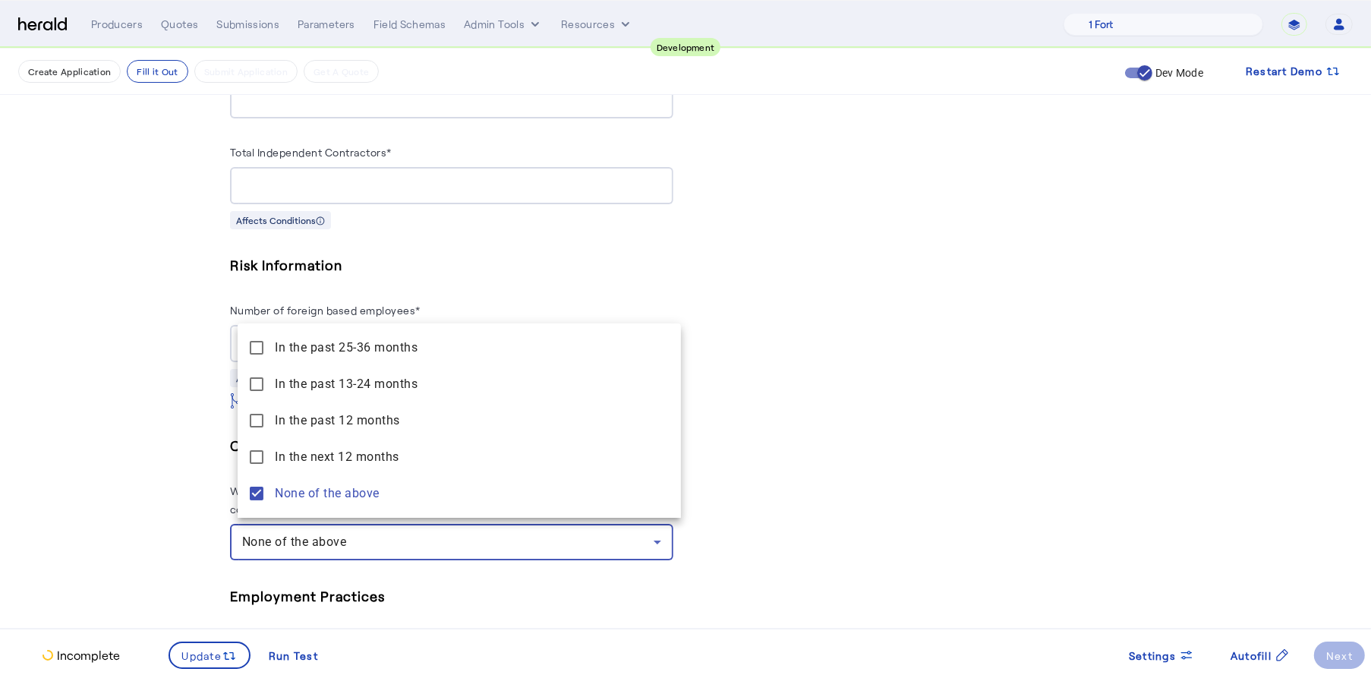
click at [883, 512] on div at bounding box center [685, 337] width 1371 height 675
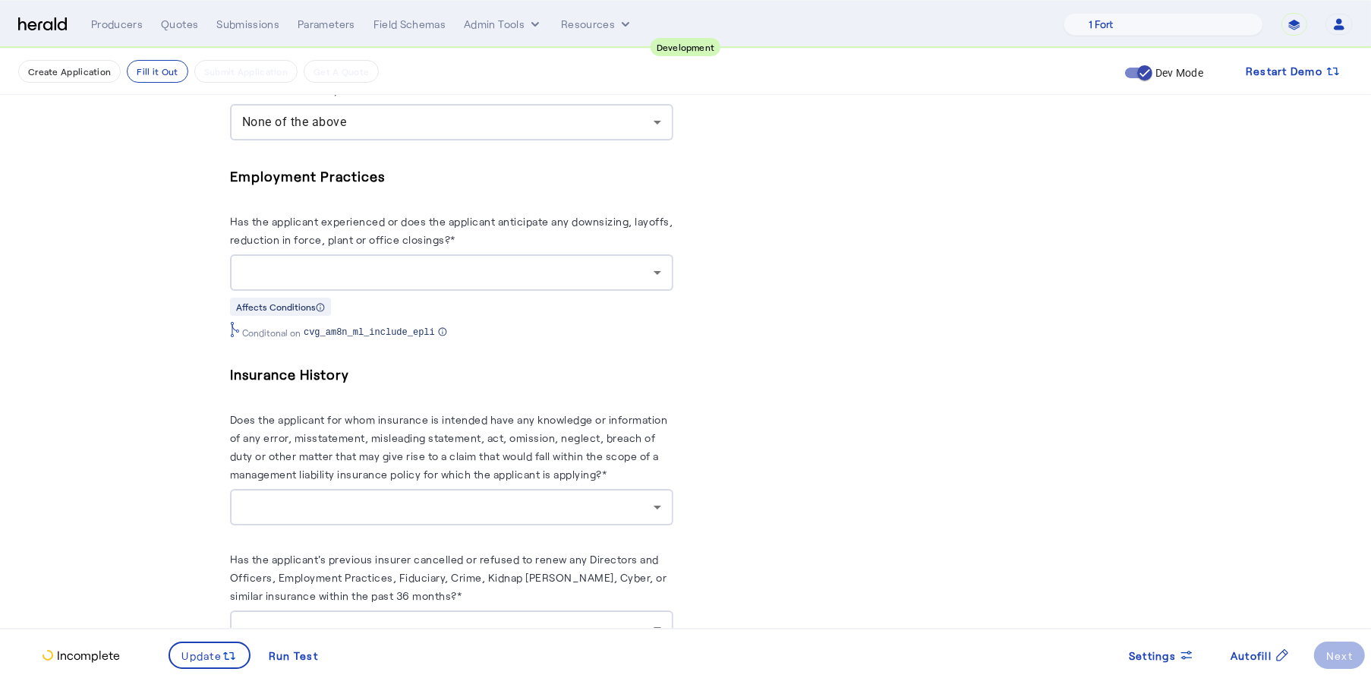
scroll to position [2684, 0]
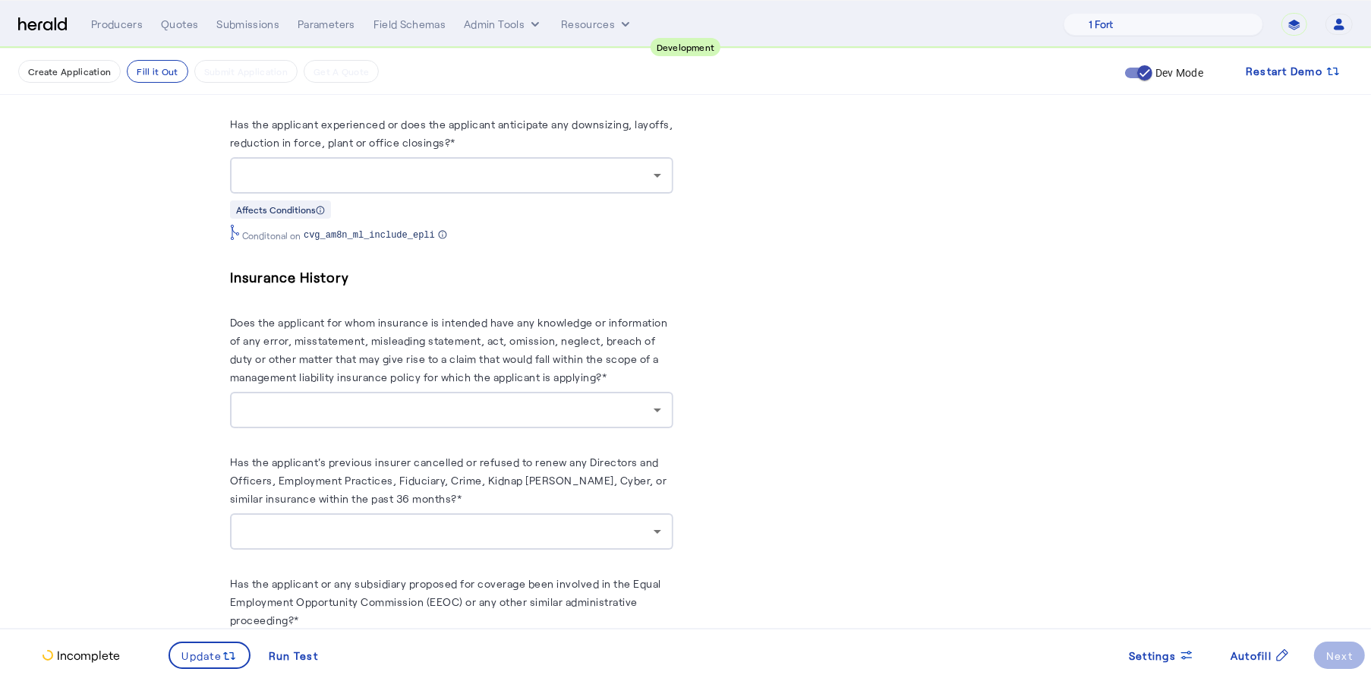
click at [650, 191] on div "Employment Practices Has the applicant experienced or does the applicant antici…" at bounding box center [451, 155] width 443 height 174
click at [647, 183] on div at bounding box center [451, 175] width 419 height 36
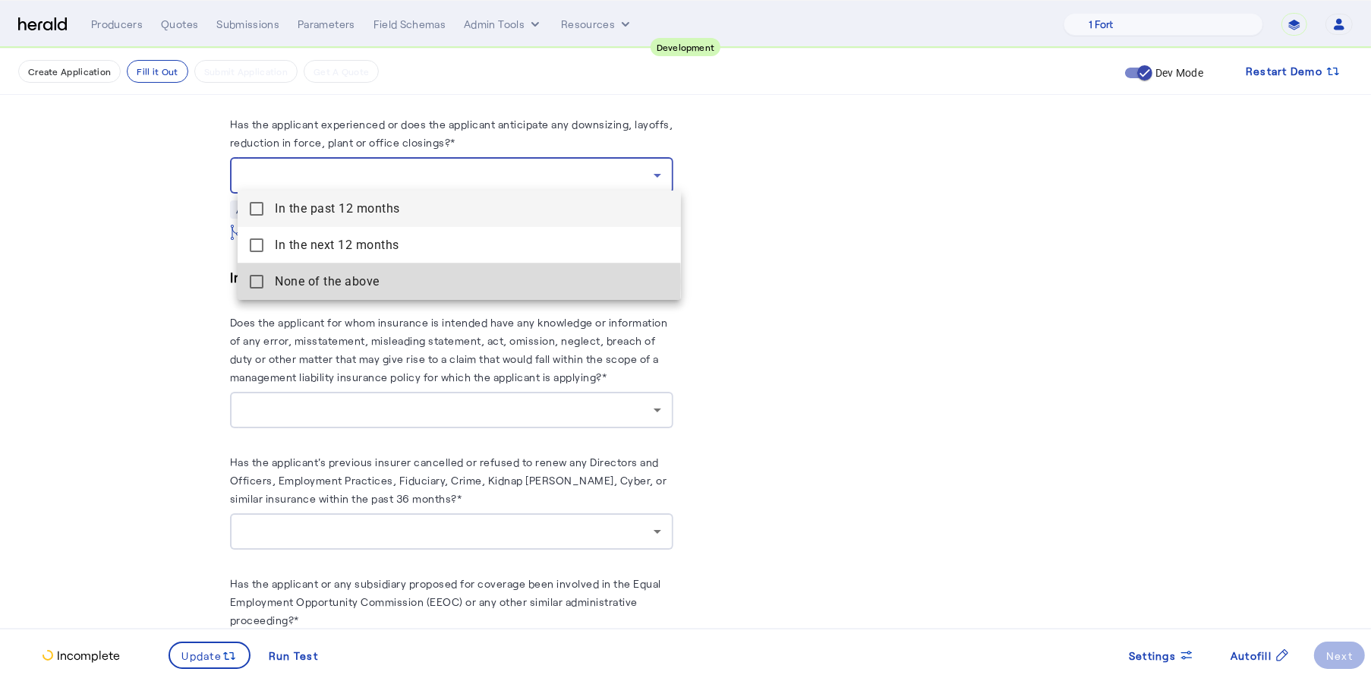
click at [257, 282] on mat-pseudo-checkbox at bounding box center [257, 282] width 14 height 14
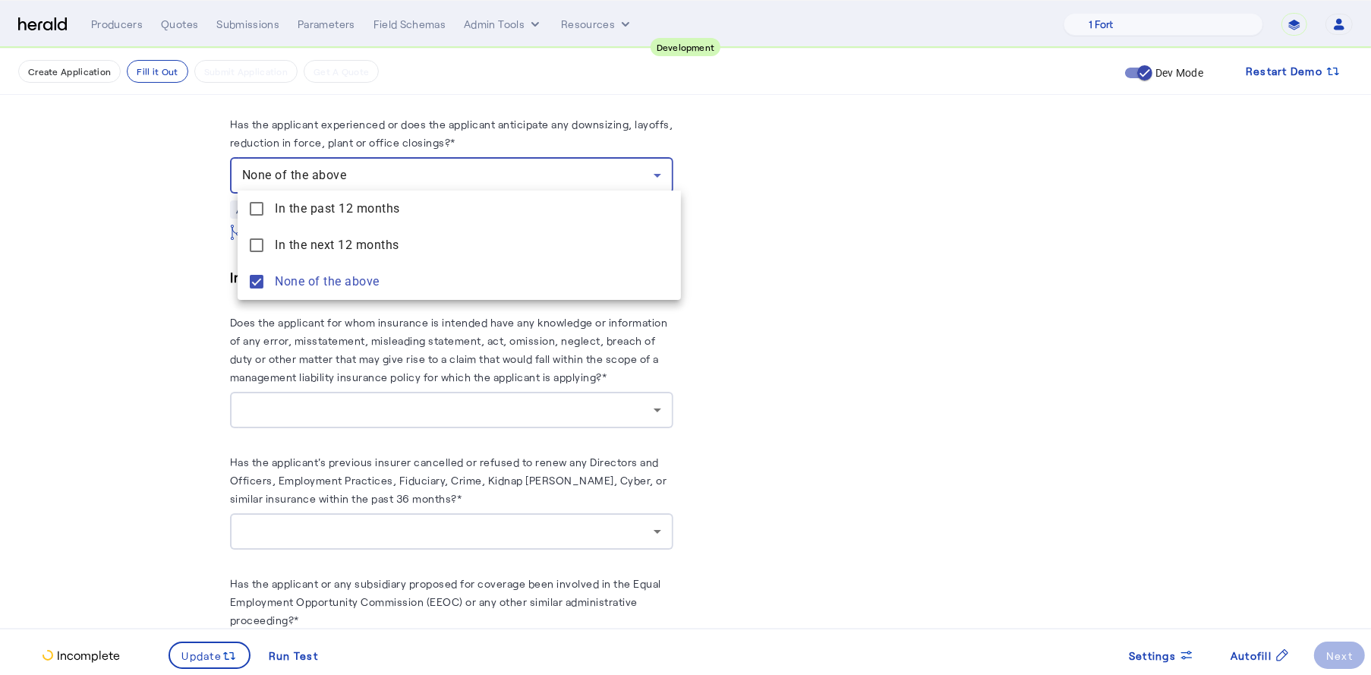
click at [177, 298] on div at bounding box center [685, 337] width 1371 height 675
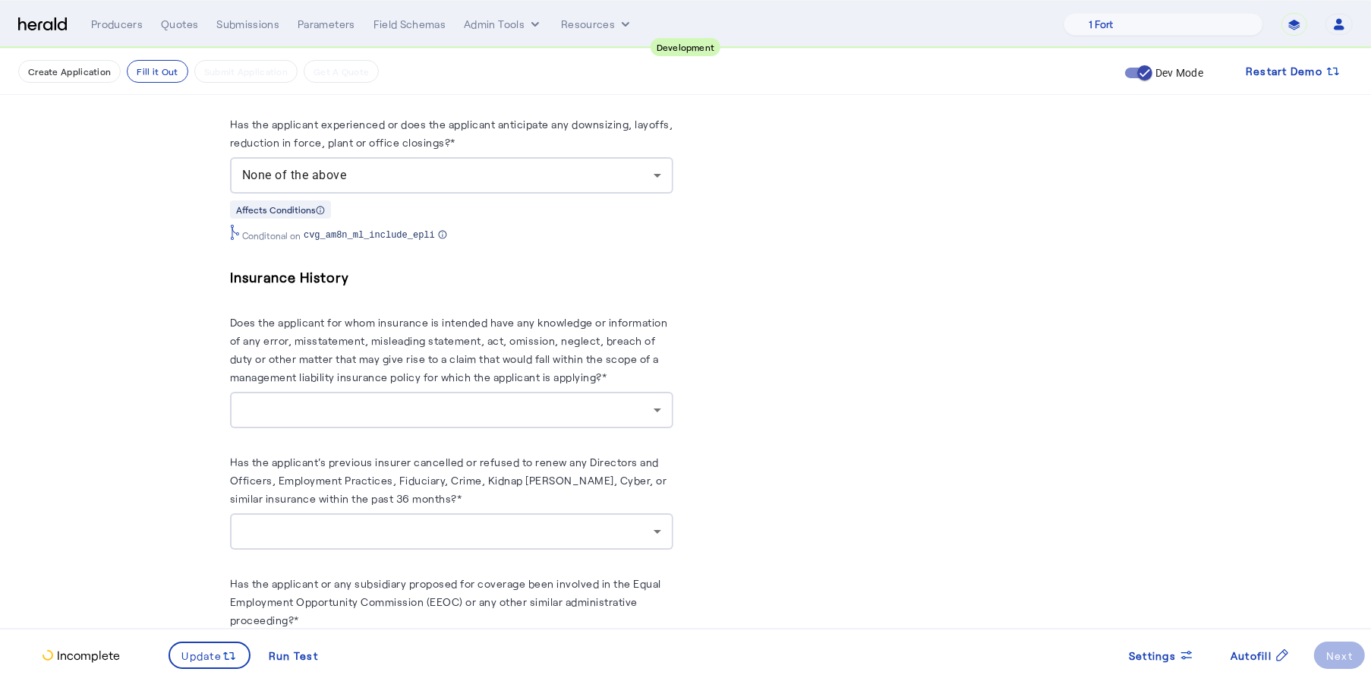
click at [420, 393] on div at bounding box center [451, 410] width 419 height 36
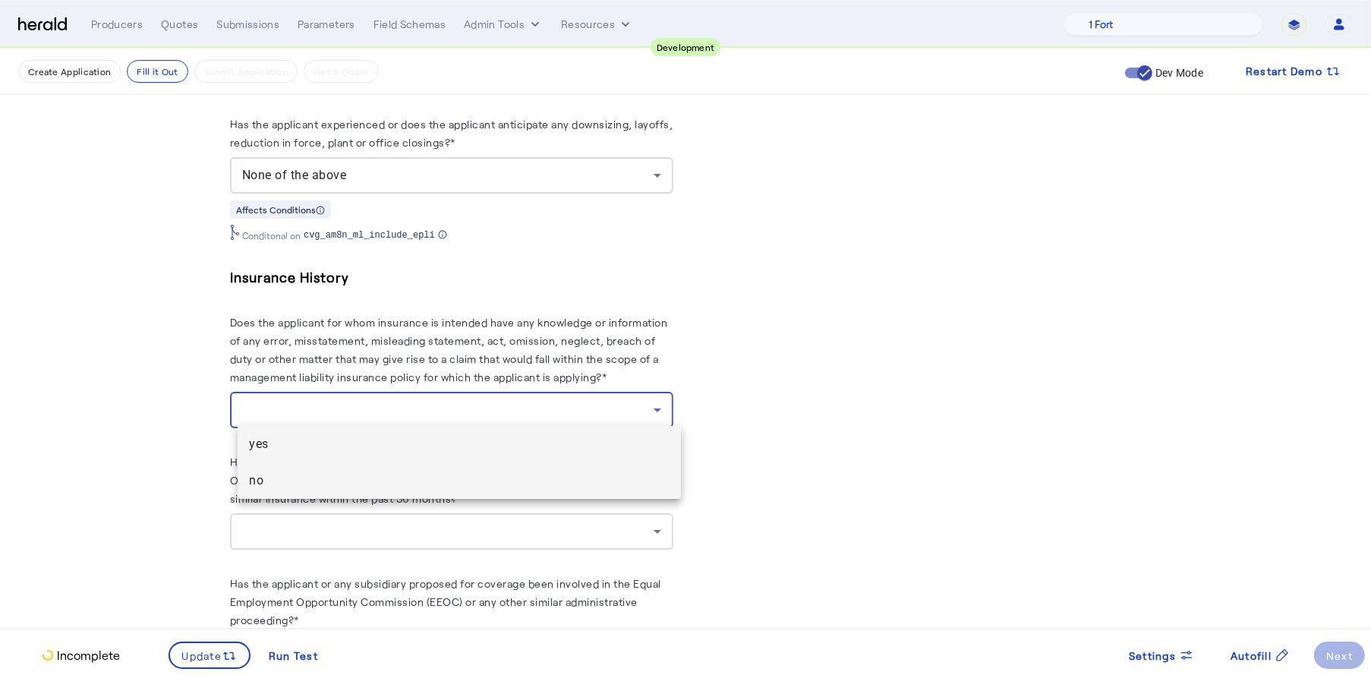
click at [331, 490] on mat-option "no" at bounding box center [459, 480] width 443 height 36
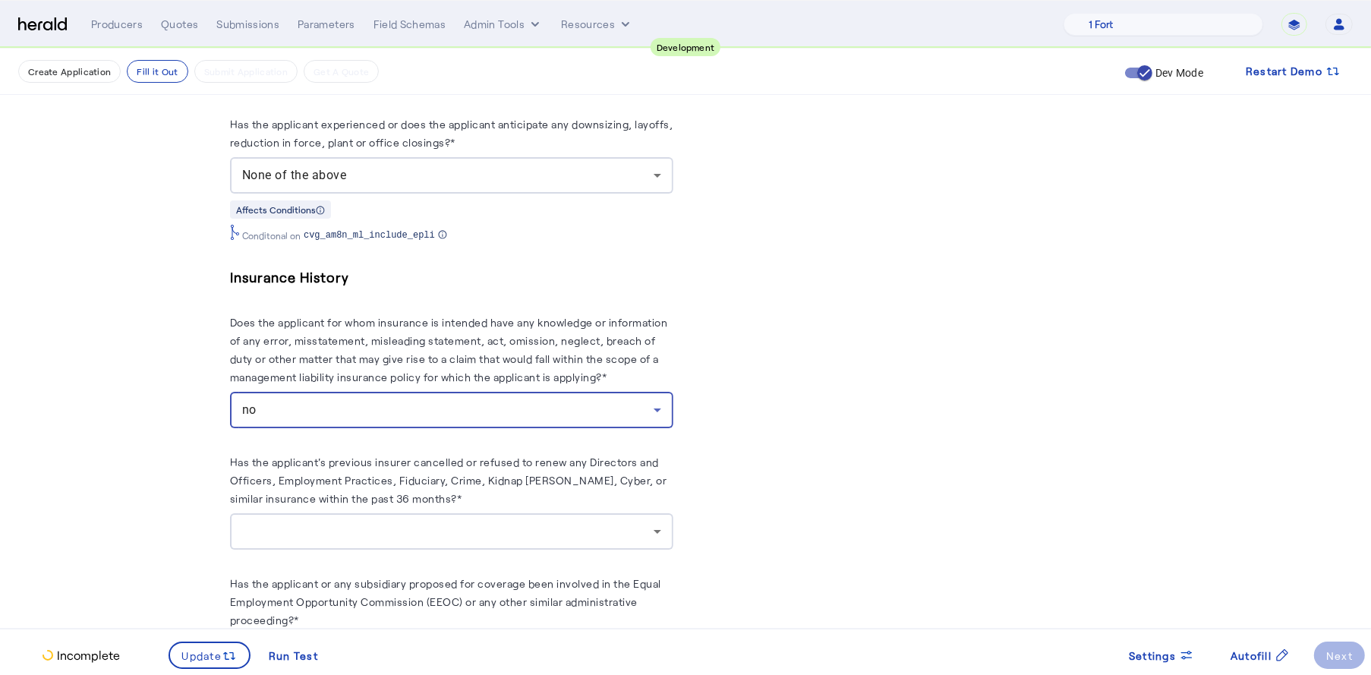
click at [356, 522] on div at bounding box center [447, 531] width 411 height 18
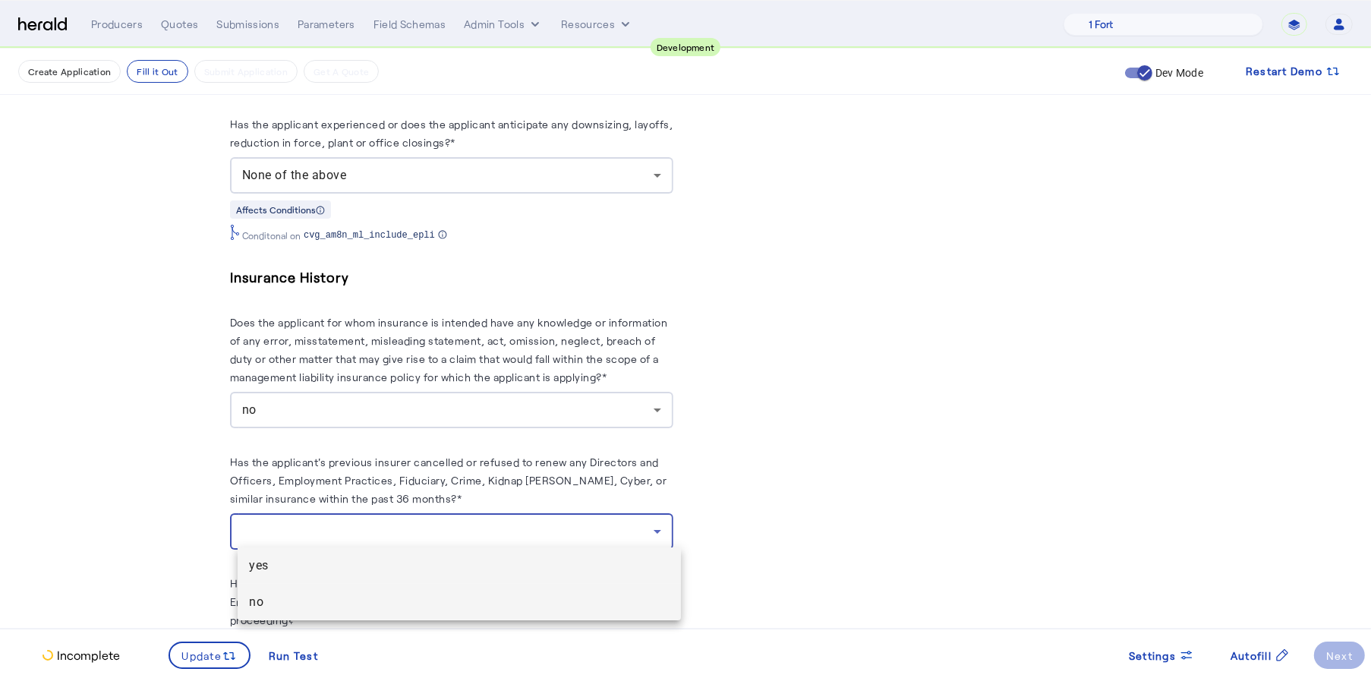
click at [302, 607] on span "no" at bounding box center [459, 602] width 419 height 18
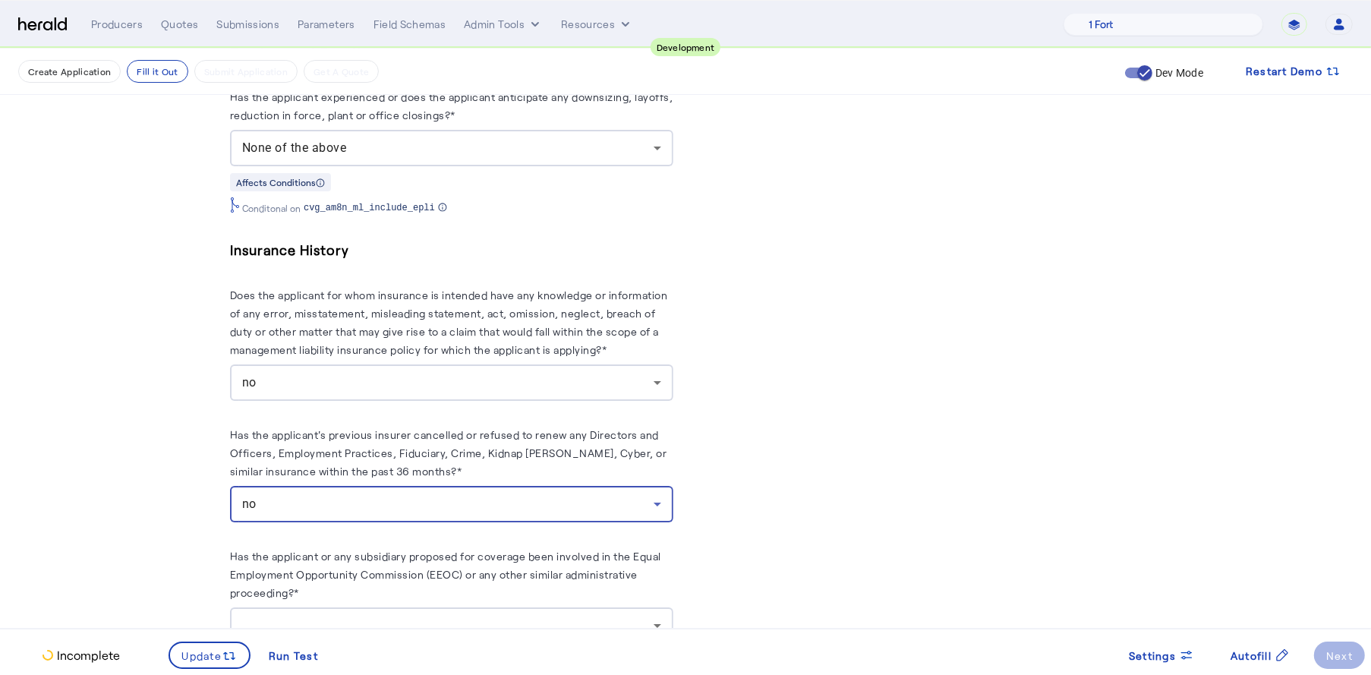
scroll to position [2789, 0]
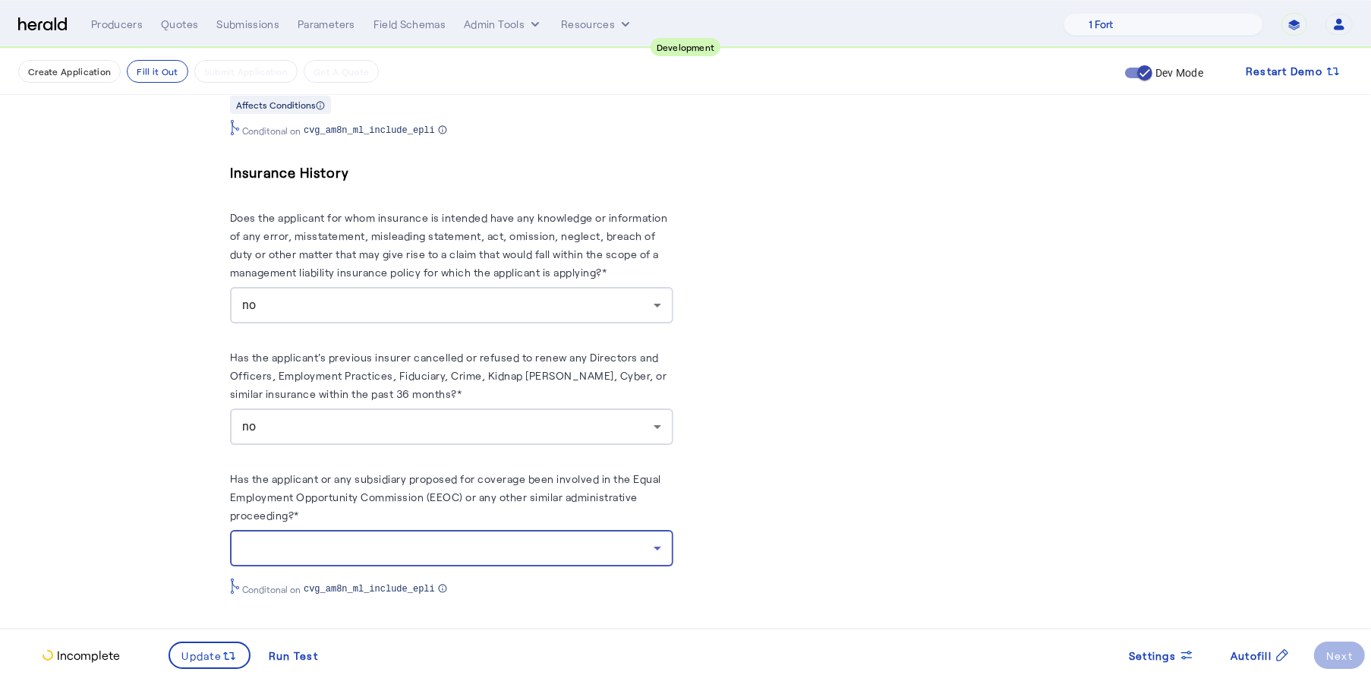
click at [571, 540] on div at bounding box center [447, 548] width 411 height 18
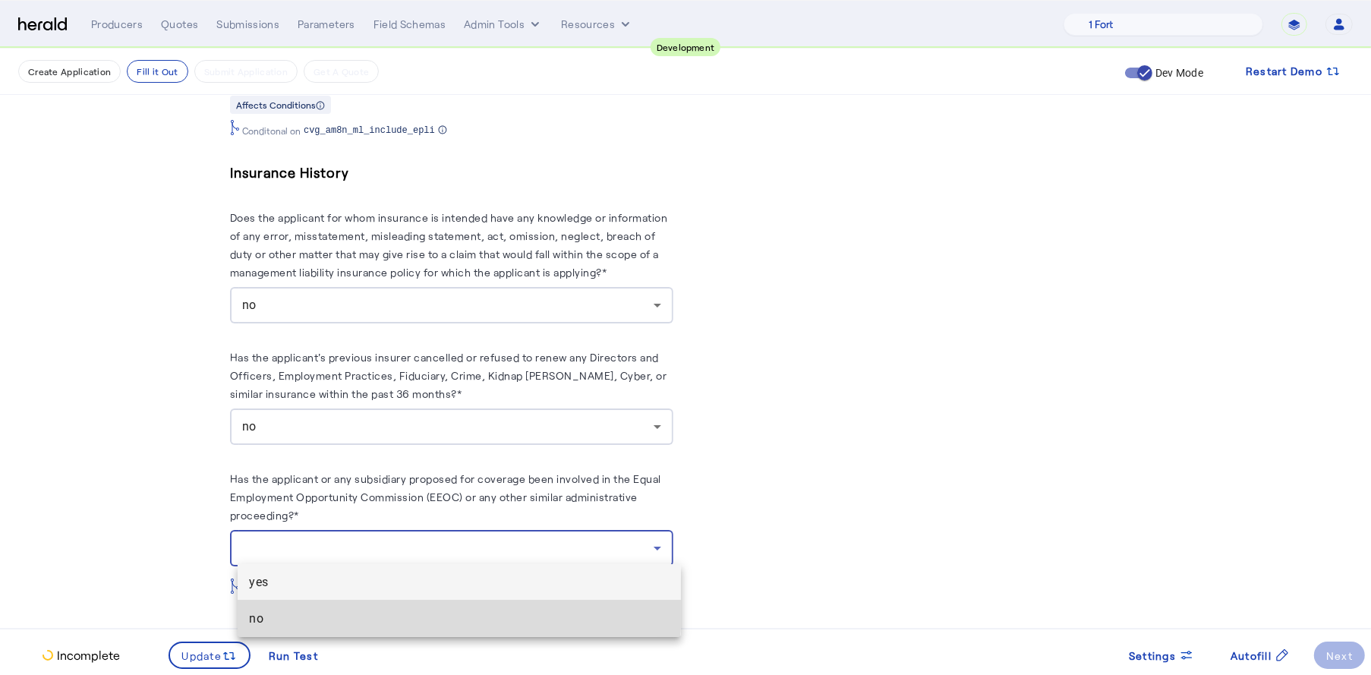
click at [379, 609] on span "no" at bounding box center [459, 618] width 419 height 18
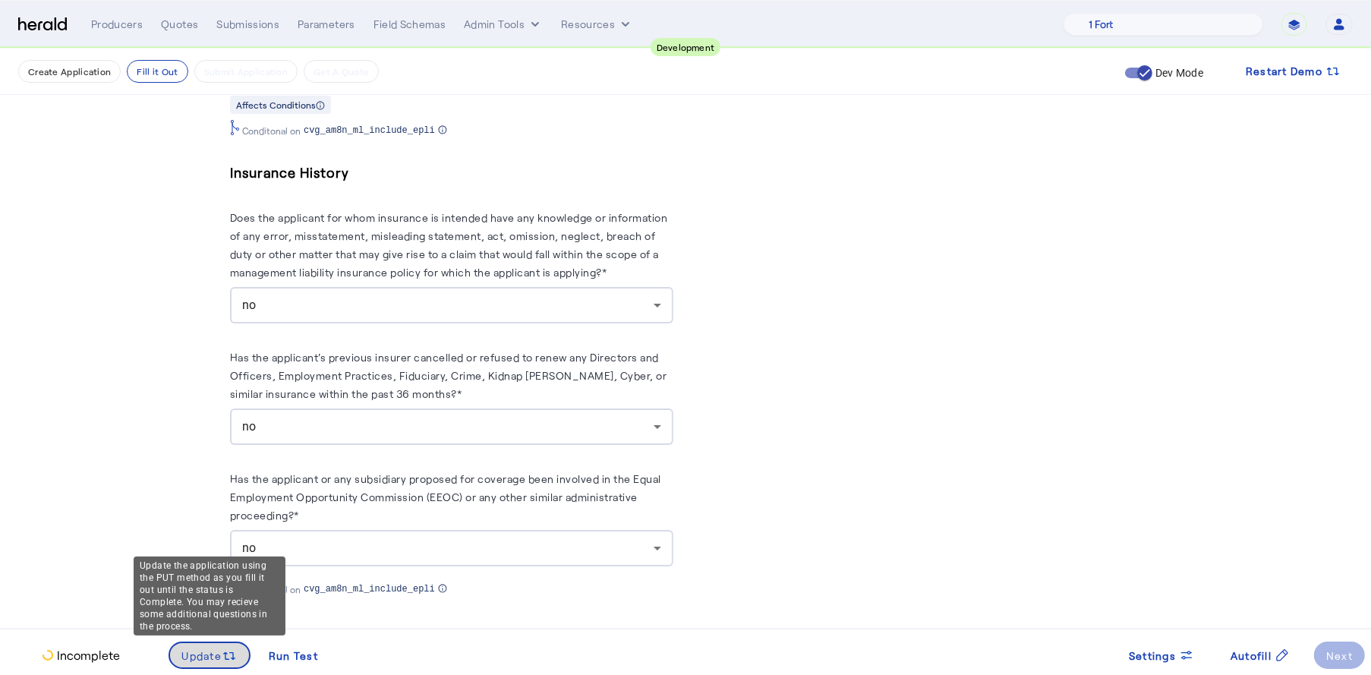
click at [225, 641] on span at bounding box center [210, 655] width 80 height 36
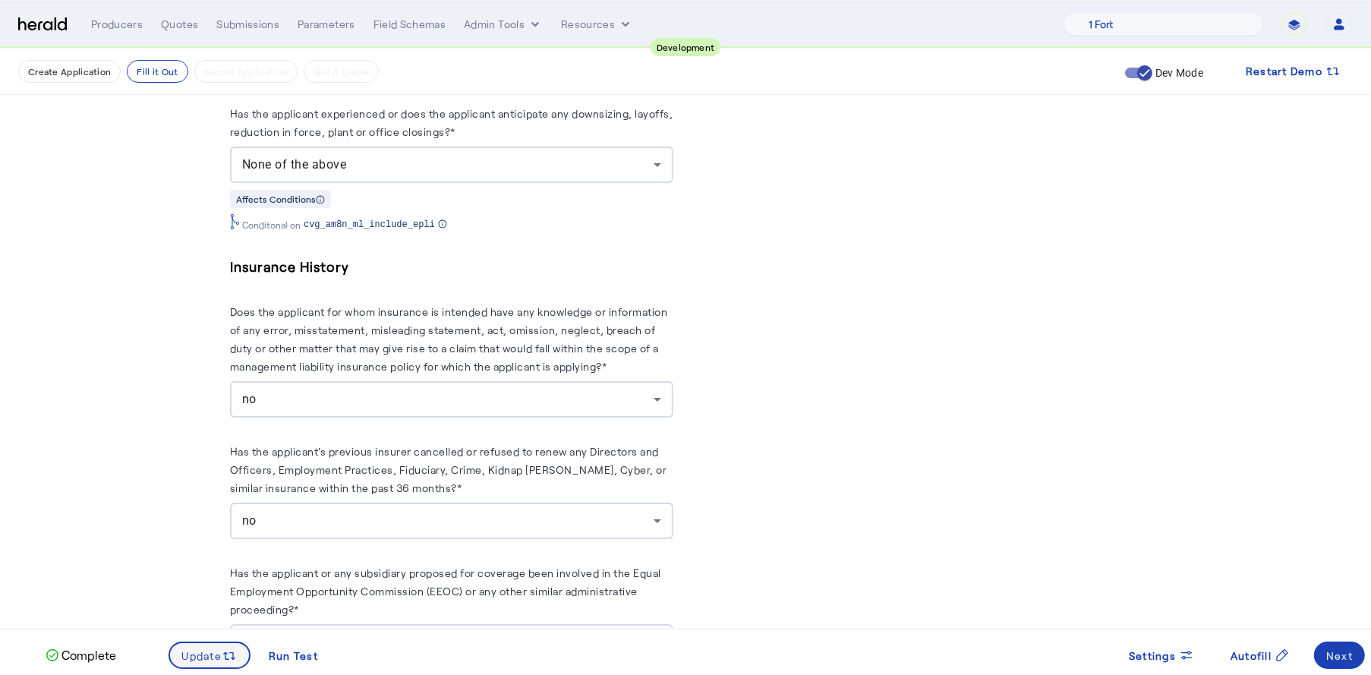
scroll to position [0, 0]
click at [1355, 660] on span at bounding box center [1339, 655] width 51 height 36
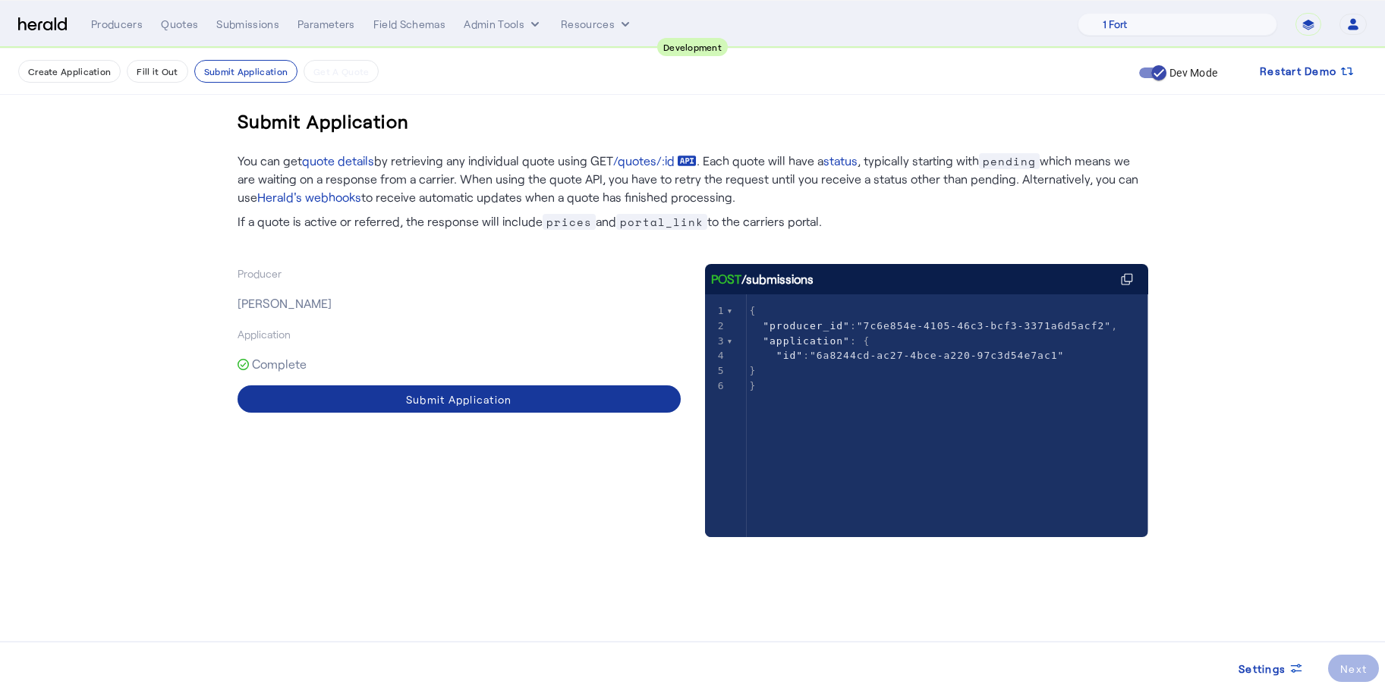
click at [564, 416] on span at bounding box center [459, 399] width 443 height 36
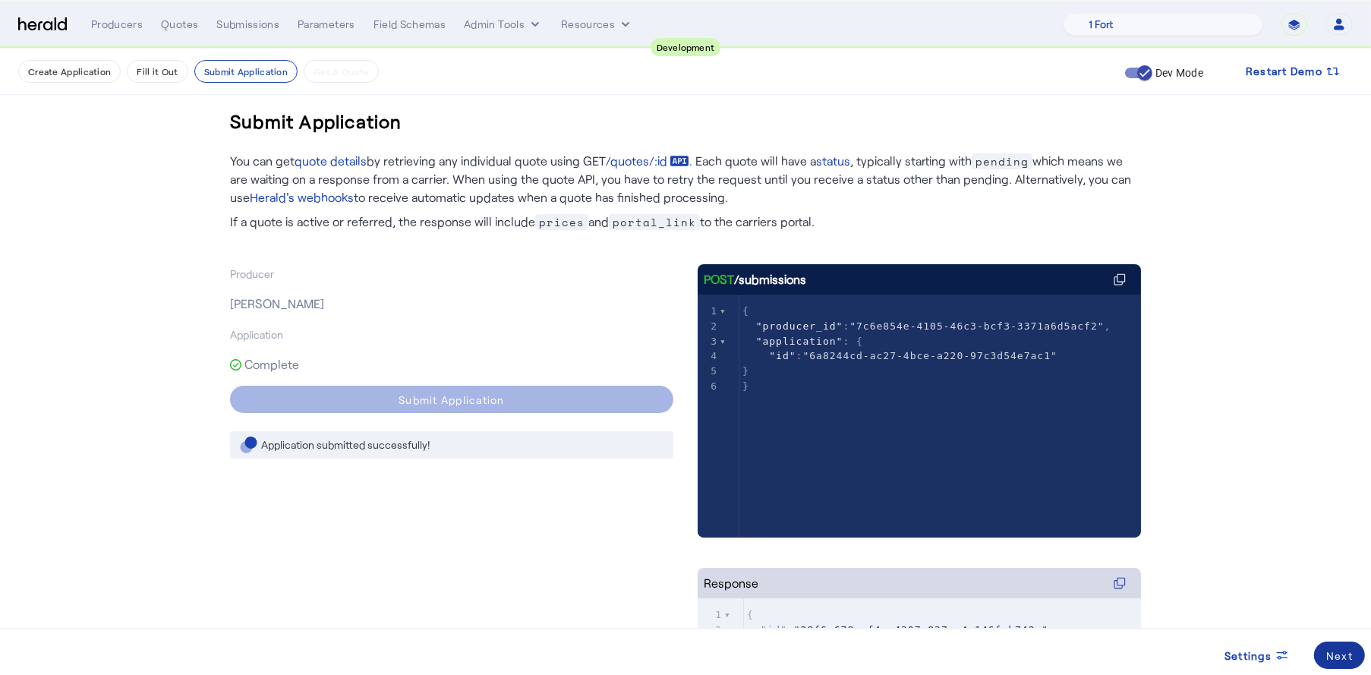
click at [1350, 653] on div "Next" at bounding box center [1339, 655] width 27 height 16
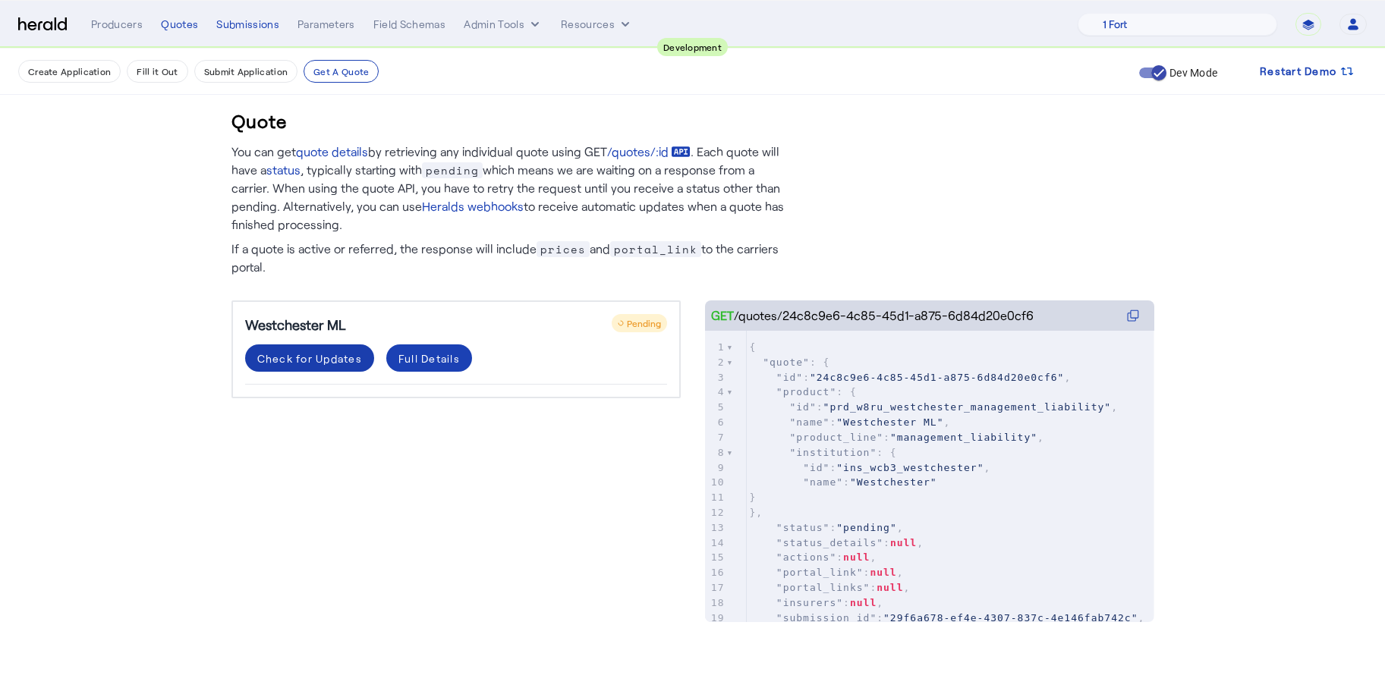
click at [302, 371] on span at bounding box center [309, 358] width 129 height 36
click at [308, 360] on div "Check for Updates" at bounding box center [309, 359] width 105 height 16
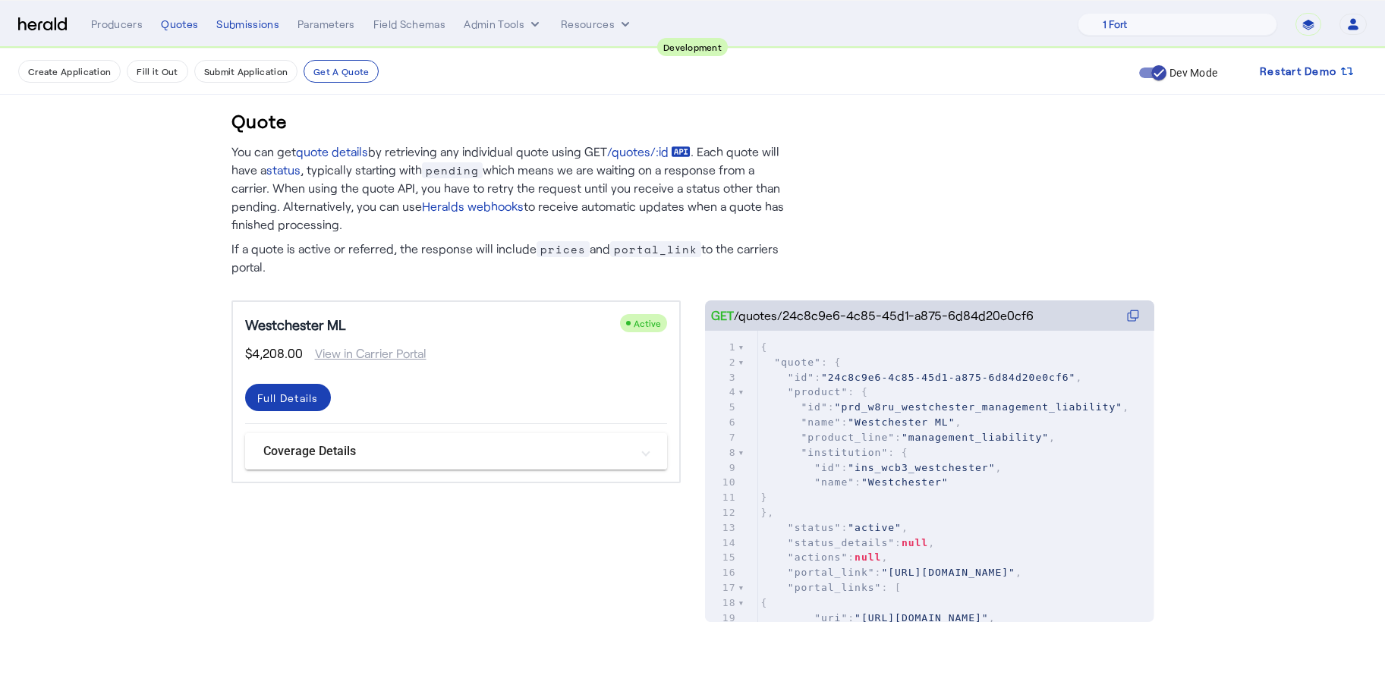
click at [541, 448] on mat-panel-title "Coverage Details" at bounding box center [446, 451] width 367 height 18
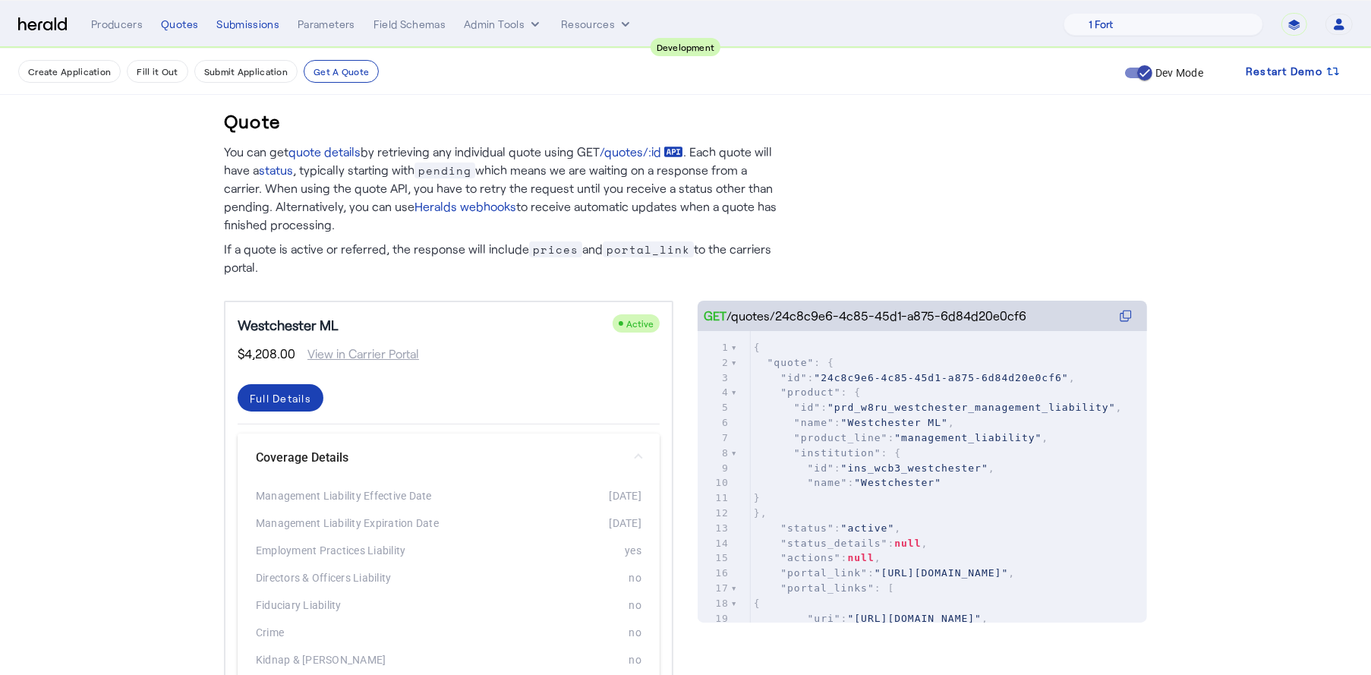
click at [541, 449] on mat-panel-title "Coverage Details" at bounding box center [439, 458] width 367 height 18
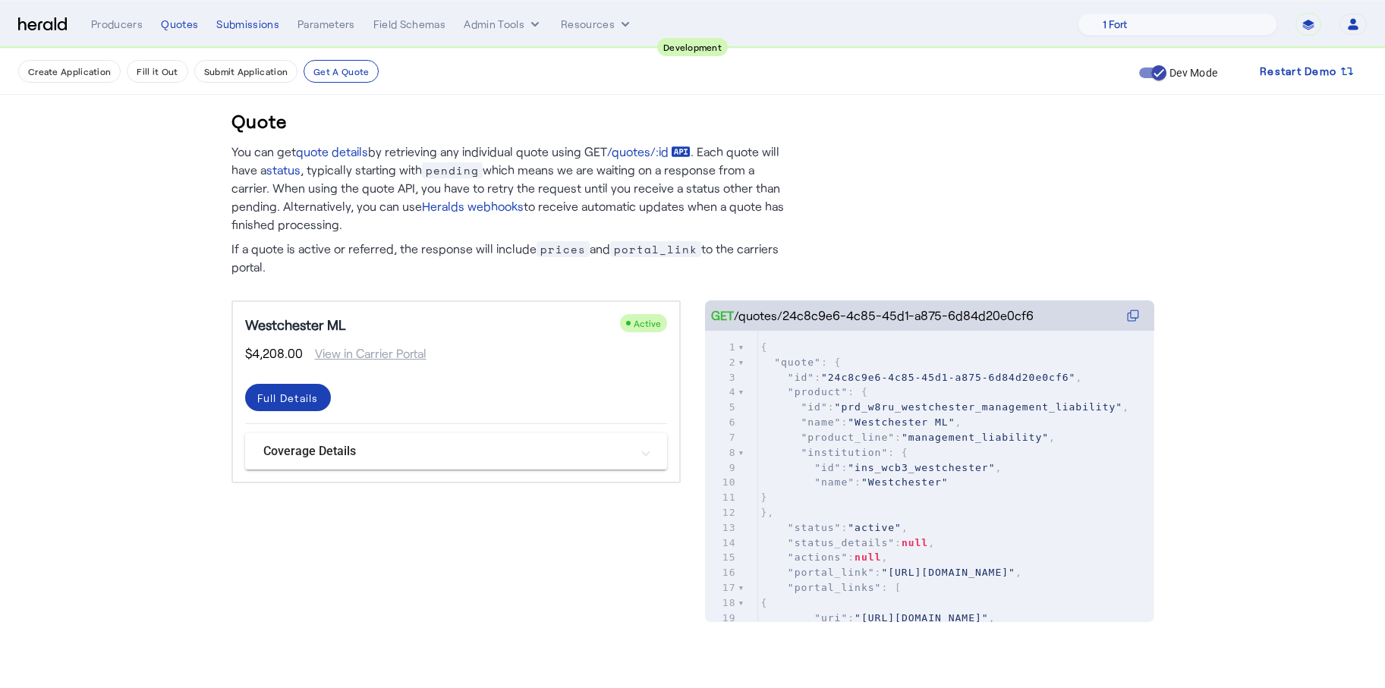
click at [24, 20] on img at bounding box center [42, 24] width 49 height 14
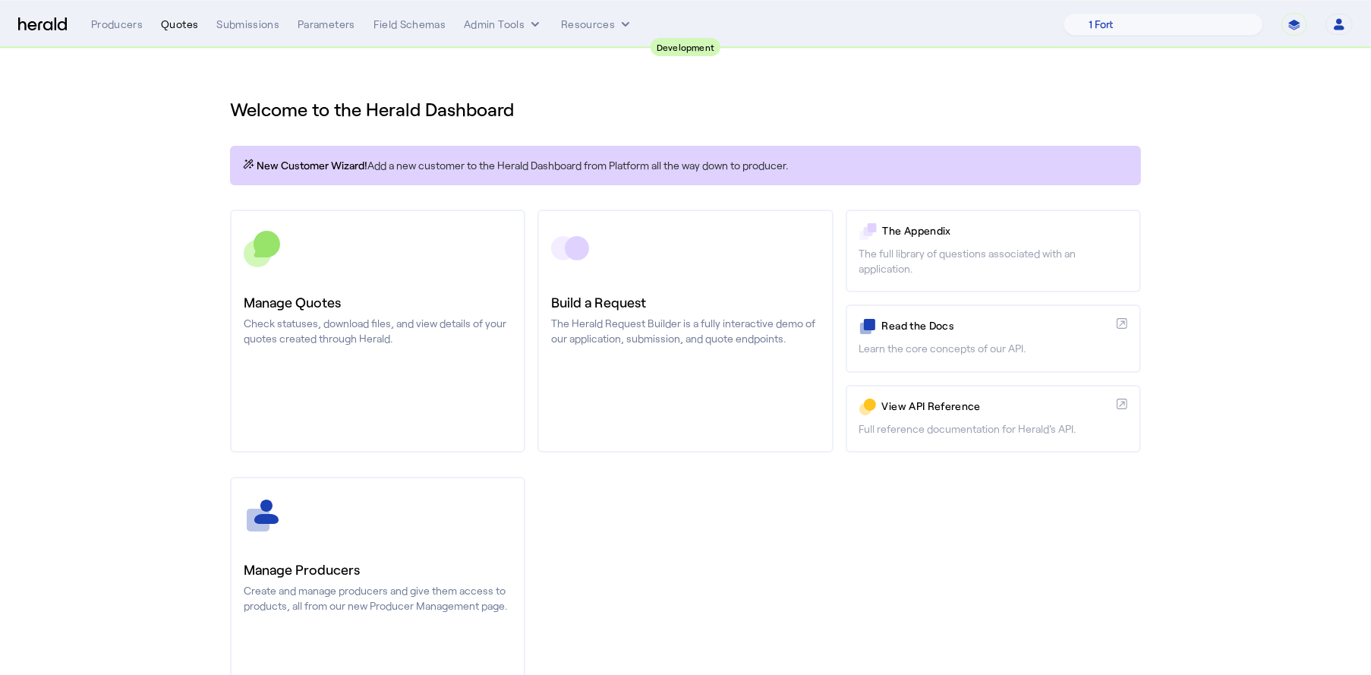
click at [171, 27] on div "Quotes" at bounding box center [179, 24] width 37 height 15
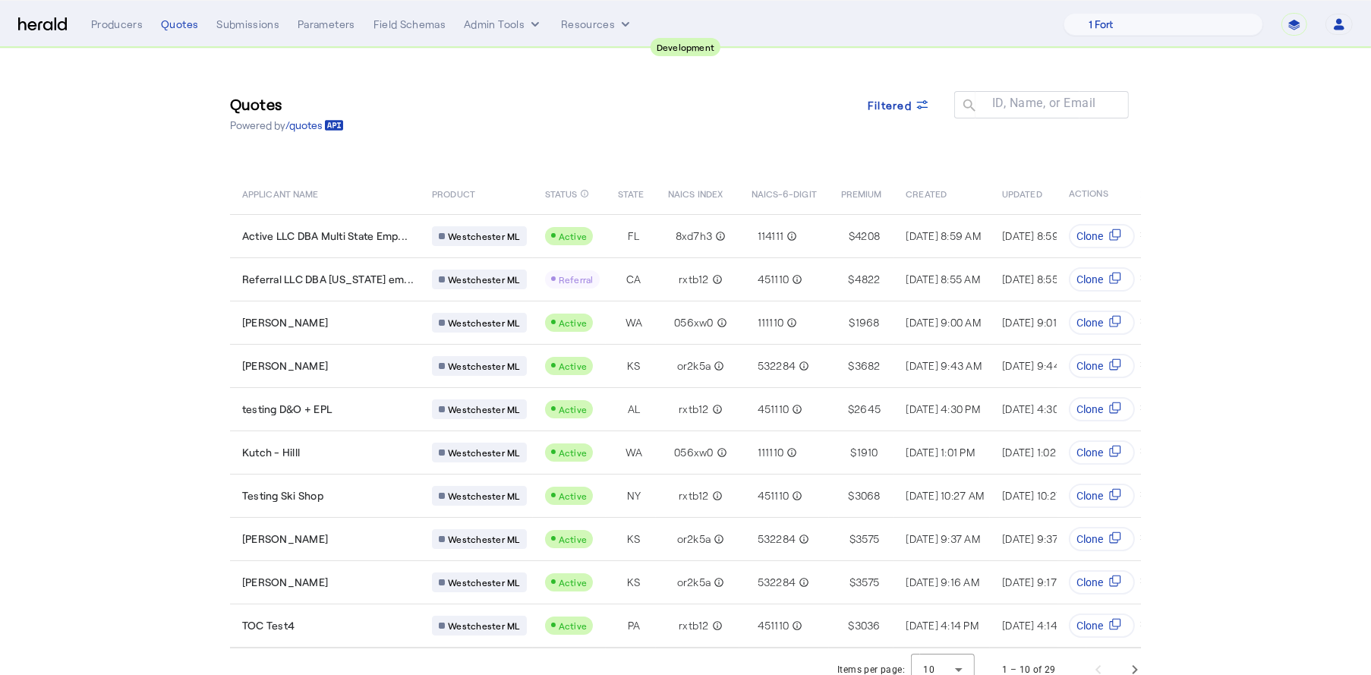
click at [49, 24] on img at bounding box center [42, 24] width 49 height 14
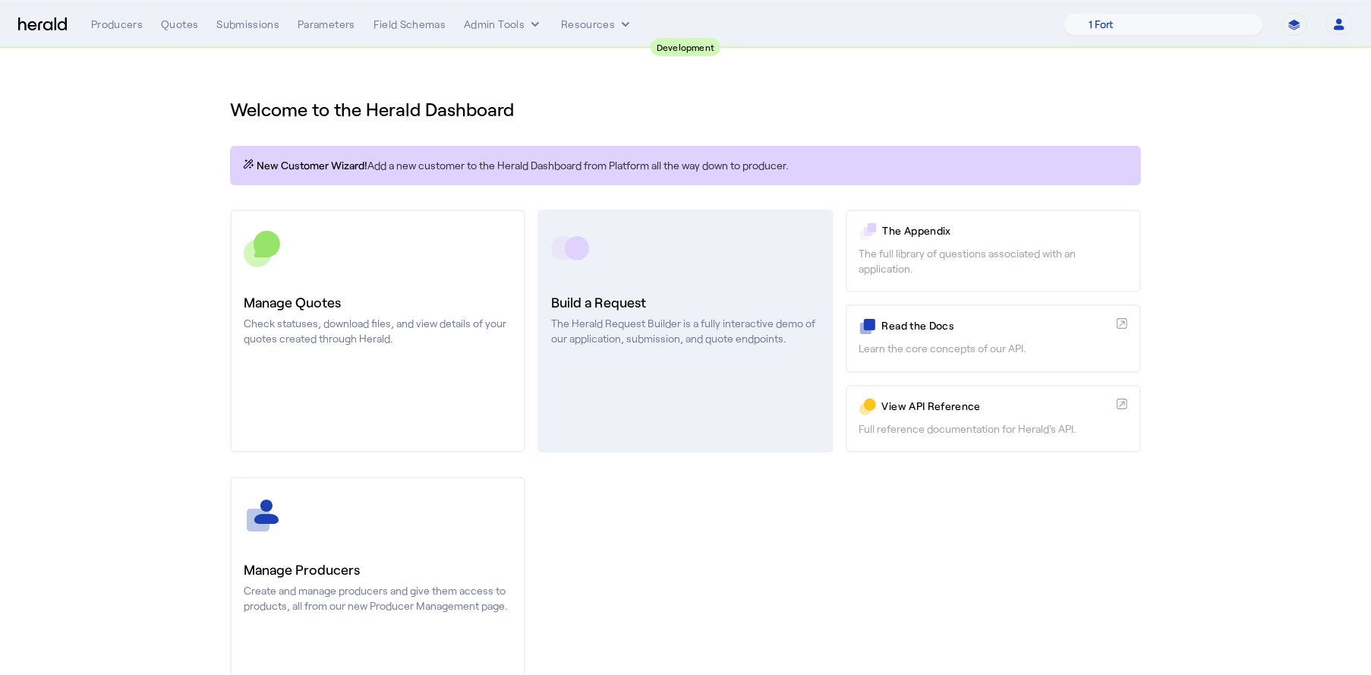
click at [727, 360] on link "Build a Request The Herald Request Builder is a fully interactive demo of our a…" at bounding box center [684, 330] width 295 height 243
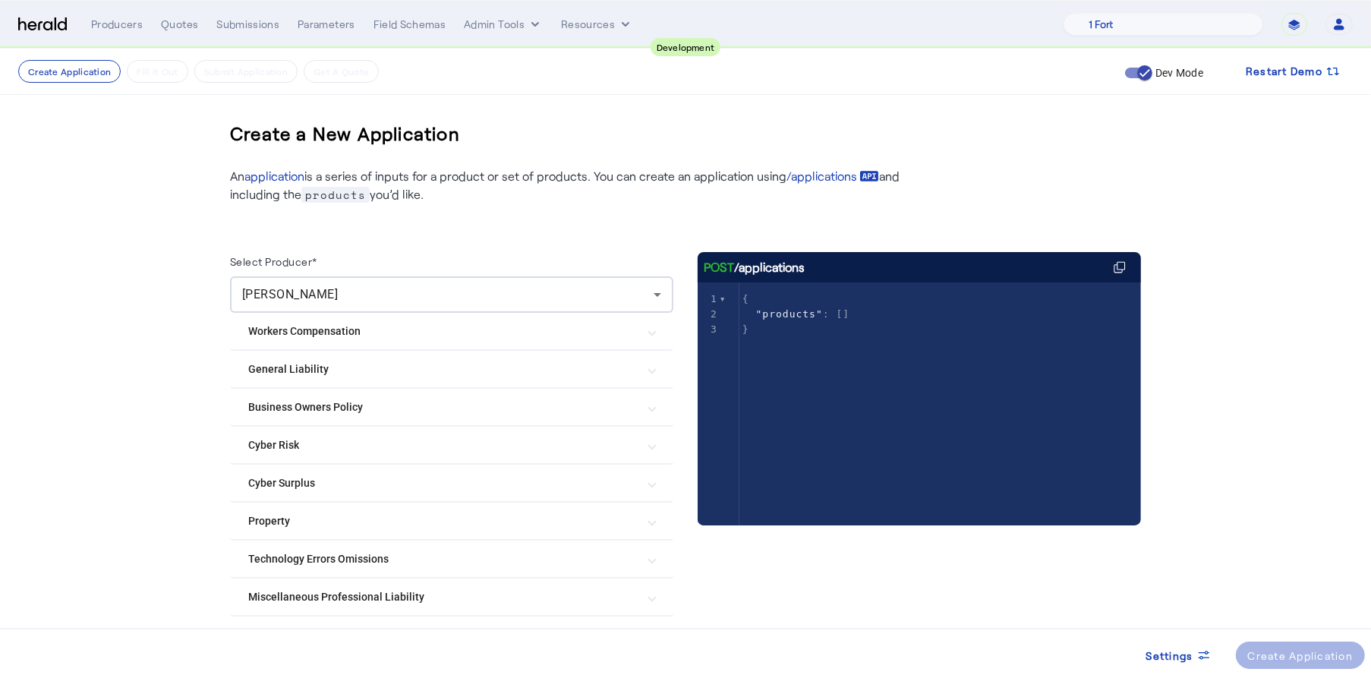
scroll to position [94, 0]
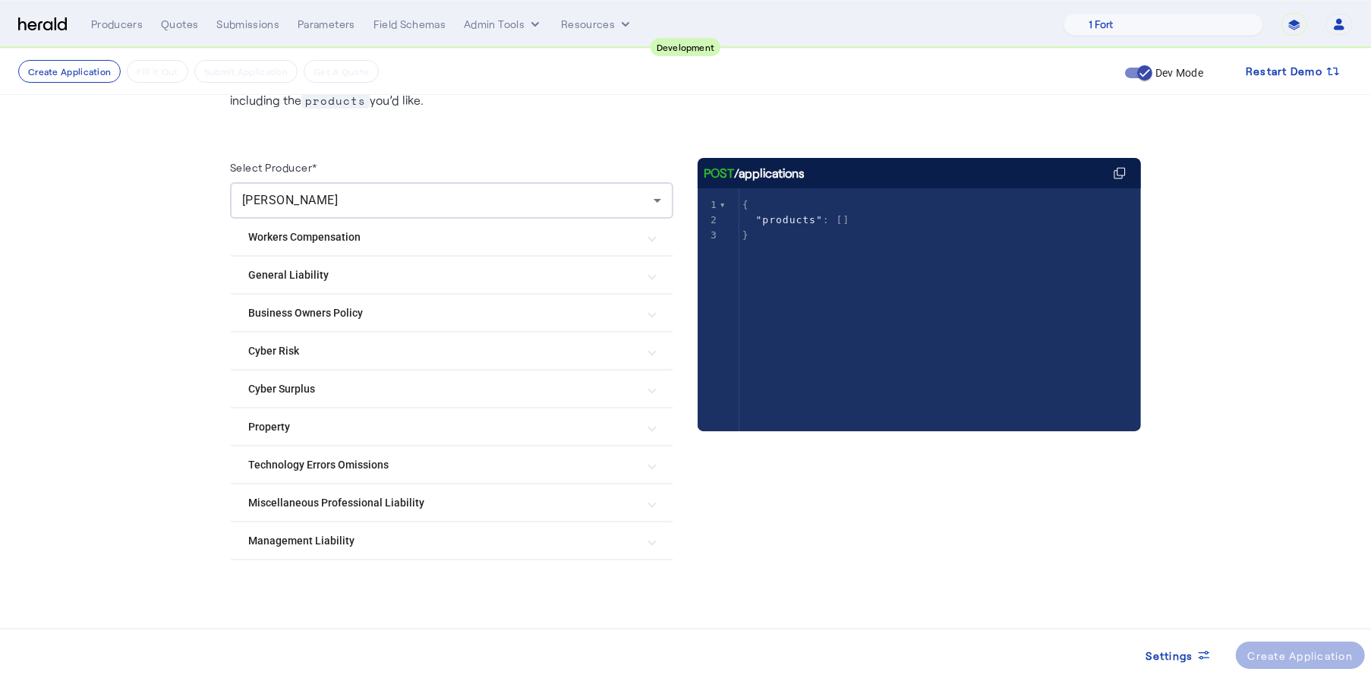
click at [673, 528] on mat-expansion-panel-header "Management Liability" at bounding box center [451, 540] width 443 height 36
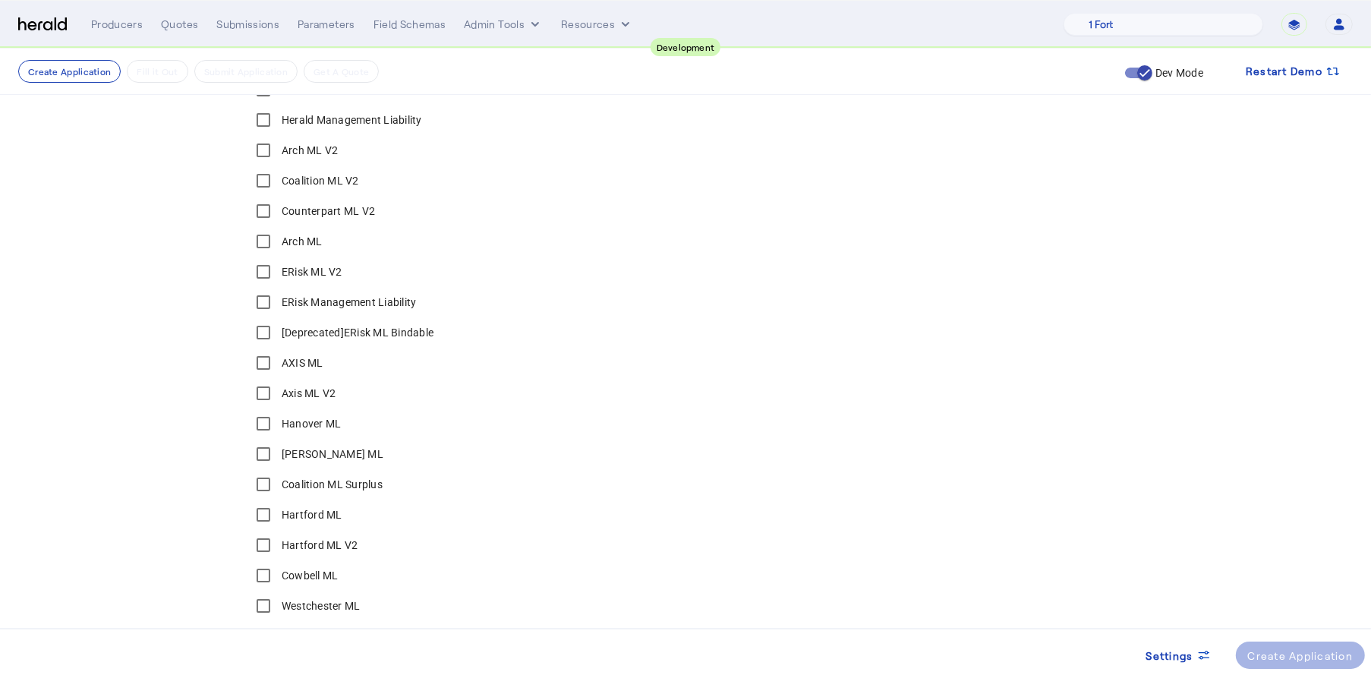
scroll to position [755, 0]
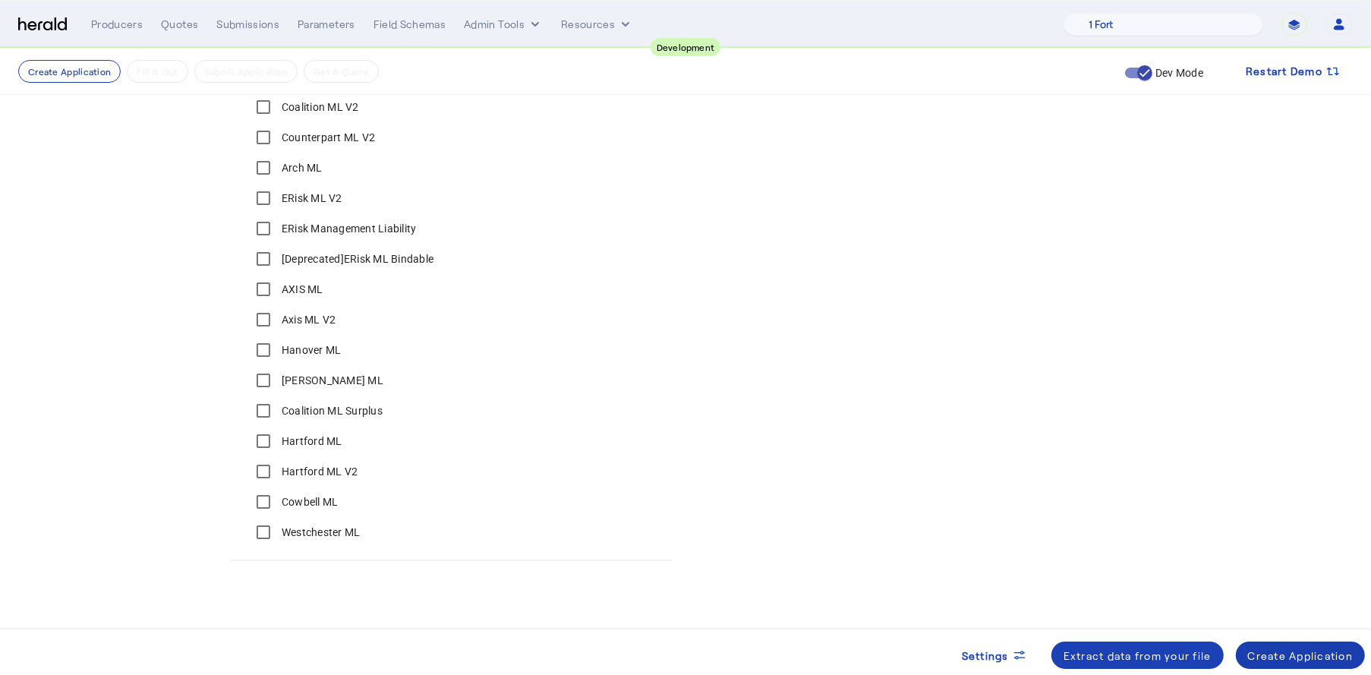
click at [1263, 648] on div "Create Application" at bounding box center [1300, 655] width 105 height 16
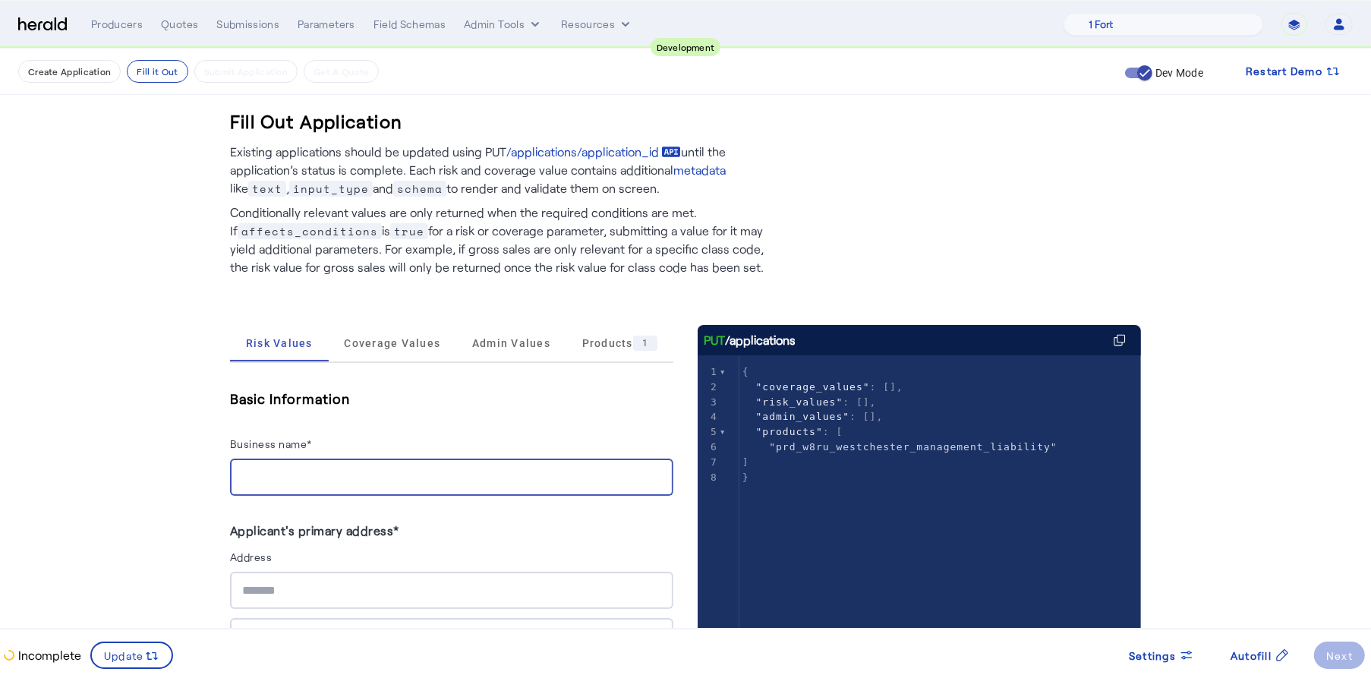
click at [418, 483] on input "Business name*" at bounding box center [451, 477] width 419 height 18
type input "**********"
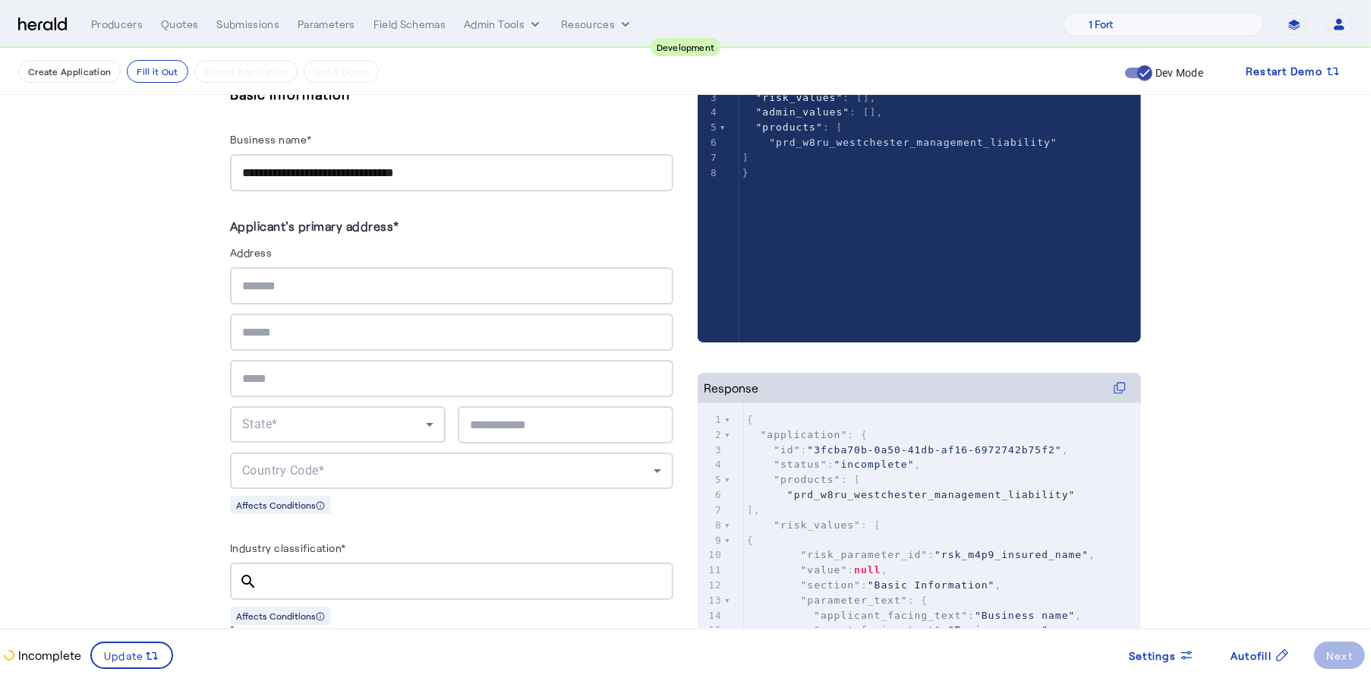
scroll to position [283, 0]
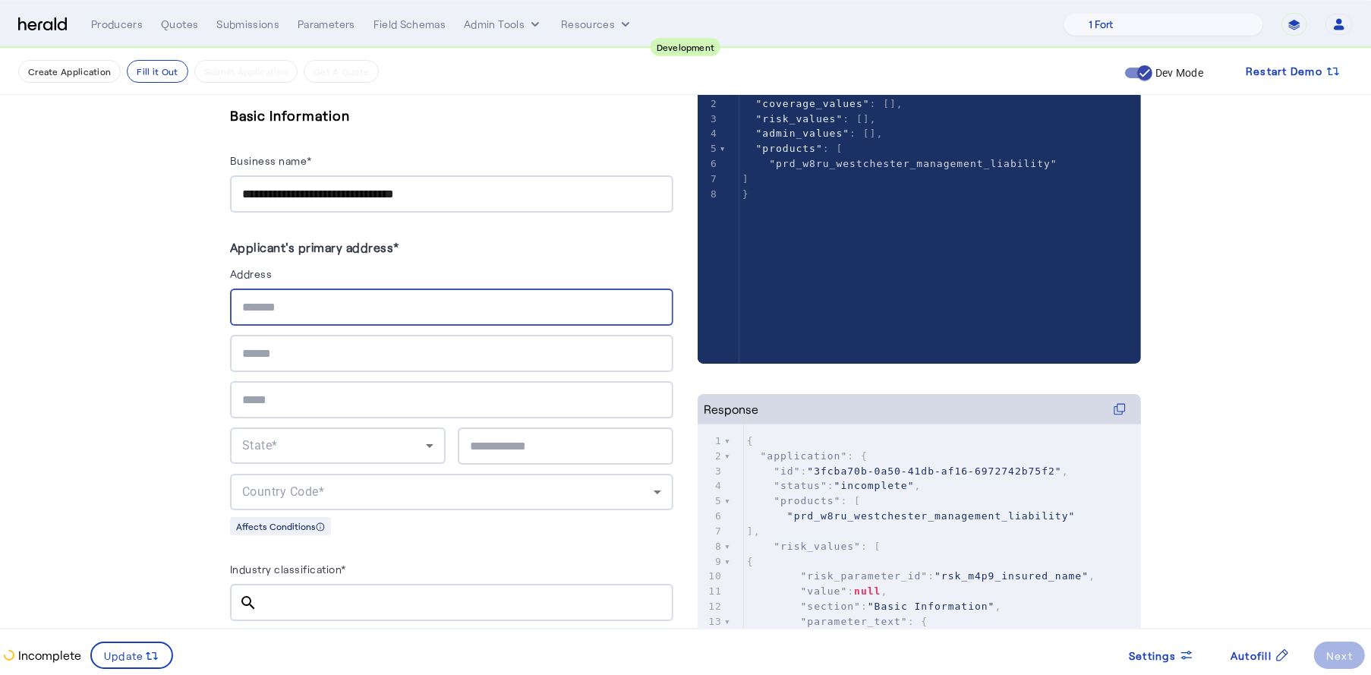
click at [284, 313] on input "text" at bounding box center [451, 307] width 419 height 18
type input "*"
type input "**********"
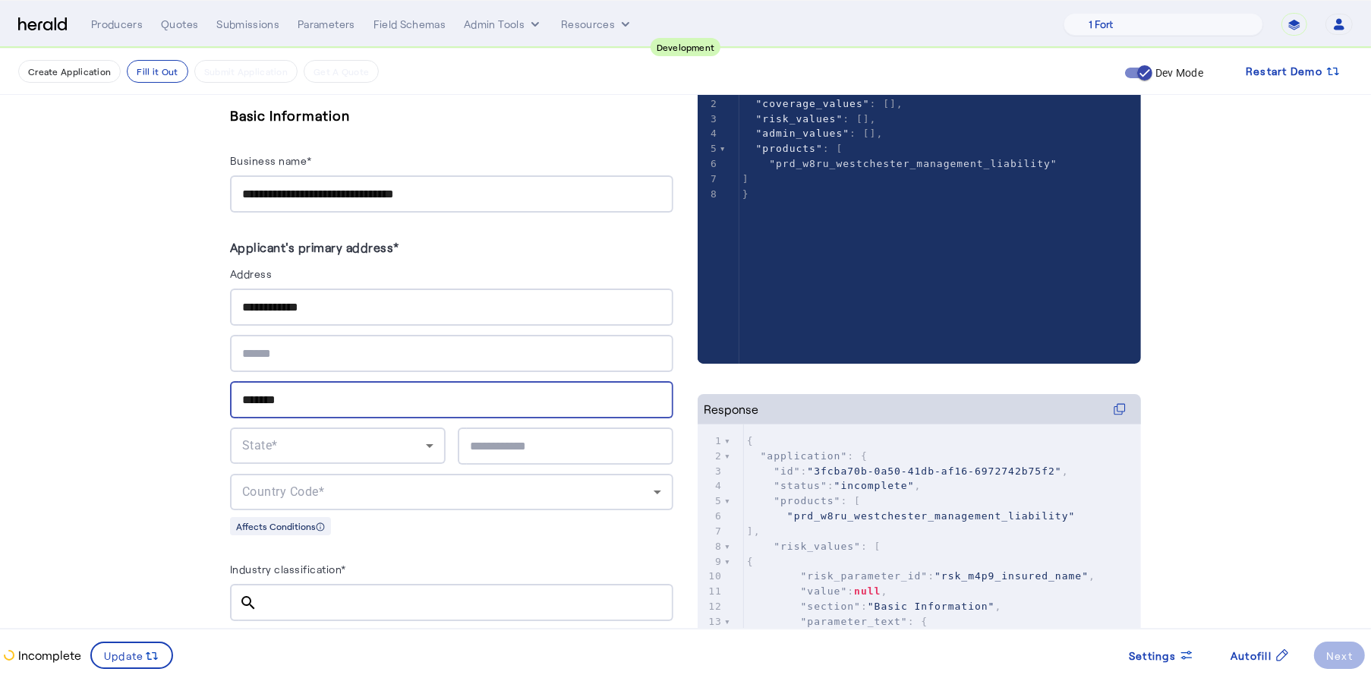
type input "*******"
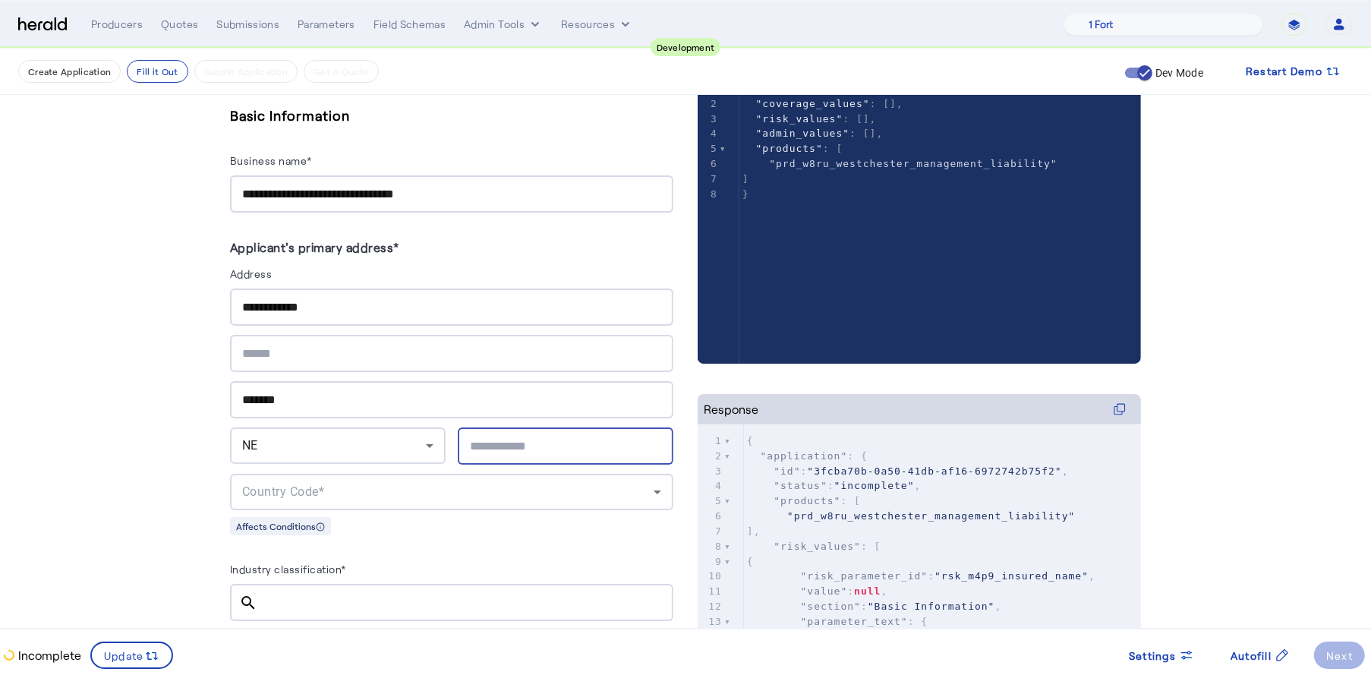
click at [368, 445] on div "NE" at bounding box center [334, 445] width 184 height 18
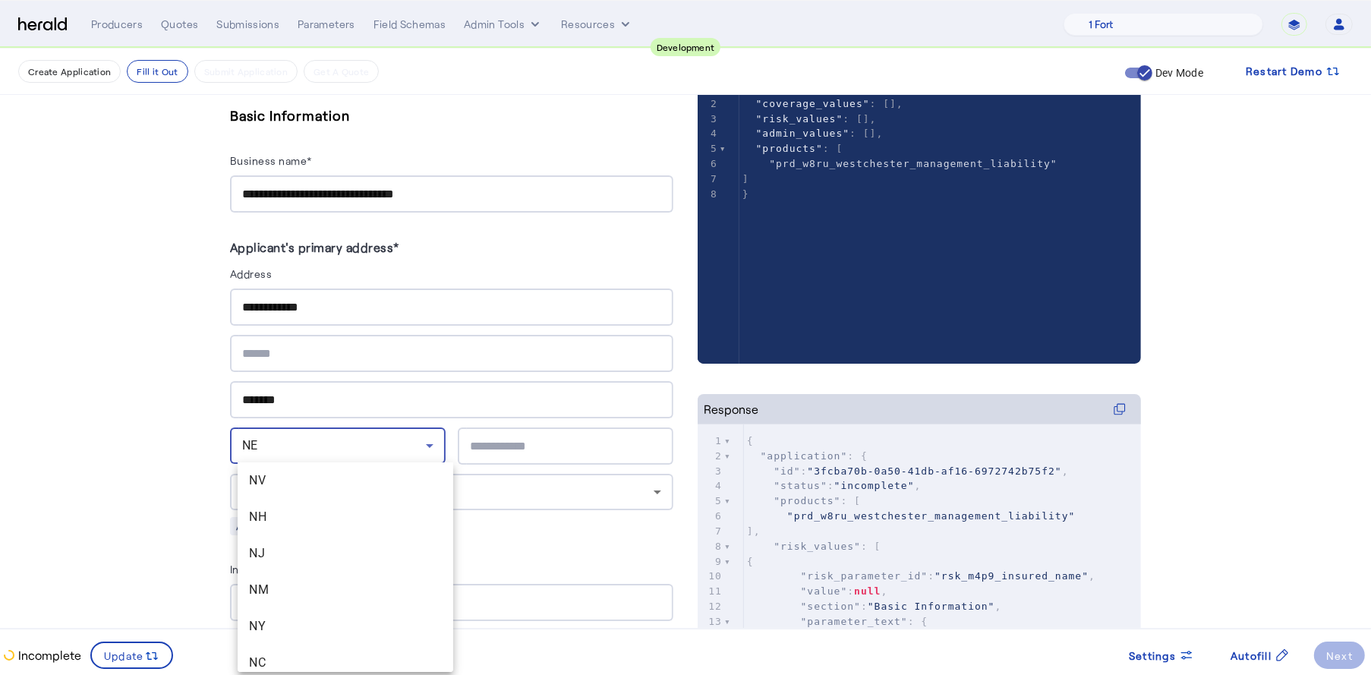
scroll to position [1135, 0]
click at [318, 507] on span "NY" at bounding box center [345, 512] width 191 height 18
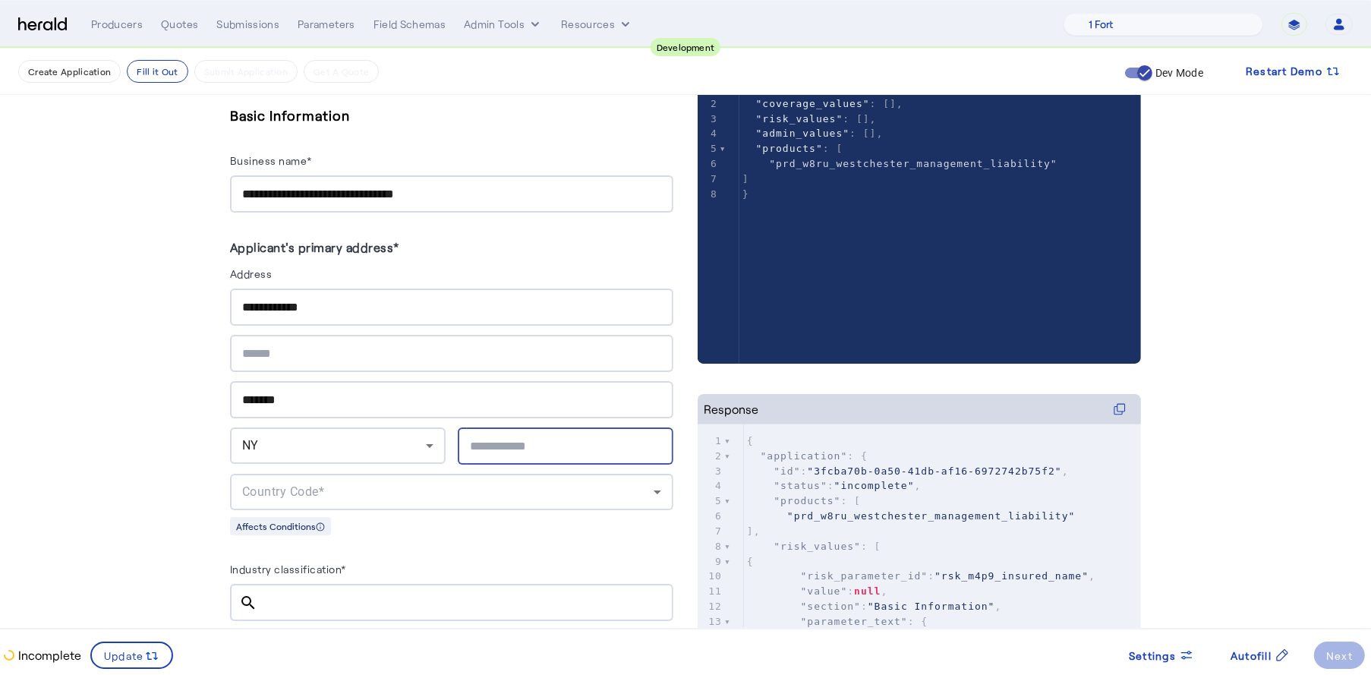
click at [509, 442] on input "text" at bounding box center [565, 446] width 191 height 18
type input "*****"
click at [568, 501] on div "Country Code*" at bounding box center [451, 492] width 419 height 36
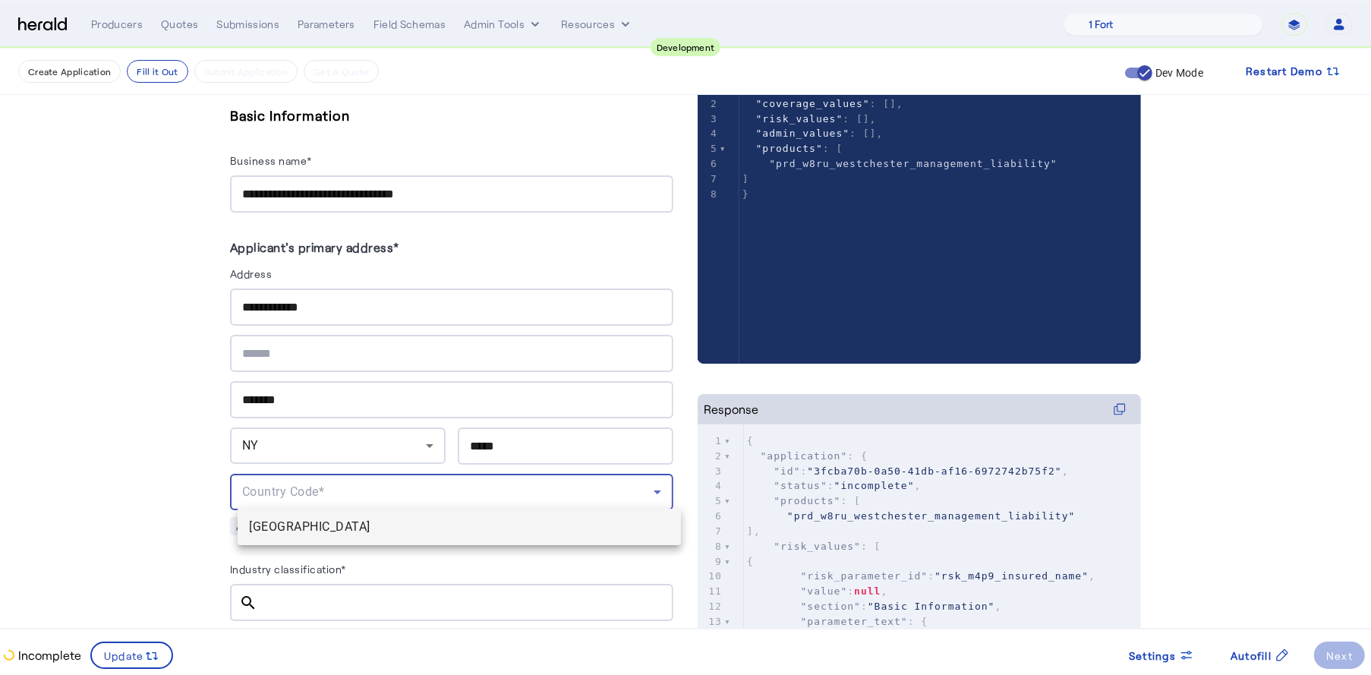
click at [445, 528] on span "[GEOGRAPHIC_DATA]" at bounding box center [459, 527] width 419 height 18
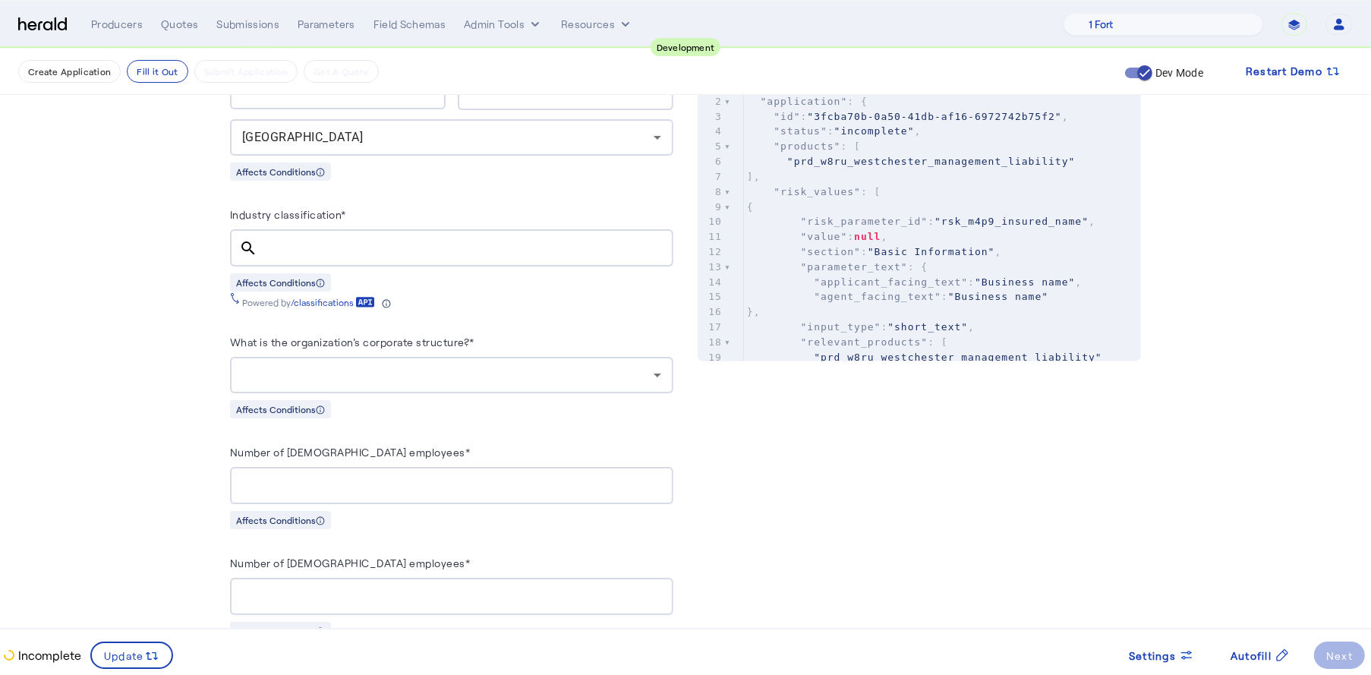
scroll to position [655, 0]
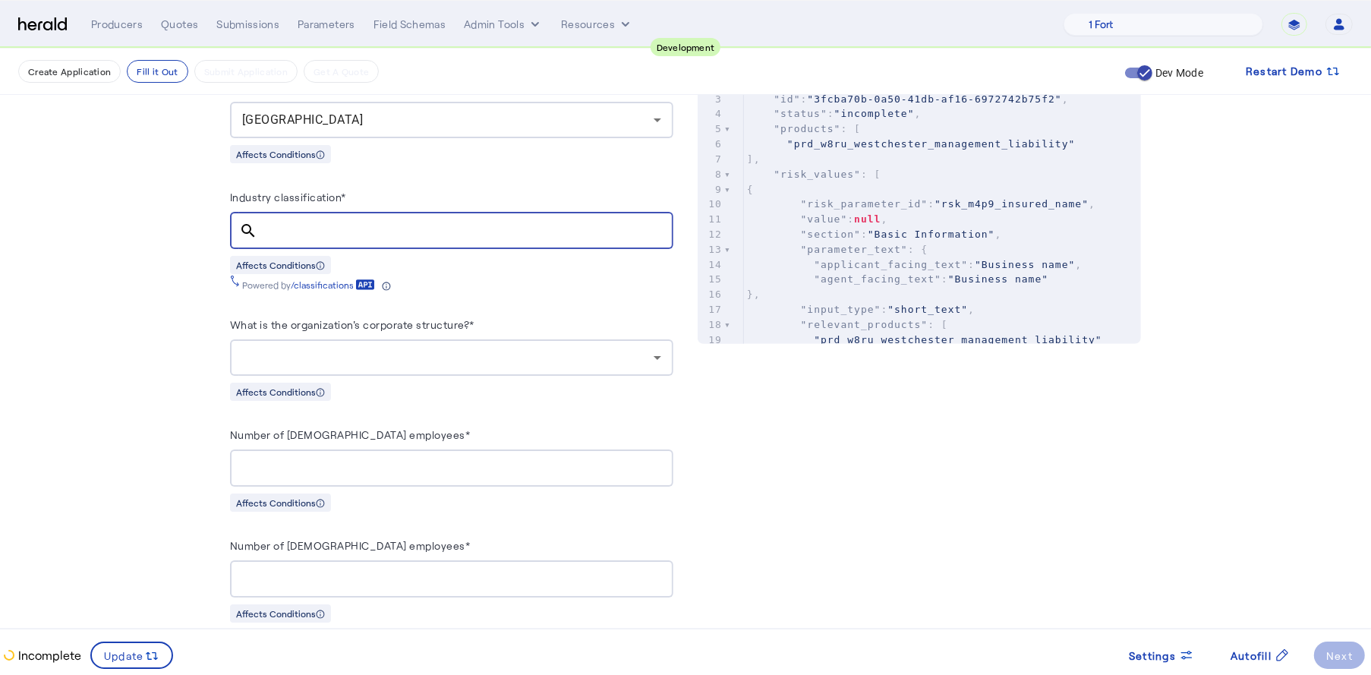
click at [518, 230] on input "Industry classification*" at bounding box center [465, 231] width 392 height 18
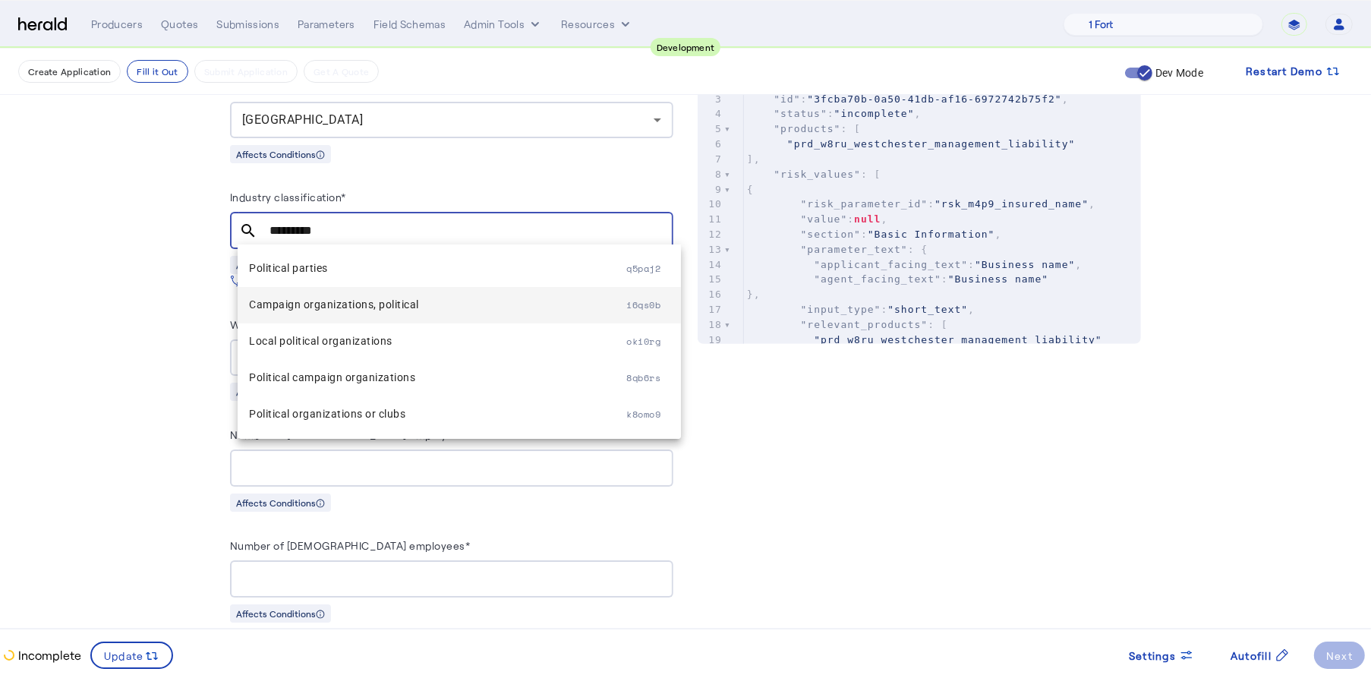
type input "*********"
click at [408, 298] on span "Campaign organizations, political" at bounding box center [438, 304] width 377 height 18
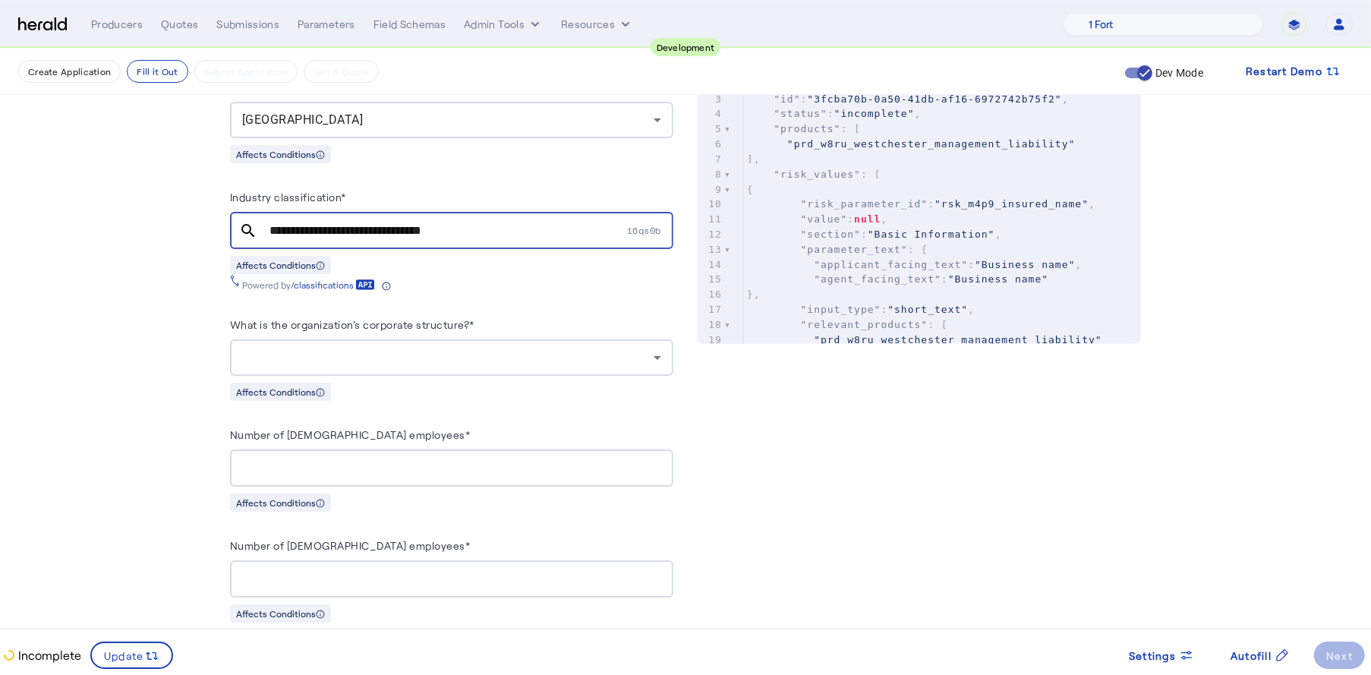
click at [510, 342] on div at bounding box center [451, 357] width 419 height 36
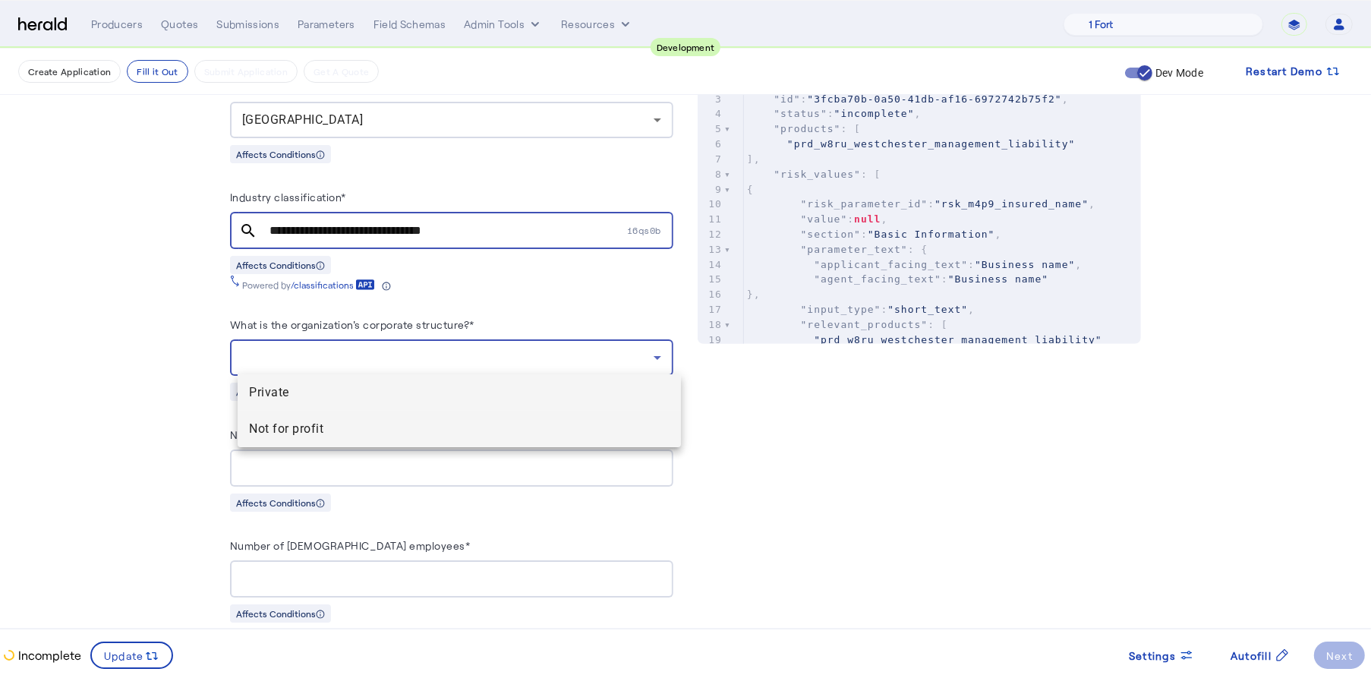
click at [348, 433] on span "Not for profit" at bounding box center [459, 429] width 419 height 18
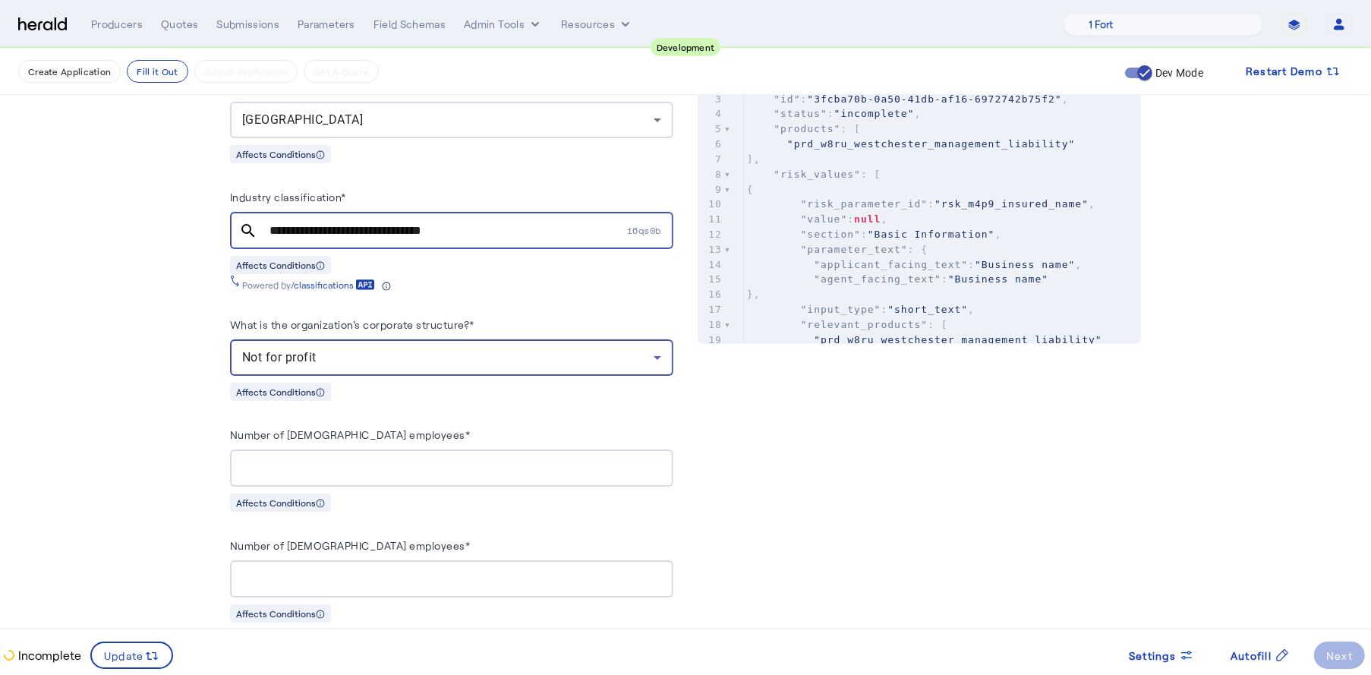
click at [437, 459] on input "Number of full-time employees*" at bounding box center [451, 468] width 419 height 18
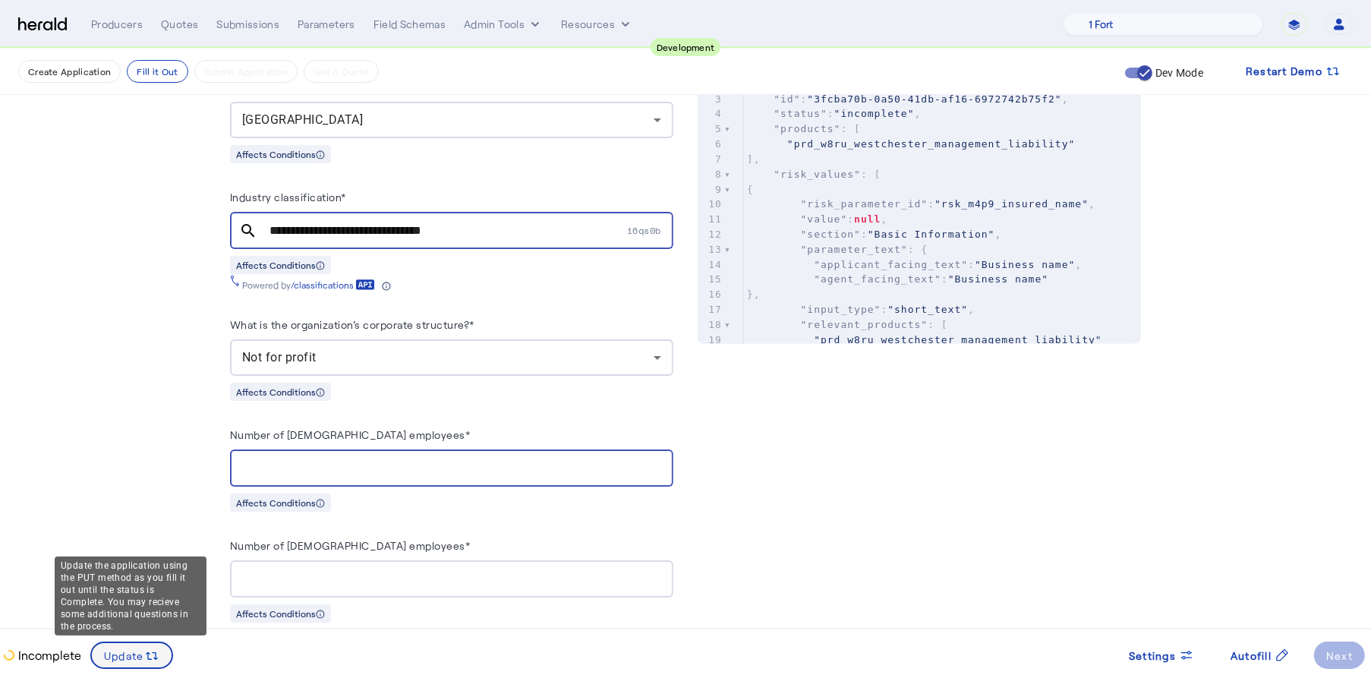
click at [125, 650] on span "Update" at bounding box center [124, 655] width 40 height 16
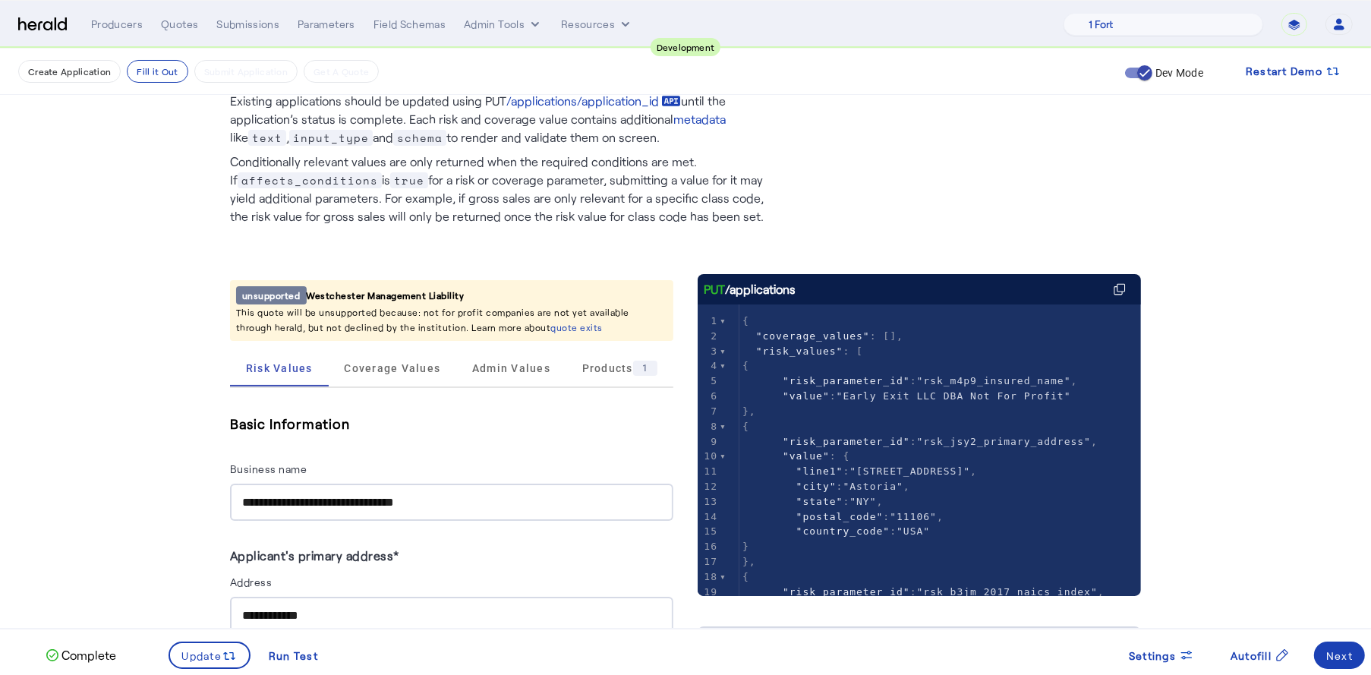
scroll to position [43, 0]
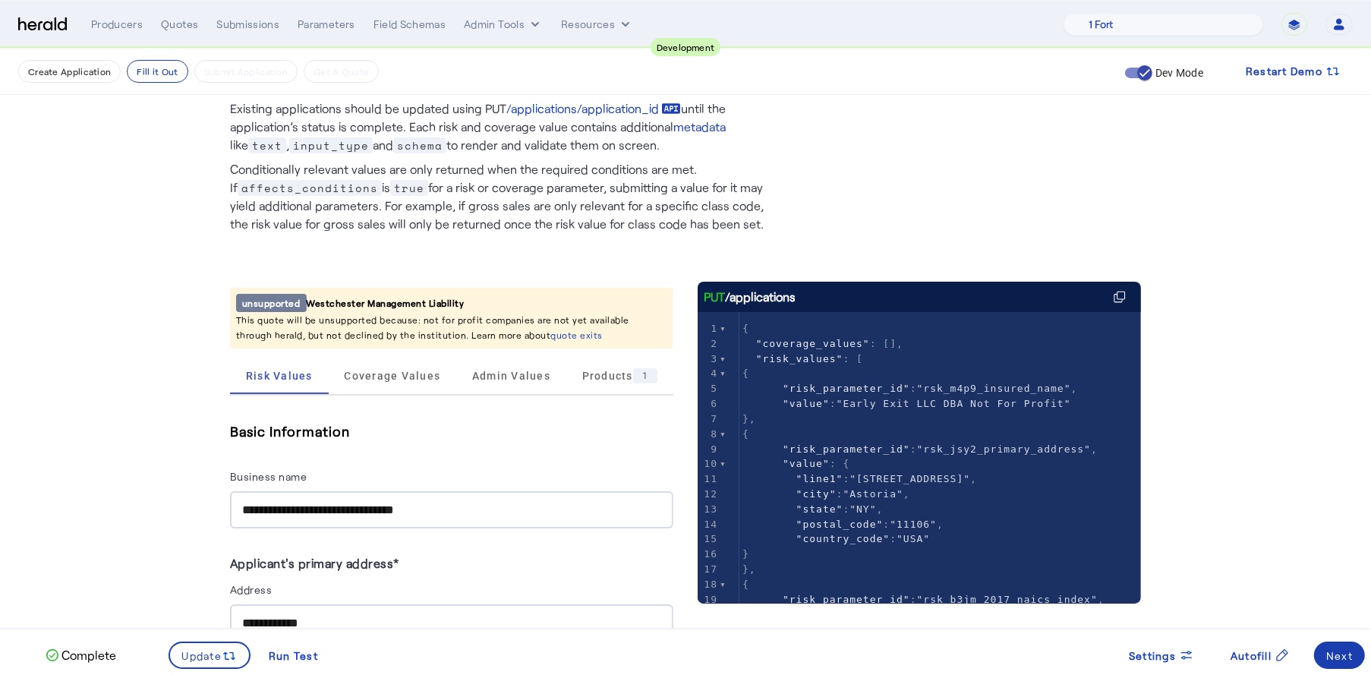
click at [1346, 658] on div "Next" at bounding box center [1339, 655] width 27 height 16
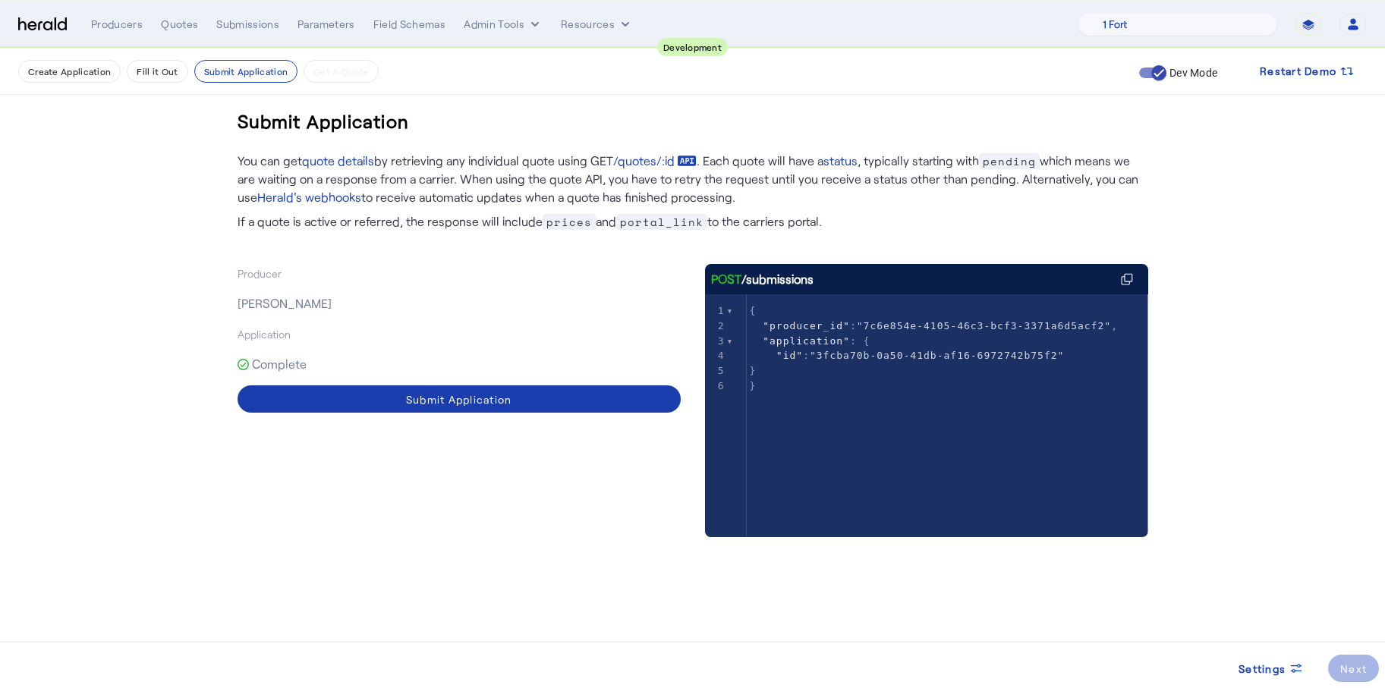
click at [457, 404] on div "Submit Application" at bounding box center [459, 400] width 106 height 16
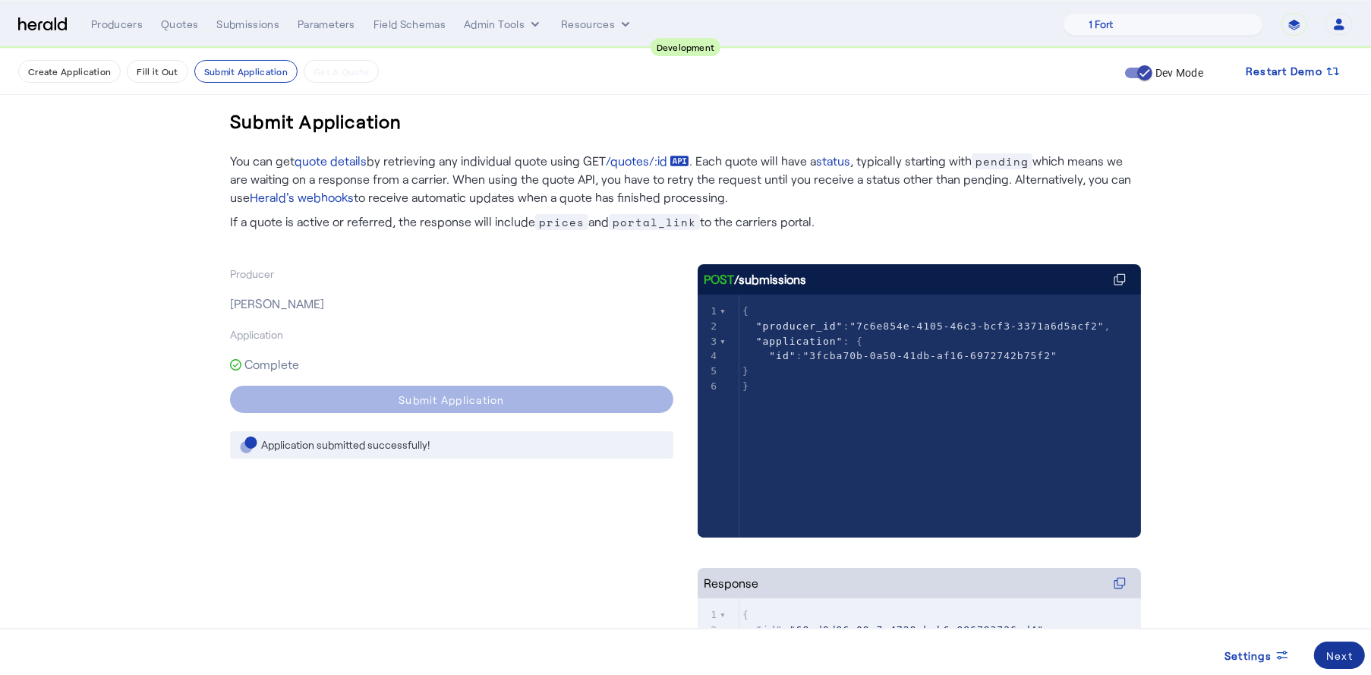
click at [1340, 655] on div "Next" at bounding box center [1339, 655] width 27 height 16
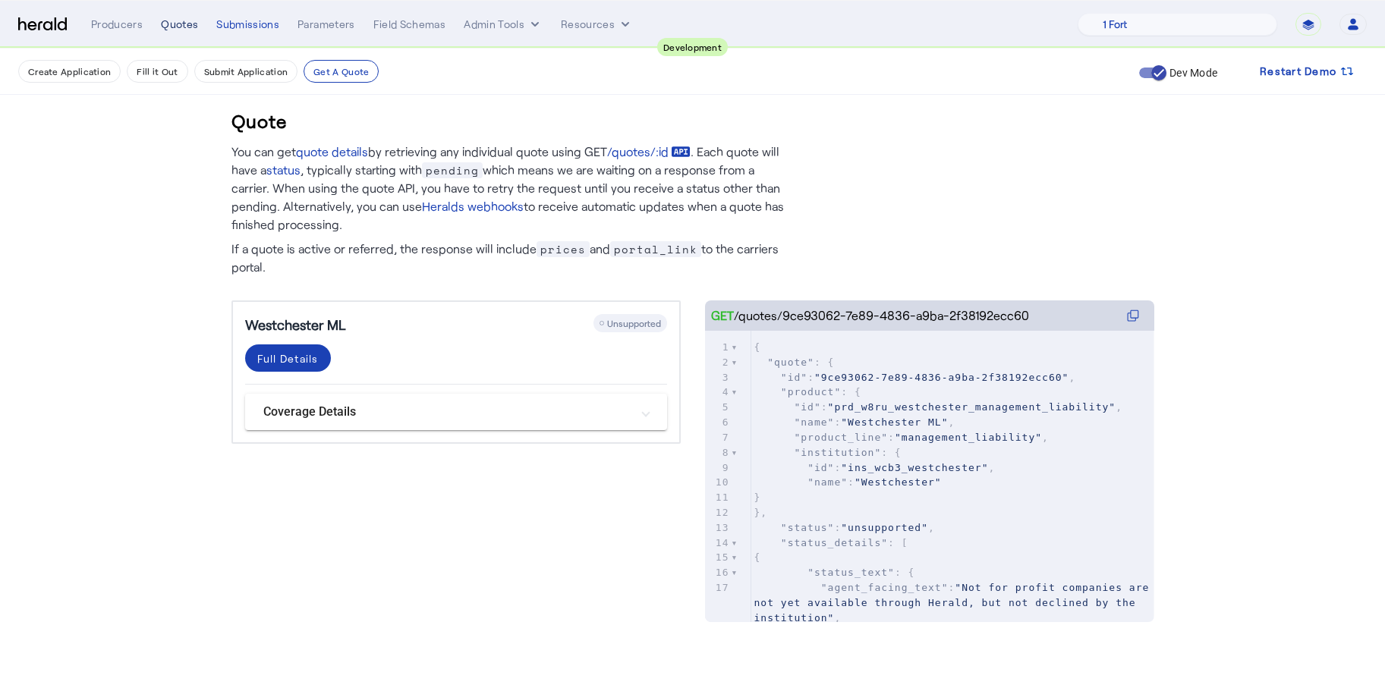
click at [174, 24] on div "Quotes" at bounding box center [179, 24] width 37 height 15
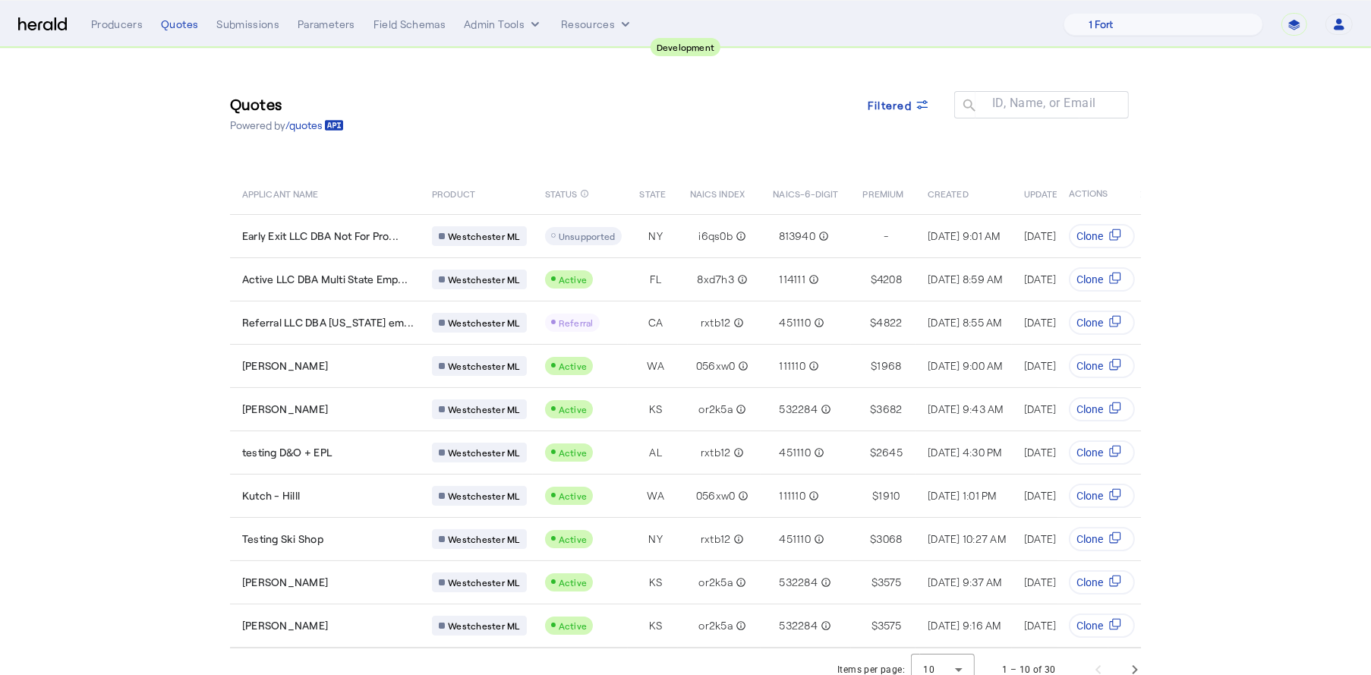
click at [644, 154] on div "Quotes Powered by /quotes Filtered ID, Name, or Email search APPLICANT NAME PRO…" at bounding box center [685, 349] width 971 height 600
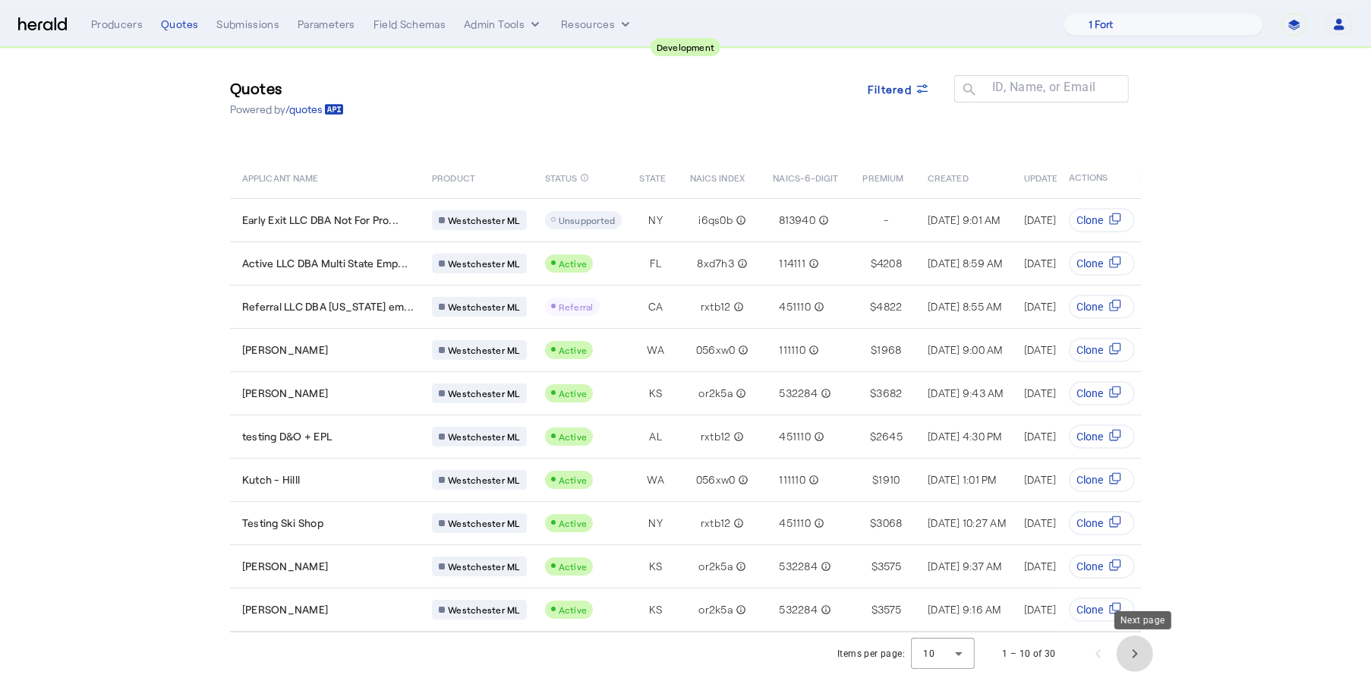
click at [1141, 647] on span "Next page" at bounding box center [1134, 653] width 36 height 36
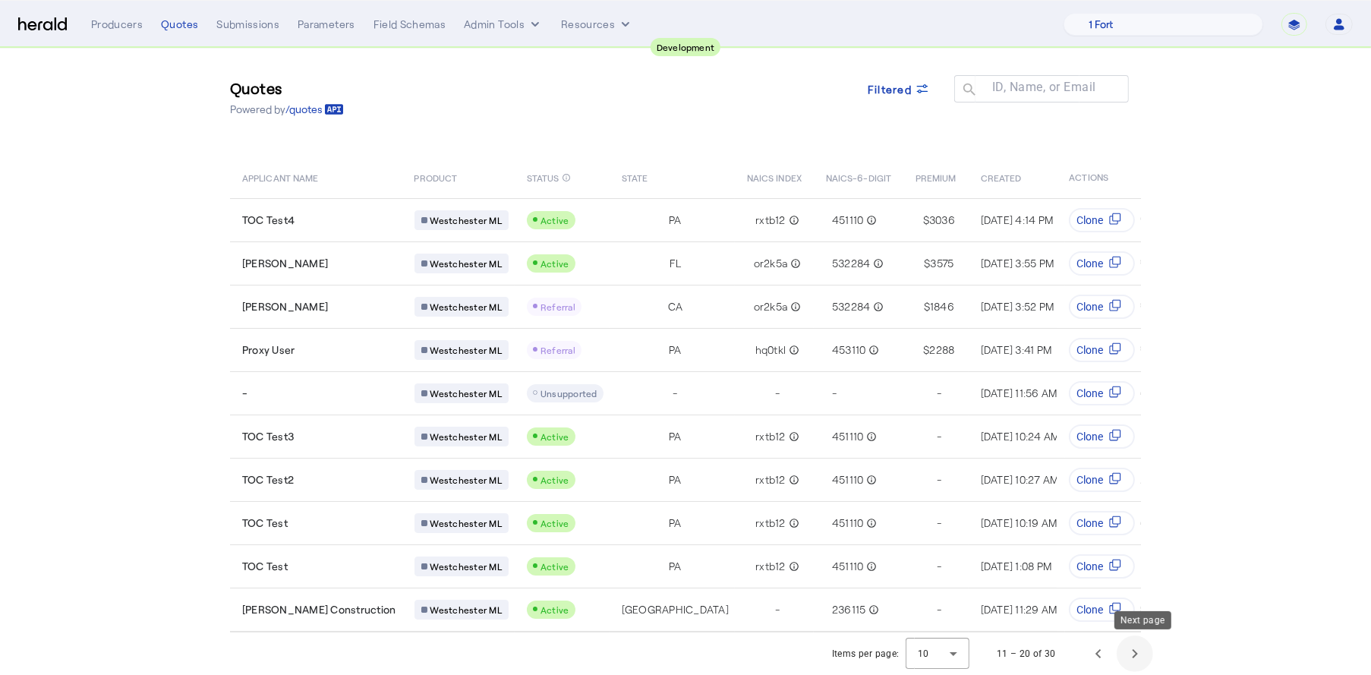
click at [1141, 647] on span "Next page" at bounding box center [1134, 653] width 36 height 36
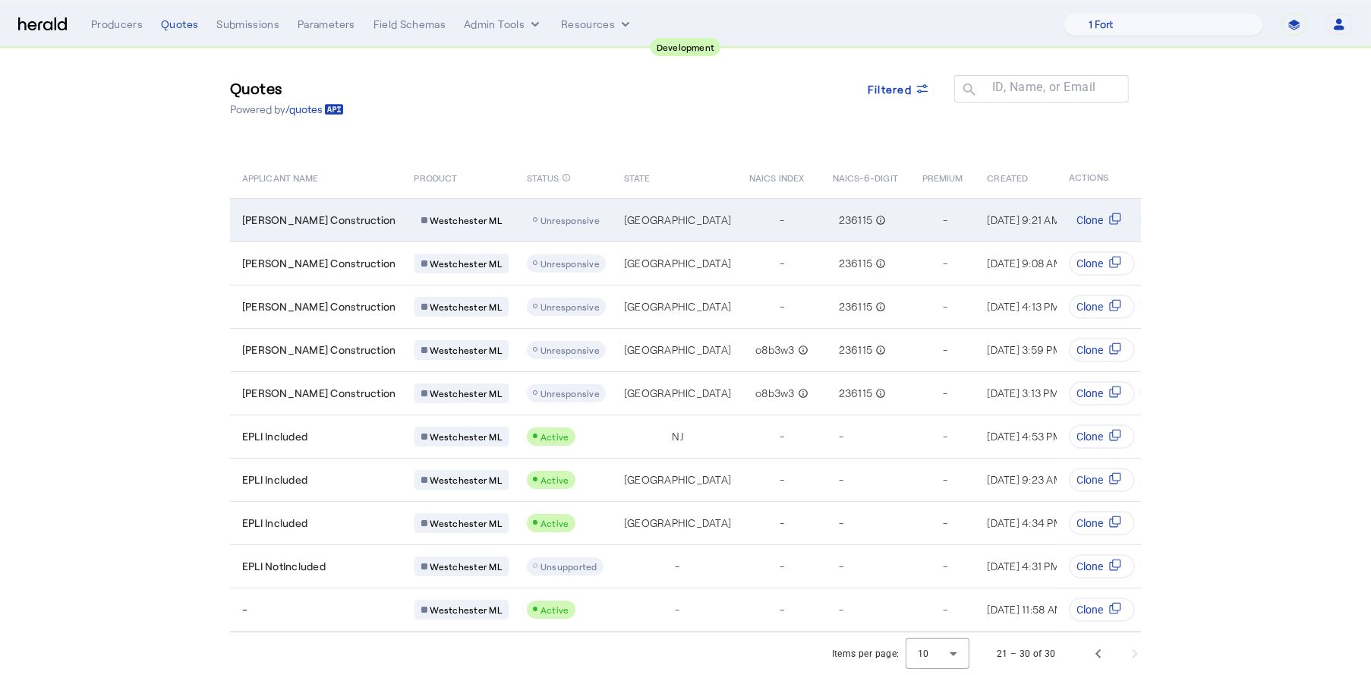
click at [315, 220] on td "Taylor Construction" at bounding box center [316, 219] width 172 height 43
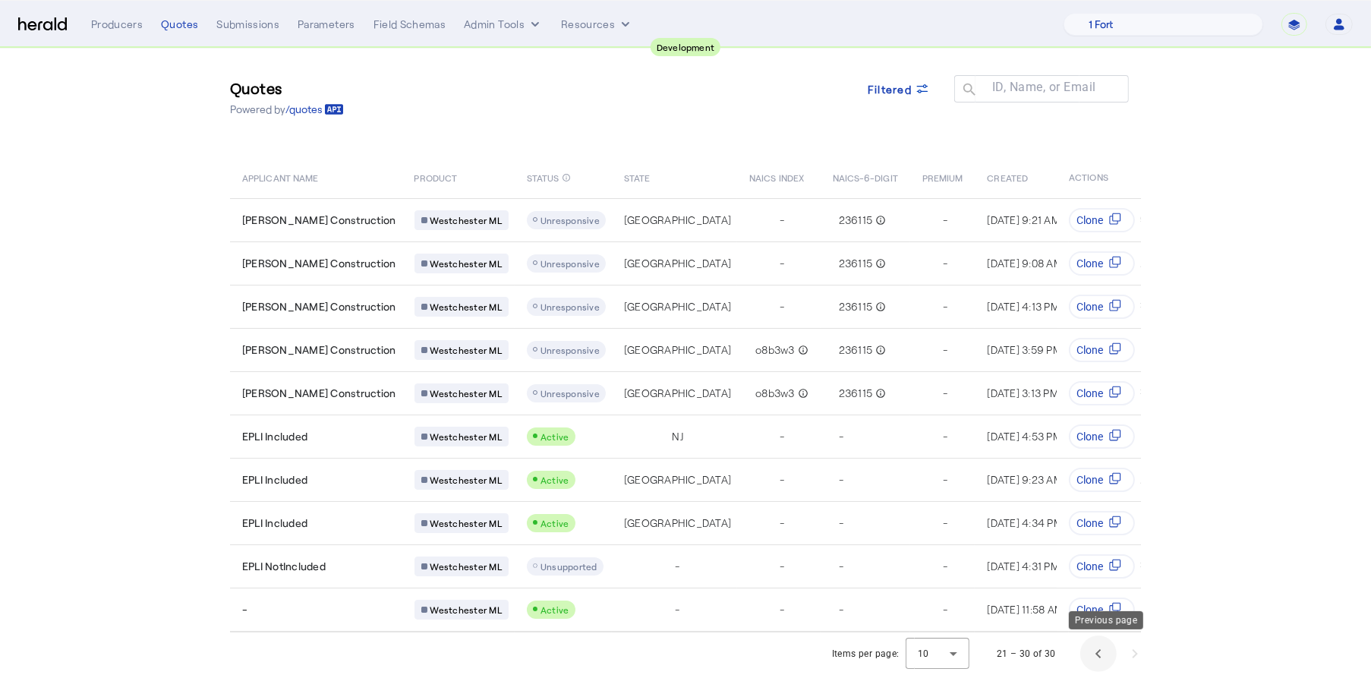
click at [1105, 658] on span "Previous page" at bounding box center [1098, 653] width 36 height 36
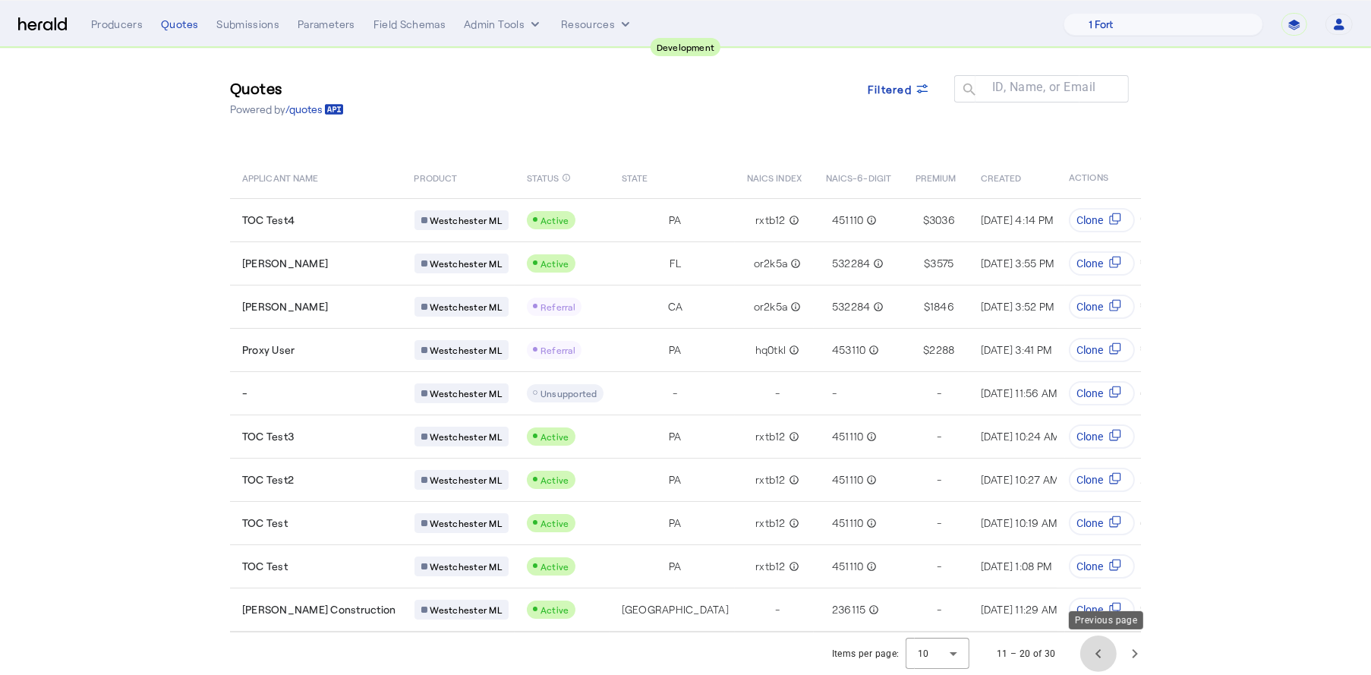
click at [1105, 658] on span "Previous page" at bounding box center [1098, 653] width 36 height 36
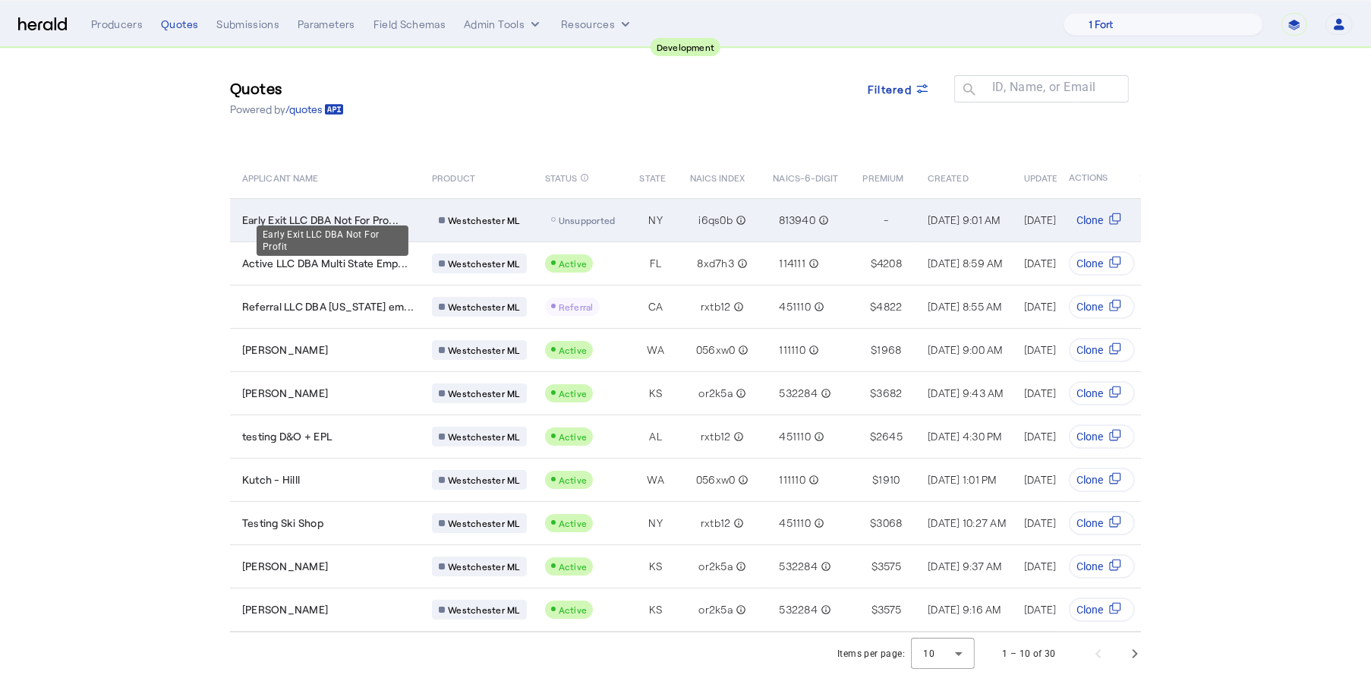
click at [346, 212] on span "Early Exit LLC DBA Not For Pro..." at bounding box center [320, 219] width 156 height 15
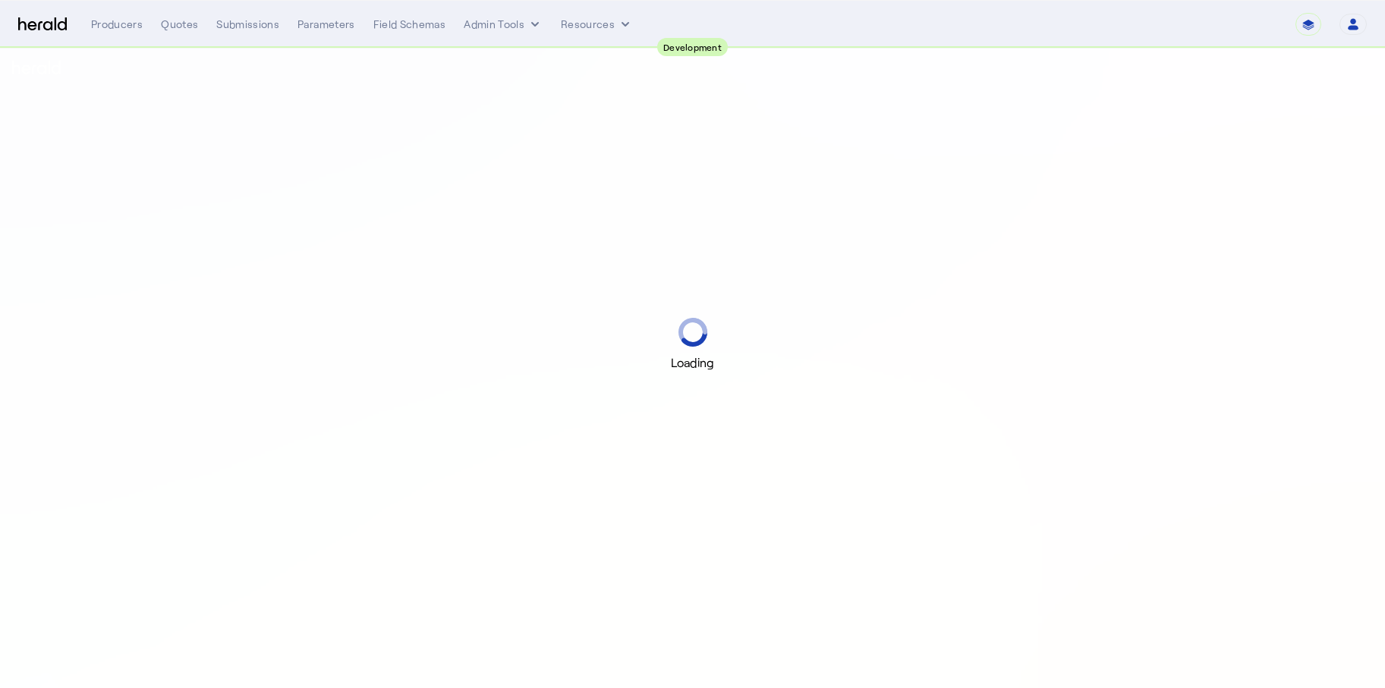
select select "pfm_2v8p_herald_api"
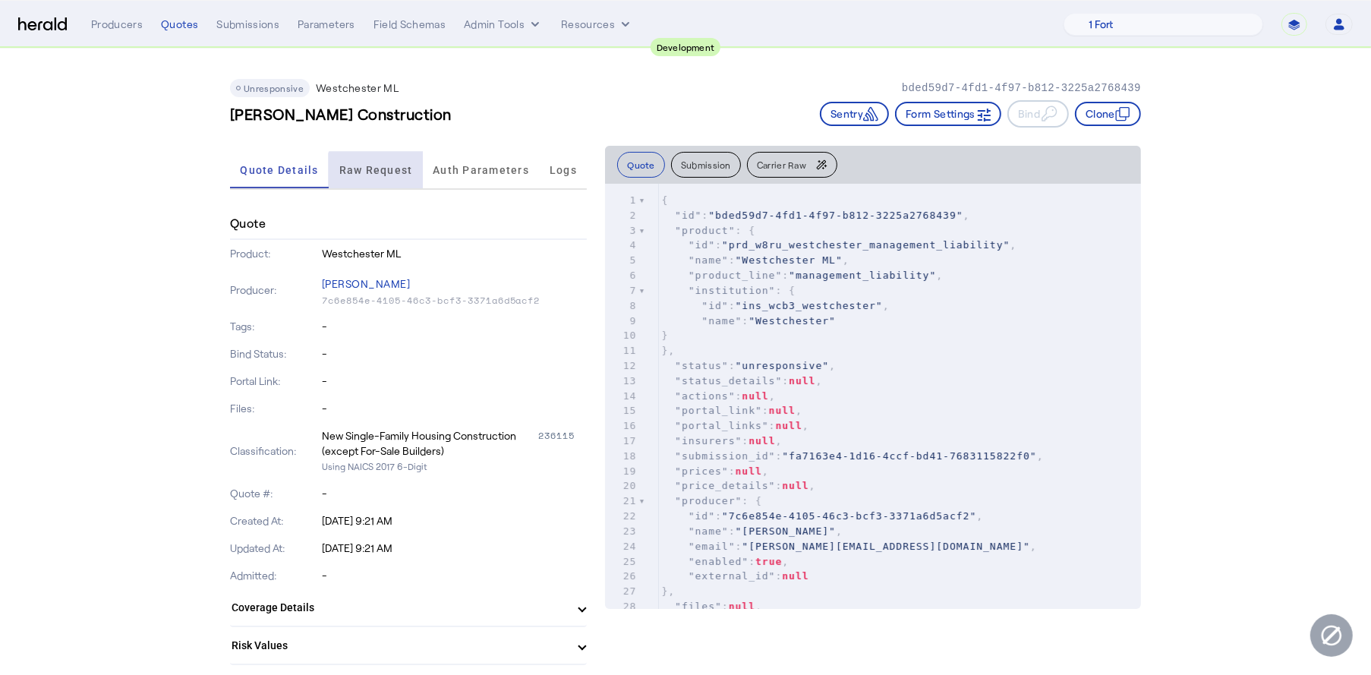
click at [390, 176] on span "Raw Request" at bounding box center [376, 170] width 74 height 36
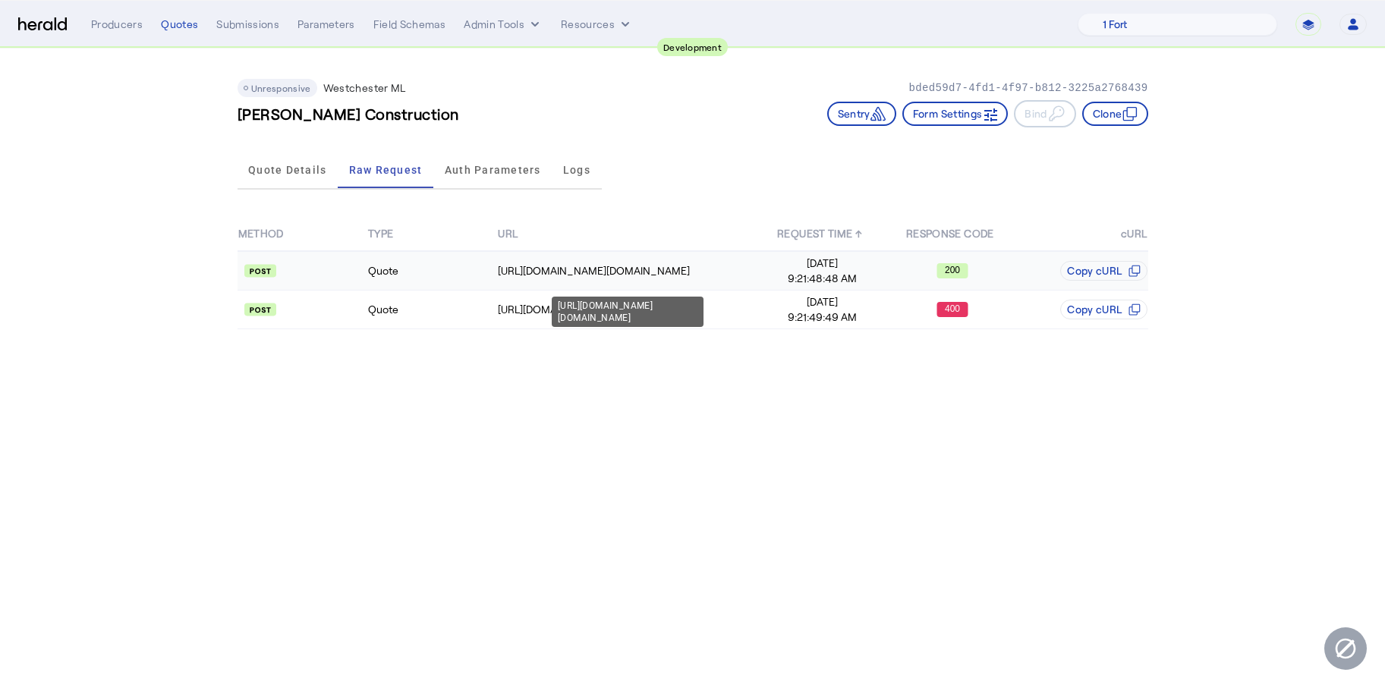
click at [698, 286] on td "https://uat.studiogateway.chubb.com/enterprise.operations.authorization" at bounding box center [627, 270] width 260 height 39
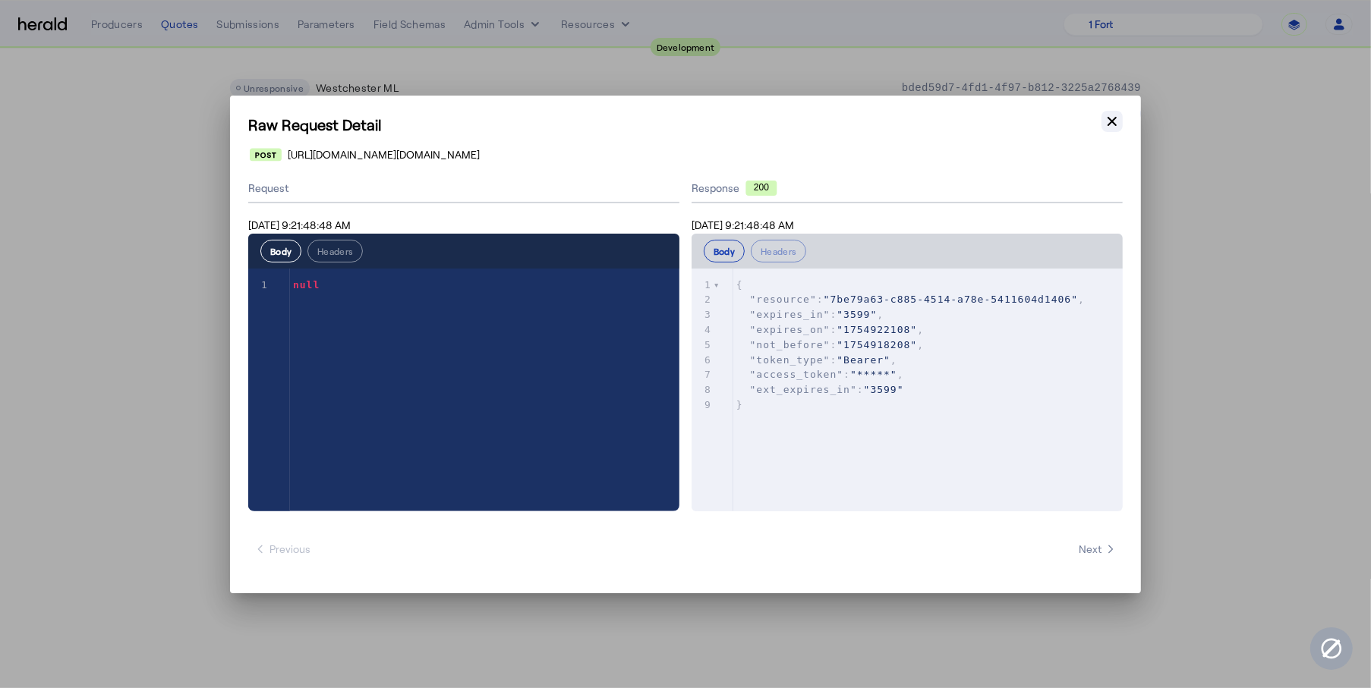
click at [1115, 121] on icon "button" at bounding box center [1111, 121] width 15 height 15
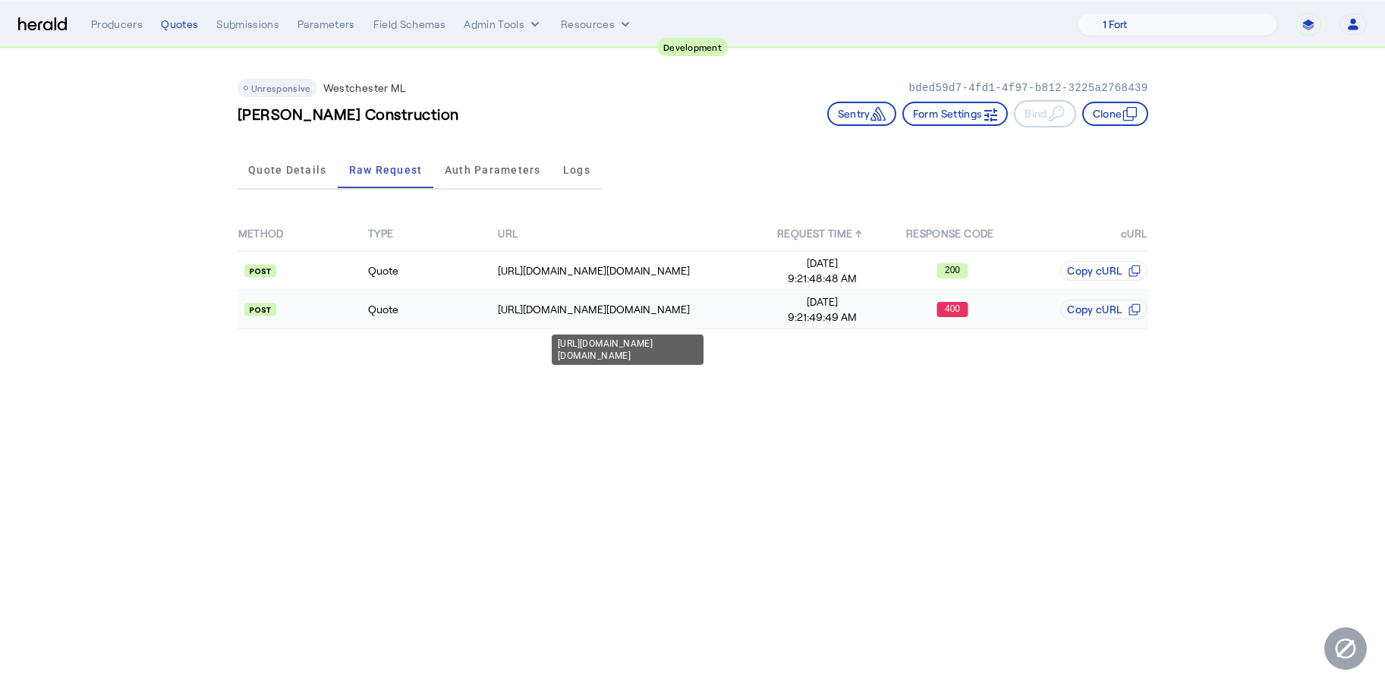
click at [693, 294] on td "https://uat.studiogateway.chubb.com/westchester.sales.digital/rate" at bounding box center [627, 310] width 260 height 39
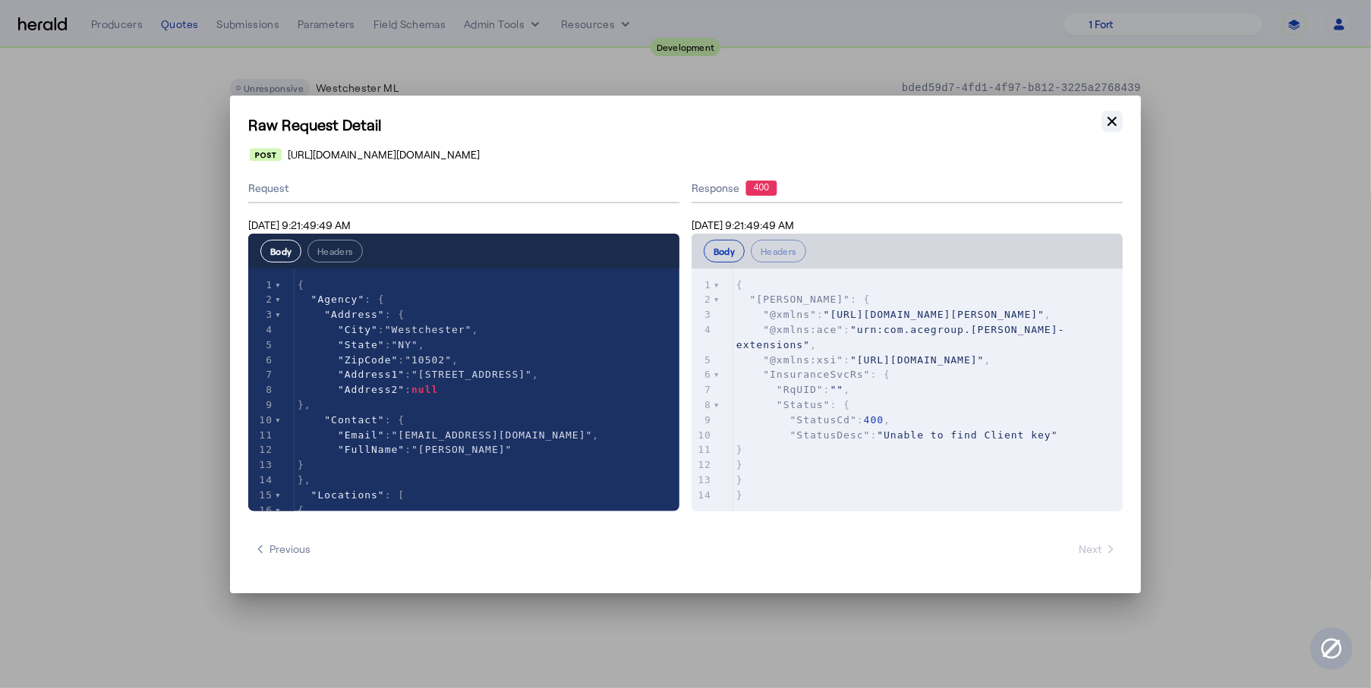
click at [1119, 123] on button "Close modal" at bounding box center [1111, 121] width 21 height 21
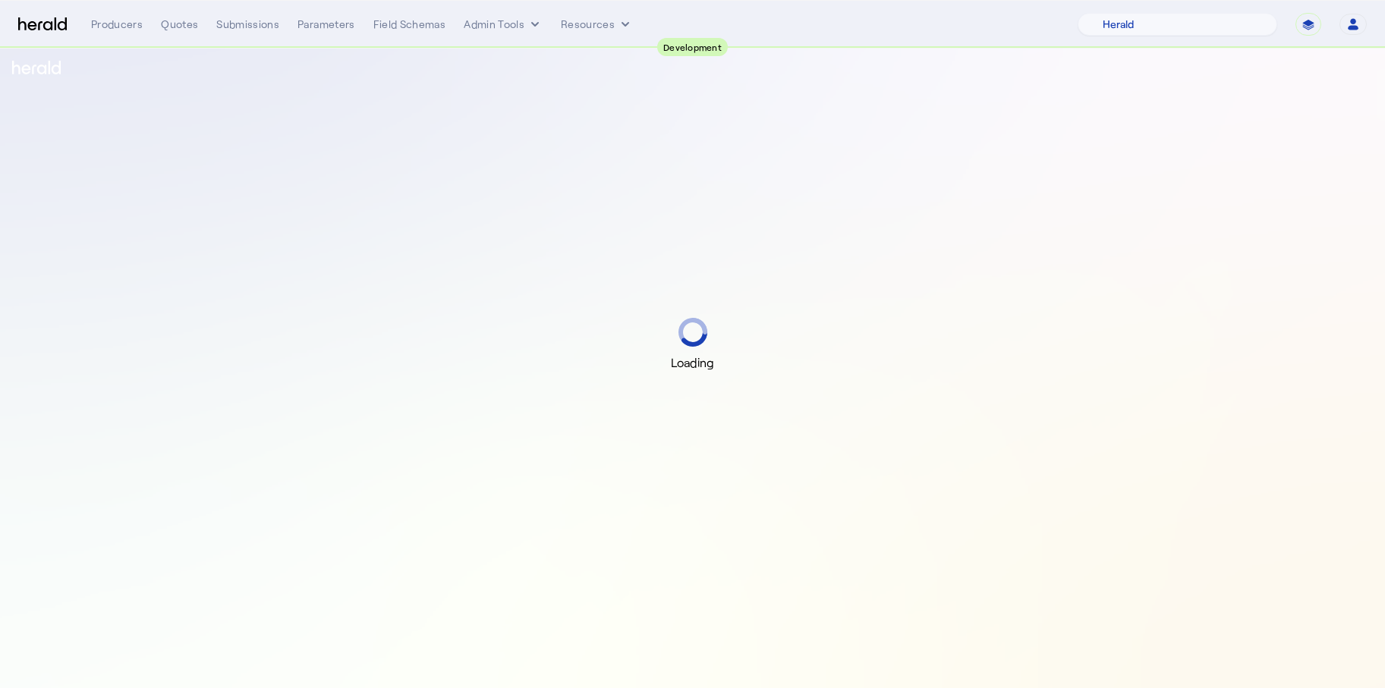
select select "pfm_2v8p_herald_api"
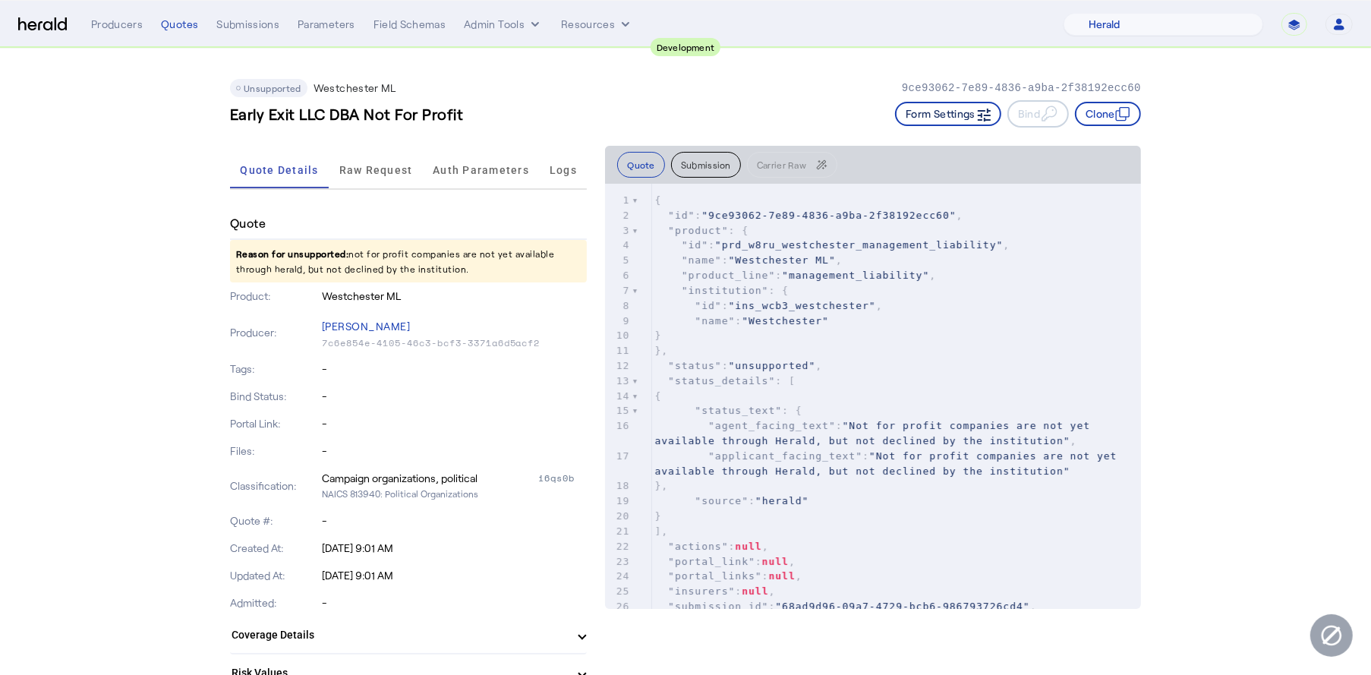
click at [914, 115] on button "Form Settings" at bounding box center [948, 114] width 106 height 24
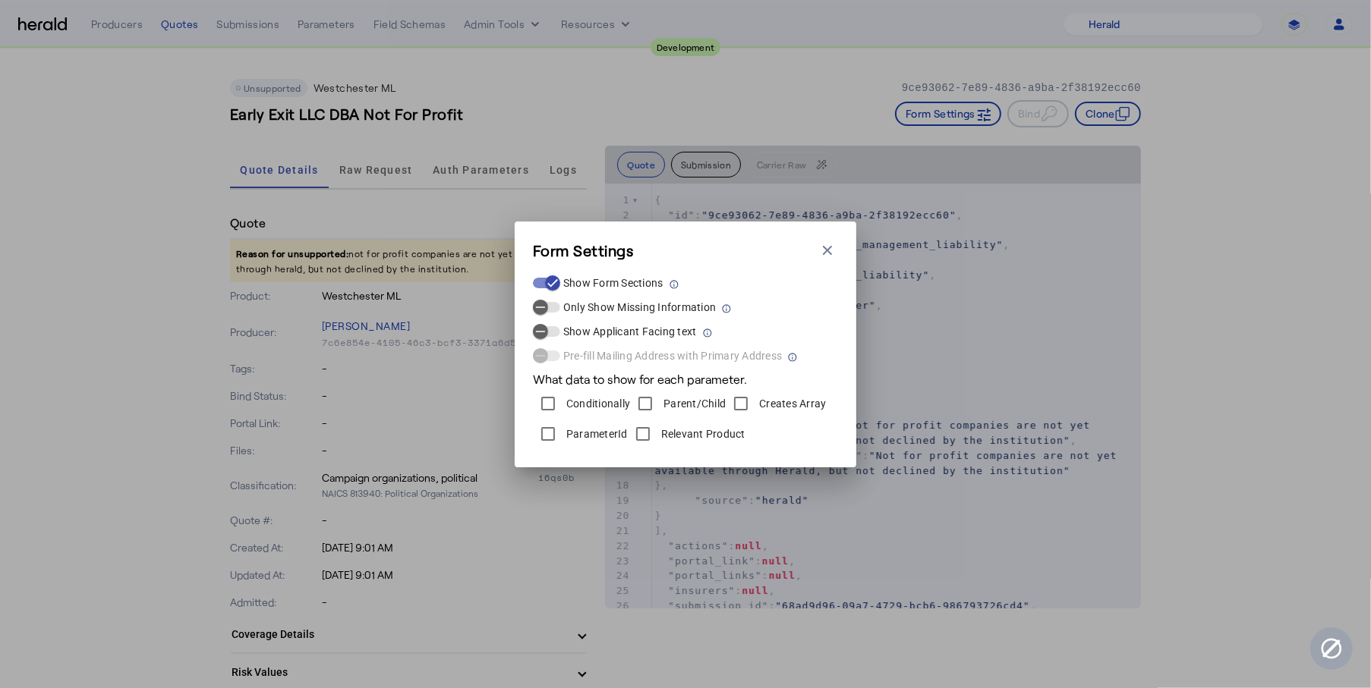
click at [147, 338] on div "Form Settings Close modal Show Form Sections Only Show Missing Information Show…" at bounding box center [685, 344] width 1371 height 688
click at [842, 253] on div "Form Settings Close modal Show Form Sections Only Show Missing Information Show…" at bounding box center [686, 345] width 342 height 246
click at [829, 253] on icon "button" at bounding box center [827, 250] width 15 height 15
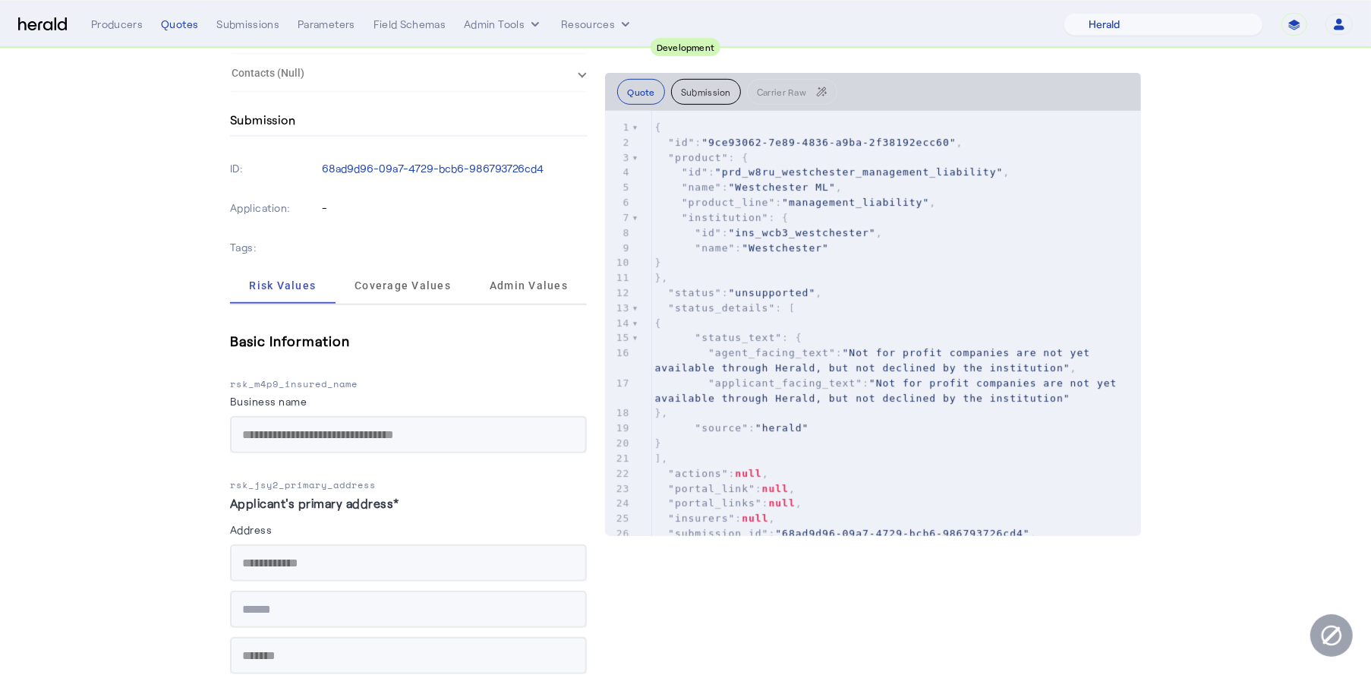
scroll to position [797, 0]
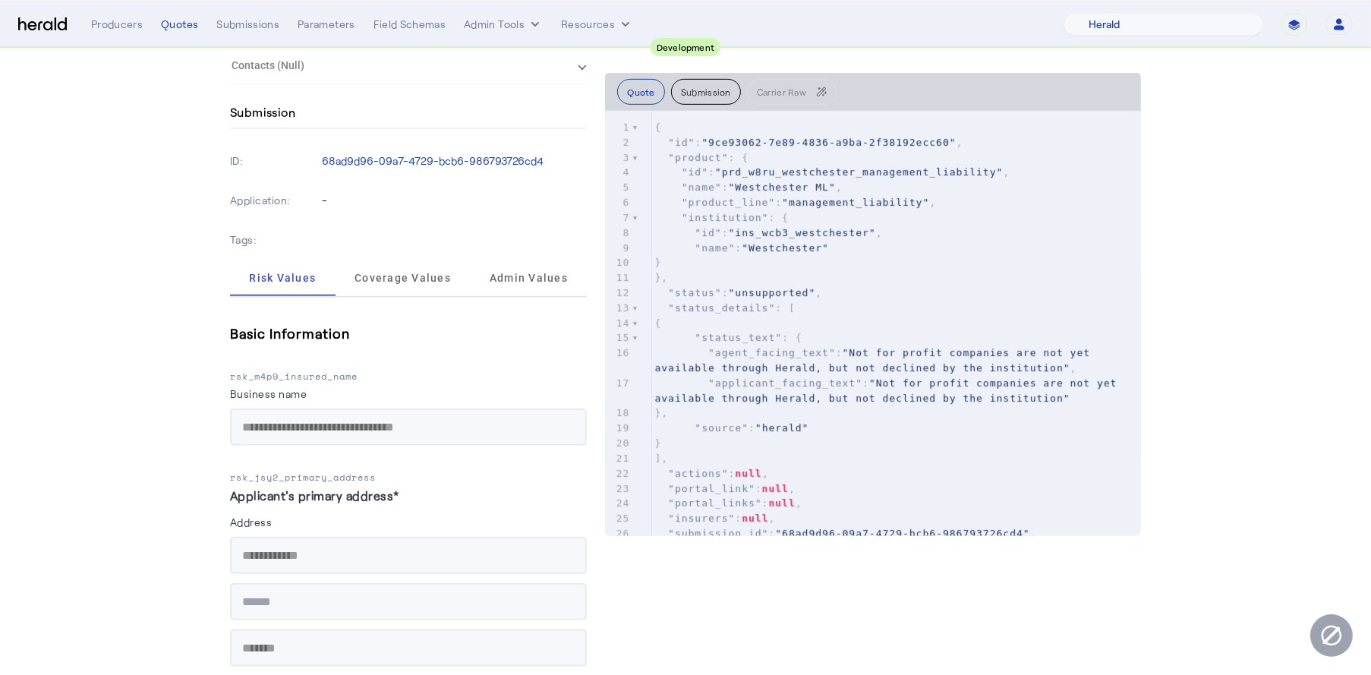
click at [288, 373] on p "rsk_m4p9_insured_name" at bounding box center [408, 376] width 357 height 15
copy p "rsk_m4p9_insured_name"
